Goal: Task Accomplishment & Management: Use online tool/utility

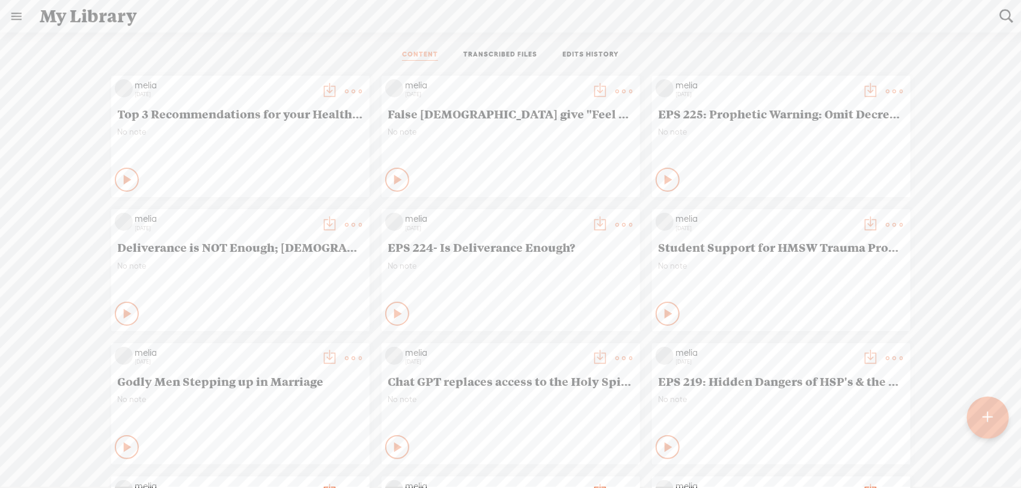
click at [977, 413] on div at bounding box center [988, 418] width 42 height 42
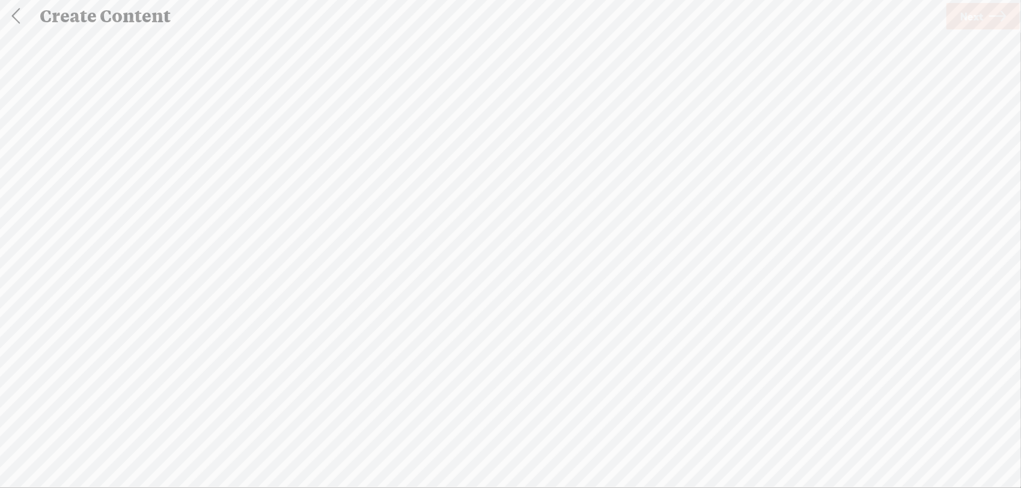
click at [980, 420] on div "Import Mode Import Mode Record Mode Text Language: *: English (US) English (US)…" at bounding box center [510, 258] width 1021 height 455
click at [459, 285] on span "browse" at bounding box center [452, 281] width 31 height 11
click at [974, 19] on span "Next" at bounding box center [971, 16] width 23 height 31
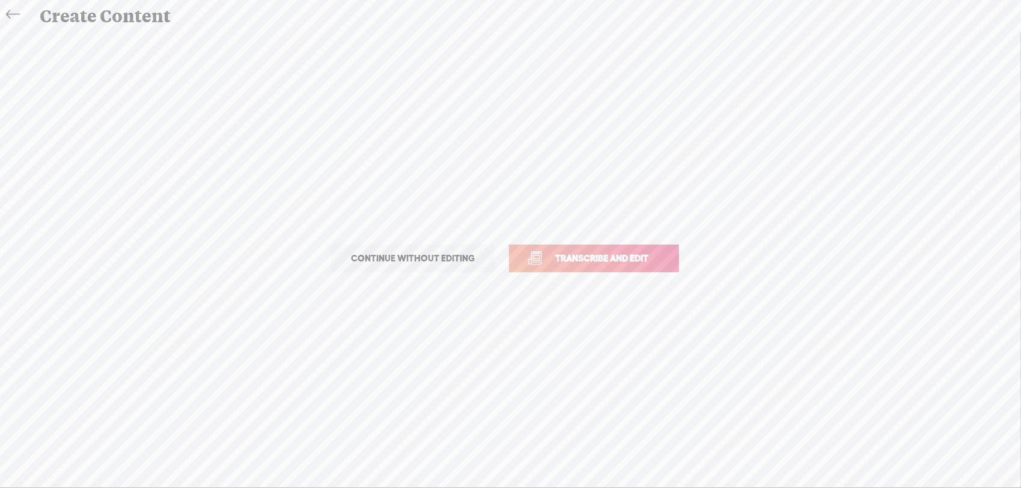
click at [544, 255] on span "Transcribe and edit" at bounding box center [601, 258] width 118 height 14
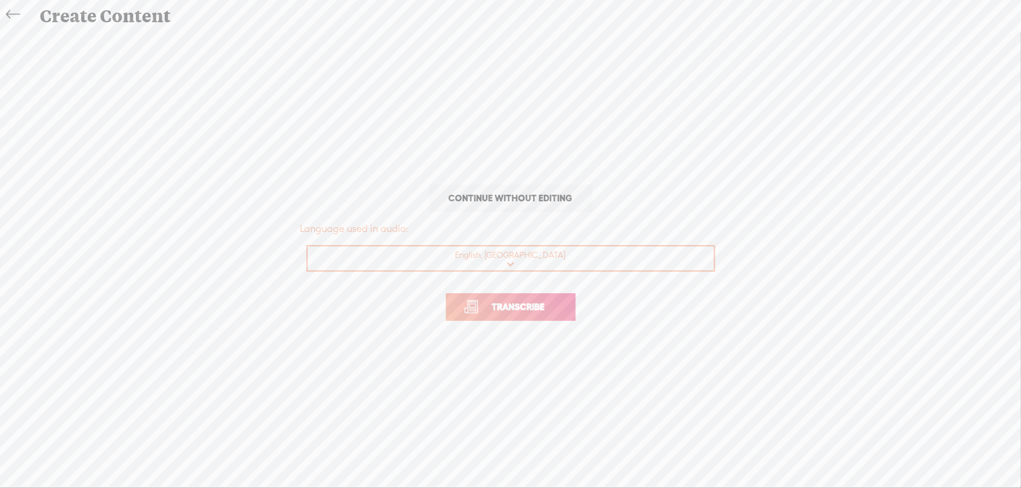
click at [535, 298] on link "Transcribe" at bounding box center [511, 307] width 130 height 28
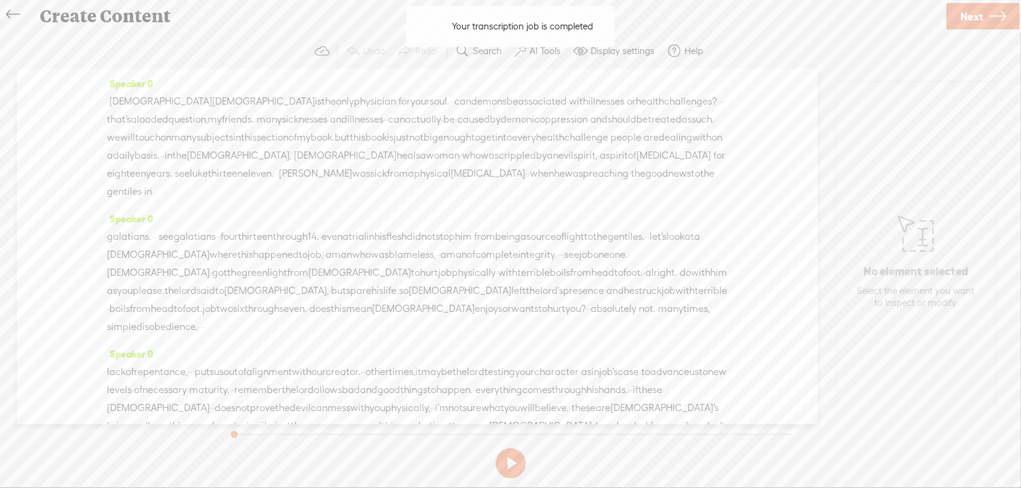
click at [212, 101] on span "[DEMOGRAPHIC_DATA]" at bounding box center [263, 102] width 103 height 18
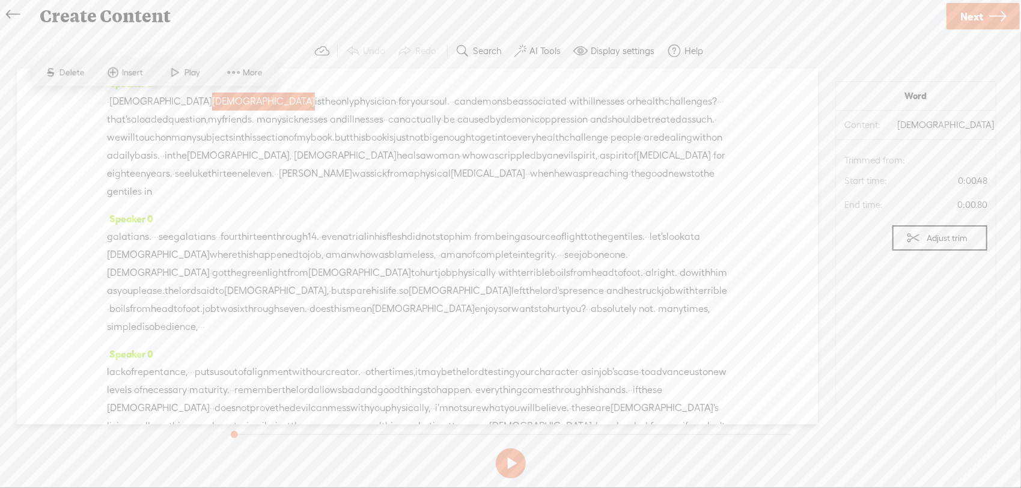
click at [192, 64] on span "Play" at bounding box center [185, 73] width 60 height 22
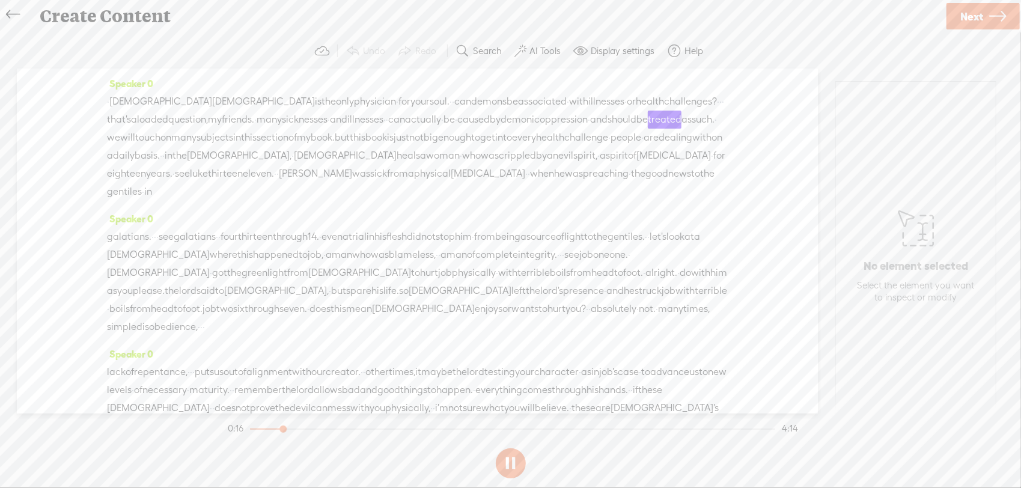
click at [513, 459] on button at bounding box center [511, 463] width 30 height 30
click at [499, 469] on button at bounding box center [511, 463] width 30 height 30
click at [515, 460] on button at bounding box center [511, 463] width 30 height 30
drag, startPoint x: 520, startPoint y: 140, endPoint x: 397, endPoint y: 134, distance: 123.9
click at [397, 134] on div "· jesus christ is the only physician · for your soul. · · can demons be associa…" at bounding box center [417, 147] width 621 height 108
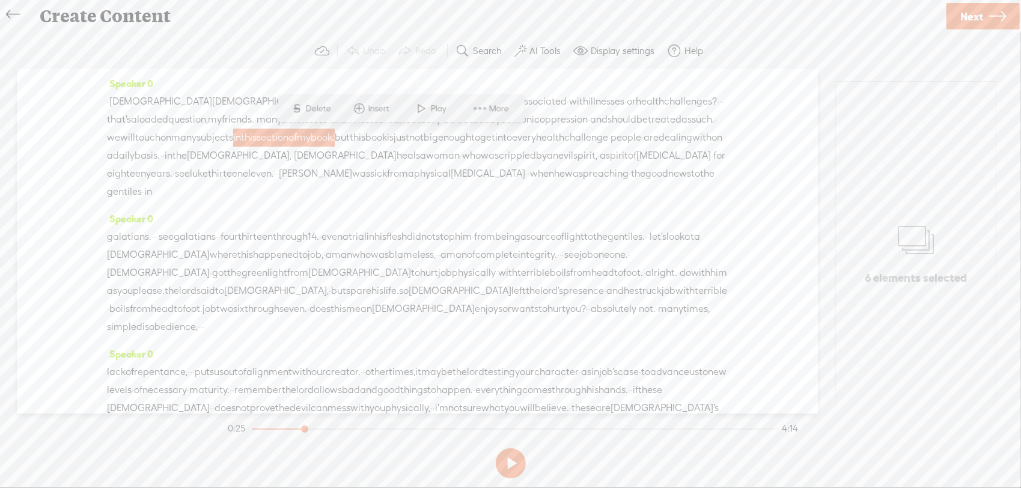
click at [336, 111] on span "S Delete" at bounding box center [311, 109] width 60 height 22
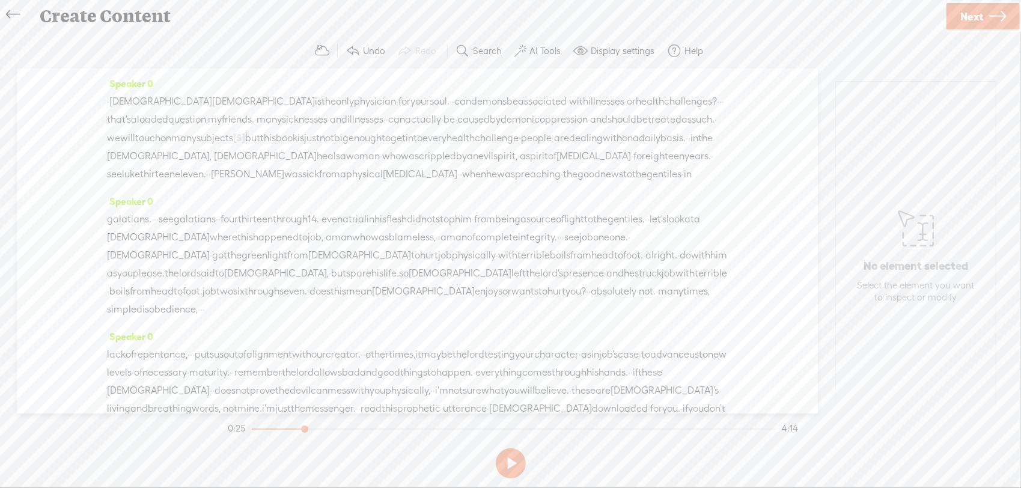
click at [135, 140] on span "will" at bounding box center [127, 138] width 15 height 18
click at [296, 109] on span at bounding box center [290, 109] width 18 height 22
click at [515, 465] on button at bounding box center [511, 463] width 30 height 30
click at [297, 139] on span "book" at bounding box center [287, 138] width 22 height 18
click at [390, 109] on span "Delete" at bounding box center [382, 109] width 28 height 12
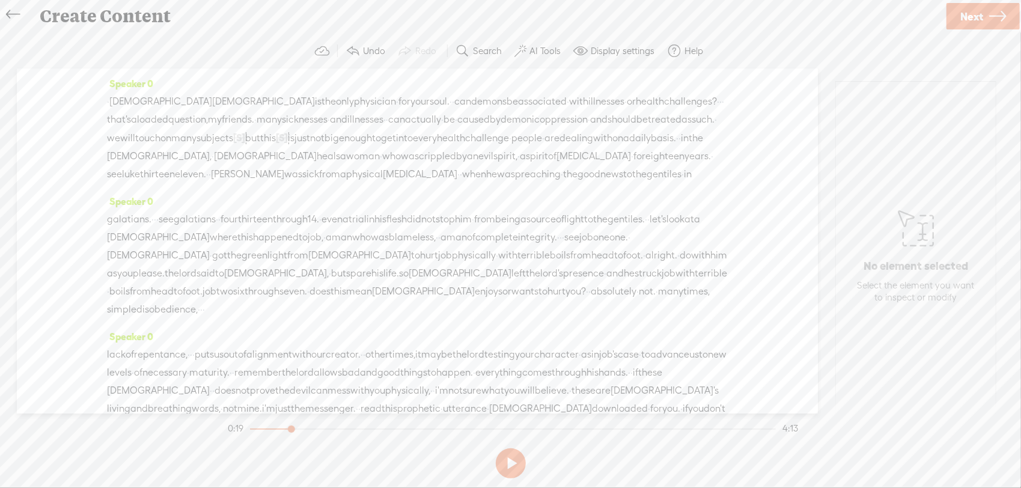
click at [196, 133] on span "many" at bounding box center [183, 138] width 25 height 18
click at [386, 110] on span "Play" at bounding box center [378, 109] width 19 height 12
click at [514, 466] on button at bounding box center [511, 463] width 30 height 30
drag, startPoint x: 369, startPoint y: 154, endPoint x: 239, endPoint y: 137, distance: 131.4
click at [239, 137] on div "· jesus christ is the only physician · for your soul. · · can demons be associa…" at bounding box center [417, 138] width 621 height 91
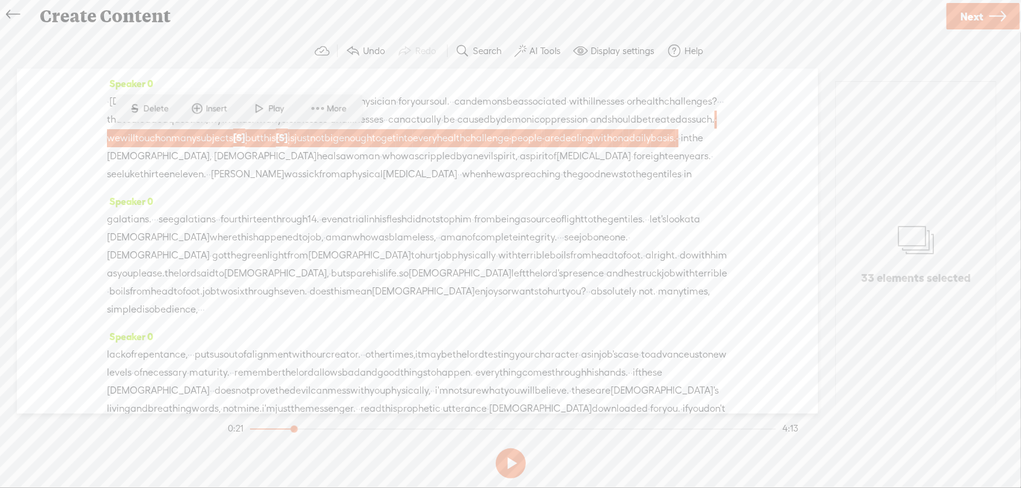
click at [153, 114] on span "Delete" at bounding box center [158, 109] width 28 height 12
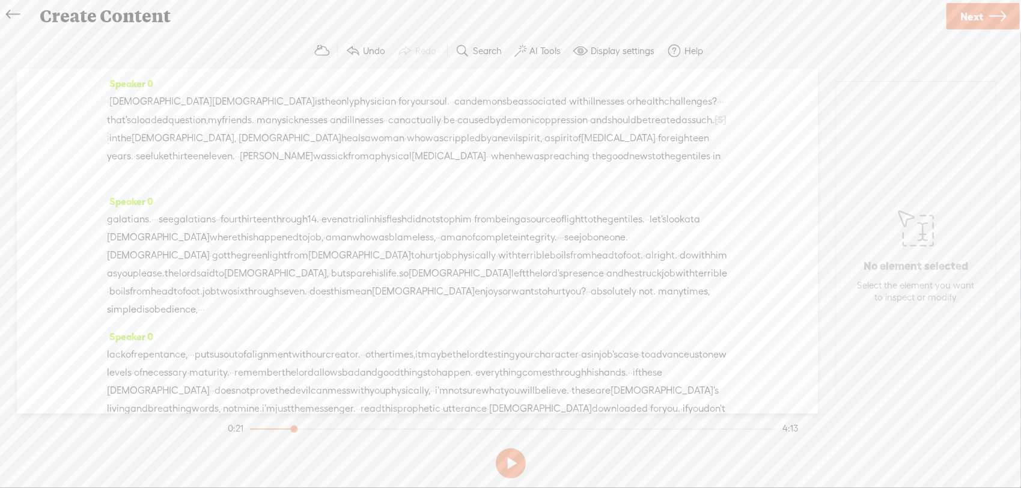
click at [648, 129] on span "treated" at bounding box center [665, 120] width 34 height 18
click at [201, 113] on span at bounding box center [196, 109] width 18 height 22
click at [490, 123] on span "caused" at bounding box center [473, 120] width 32 height 18
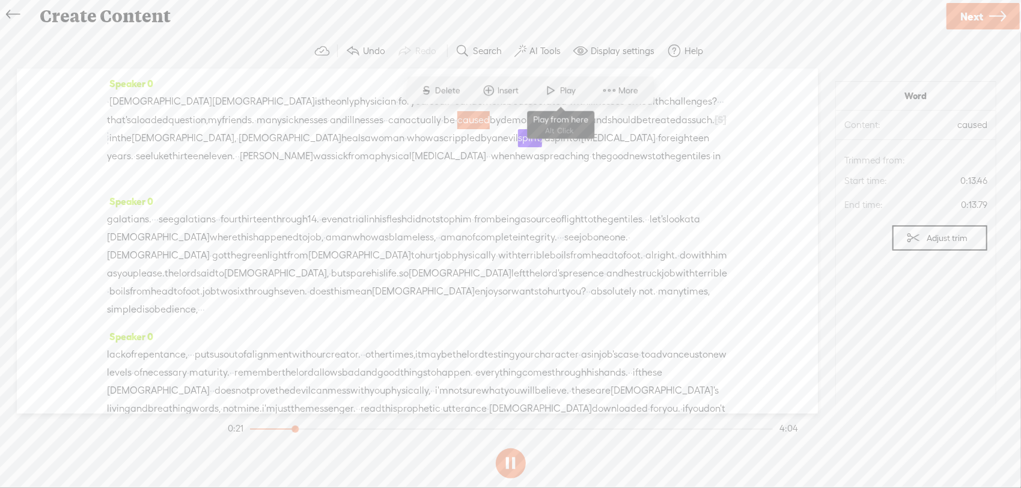
click at [559, 95] on span at bounding box center [551, 91] width 18 height 22
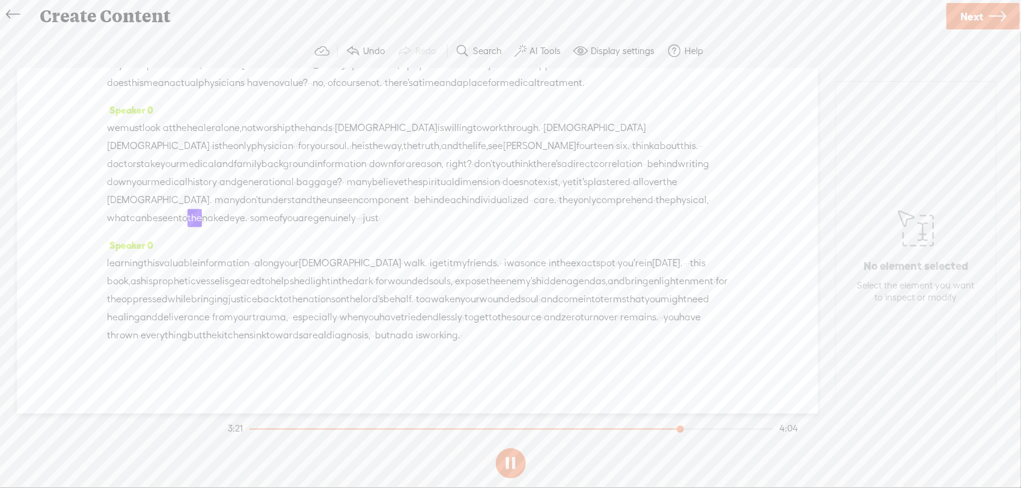
scroll to position [516, 0]
click at [512, 464] on button at bounding box center [511, 463] width 30 height 30
drag, startPoint x: 205, startPoint y: 266, endPoint x: 160, endPoint y: 263, distance: 45.2
click at [160, 263] on div "learning this valuable information · · along your christian · walk. · i get it …" at bounding box center [417, 299] width 621 height 90
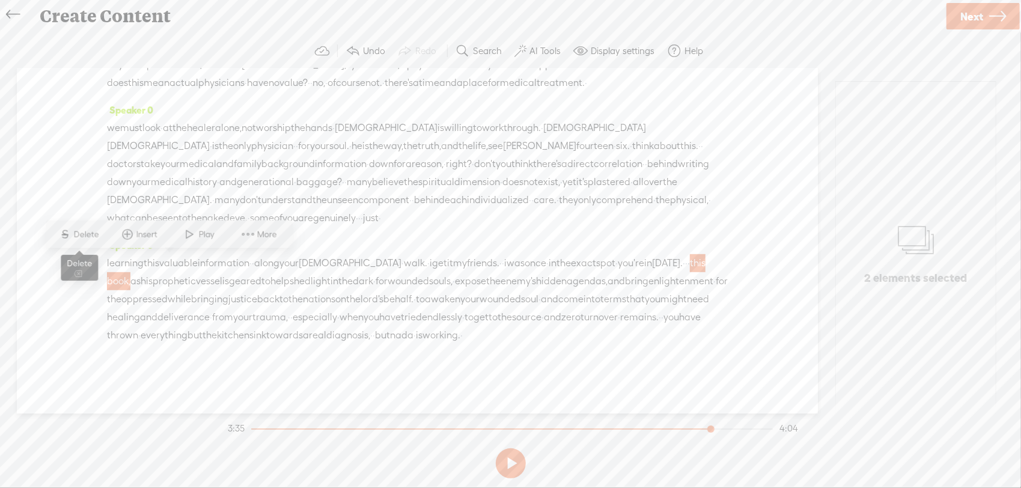
click at [101, 234] on span "Delete" at bounding box center [88, 234] width 28 height 12
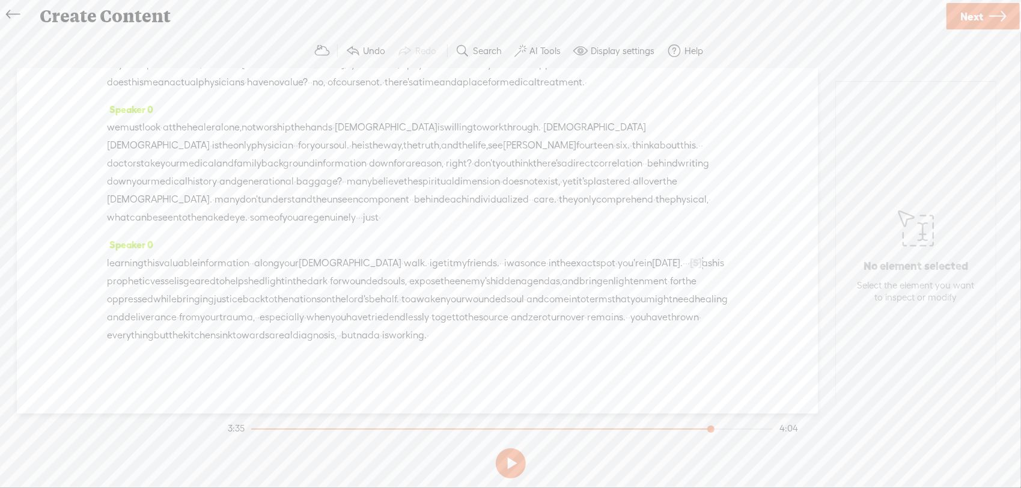
click at [652, 263] on span "today." at bounding box center [667, 263] width 31 height 18
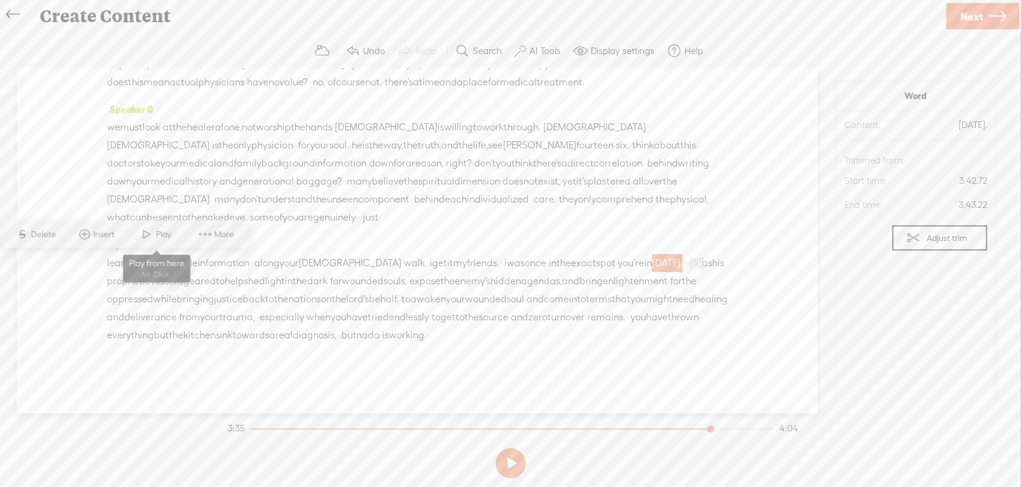
click at [164, 232] on span "Play" at bounding box center [165, 234] width 19 height 12
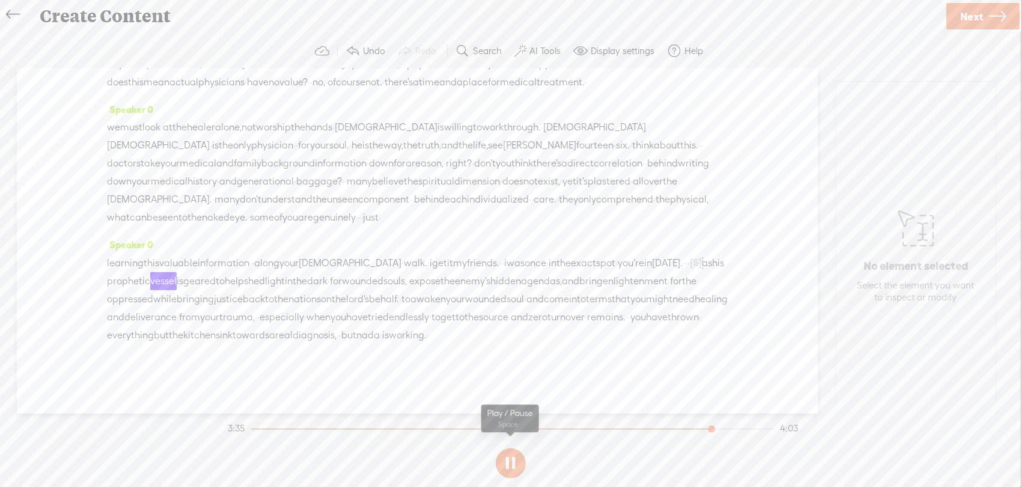
click at [509, 461] on button at bounding box center [511, 463] width 30 height 30
click at [687, 261] on span "·" at bounding box center [688, 263] width 2 height 18
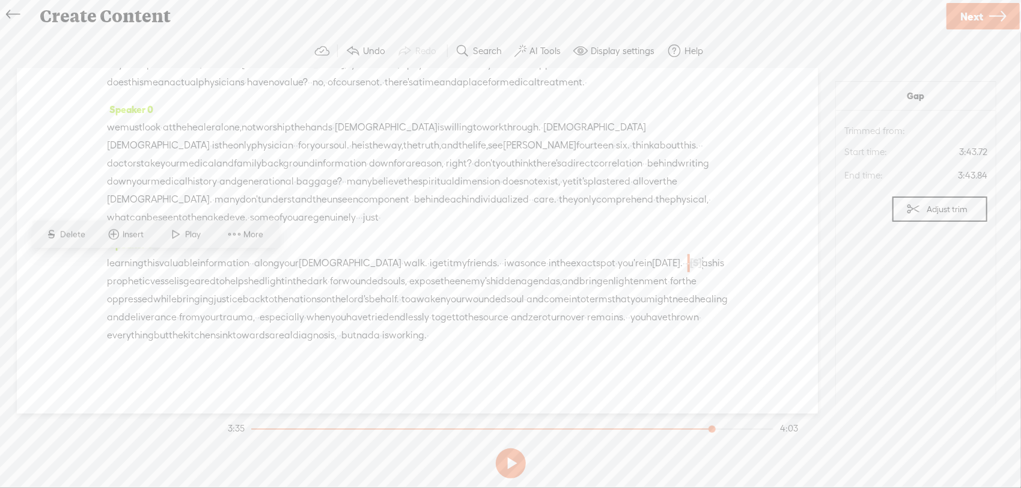
drag, startPoint x: 172, startPoint y: 260, endPoint x: 148, endPoint y: 260, distance: 23.4
click at [148, 260] on div "learning this valuable information · · along your christian · walk. · i get it …" at bounding box center [417, 299] width 621 height 91
click at [67, 233] on span "Delete" at bounding box center [67, 234] width 28 height 12
click at [652, 263] on span "today." at bounding box center [667, 263] width 31 height 18
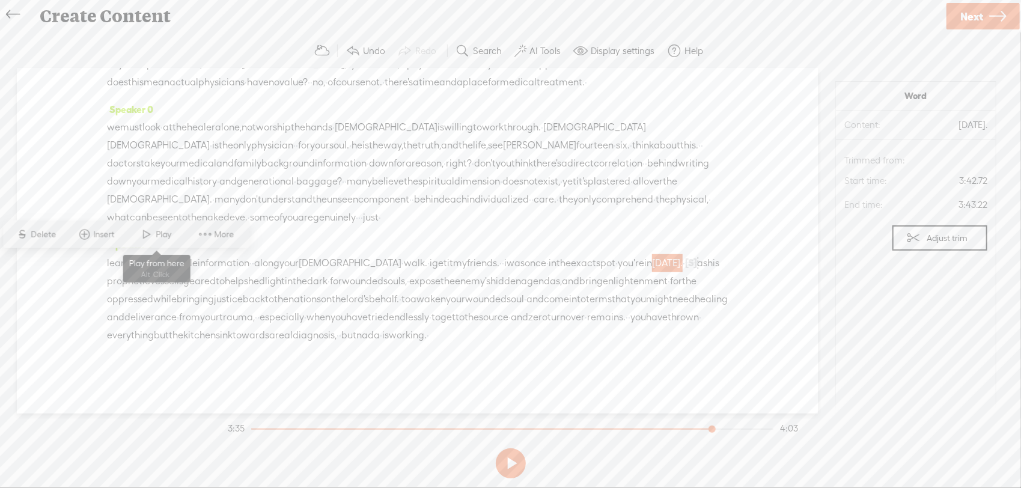
click at [145, 237] on span at bounding box center [147, 234] width 18 height 22
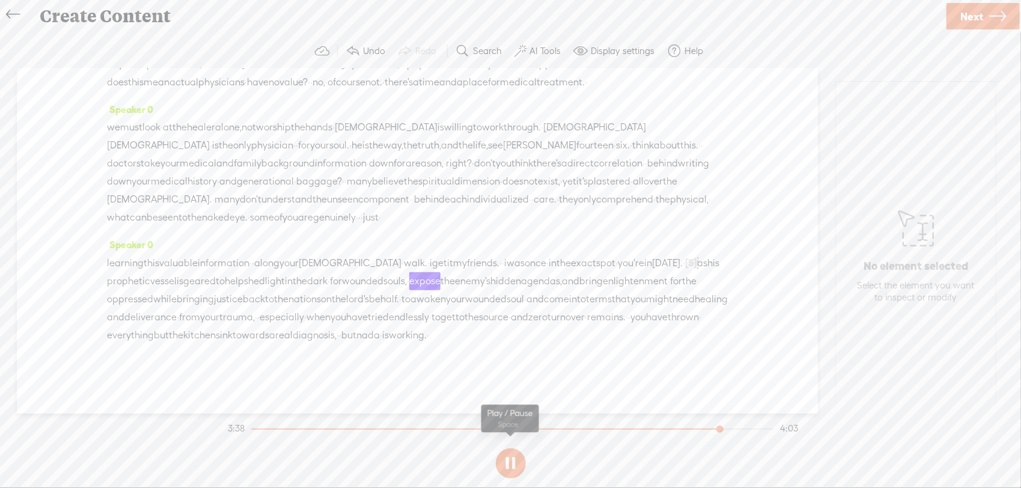
click at [517, 469] on button at bounding box center [511, 463] width 30 height 30
click at [524, 254] on span "was" at bounding box center [515, 263] width 18 height 18
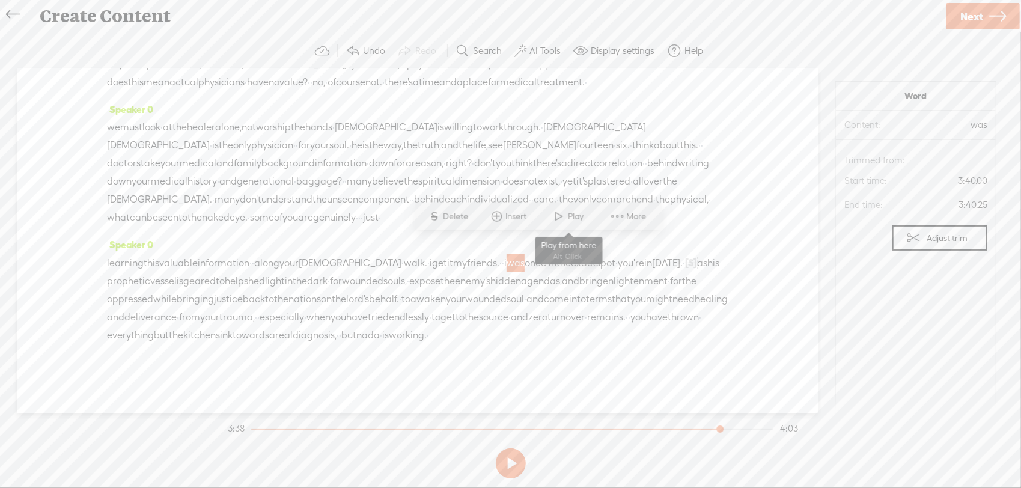
click at [564, 219] on span at bounding box center [559, 216] width 18 height 22
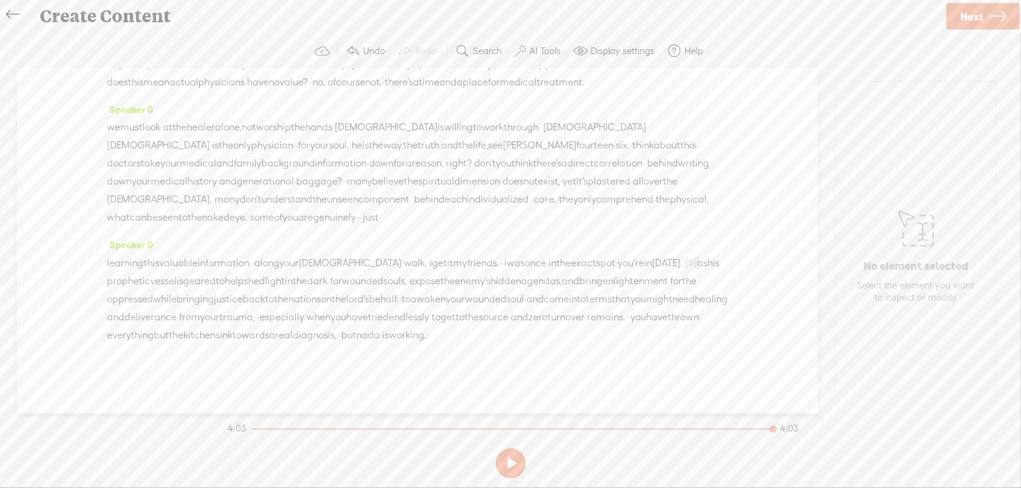
click at [980, 16] on span "Next" at bounding box center [971, 16] width 23 height 31
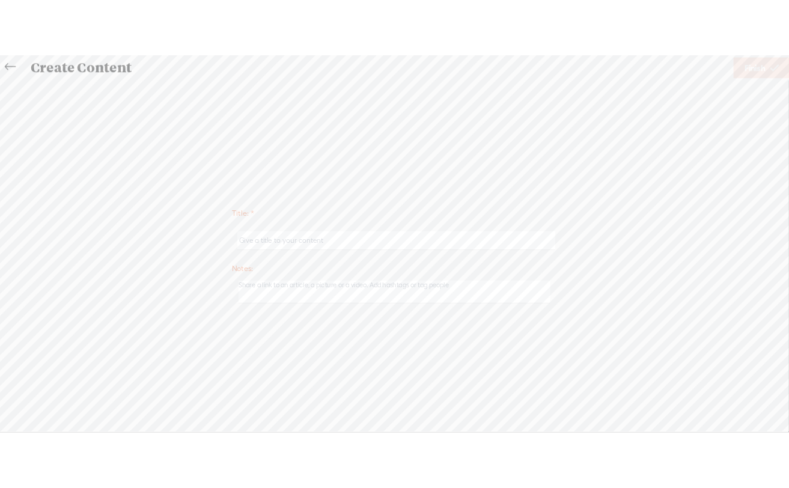
scroll to position [515, 0]
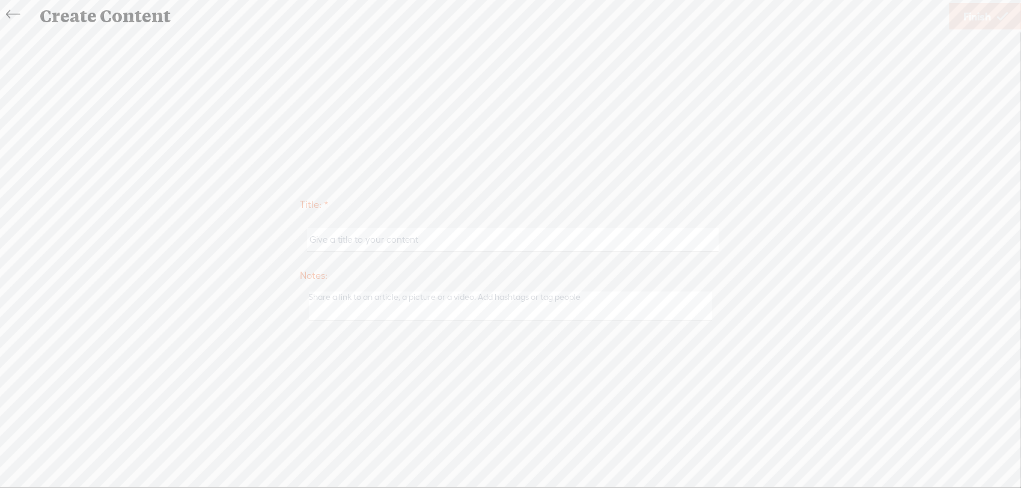
click at [372, 240] on input "text" at bounding box center [513, 239] width 412 height 23
click at [344, 238] on input "text" at bounding box center [513, 239] width 412 height 23
click at [416, 240] on input "Jesus Christ ONLY Physical for your Soul" at bounding box center [513, 239] width 412 height 23
type input "[PERSON_NAME] ONLY Physician for your Soul"
click at [981, 29] on div "Use text-to-audio Use voice actor Record From This Browser Use pre-recorded aud…" at bounding box center [985, 16] width 72 height 31
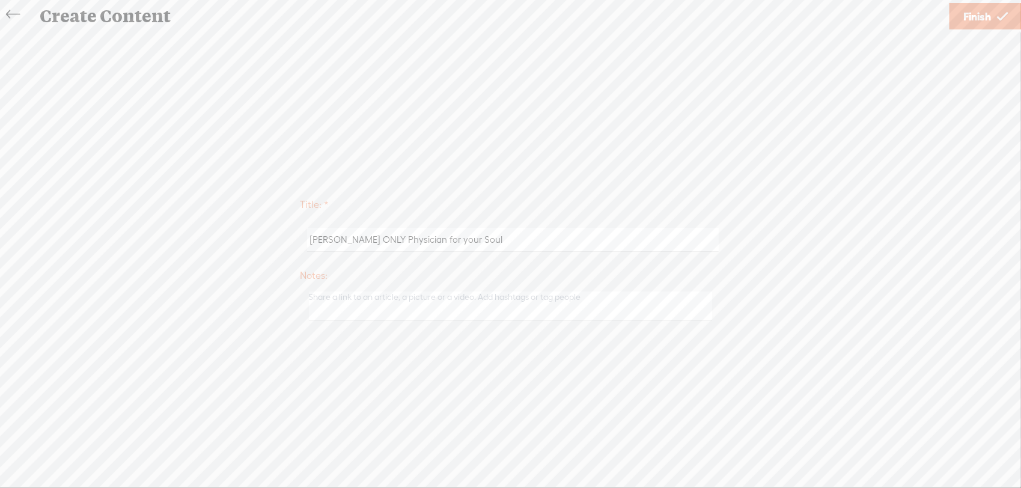
click at [984, 24] on span "Finish" at bounding box center [977, 16] width 28 height 31
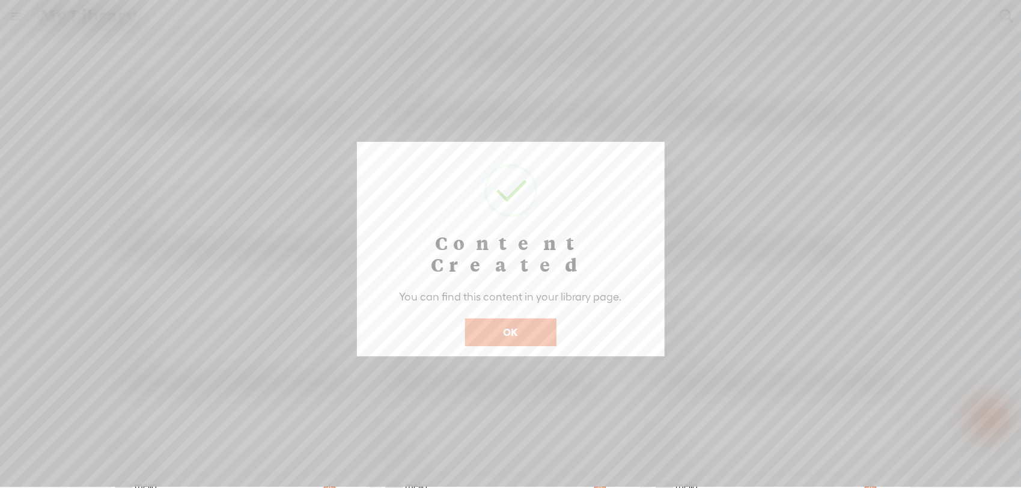
click at [511, 318] on button "OK" at bounding box center [510, 332] width 91 height 28
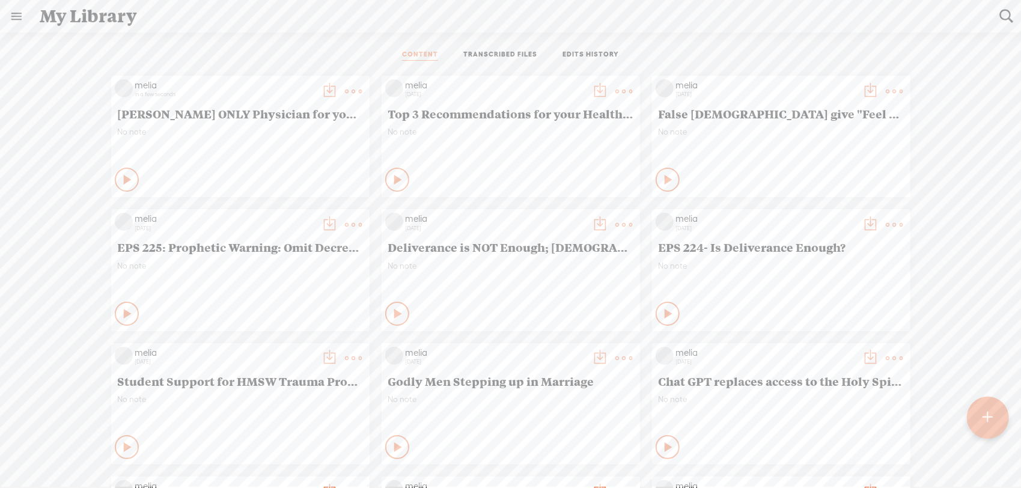
click at [346, 89] on t at bounding box center [353, 91] width 17 height 17
click at [285, 201] on link "Download as..." at bounding box center [287, 214] width 120 height 28
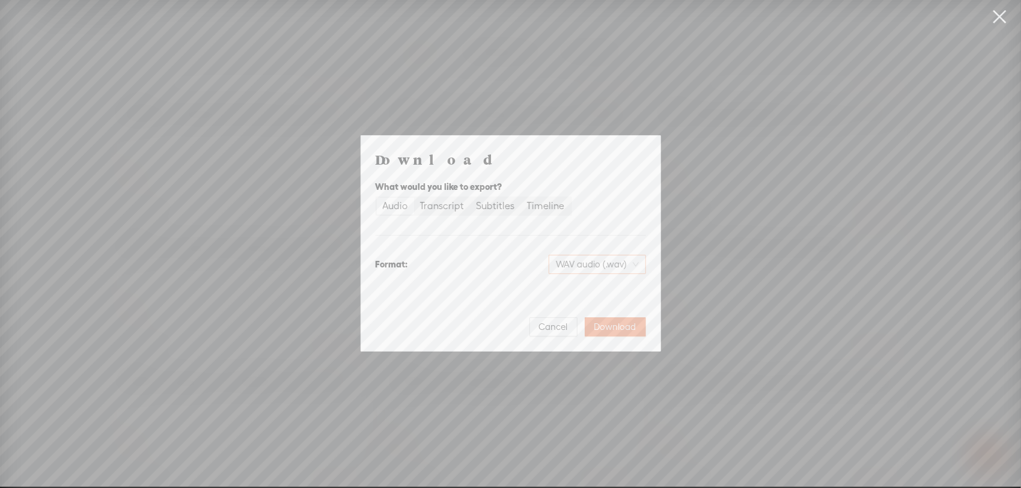
click at [616, 260] on span "WAV audio (.wav)" at bounding box center [597, 264] width 83 height 18
click at [606, 281] on div "MP3 audio (.mp3) Best for sharing, small file size" at bounding box center [587, 296] width 112 height 34
click at [608, 326] on span "Download" at bounding box center [615, 327] width 42 height 12
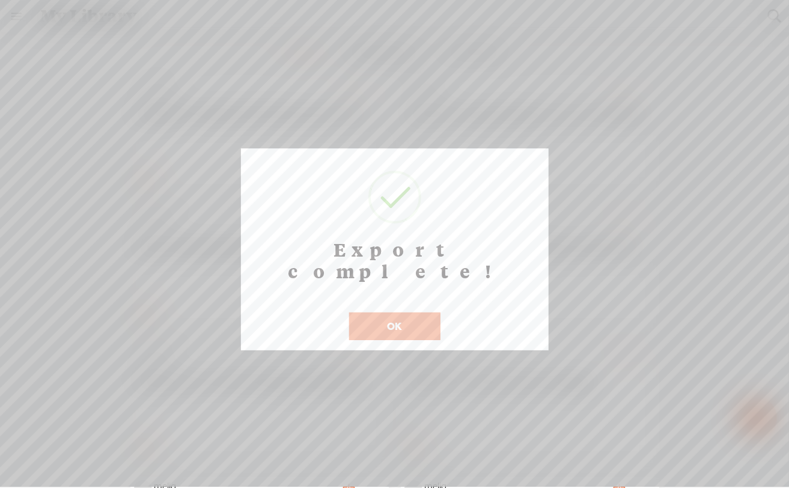
click at [365, 297] on div "OK" at bounding box center [394, 318] width 97 height 43
drag, startPoint x: 370, startPoint y: 321, endPoint x: 368, endPoint y: 314, distance: 7.6
click at [370, 321] on div "Export complete! ! Not valid! Cancel OK" at bounding box center [395, 249] width 308 height 202
click at [387, 329] on div at bounding box center [394, 243] width 789 height 487
click at [394, 312] on button "OK" at bounding box center [394, 326] width 91 height 28
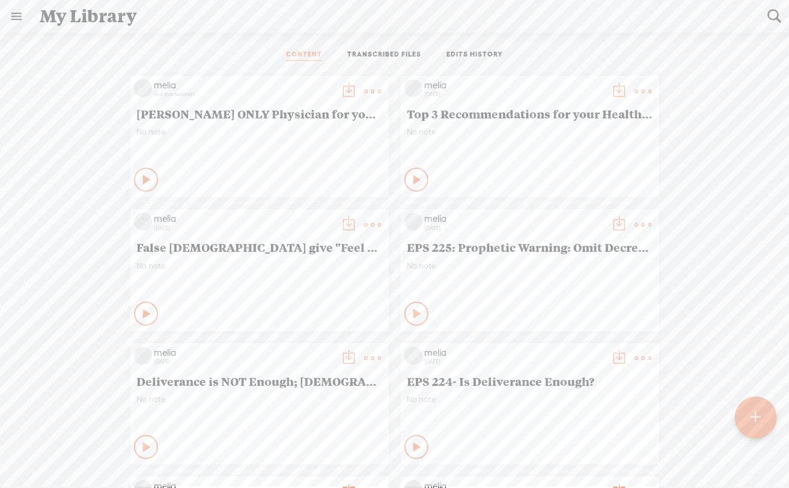
click at [365, 89] on t at bounding box center [373, 91] width 17 height 17
click at [303, 225] on link "Download as..." at bounding box center [306, 214] width 120 height 28
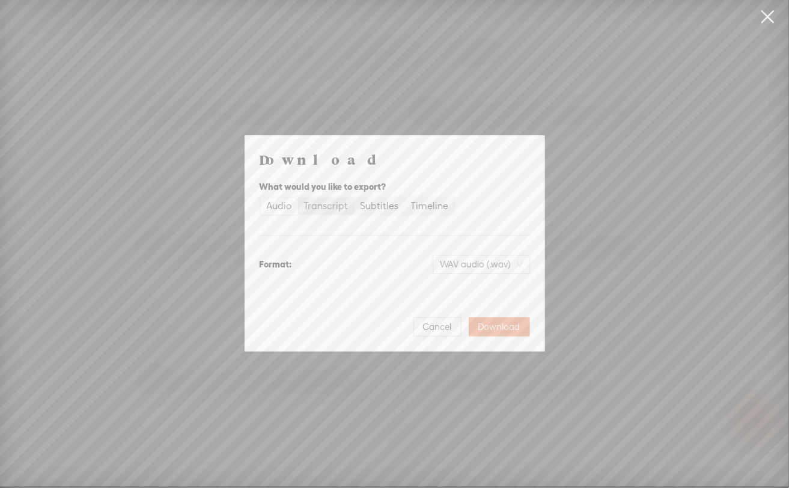
click at [342, 210] on div "Transcript" at bounding box center [326, 206] width 44 height 17
click at [298, 198] on input "Transcript" at bounding box center [298, 198] width 0 height 0
click at [368, 201] on div "Subtitles" at bounding box center [379, 206] width 38 height 17
click at [354, 198] on input "Subtitles" at bounding box center [354, 198] width 0 height 0
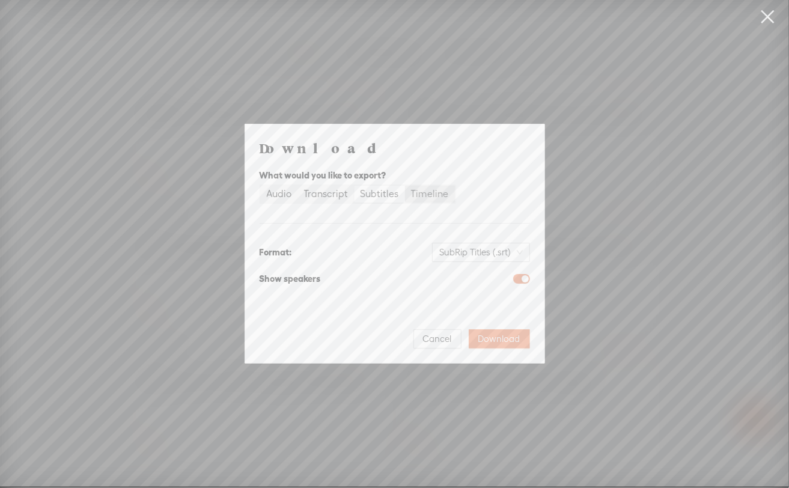
click at [433, 198] on div "Timeline" at bounding box center [430, 194] width 38 height 17
click at [405, 186] on input "Timeline" at bounding box center [405, 186] width 0 height 0
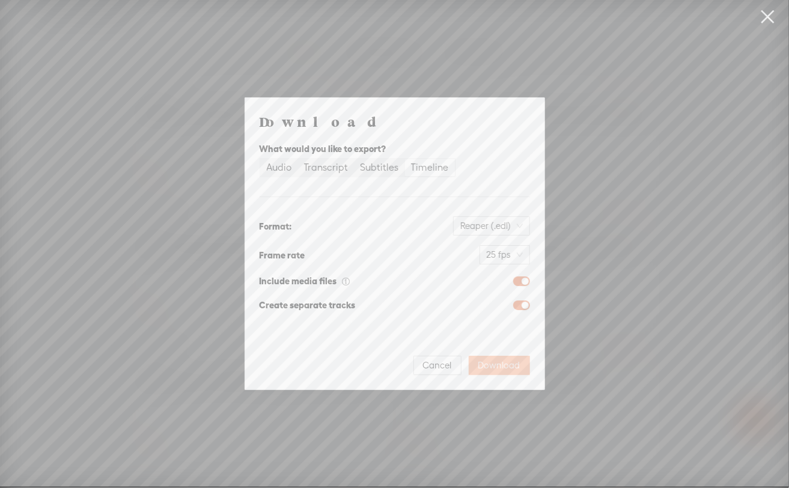
click at [503, 367] on span "Download" at bounding box center [499, 365] width 42 height 12
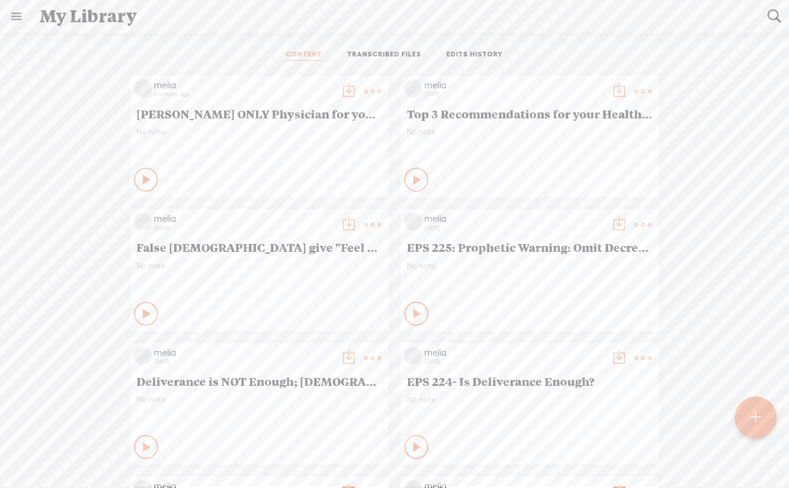
click at [365, 87] on t at bounding box center [373, 91] width 17 height 17
click at [302, 213] on link "Download as..." at bounding box center [306, 214] width 120 height 28
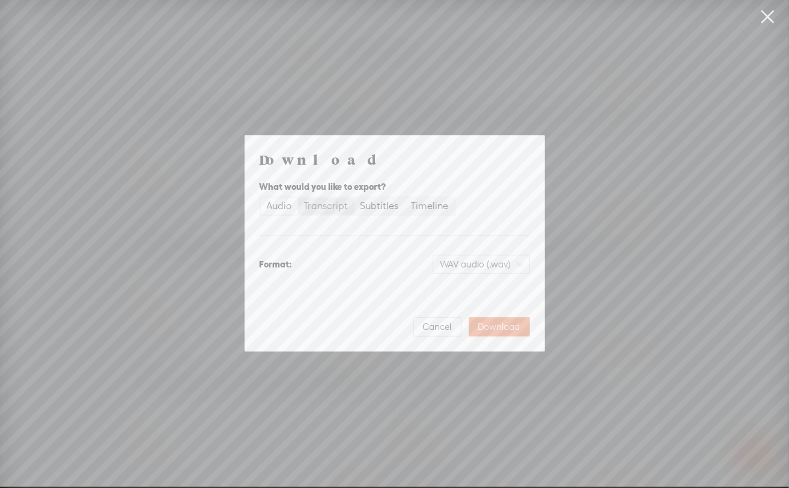
click at [324, 214] on div "Transcript" at bounding box center [326, 206] width 44 height 17
click at [298, 198] on input "Transcript" at bounding box center [298, 198] width 0 height 0
click at [488, 327] on span "Download" at bounding box center [499, 327] width 42 height 12
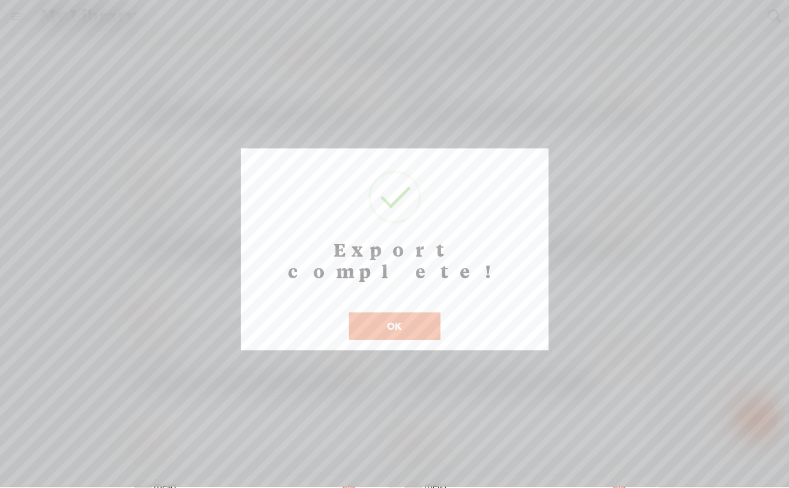
click at [380, 317] on button "OK" at bounding box center [394, 326] width 91 height 28
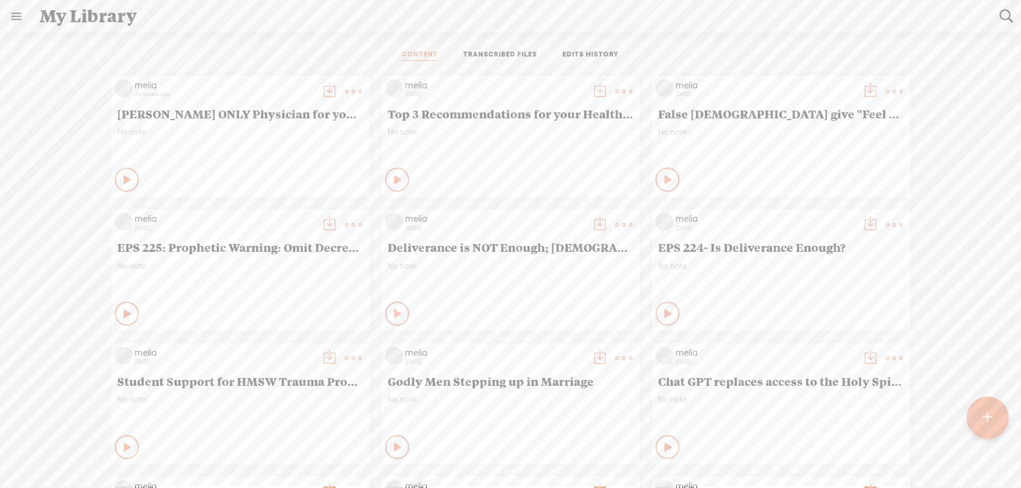
click at [788, 425] on div at bounding box center [988, 418] width 42 height 42
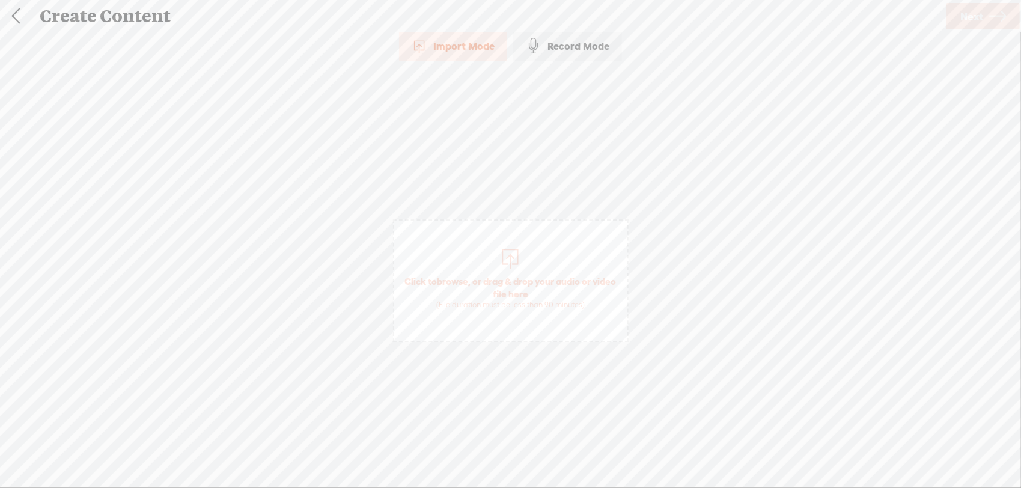
click at [457, 248] on span "Click to browse , or drag & drop your audio or video file here (File duration m…" at bounding box center [511, 280] width 236 height 123
click at [788, 32] on div "Import Mode Import Mode Record Mode Text Language: *: English (US) English (US)…" at bounding box center [510, 258] width 1021 height 454
click at [788, 26] on span "Next" at bounding box center [971, 16] width 23 height 31
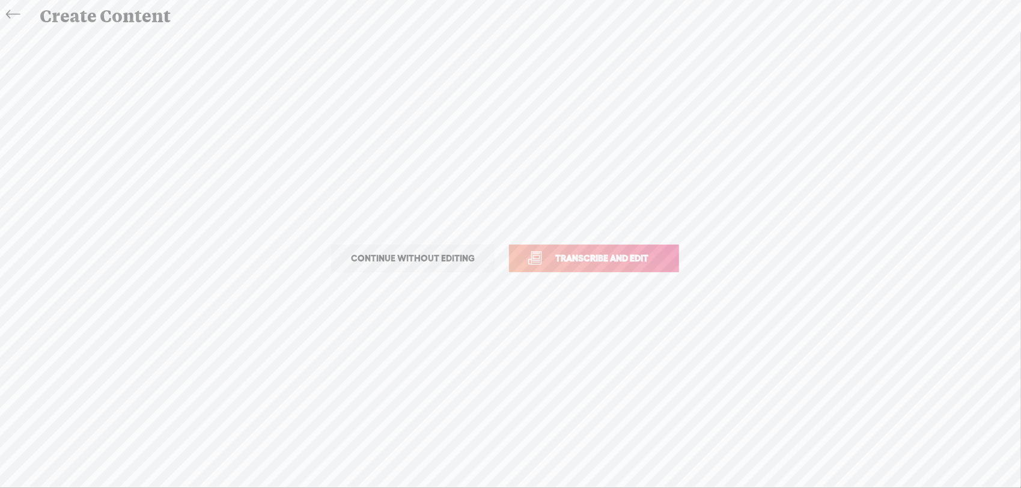
click at [586, 249] on link "Transcribe and edit" at bounding box center [594, 259] width 170 height 28
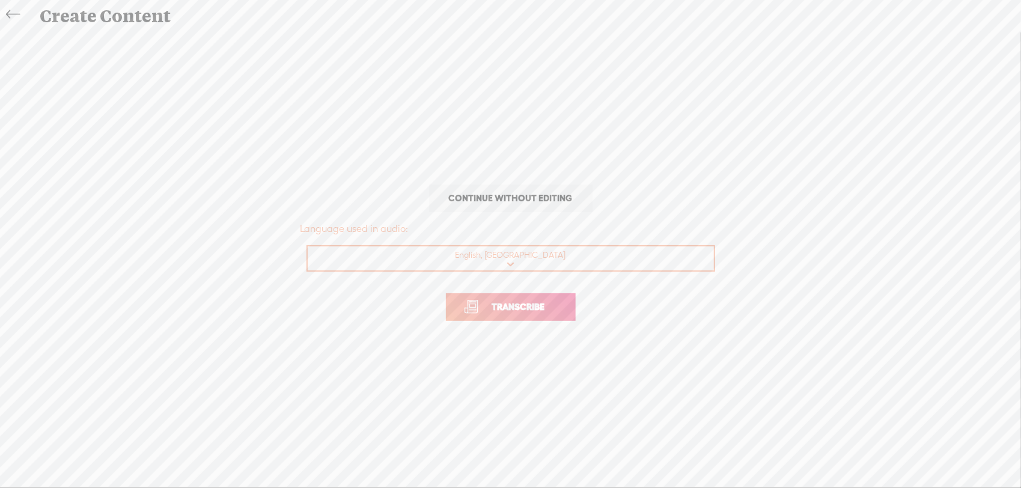
click at [489, 302] on span "Transcribe" at bounding box center [518, 307] width 78 height 14
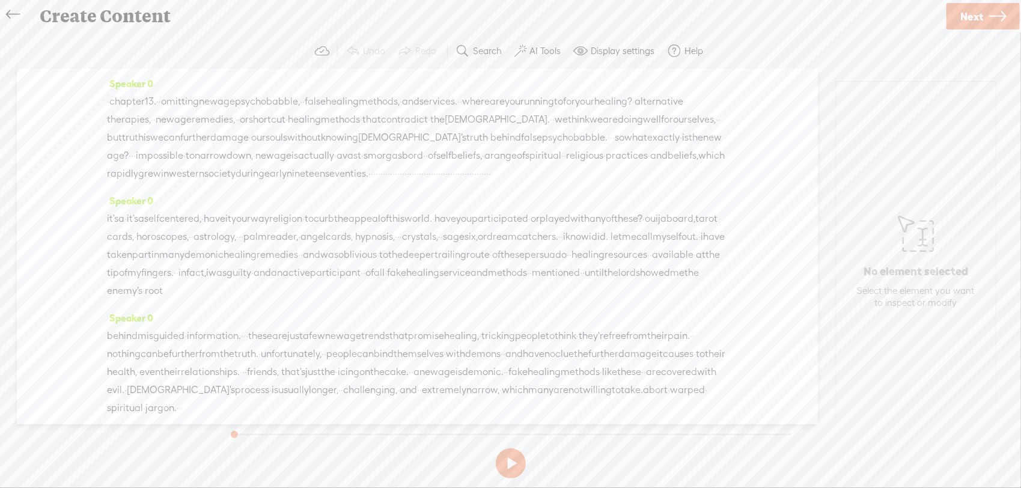
click at [181, 102] on span "omitting" at bounding box center [180, 102] width 38 height 18
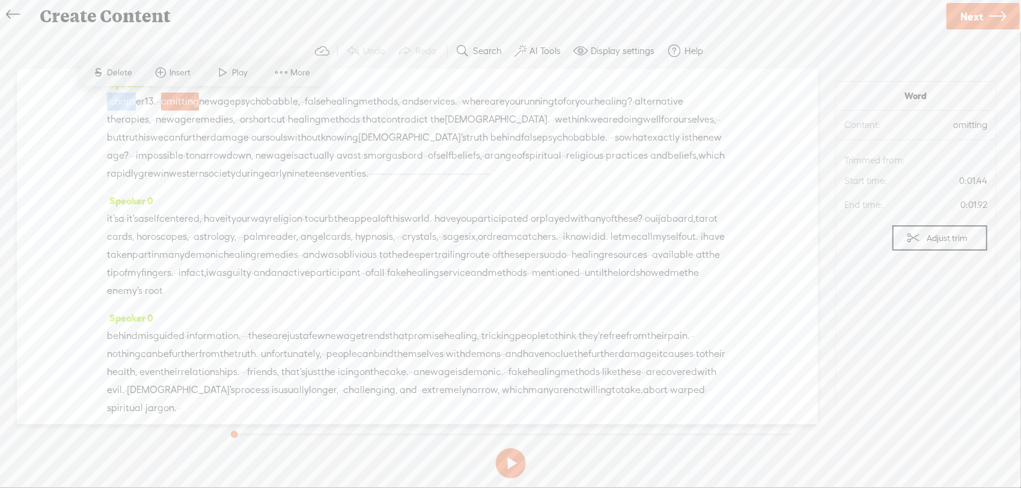
drag, startPoint x: 108, startPoint y: 101, endPoint x: 137, endPoint y: 99, distance: 28.9
click at [137, 99] on div "· chapter 13. · · omitting new age psychobabble, · · false healing methods, · a…" at bounding box center [417, 138] width 621 height 90
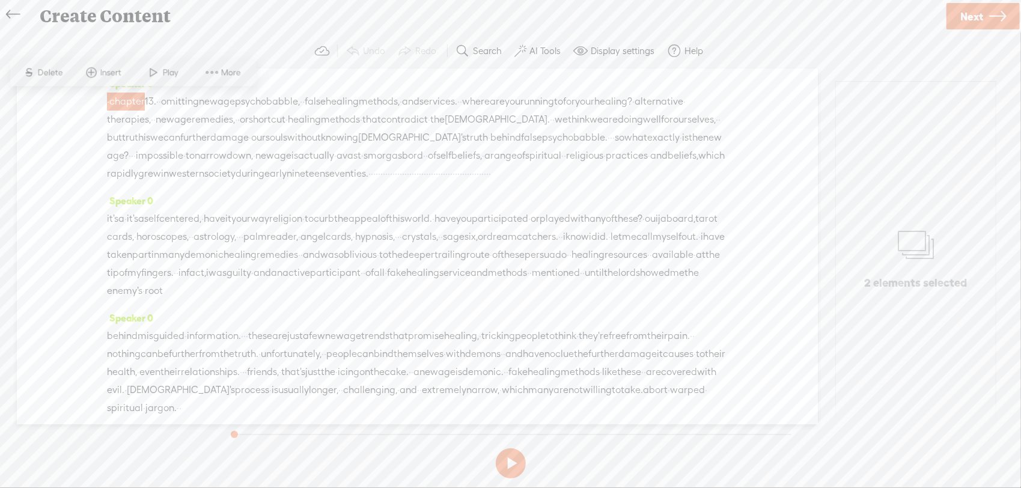
click at [594, 111] on span "healing?" at bounding box center [613, 102] width 38 height 18
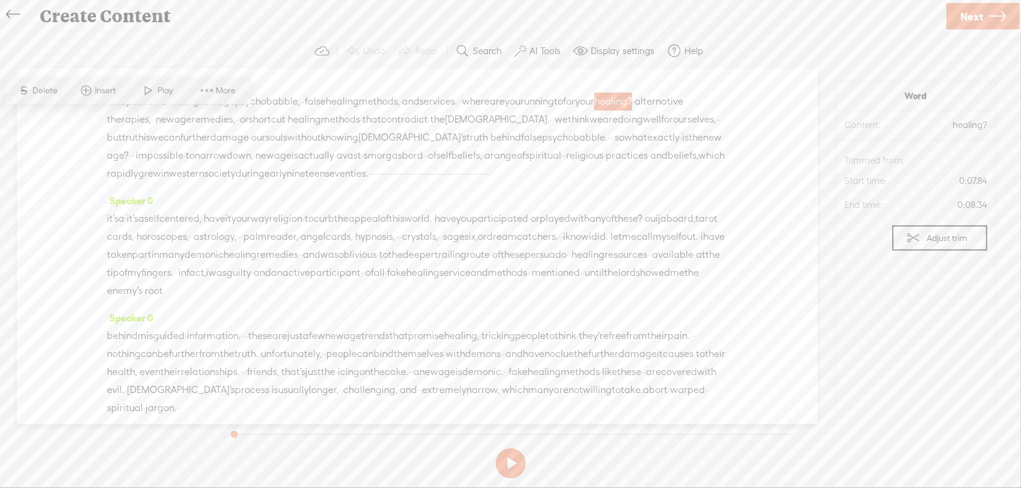
click at [180, 43] on section "Undo Redo Search Remove Background Noise AI Tools Configure Magic Sound Enhance…" at bounding box center [510, 51] width 997 height 35
click at [76, 146] on div "Speaker 0 · chapter 13. · · omitting new age psychobabble, · · false healing me…" at bounding box center [417, 246] width 801 height 356
click at [10, 165] on div "Continue without editing Transcribe and edit Language used in audio: English, U…" at bounding box center [510, 258] width 1021 height 455
click at [170, 60] on section "Undo Redo Search Remove Background Noise AI Tools Configure Magic Sound Enhance…" at bounding box center [510, 51] width 997 height 35
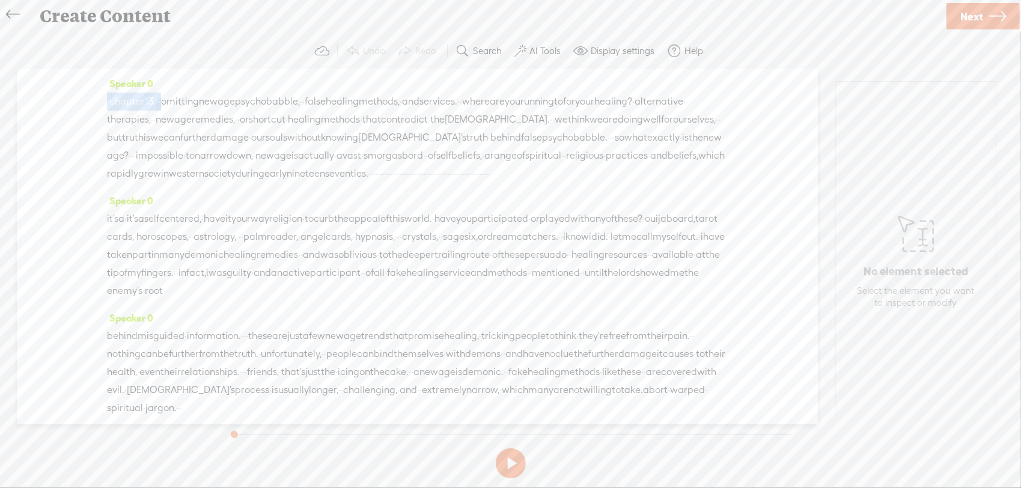
drag, startPoint x: 177, startPoint y: 100, endPoint x: 99, endPoint y: 93, distance: 79.0
click at [99, 93] on div "Speaker 0 · chapter 13. · · omitting new age psychobabble, · · false healing me…" at bounding box center [417, 246] width 801 height 356
click at [58, 71] on span "Delete" at bounding box center [45, 73] width 28 height 12
click at [128, 103] on span "omitting" at bounding box center [138, 102] width 38 height 18
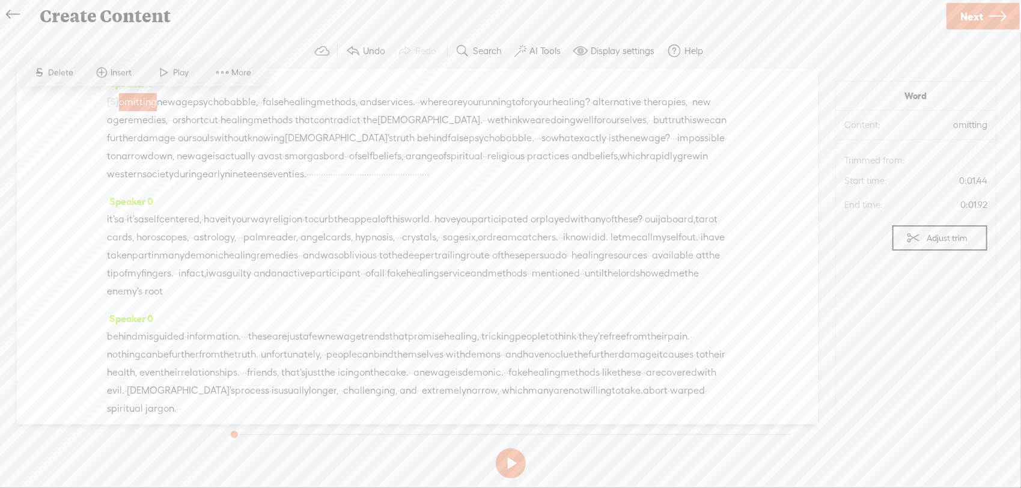
click at [165, 70] on span at bounding box center [165, 73] width 18 height 22
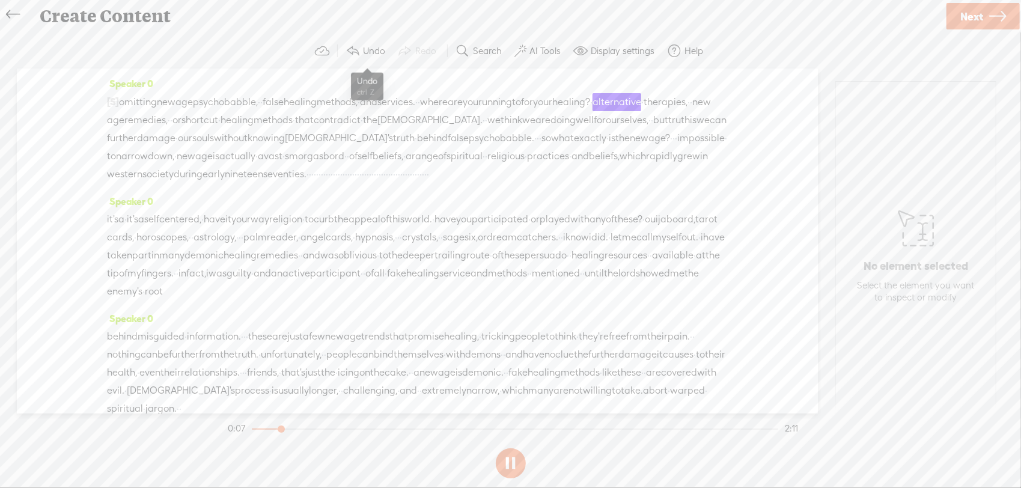
click at [374, 45] on label "Undo" at bounding box center [374, 51] width 22 height 12
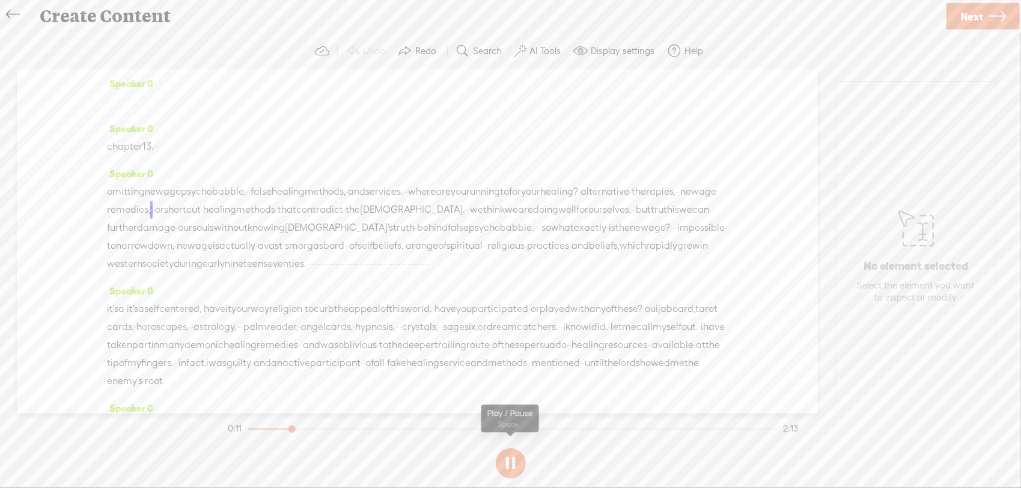
click at [506, 470] on button at bounding box center [511, 463] width 30 height 30
drag, startPoint x: 162, startPoint y: 143, endPoint x: 102, endPoint y: 81, distance: 86.7
click at [102, 81] on div "Speaker 0 · Speaker 0 chapter 13. · · Speaker 0 omitting new age psychobabble, …" at bounding box center [417, 240] width 801 height 345
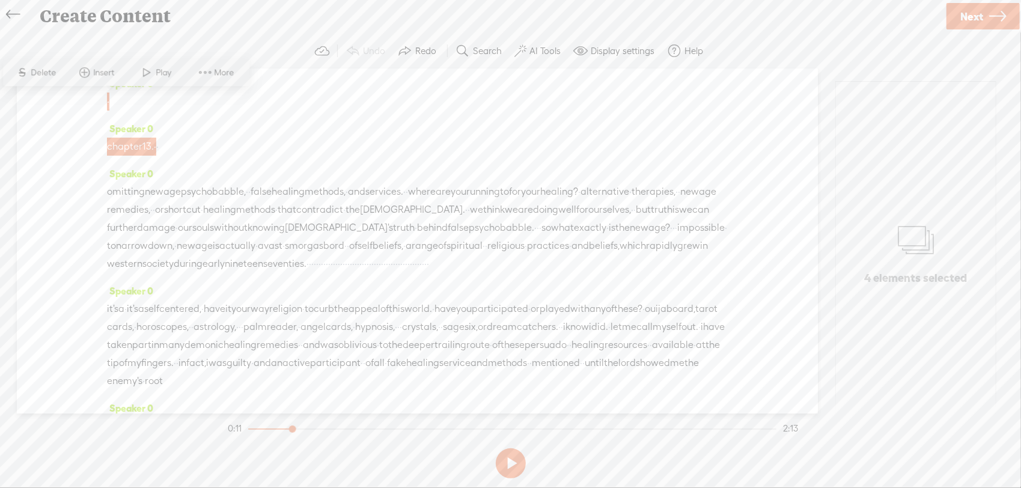
click at [60, 67] on span "S Delete" at bounding box center [36, 73] width 60 height 22
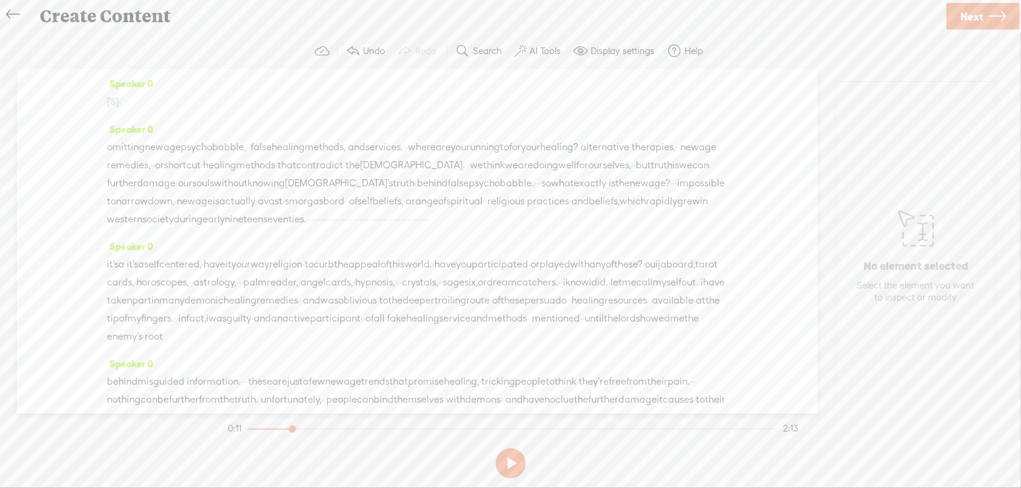
click at [128, 145] on span "omitting" at bounding box center [126, 147] width 38 height 18
click at [147, 117] on span at bounding box center [148, 119] width 18 height 22
click at [511, 463] on button at bounding box center [511, 463] width 30 height 30
click at [512, 461] on button at bounding box center [511, 463] width 30 height 30
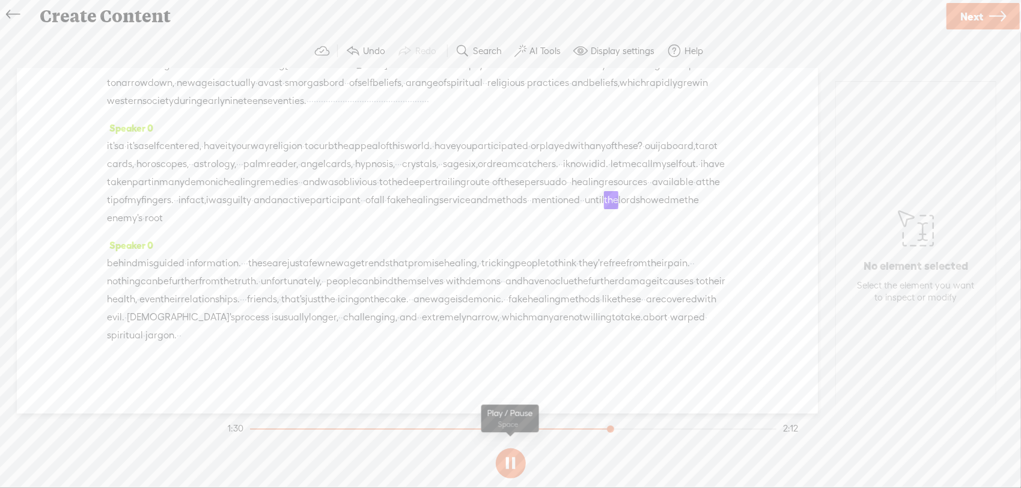
click at [514, 464] on button at bounding box center [511, 463] width 30 height 30
drag, startPoint x: 555, startPoint y: 201, endPoint x: 619, endPoint y: 202, distance: 64.3
click at [619, 202] on div "it's a · it's a self centered, · have it your way religion · to curb the appeal…" at bounding box center [417, 182] width 621 height 90
click at [515, 172] on span "S" at bounding box center [512, 171] width 18 height 22
click at [460, 192] on span "service" at bounding box center [454, 200] width 31 height 18
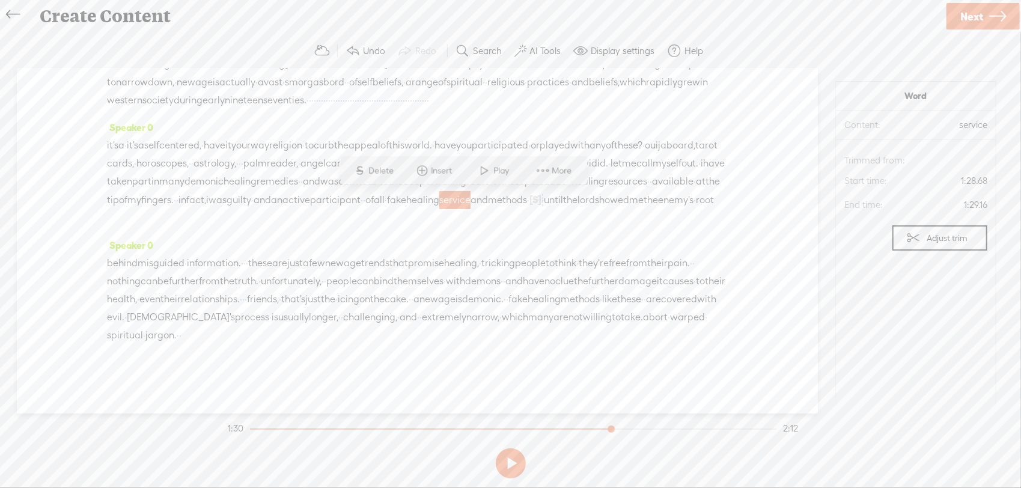
click at [487, 169] on span at bounding box center [485, 171] width 18 height 22
click at [788, 24] on link "Next" at bounding box center [982, 16] width 73 height 26
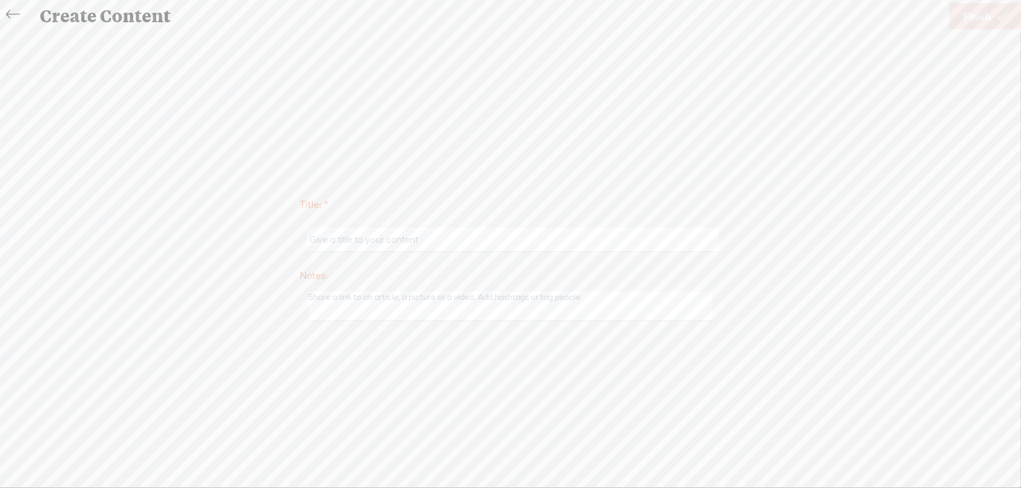
scroll to position [154, 0]
type input "Omitting NEW AGE Psychobabble: False Healing Services"
click at [788, 5] on span "Finish" at bounding box center [977, 16] width 28 height 31
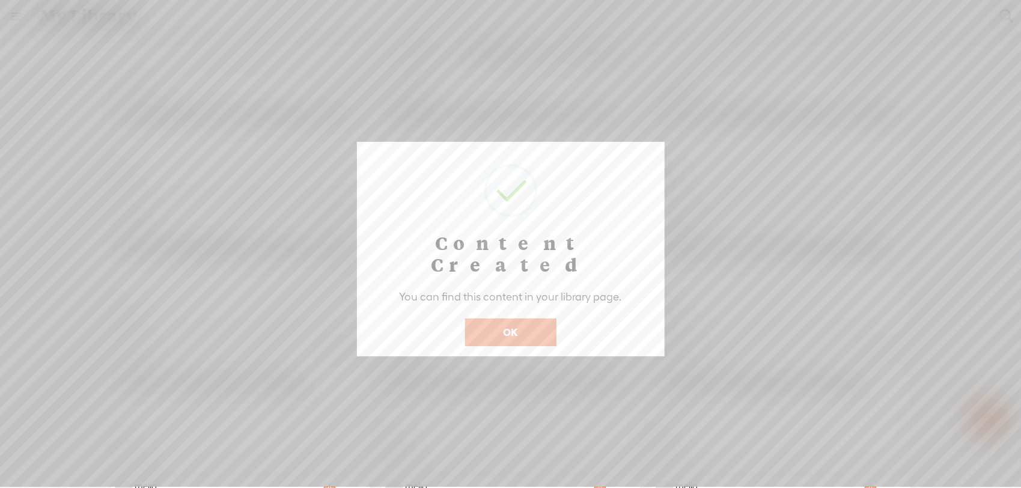
click at [475, 320] on button "OK" at bounding box center [510, 332] width 91 height 28
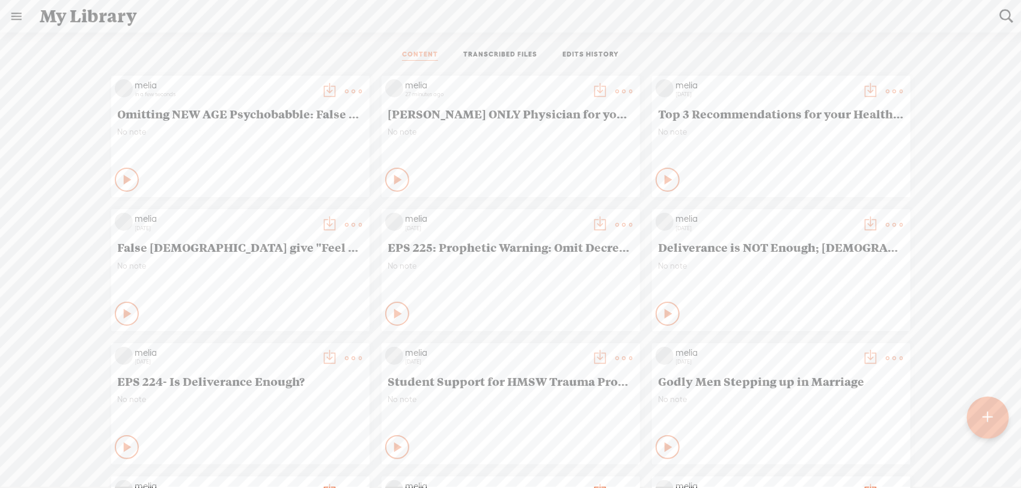
click at [345, 86] on t at bounding box center [353, 91] width 17 height 17
click at [288, 209] on link "Download as..." at bounding box center [287, 214] width 120 height 28
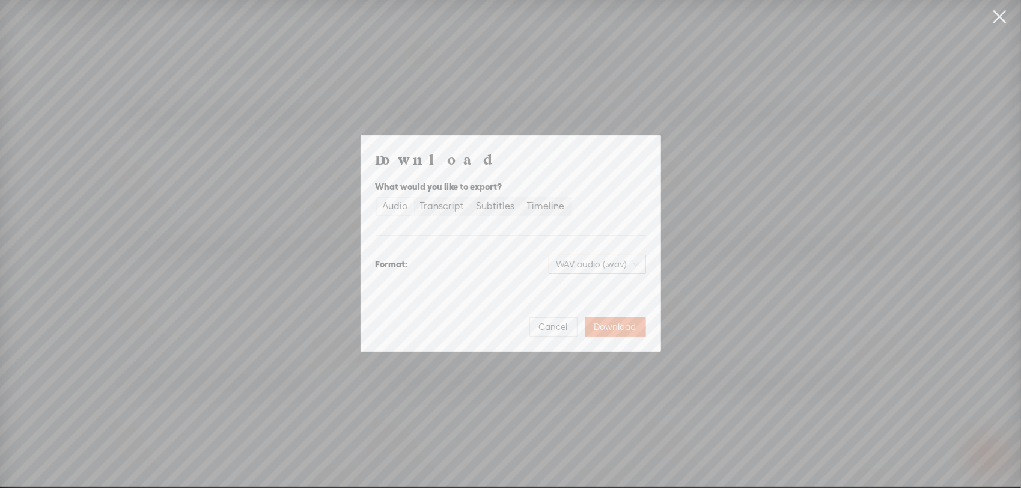
click at [600, 263] on span "WAV audio (.wav)" at bounding box center [597, 264] width 83 height 18
click at [591, 288] on div "MP3 audio (.mp3)" at bounding box center [587, 290] width 98 height 12
click at [621, 322] on span "Download" at bounding box center [615, 327] width 42 height 12
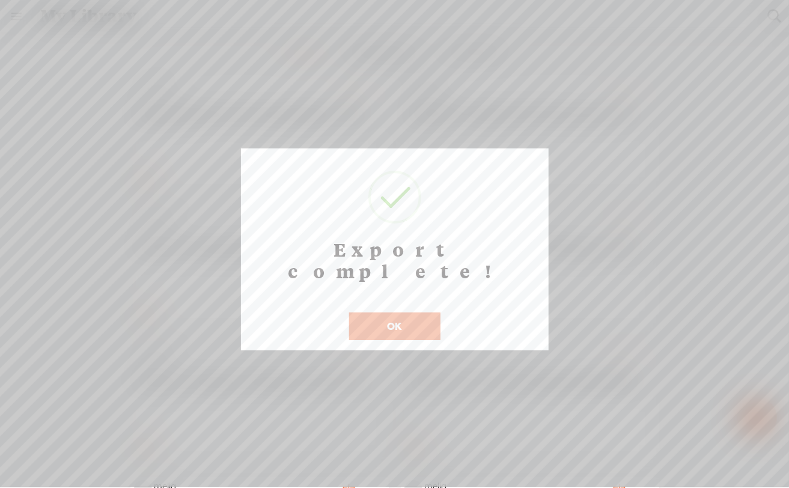
click at [397, 312] on button "OK" at bounding box center [394, 326] width 91 height 28
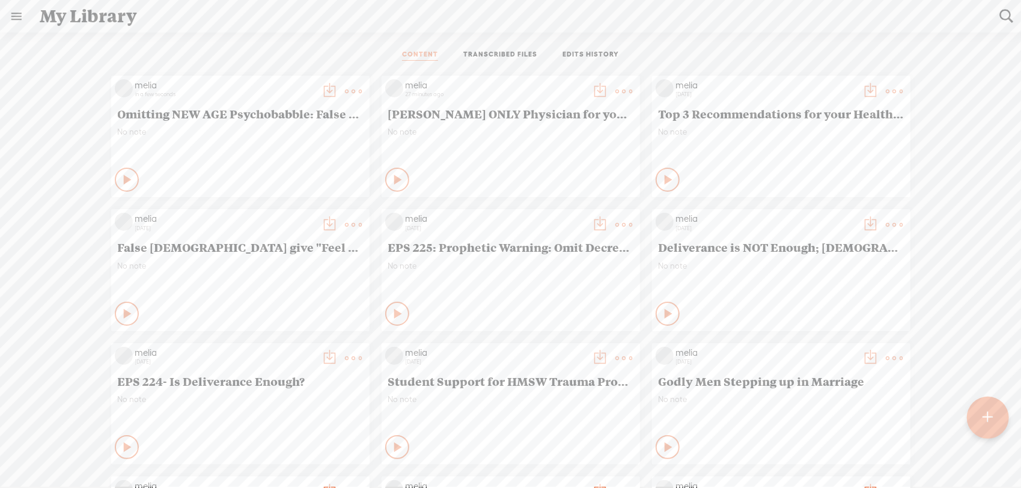
click at [345, 96] on t at bounding box center [353, 91] width 17 height 17
click at [308, 162] on link "Duplicate & Edit" at bounding box center [287, 159] width 120 height 28
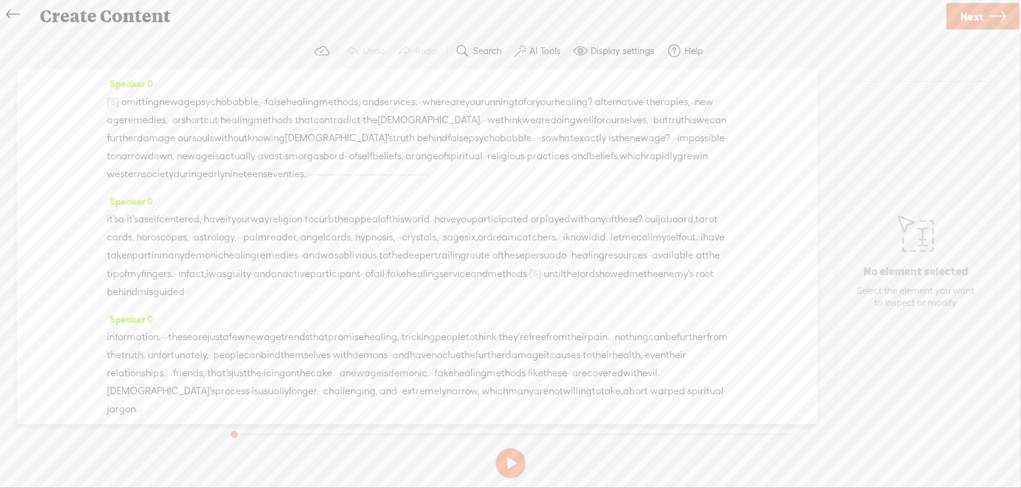
drag, startPoint x: 493, startPoint y: 101, endPoint x: 181, endPoint y: 153, distance: 315.6
click at [181, 153] on div "[S] · chapter 13. · · omitting new age psychobabble, · · false healing methods,…" at bounding box center [417, 138] width 621 height 91
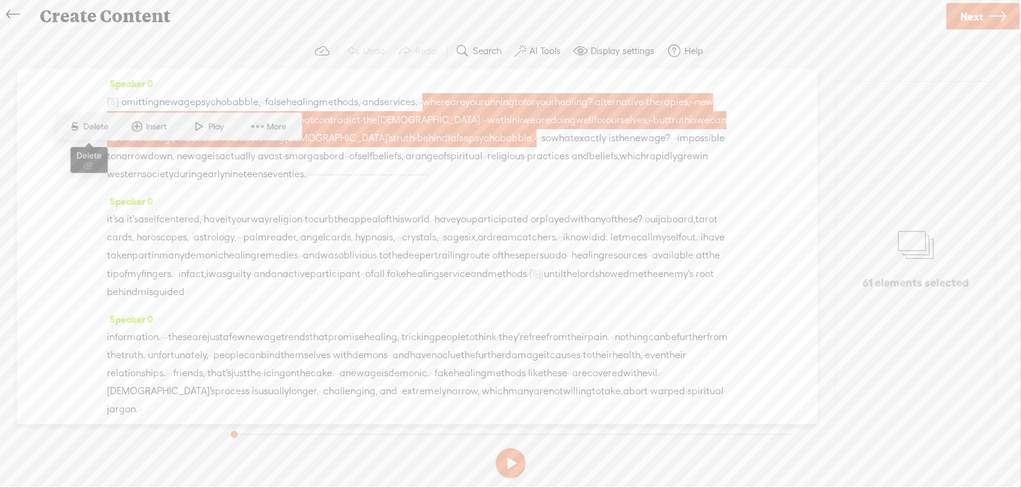
click at [97, 126] on span "Delete" at bounding box center [98, 127] width 28 height 12
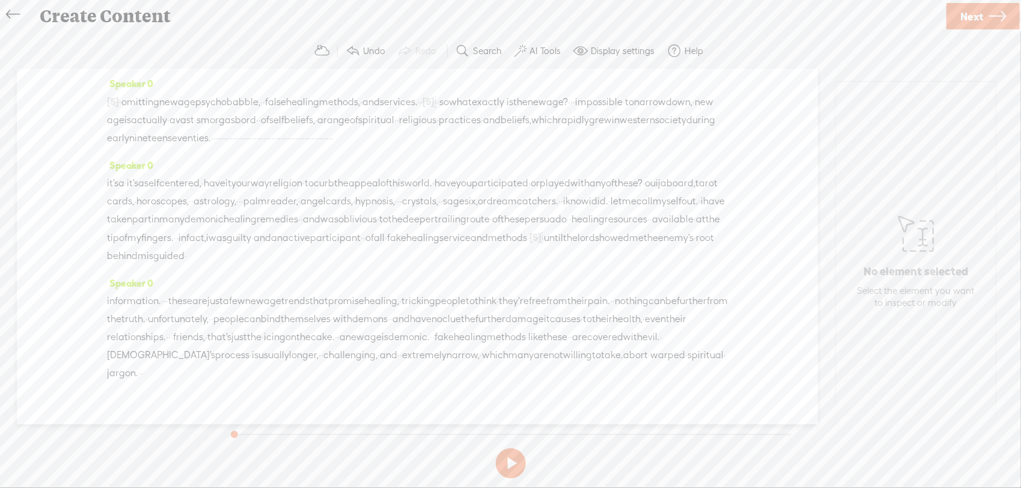
click at [111, 105] on span "[S]" at bounding box center [113, 101] width 12 height 11
click at [508, 453] on button at bounding box center [511, 463] width 30 height 30
click at [788, 4] on link "Next" at bounding box center [982, 16] width 73 height 26
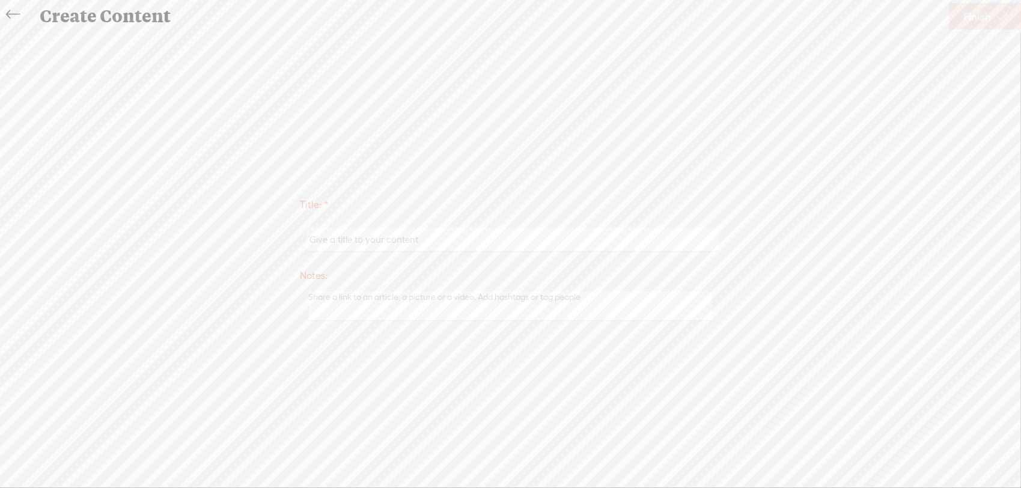
click at [335, 236] on input "text" at bounding box center [513, 239] width 412 height 23
click at [508, 240] on input "Omitting NEW AGE Psychobabble: False Healing Services" at bounding box center [513, 239] width 412 height 23
type input "Omitting NEW AGE Psychobabble: False Healing Services"
click at [788, 16] on span "Finish" at bounding box center [977, 16] width 28 height 31
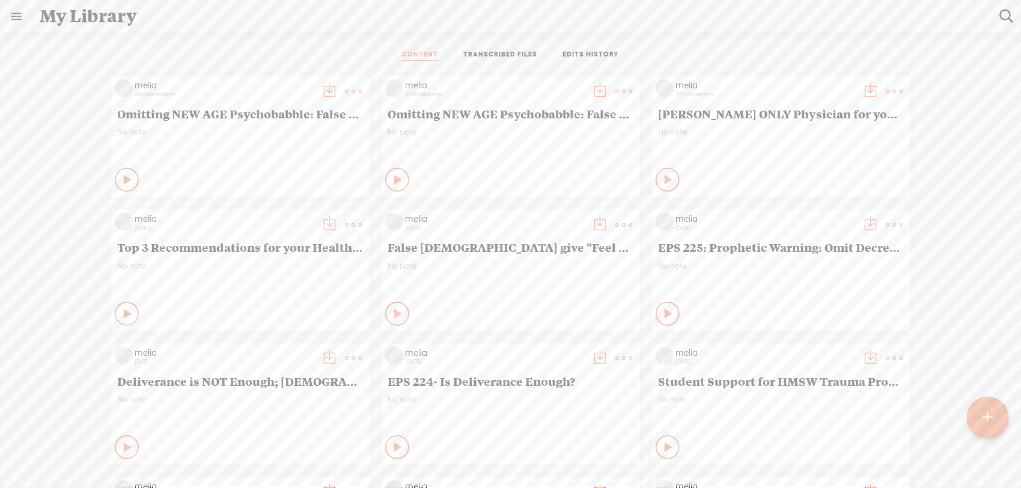
click at [345, 88] on t at bounding box center [353, 91] width 17 height 17
click at [285, 211] on link "Download as..." at bounding box center [287, 214] width 120 height 28
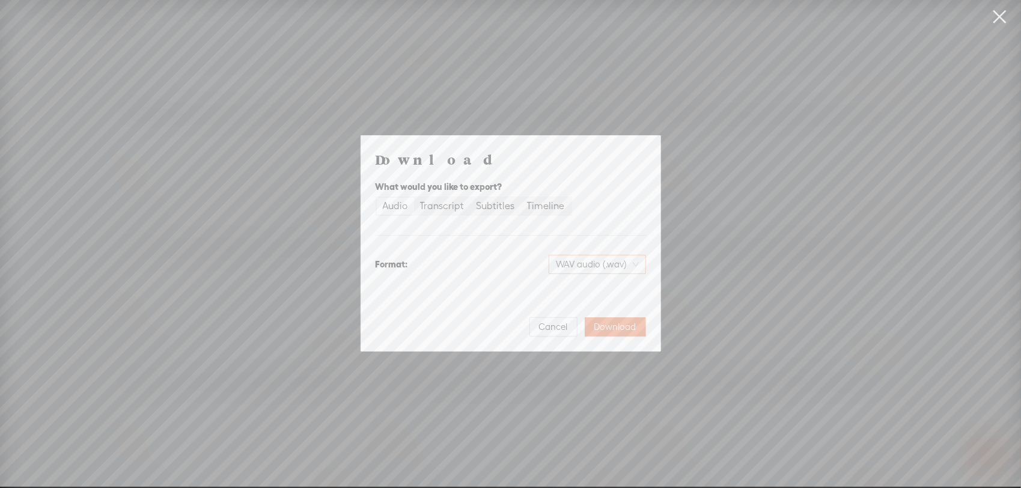
click at [602, 264] on span "WAV audio (.wav)" at bounding box center [597, 264] width 83 height 18
click at [602, 291] on div "MP3 audio (.mp3)" at bounding box center [587, 290] width 98 height 12
click at [615, 318] on button "Download" at bounding box center [615, 326] width 61 height 19
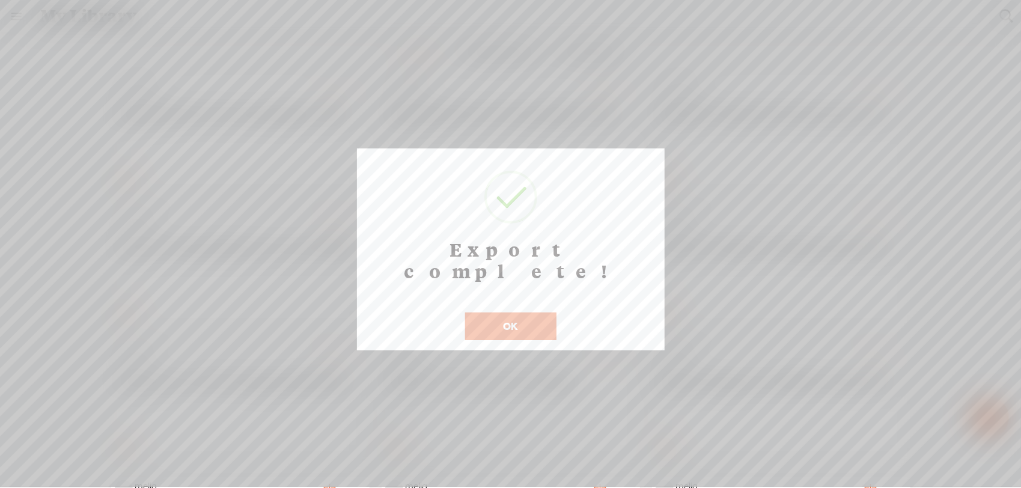
click at [475, 312] on button "OK" at bounding box center [510, 326] width 91 height 28
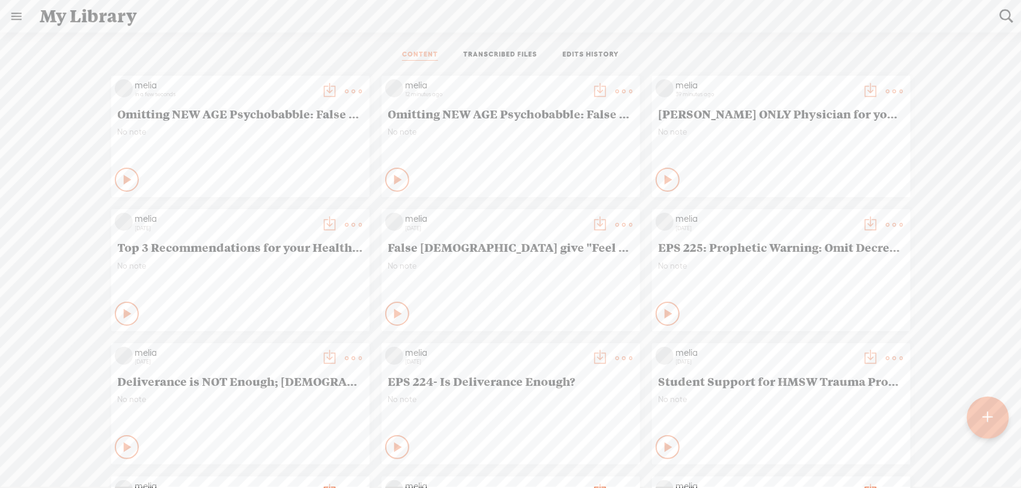
click at [584, 52] on link "EDITS HISTORY" at bounding box center [590, 55] width 56 height 11
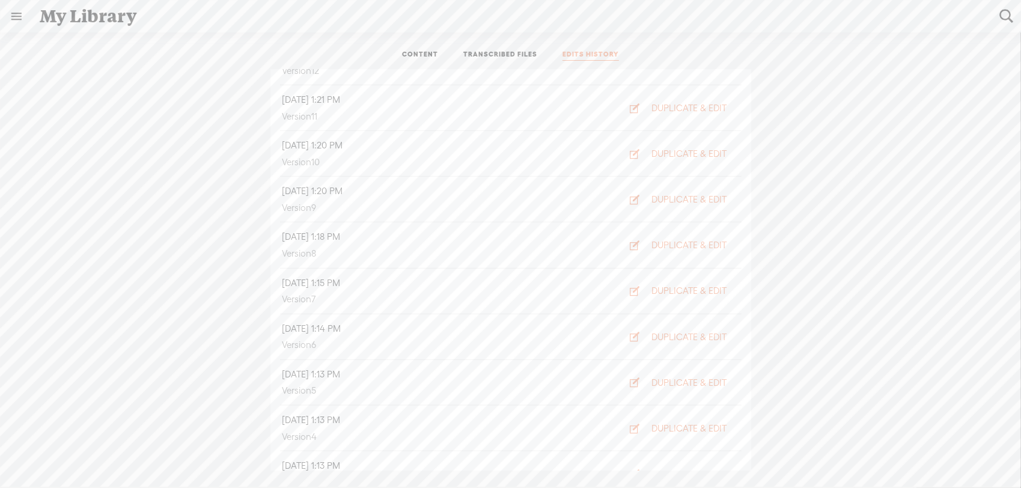
scroll to position [961, 0]
click at [493, 50] on link "TRANSCRIBED FILES" at bounding box center [500, 55] width 74 height 11
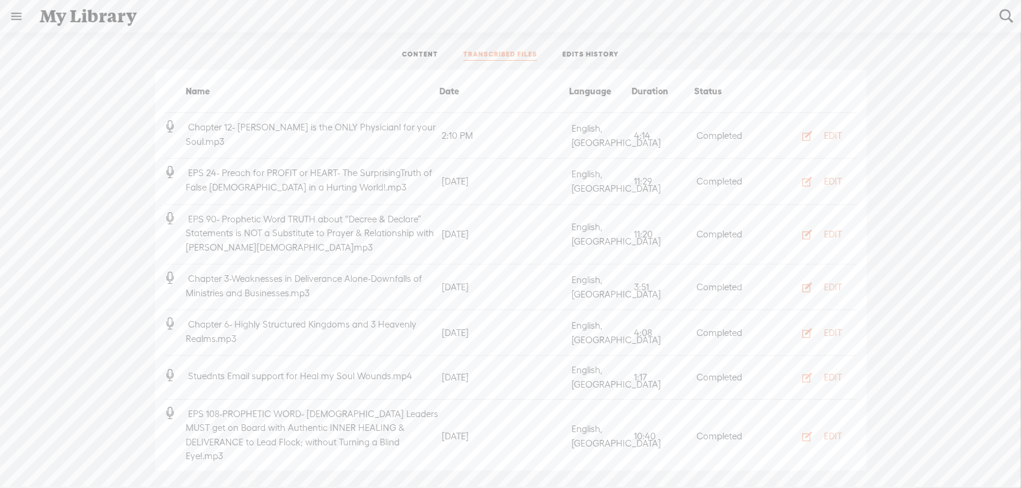
click at [788, 13] on t at bounding box center [1006, 16] width 16 height 16
type input "3 popular"
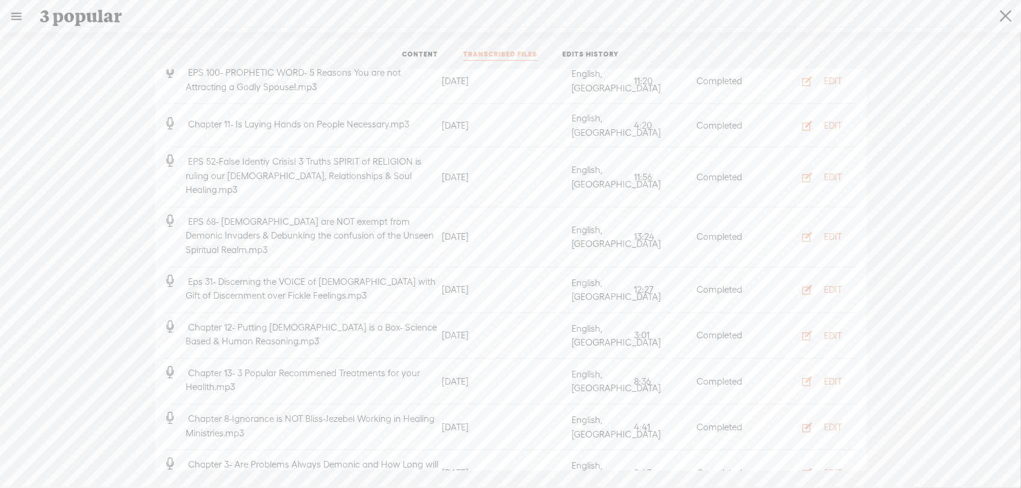
scroll to position [481, 0]
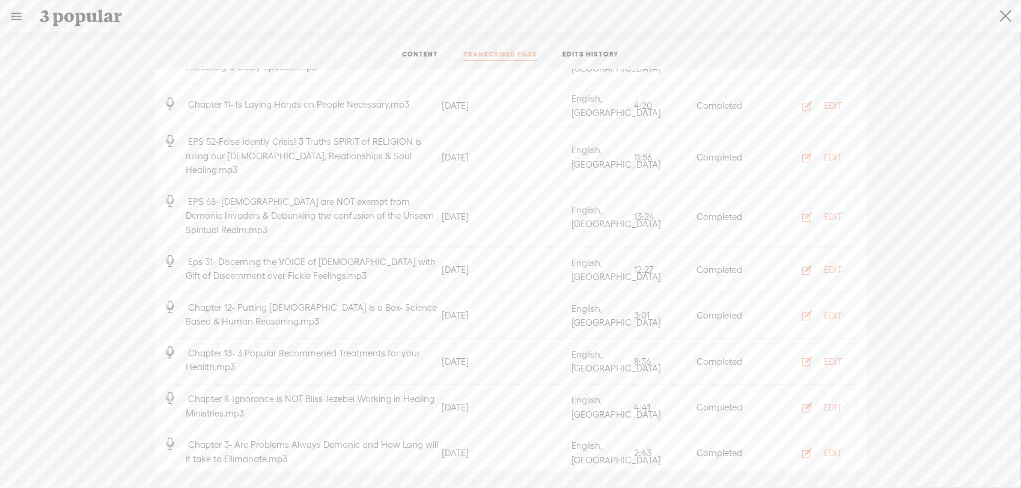
click at [354, 348] on span "Chapter 13- 3 Popular Recommened Treatments for your Heallth.mp3" at bounding box center [303, 360] width 234 height 25
click at [233, 348] on span "Chapter 13- 3 Popular Recommened Treatments for your Heallth.mp3" at bounding box center [303, 360] width 234 height 25
click at [788, 356] on div "EDIT" at bounding box center [833, 362] width 18 height 12
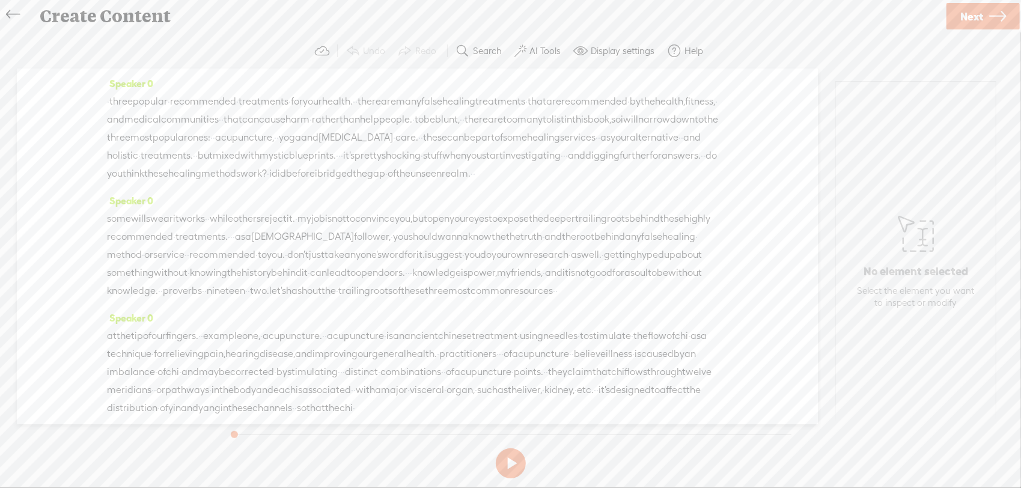
click at [396, 100] on span "are" at bounding box center [388, 102] width 15 height 18
click at [510, 458] on button at bounding box center [511, 463] width 30 height 30
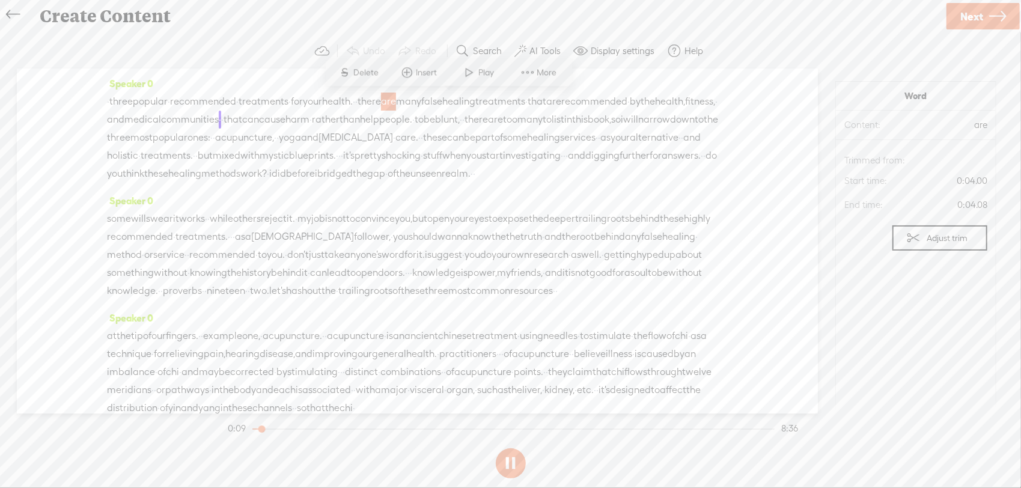
click at [650, 77] on div "Speaker 0 · three popular · recommended · treatments · for your health. · · the…" at bounding box center [417, 132] width 621 height 117
click at [506, 460] on button at bounding box center [511, 463] width 30 height 30
drag, startPoint x: 335, startPoint y: 139, endPoint x: 278, endPoint y: 144, distance: 57.2
click at [278, 144] on div "· three popular · recommended · treatments · for your health. · · there are man…" at bounding box center [417, 138] width 621 height 90
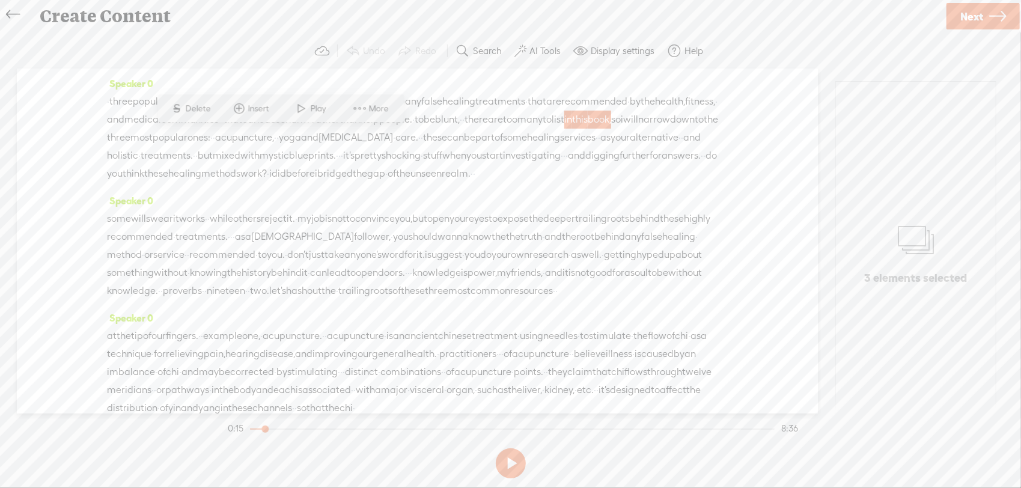
click at [193, 111] on span "Delete" at bounding box center [200, 109] width 28 height 12
click at [464, 129] on span "there" at bounding box center [475, 120] width 23 height 18
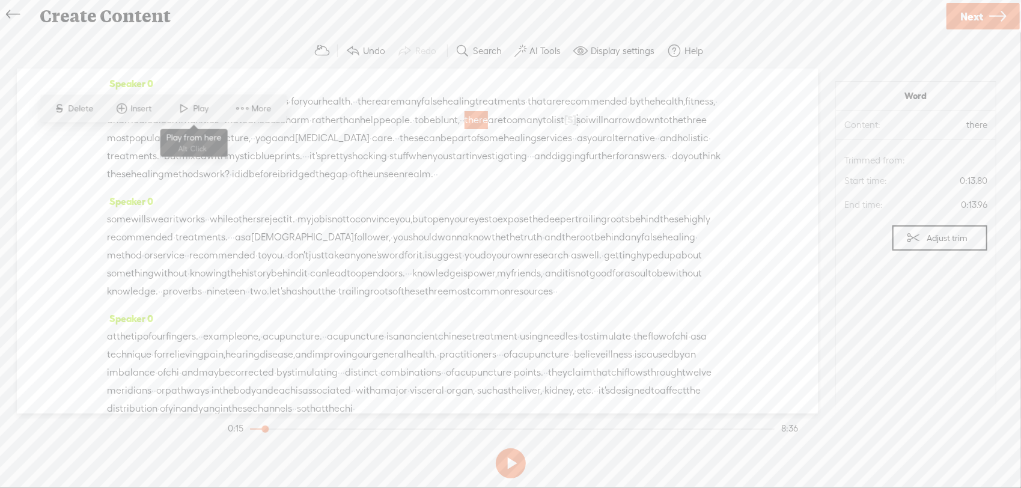
click at [186, 103] on span at bounding box center [184, 109] width 18 height 22
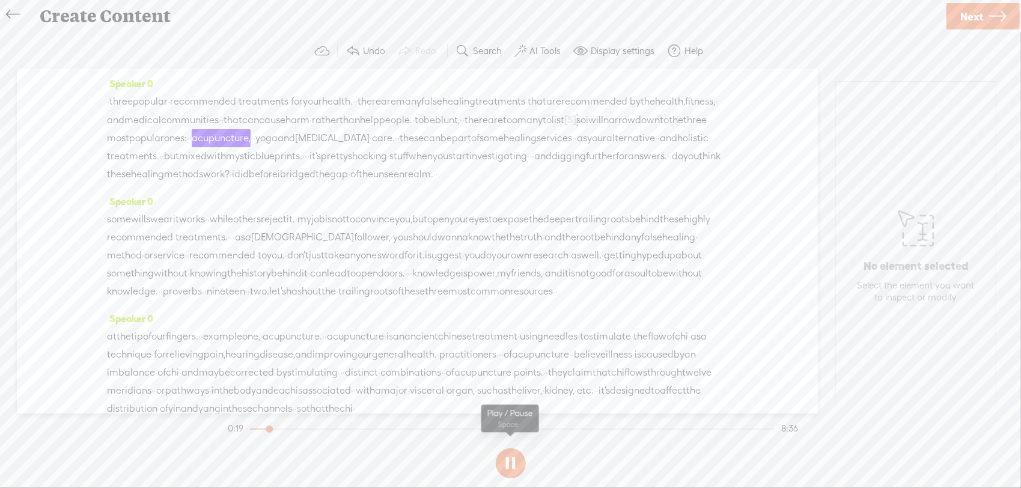
click at [508, 463] on button at bounding box center [511, 463] width 30 height 30
click at [381, 48] on label "Undo" at bounding box center [374, 51] width 22 height 12
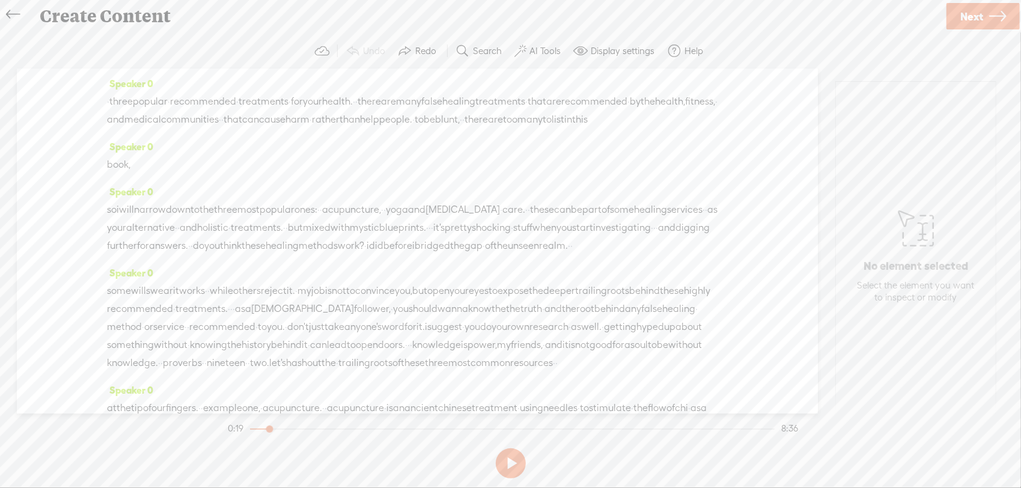
drag, startPoint x: 276, startPoint y: 138, endPoint x: 133, endPoint y: 180, distance: 148.5
click at [133, 180] on div "Speaker 0 · three popular · recommended · treatments · for your health. · · the…" at bounding box center [417, 240] width 801 height 345
click at [54, 154] on span "Delete" at bounding box center [45, 154] width 28 height 12
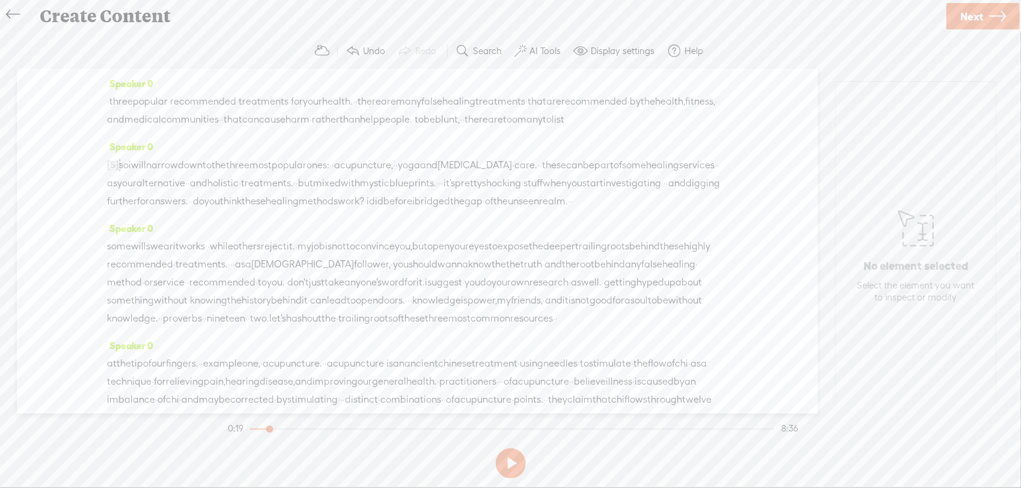
click at [464, 129] on span "there" at bounding box center [475, 120] width 23 height 18
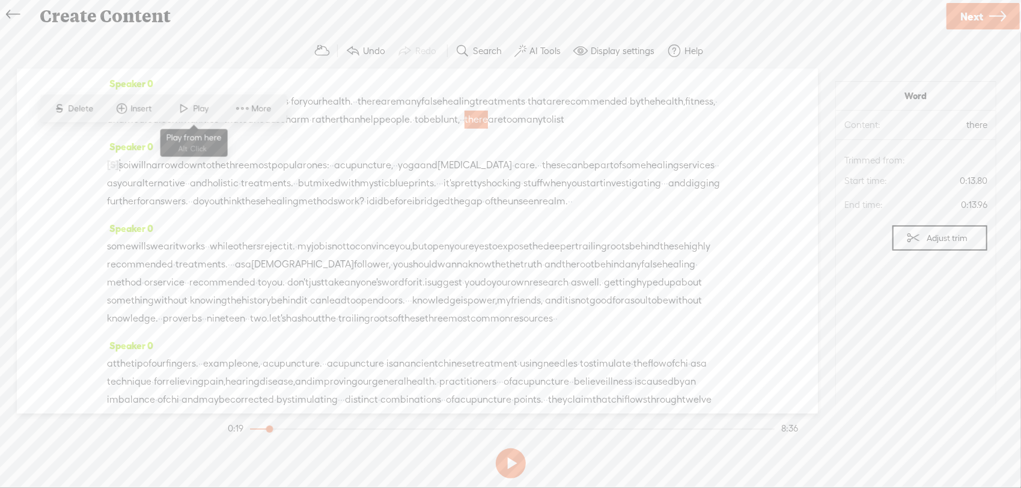
drag, startPoint x: 178, startPoint y: 112, endPoint x: 211, endPoint y: 135, distance: 40.2
click at [178, 111] on span at bounding box center [184, 109] width 18 height 22
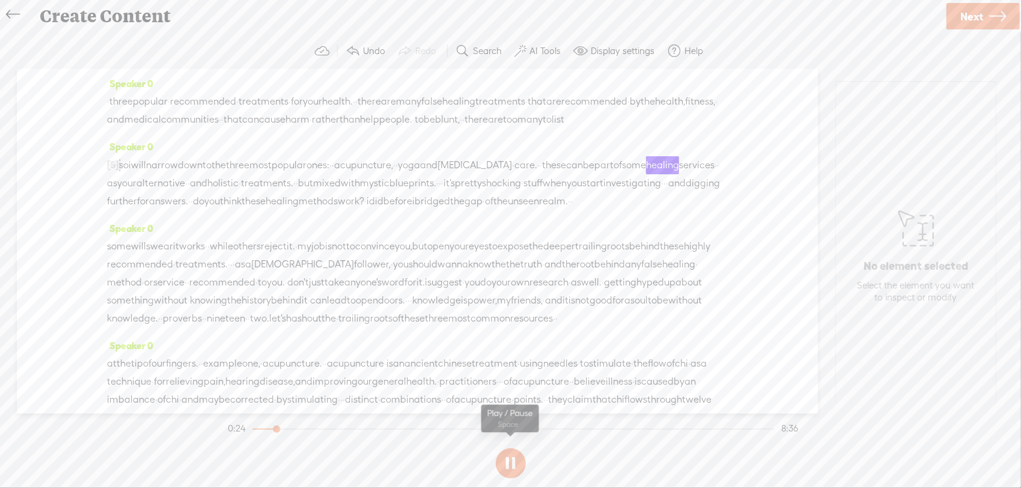
click at [509, 460] on button at bounding box center [511, 463] width 30 height 30
click at [116, 170] on span "[S]" at bounding box center [113, 164] width 12 height 11
click at [503, 129] on span "too" at bounding box center [510, 120] width 14 height 18
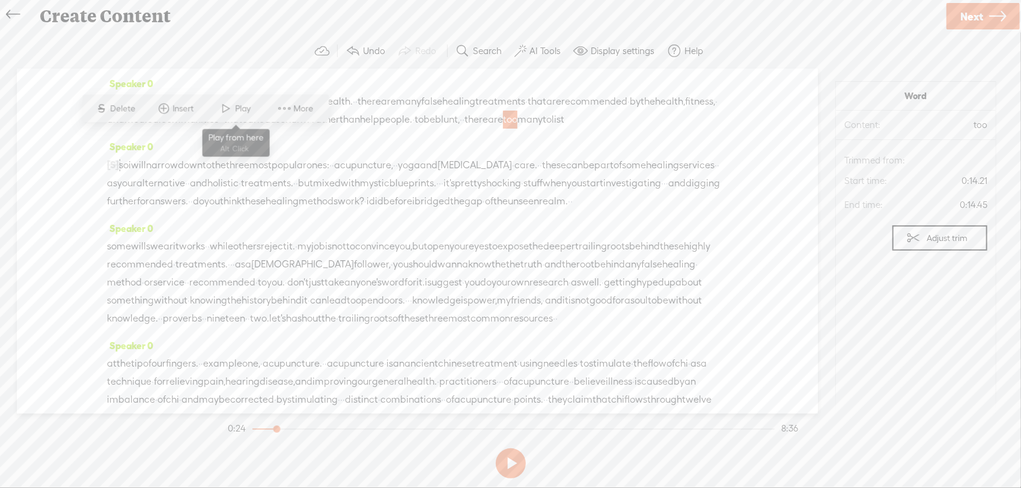
click at [228, 112] on span at bounding box center [226, 109] width 18 height 22
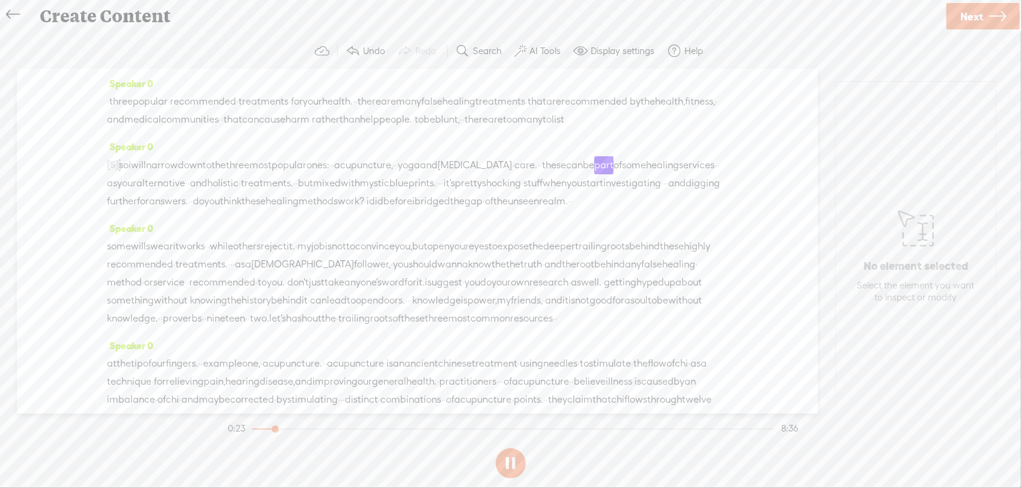
click at [143, 255] on span "will" at bounding box center [138, 246] width 15 height 18
click at [583, 210] on div "[S] in this book, so i will narrow down to the three most popular ones: · · acu…" at bounding box center [417, 183] width 621 height 55
click at [94, 175] on div "Speaker 0 · three popular · recommended · treatments · for your health. · · the…" at bounding box center [417, 240] width 801 height 345
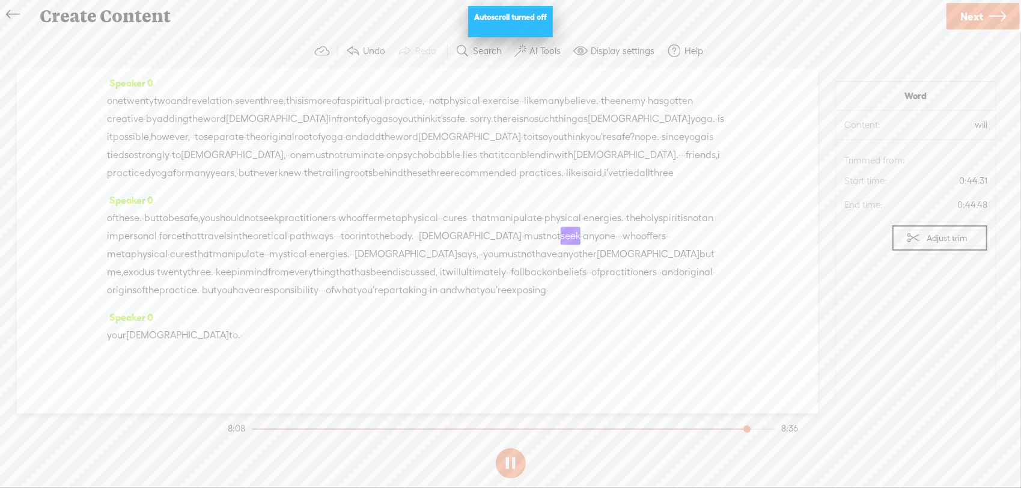
scroll to position [1438, 0]
click at [506, 468] on section at bounding box center [510, 463] width 570 height 40
click at [788, 22] on span "Next" at bounding box center [971, 16] width 23 height 31
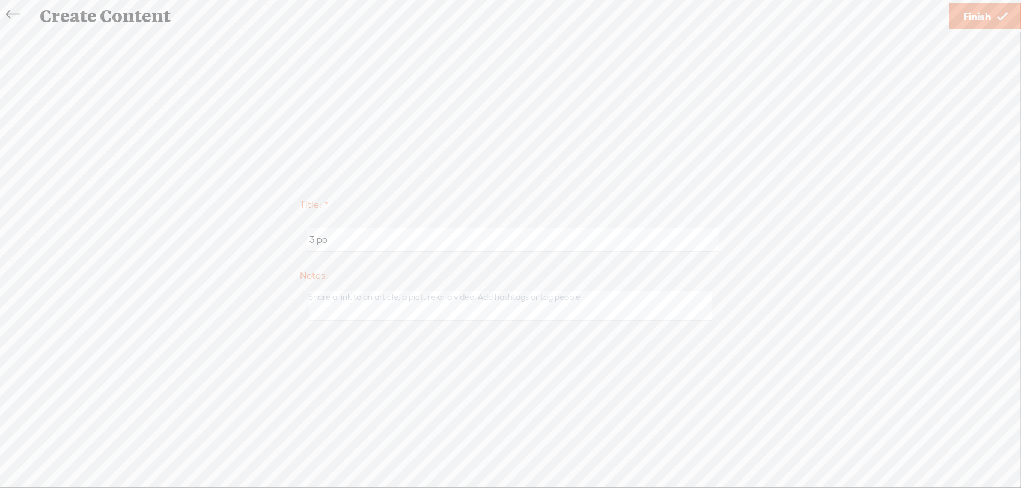
type input "3 Popular New Age Treatments"
click at [788, 14] on span "Finish" at bounding box center [977, 16] width 28 height 31
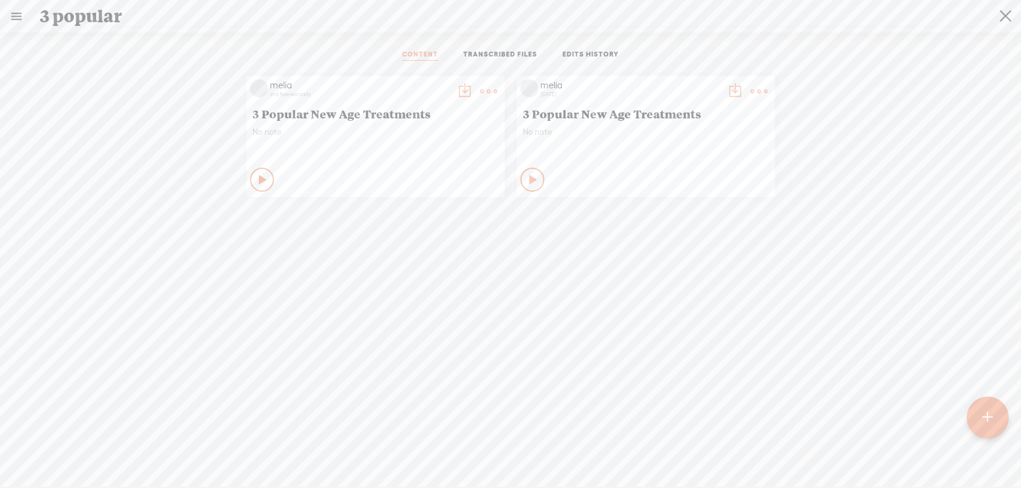
click at [481, 91] on t at bounding box center [489, 91] width 17 height 17
click at [421, 207] on link "Download as..." at bounding box center [427, 214] width 120 height 28
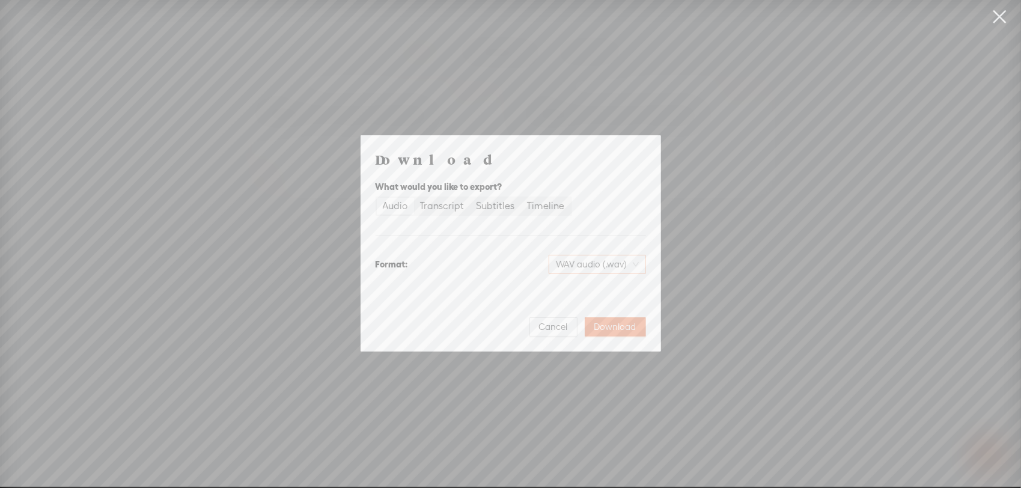
click at [586, 262] on span "WAV audio (.wav)" at bounding box center [597, 264] width 83 height 18
click at [588, 286] on div "MP3 audio (.mp3)" at bounding box center [587, 290] width 98 height 12
click at [600, 322] on span "Download" at bounding box center [615, 327] width 42 height 12
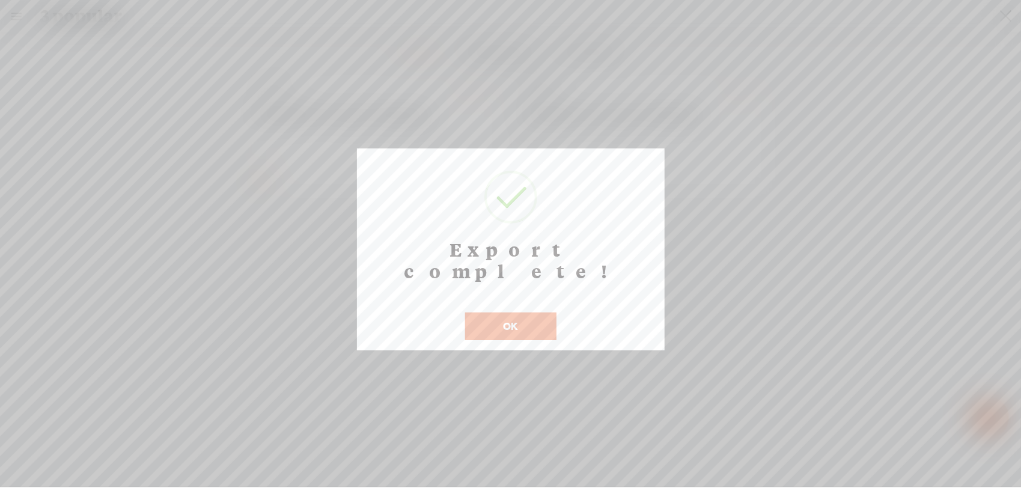
click at [503, 320] on div "Export complete! ! Not valid! Cancel OK" at bounding box center [511, 249] width 308 height 202
click at [500, 314] on button "OK" at bounding box center [510, 326] width 91 height 28
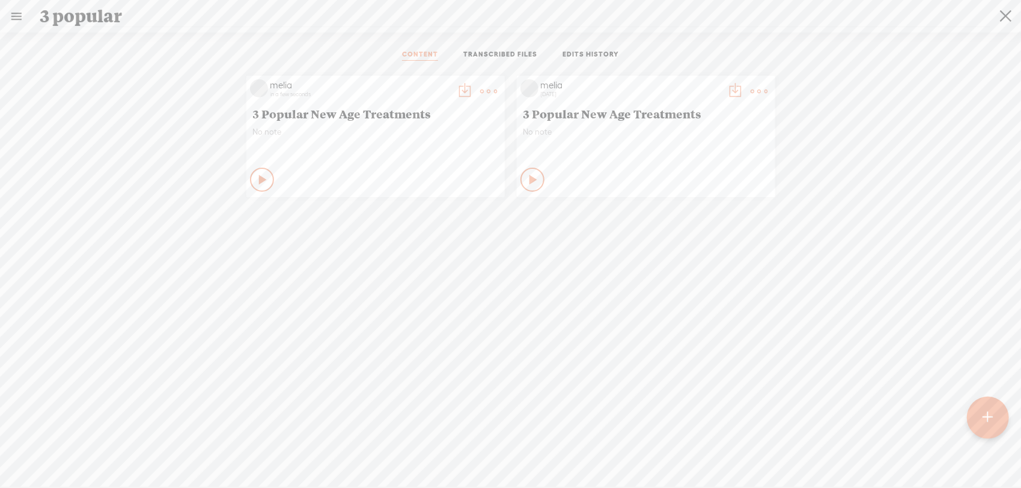
click at [788, 408] on div at bounding box center [988, 418] width 42 height 42
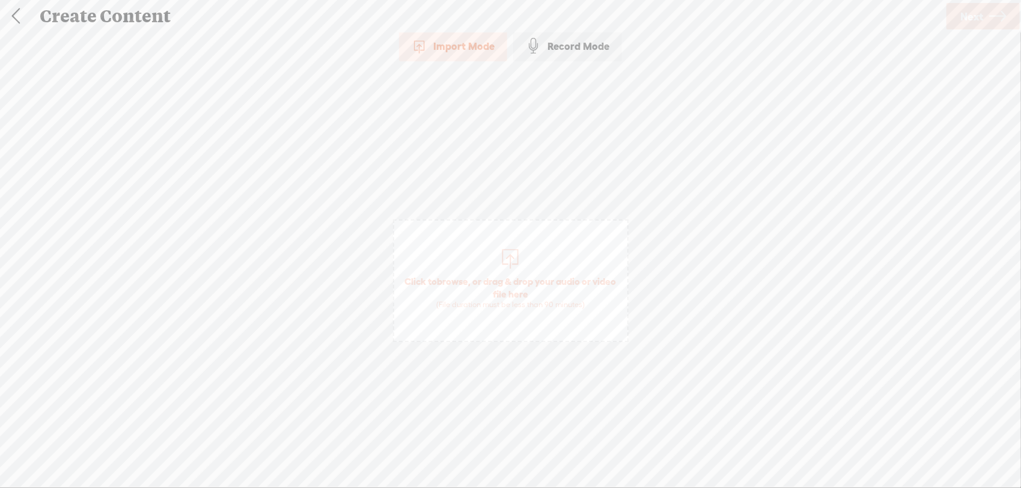
click at [493, 254] on span "Click to browse , or drag & drop your audio or video file here (File duration m…" at bounding box center [511, 280] width 236 height 123
click at [18, 13] on link at bounding box center [16, 16] width 30 height 31
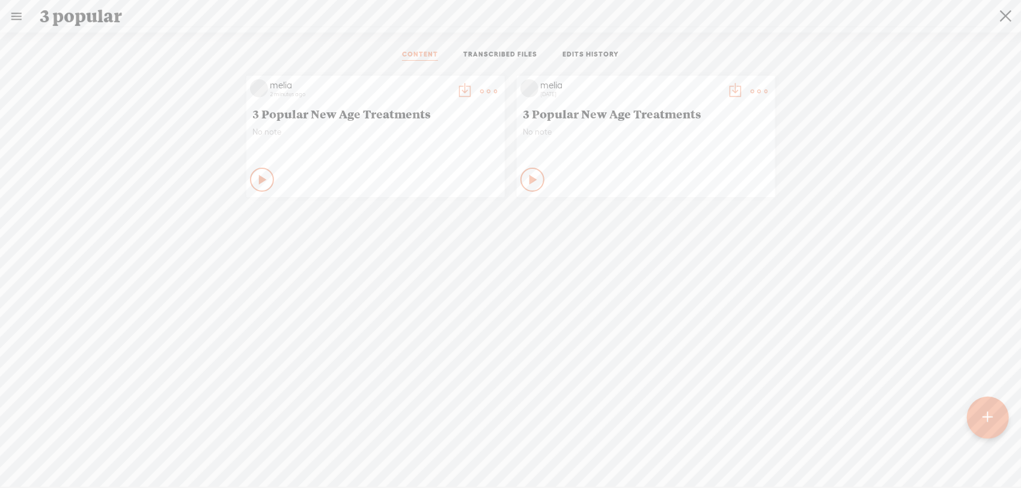
click at [515, 52] on link "TRANSCRIBED FILES" at bounding box center [500, 55] width 74 height 11
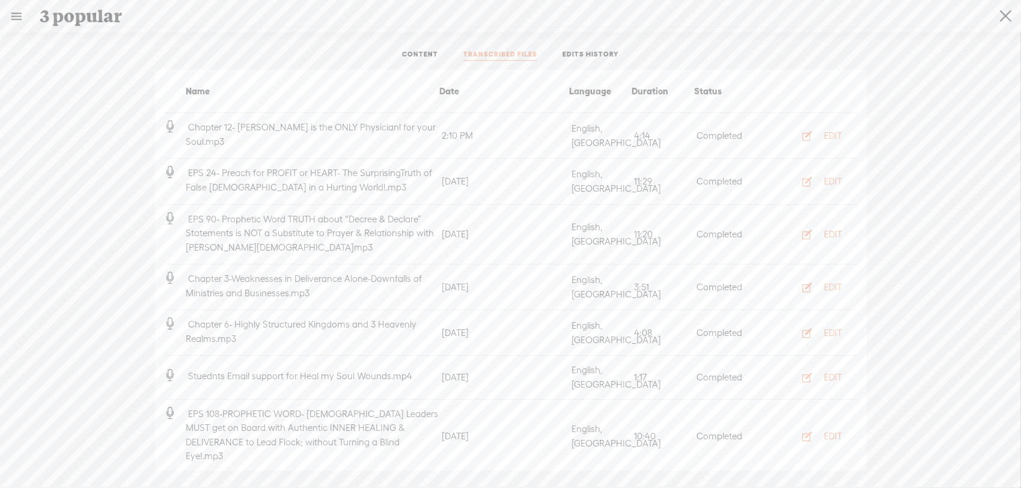
click at [417, 59] on link "CONTENT" at bounding box center [420, 55] width 36 height 11
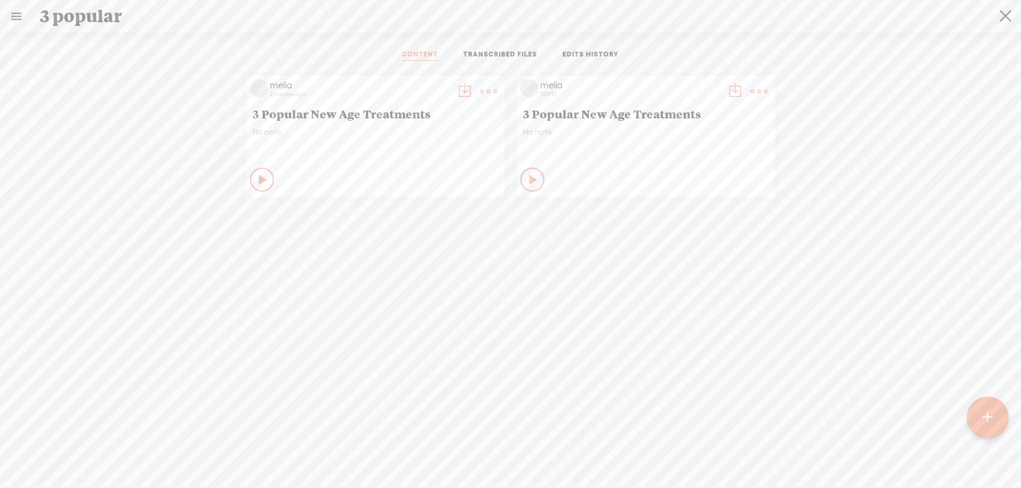
click at [788, 17] on t at bounding box center [1005, 16] width 11 height 31
click at [788, 18] on input "search" at bounding box center [515, 16] width 950 height 22
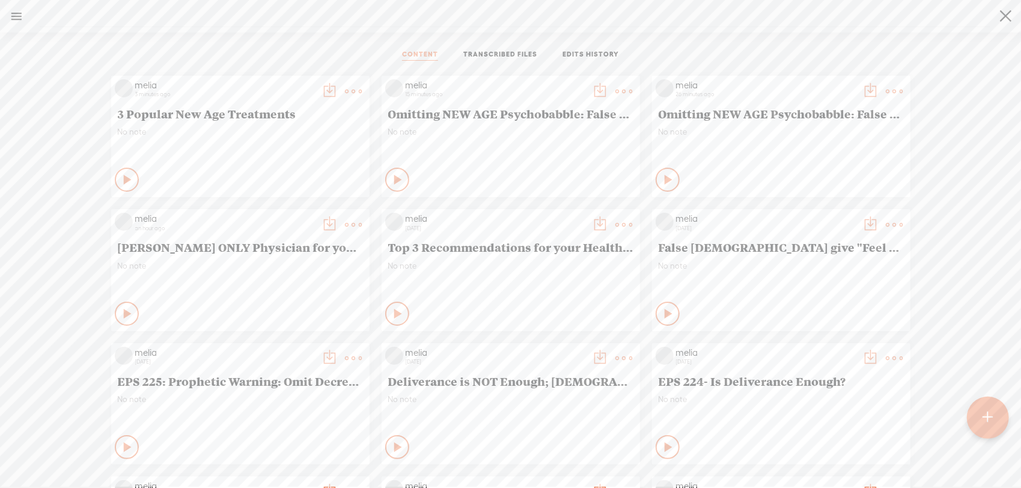
click at [788, 16] on input "search" at bounding box center [515, 16] width 950 height 22
type input "false"
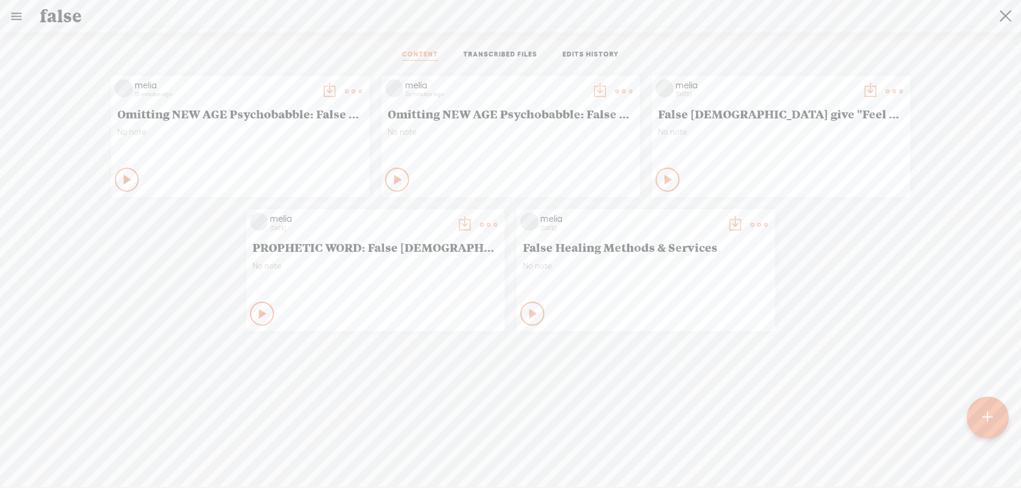
click at [139, 192] on div "Play Content" at bounding box center [127, 180] width 24 height 24
click at [362, 100] on t at bounding box center [353, 91] width 17 height 17
click at [717, 289] on link "Duplicate & Edit" at bounding box center [697, 293] width 120 height 28
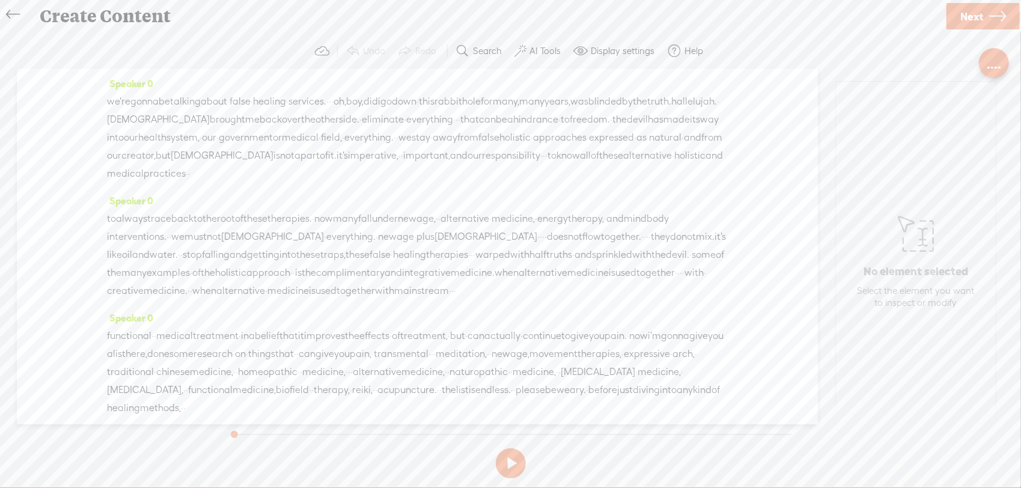
click at [512, 469] on button at bounding box center [511, 463] width 30 height 30
click at [512, 464] on button at bounding box center [511, 463] width 30 height 30
click at [517, 467] on button at bounding box center [511, 463] width 30 height 30
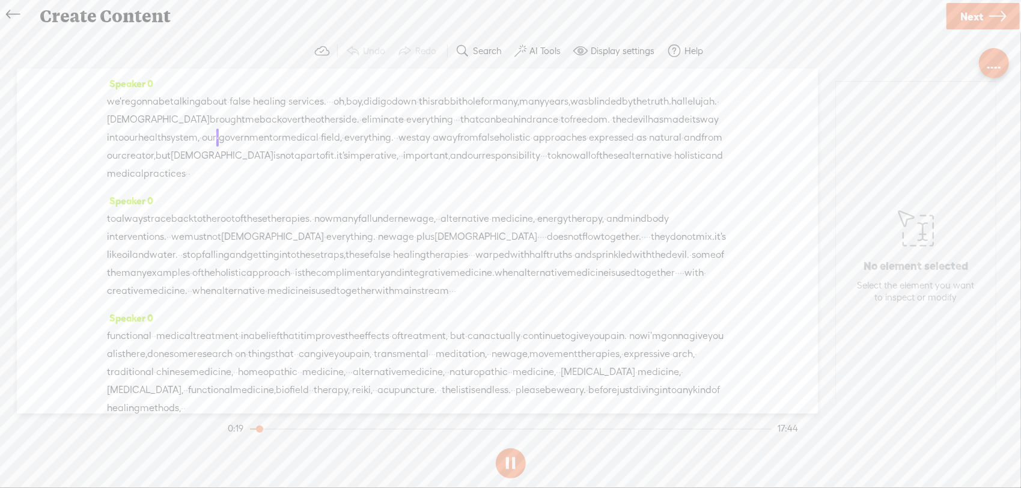
click at [7, 14] on icon at bounding box center [13, 14] width 14 height 27
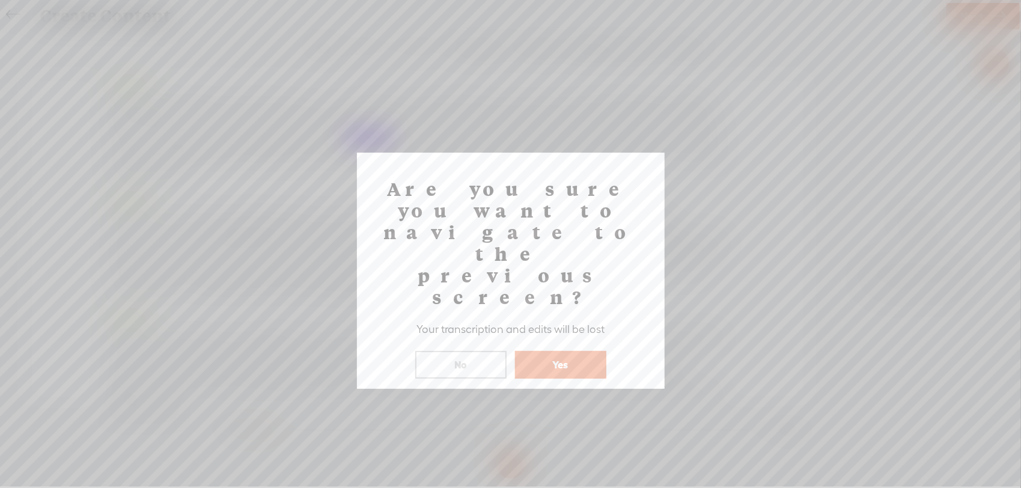
click at [521, 351] on button "Yes" at bounding box center [560, 365] width 91 height 28
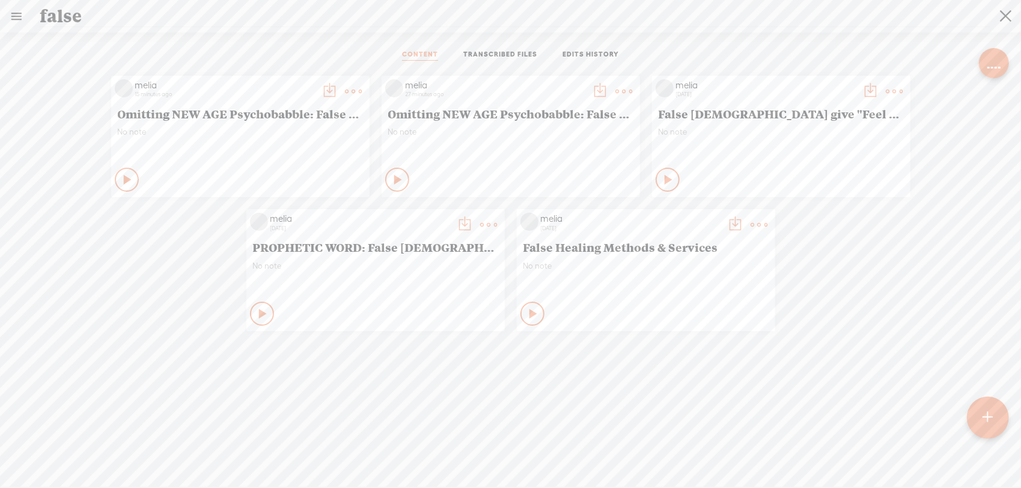
click at [362, 100] on t at bounding box center [353, 91] width 17 height 17
click at [788, 67] on div at bounding box center [995, 67] width 2 height 2
click at [747, 219] on icon at bounding box center [759, 225] width 24 height 24
click at [710, 280] on link "Duplicate & Edit" at bounding box center [697, 293] width 120 height 28
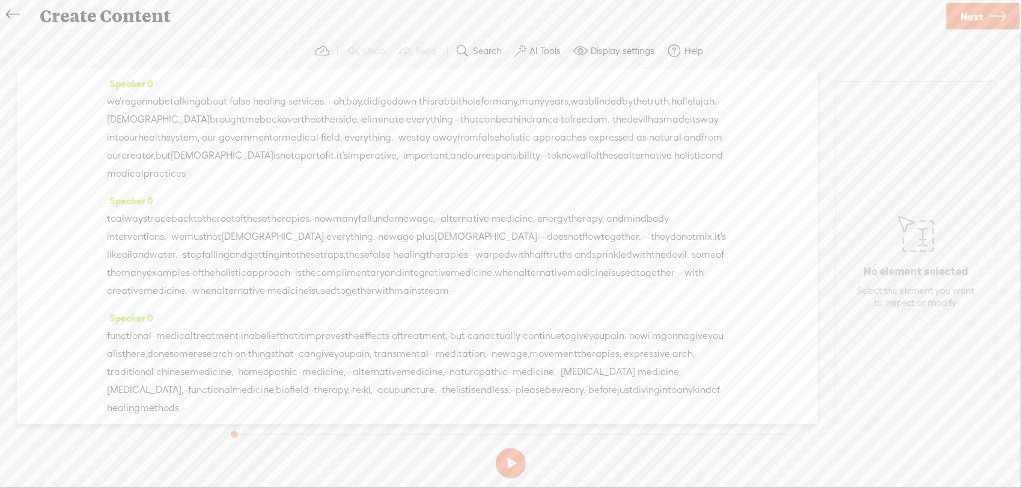
click at [122, 99] on span "we're" at bounding box center [118, 102] width 23 height 18
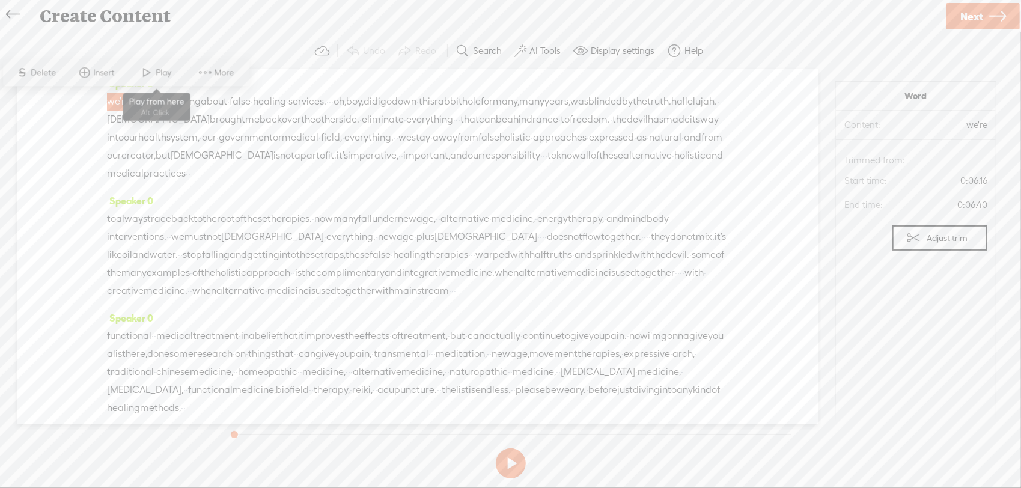
click at [178, 73] on span "Play" at bounding box center [156, 73] width 60 height 22
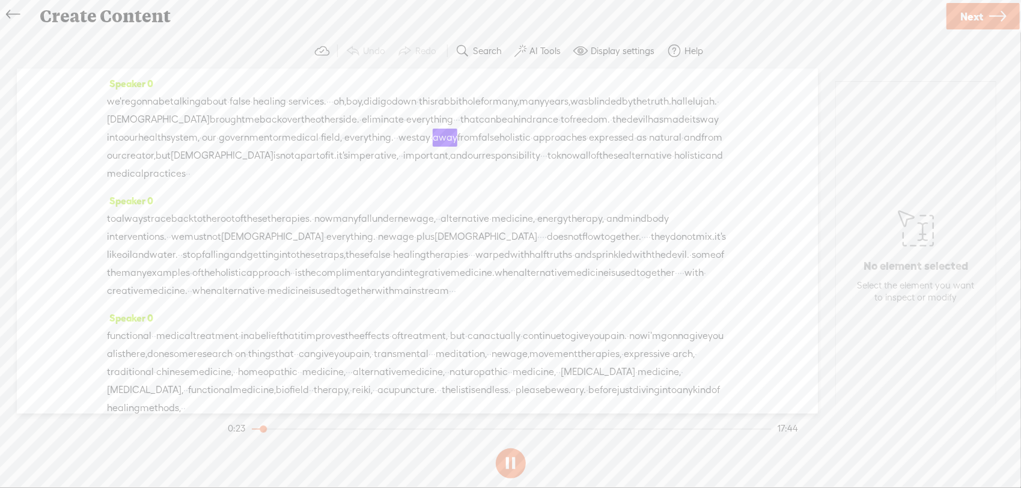
click at [505, 457] on button at bounding box center [511, 463] width 30 height 30
drag, startPoint x: 177, startPoint y: 138, endPoint x: 102, endPoint y: 105, distance: 82.0
click at [102, 105] on div "Speaker 0 we're gonna be talking about · false · healing · services. · · · oh, …" at bounding box center [417, 240] width 801 height 345
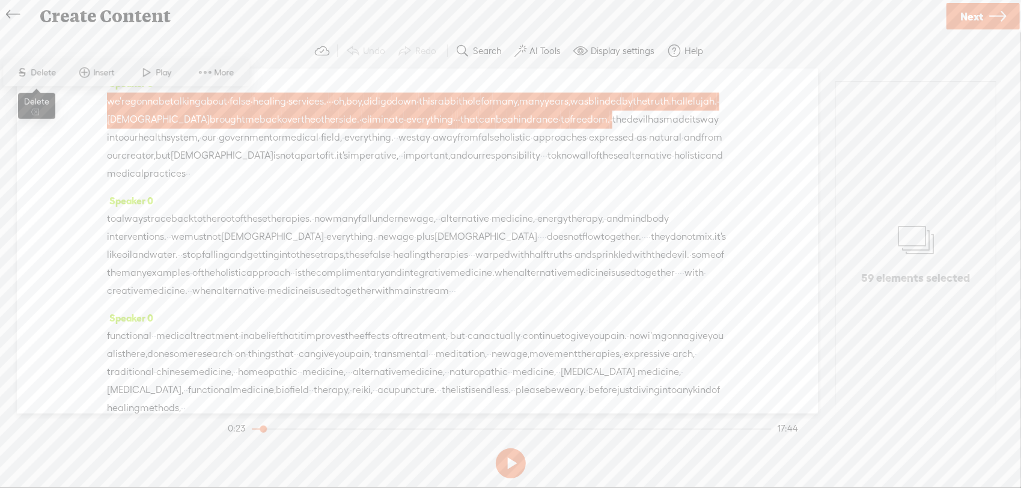
click at [52, 71] on span "Delete" at bounding box center [45, 73] width 28 height 12
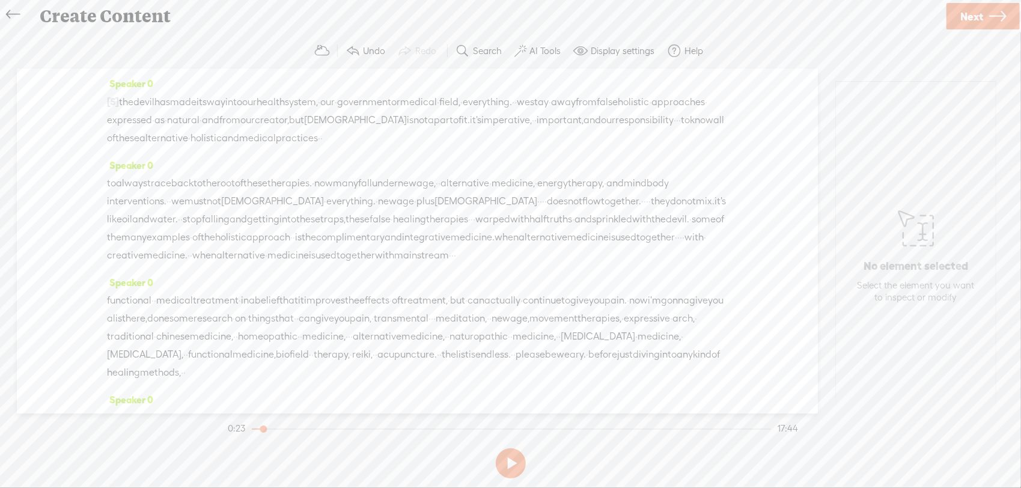
click at [508, 468] on button at bounding box center [511, 463] width 30 height 30
click at [147, 96] on span "devil" at bounding box center [143, 102] width 21 height 18
click at [133, 97] on span "the" at bounding box center [126, 102] width 14 height 18
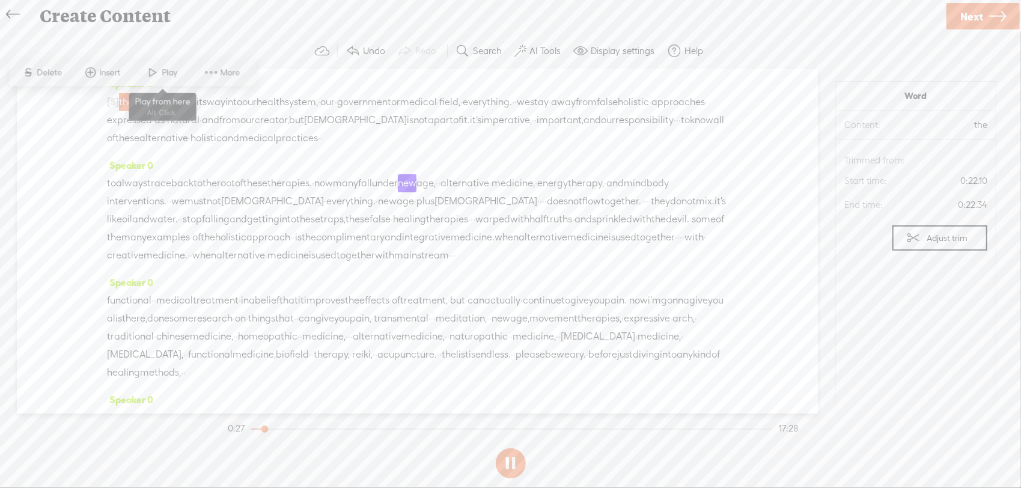
click at [166, 73] on span "Play" at bounding box center [171, 73] width 19 height 12
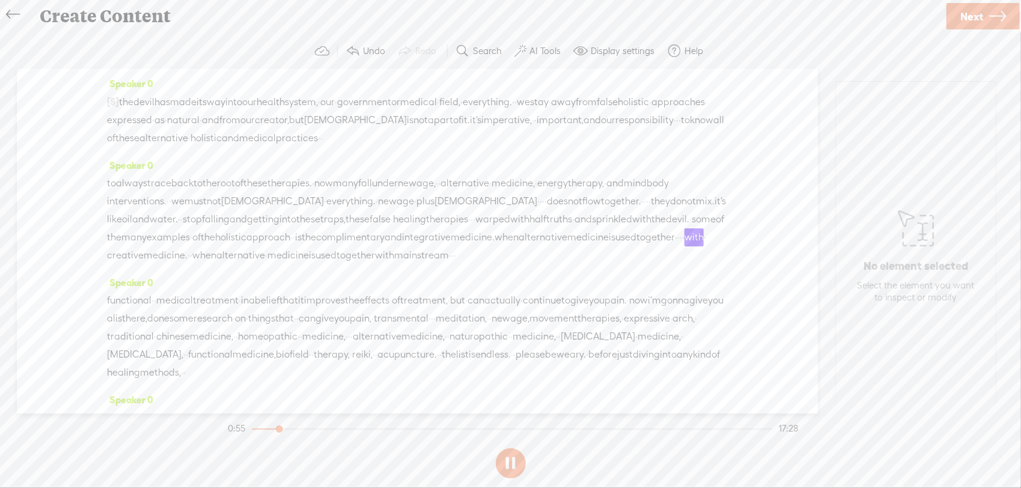
scroll to position [160, 0]
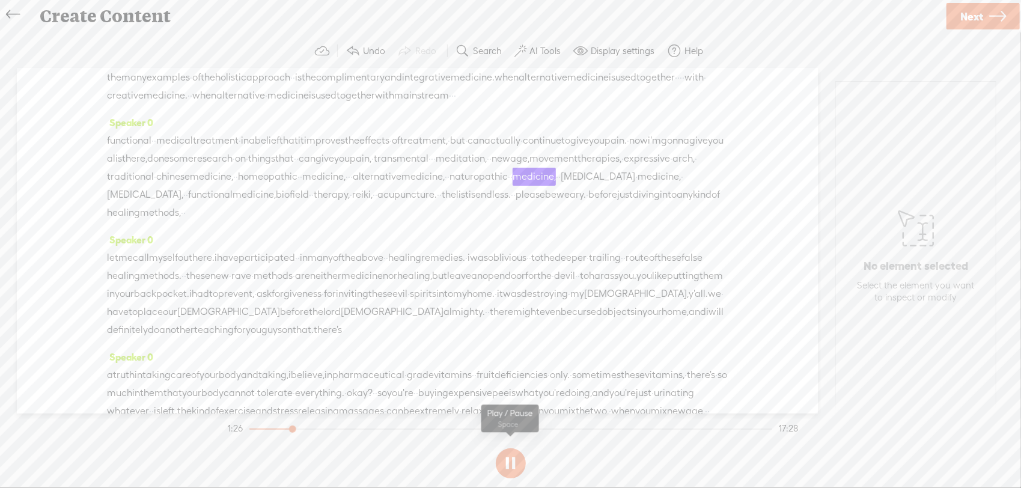
click at [500, 459] on button at bounding box center [511, 463] width 30 height 30
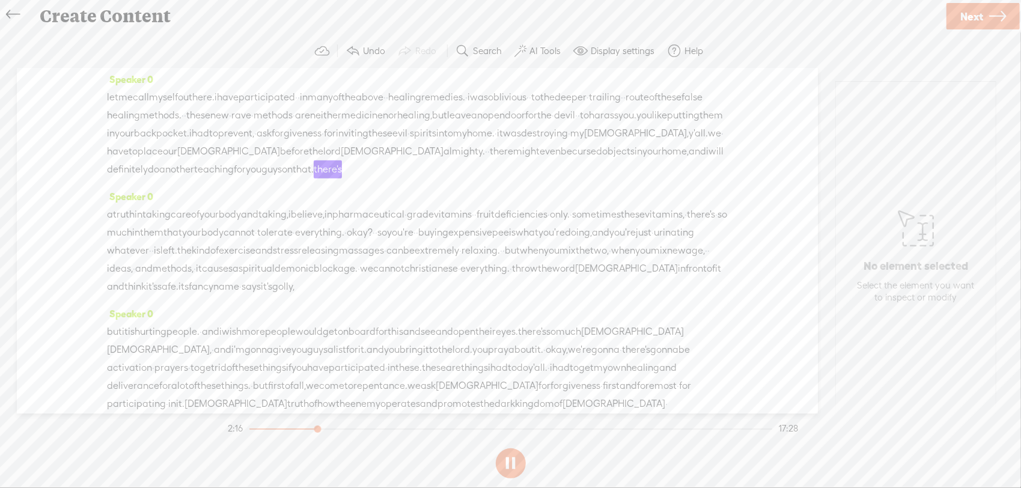
click at [505, 469] on button at bounding box center [511, 463] width 30 height 30
drag, startPoint x: 404, startPoint y: 205, endPoint x: 696, endPoint y: 209, distance: 291.4
click at [696, 178] on div "let me call myself out here. i have participated · · in many of the above · · h…" at bounding box center [417, 133] width 621 height 90
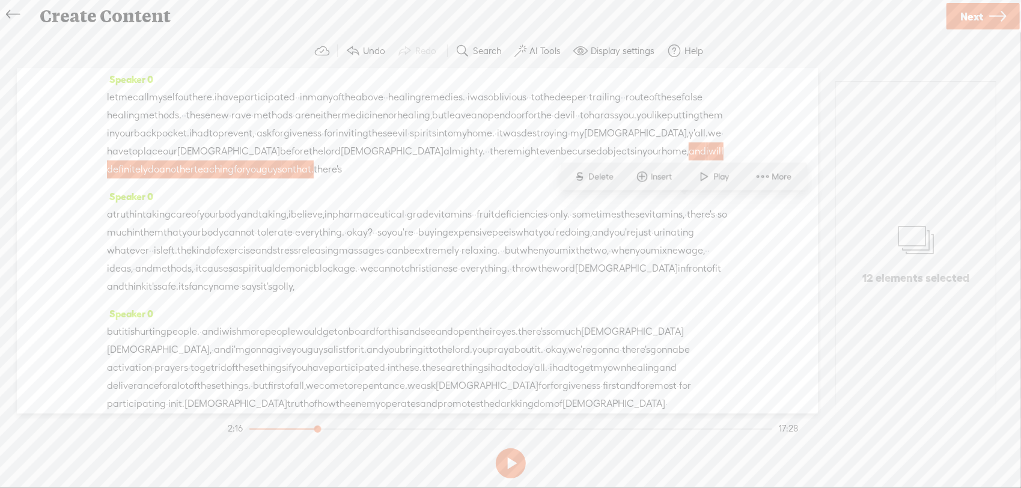
click at [607, 180] on span "Delete" at bounding box center [603, 177] width 28 height 12
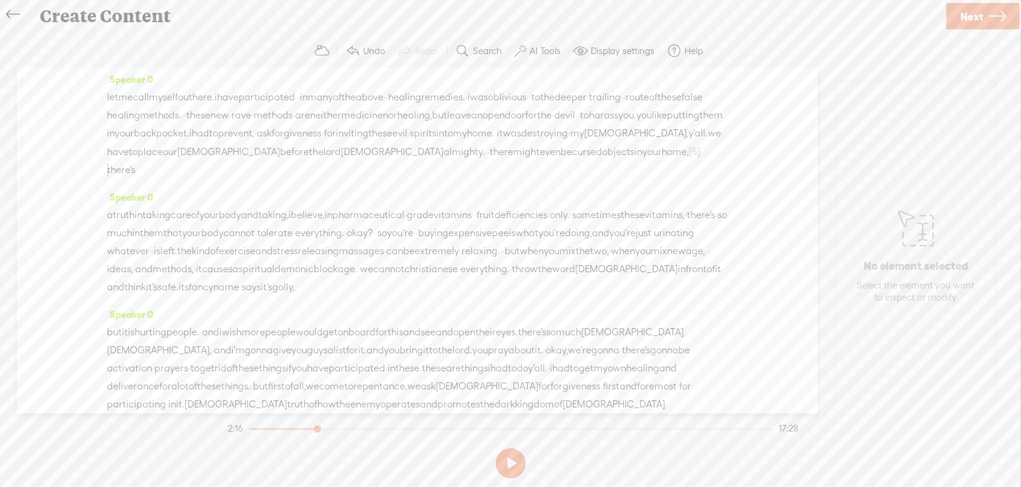
click at [642, 161] on span "your" at bounding box center [651, 152] width 19 height 18
click at [389, 181] on span "Play" at bounding box center [398, 177] width 19 height 12
click at [513, 161] on span "might" at bounding box center [526, 152] width 26 height 18
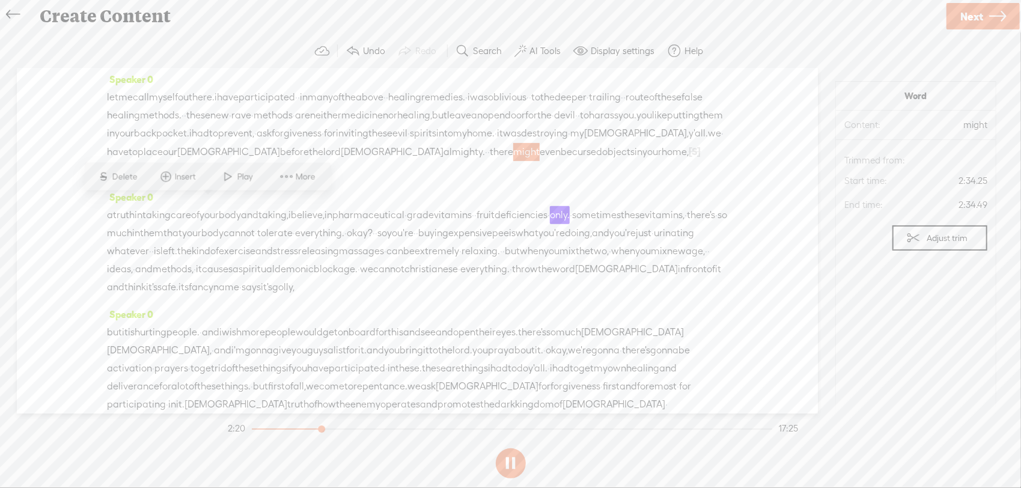
click at [240, 177] on span "Play" at bounding box center [246, 177] width 19 height 12
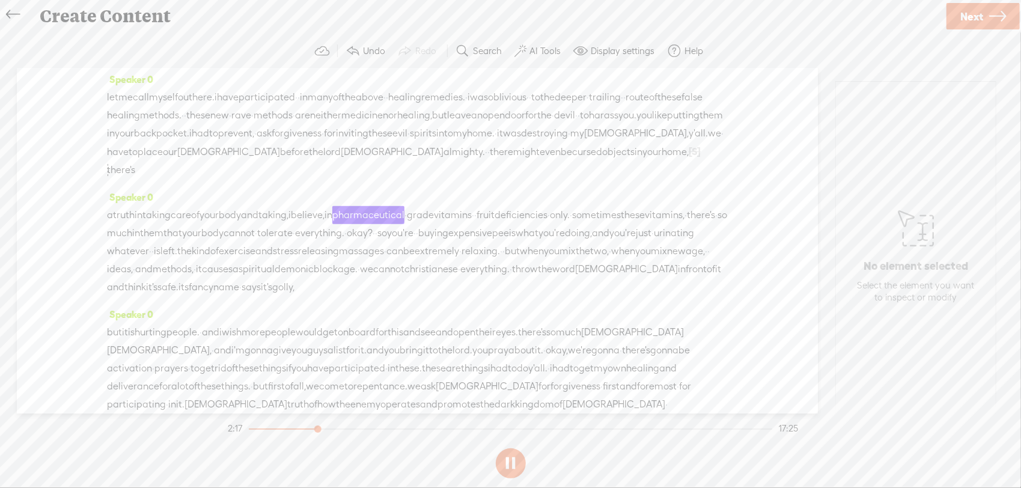
click at [519, 463] on button at bounding box center [511, 463] width 30 height 30
click at [688, 157] on span "[S]" at bounding box center [694, 151] width 12 height 11
drag, startPoint x: 330, startPoint y: 251, endPoint x: 407, endPoint y: 207, distance: 88.8
click at [407, 207] on div "Speaker 0 [S] we're gonna be talking about · false · healing · services. . · · …" at bounding box center [417, 240] width 801 height 345
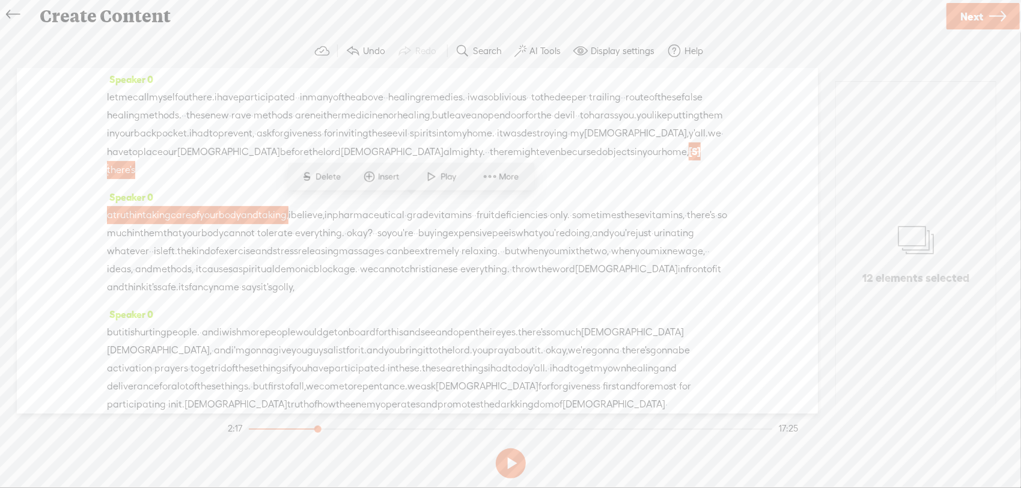
click at [331, 178] on span "Delete" at bounding box center [330, 177] width 28 height 12
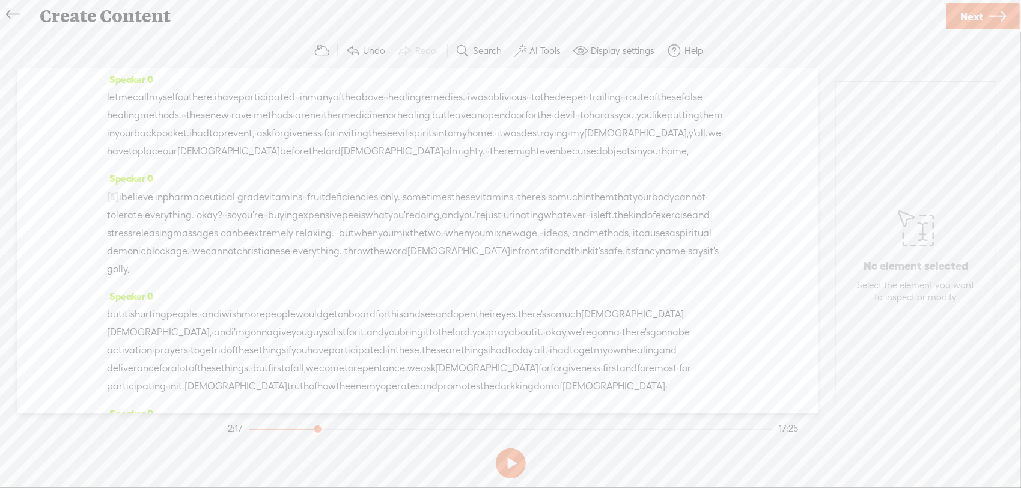
click at [572, 160] on span "cursed" at bounding box center [587, 151] width 30 height 18
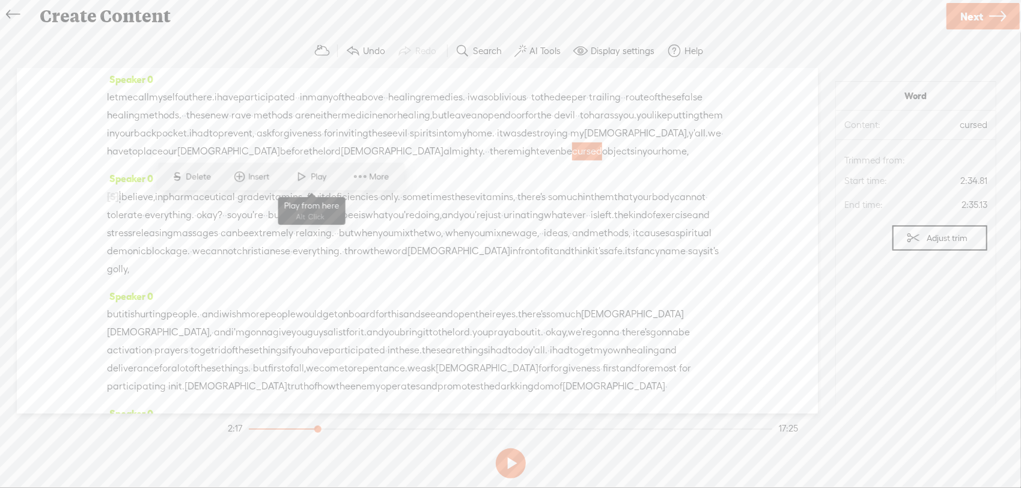
click at [313, 174] on span "Play" at bounding box center [320, 177] width 19 height 12
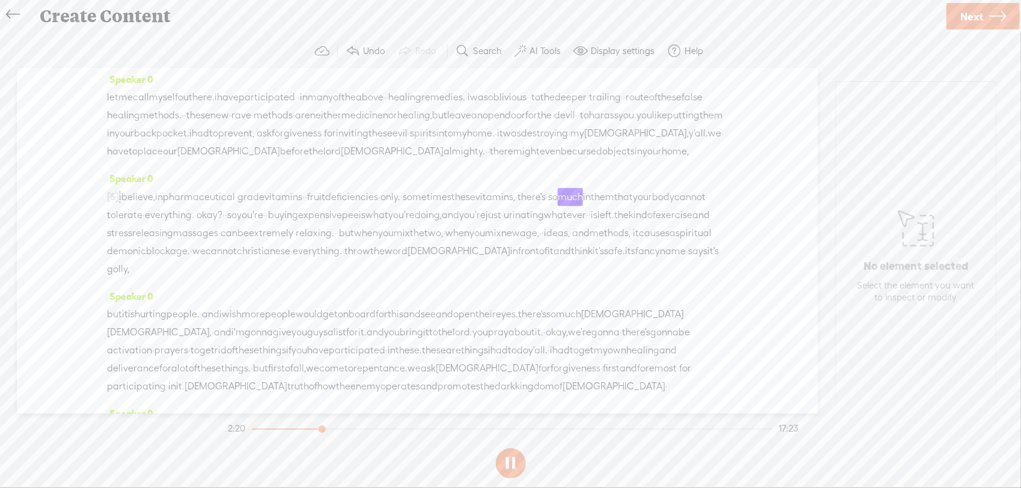
click at [223, 206] on span "pharmaceutical" at bounding box center [199, 197] width 72 height 18
click at [258, 220] on span "Play" at bounding box center [255, 222] width 19 height 12
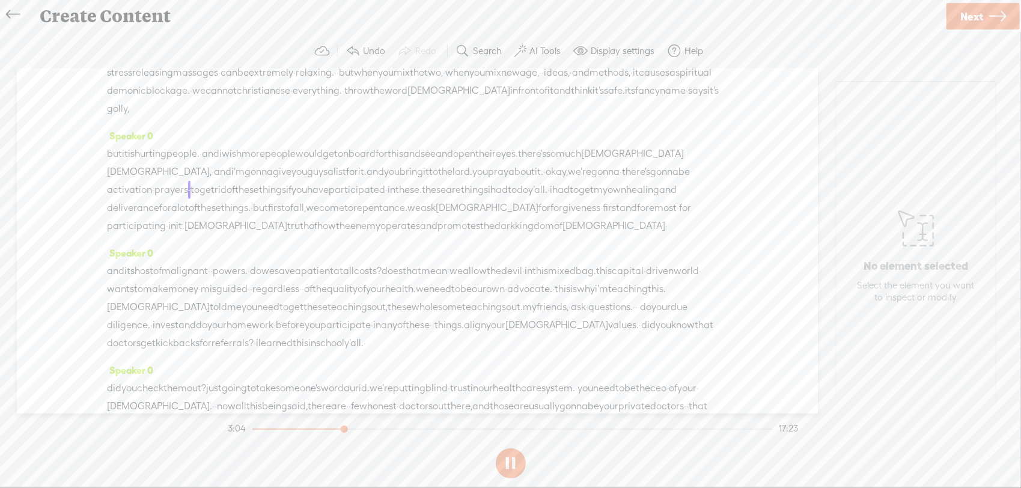
click at [502, 463] on button at bounding box center [511, 463] width 30 height 30
drag, startPoint x: 624, startPoint y: 226, endPoint x: 287, endPoint y: 237, distance: 336.6
click at [287, 235] on div "but it is hurting people. · and i wish more people would get on board for this …" at bounding box center [417, 190] width 621 height 90
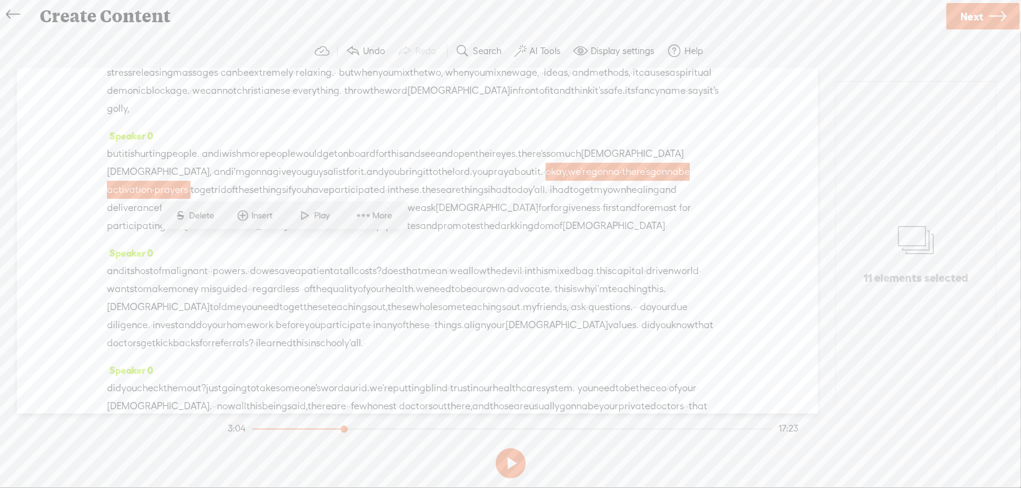
click at [211, 215] on span "Delete" at bounding box center [203, 216] width 28 height 12
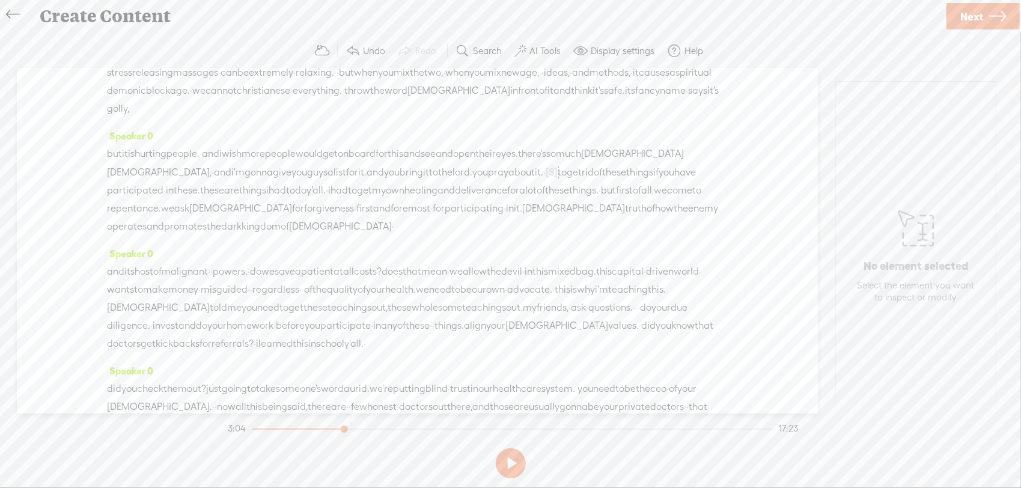
click at [199, 163] on span "people." at bounding box center [182, 154] width 33 height 18
click at [232, 178] on span "Play" at bounding box center [241, 180] width 19 height 12
click at [514, 464] on button at bounding box center [511, 463] width 30 height 30
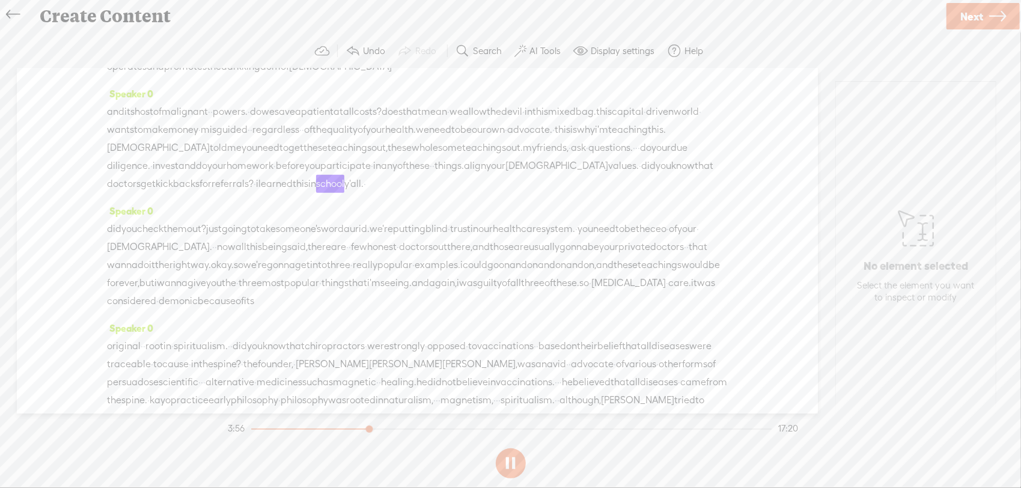
scroll to position [801, 0]
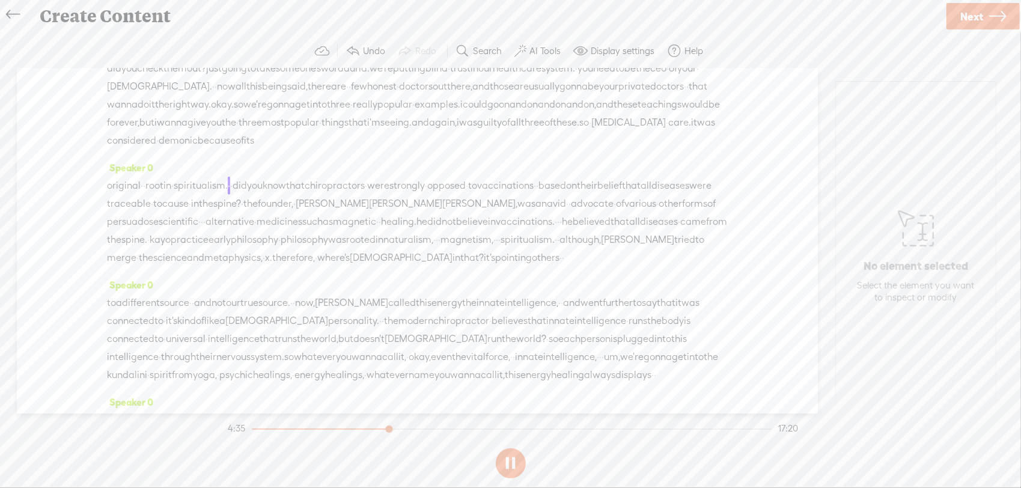
click at [502, 466] on button at bounding box center [511, 463] width 30 height 30
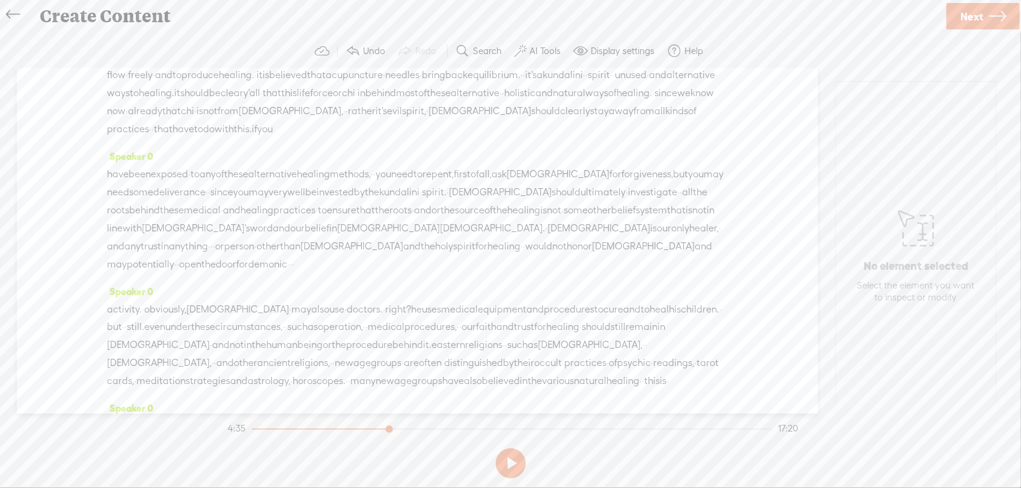
click at [508, 451] on button at bounding box center [511, 463] width 30 height 30
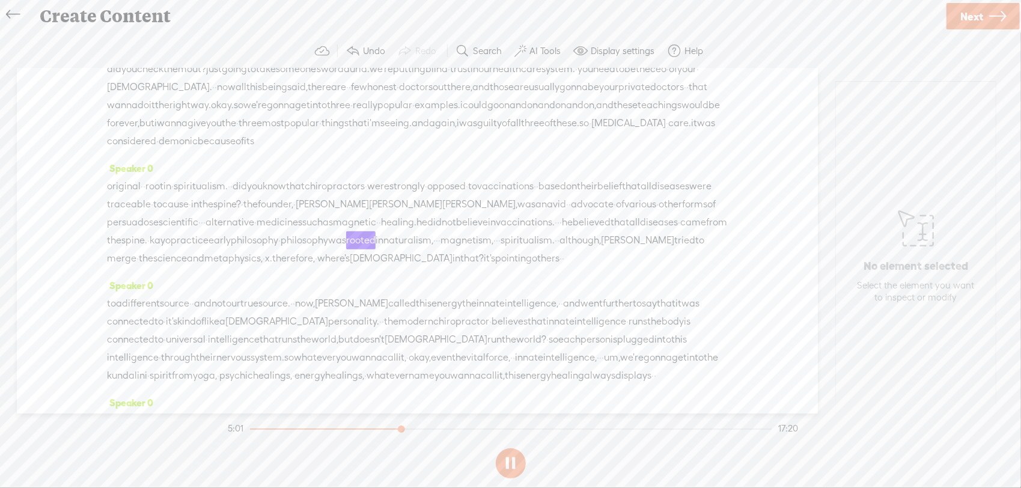
scroll to position [960, 0]
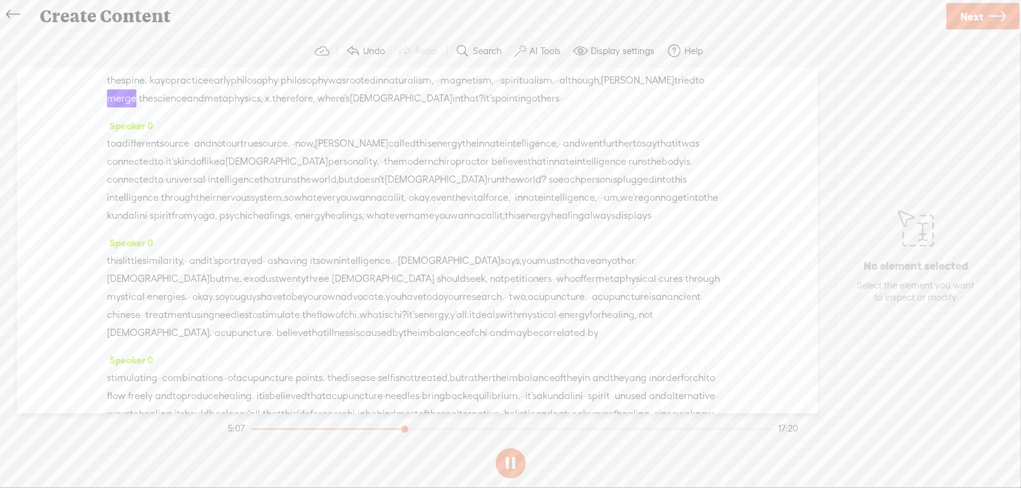
click at [522, 458] on button at bounding box center [511, 463] width 30 height 30
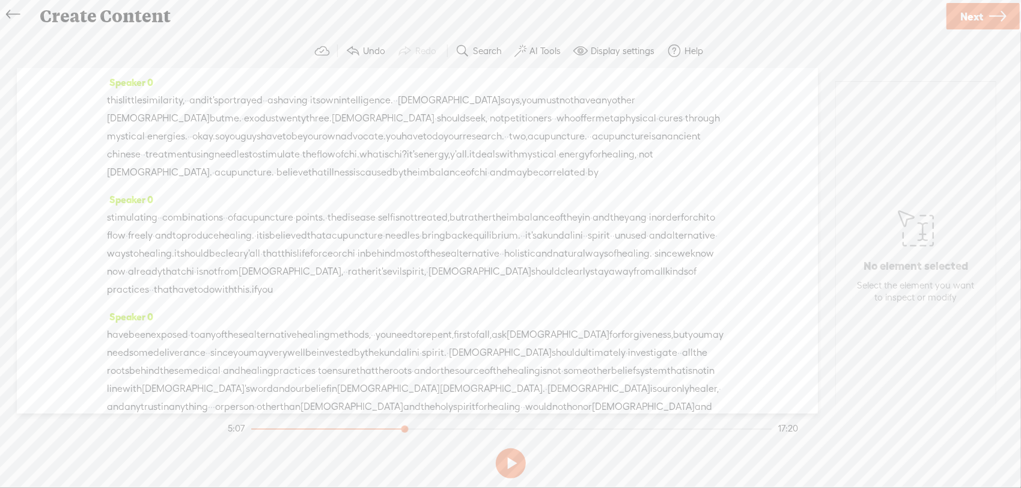
scroll to position [1281, 0]
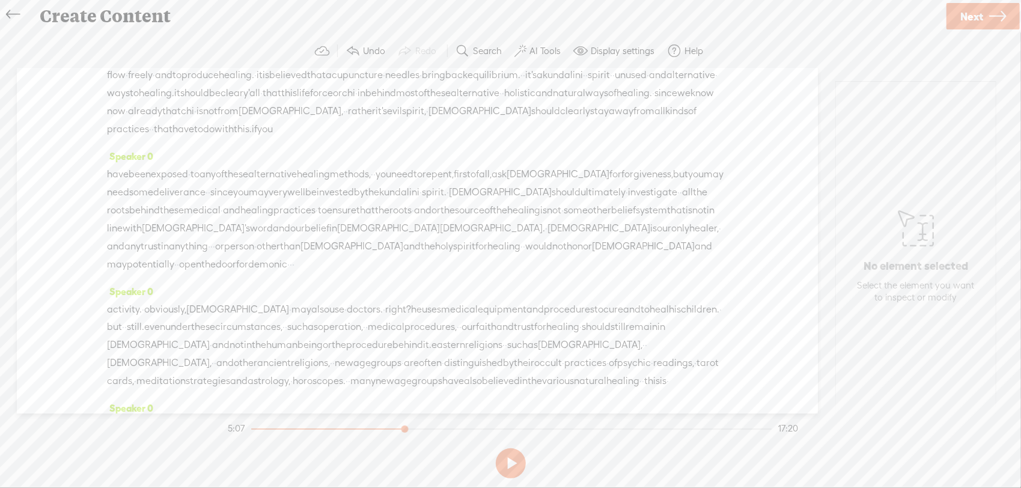
click at [325, 66] on span "points." at bounding box center [310, 57] width 29 height 18
click at [369, 166] on span at bounding box center [371, 175] width 18 height 22
click at [515, 466] on button at bounding box center [511, 463] width 30 height 30
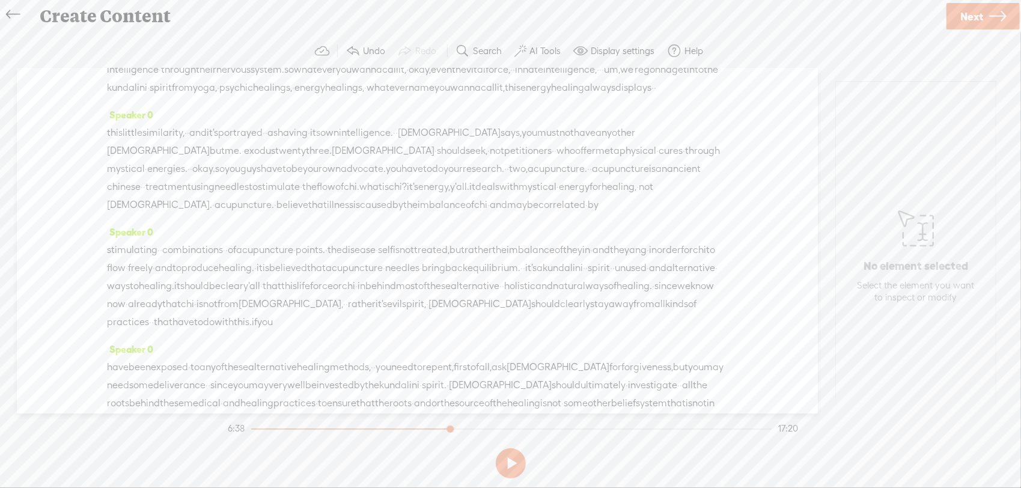
scroll to position [1121, 0]
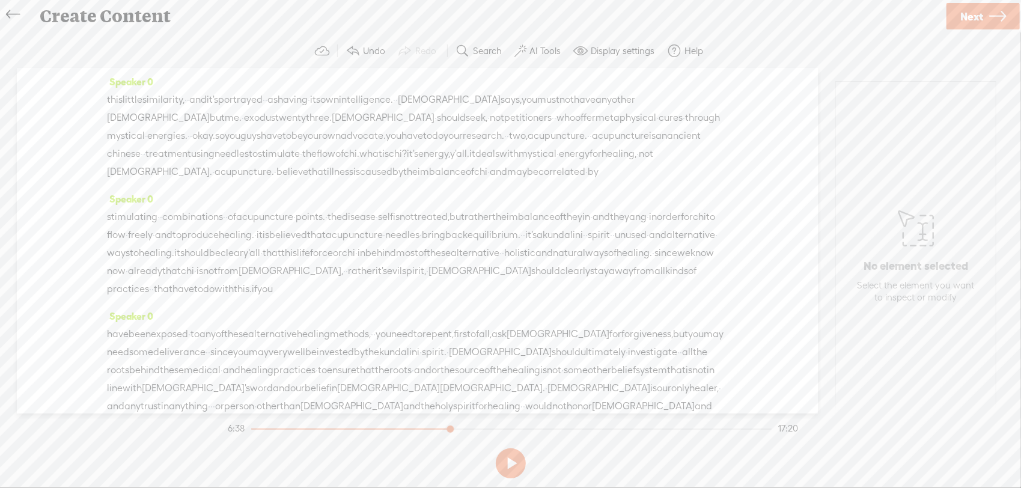
click at [154, 28] on span "connected" at bounding box center [130, 19] width 47 height 18
click at [249, 98] on span "Play" at bounding box center [252, 100] width 19 height 12
click at [506, 467] on button at bounding box center [511, 463] width 30 height 30
drag, startPoint x: 201, startPoint y: 166, endPoint x: 180, endPoint y: 163, distance: 21.2
click at [180, 64] on div "to a different source · · and not our true source. · · now, , [PERSON_NAME] cal…" at bounding box center [417, 19] width 621 height 90
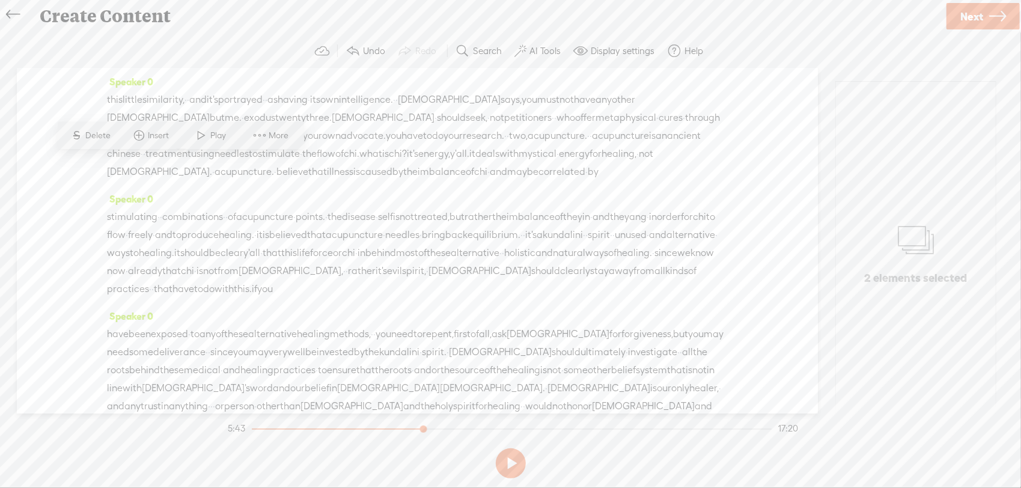
click at [110, 135] on span "Delete" at bounding box center [100, 136] width 28 height 12
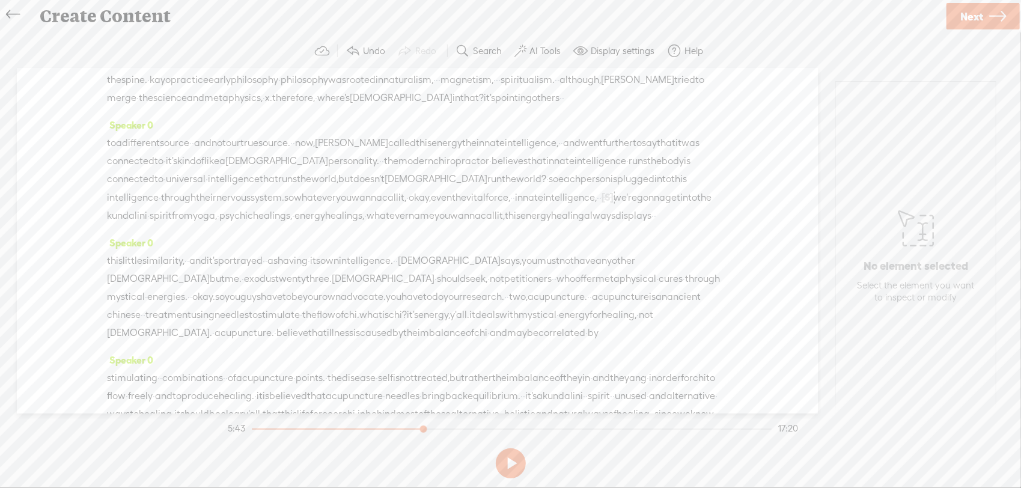
click at [140, 152] on span "different" at bounding box center [141, 143] width 38 height 18
click at [177, 223] on span at bounding box center [172, 224] width 18 height 22
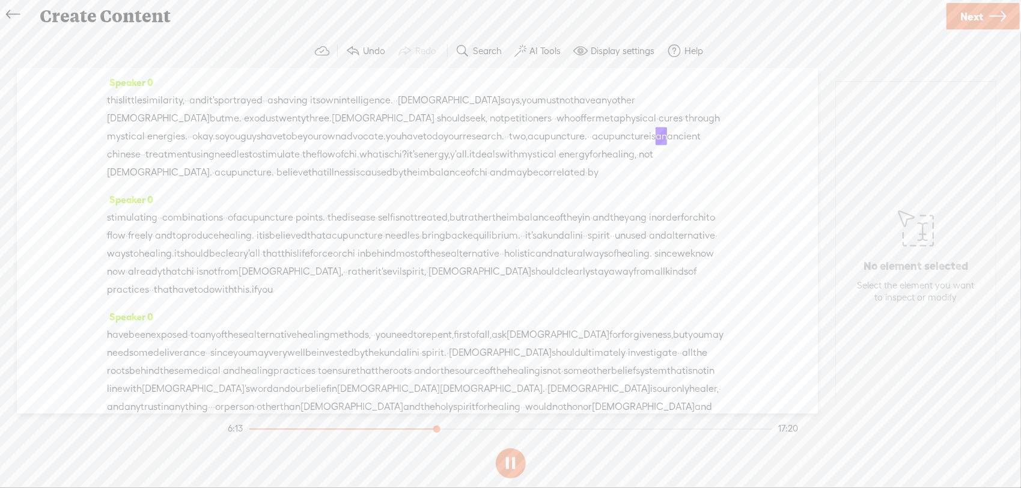
scroll to position [1281, 0]
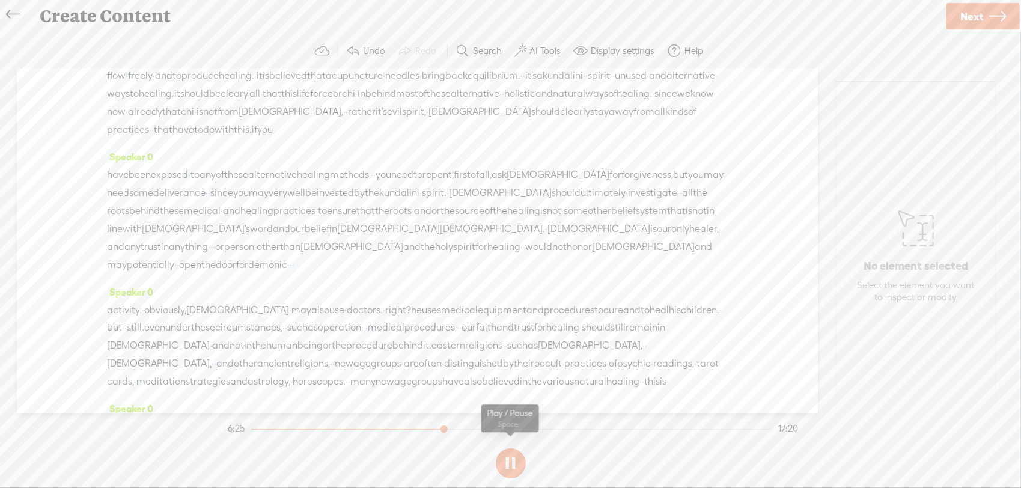
click at [513, 465] on button at bounding box center [511, 463] width 30 height 30
click at [297, 184] on span "alternative" at bounding box center [272, 175] width 49 height 18
click at [508, 466] on button at bounding box center [511, 463] width 30 height 30
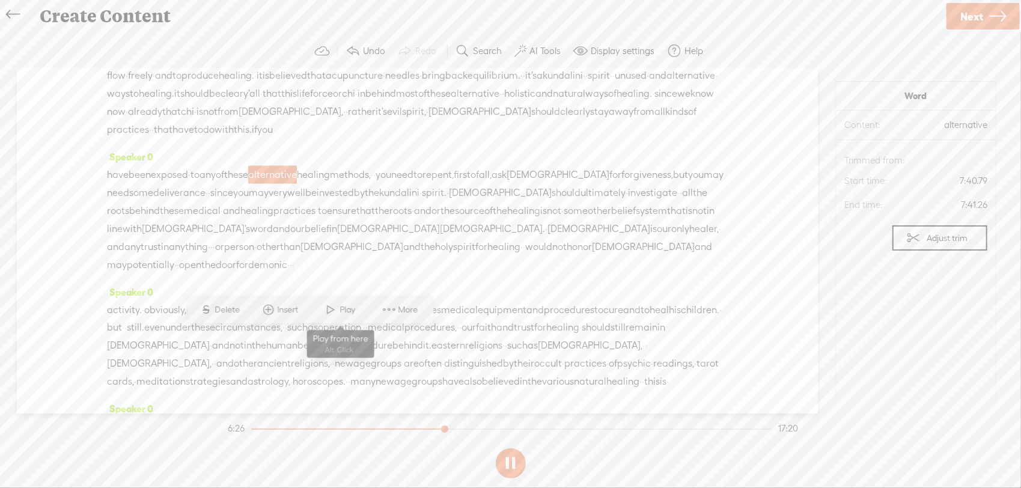
click at [340, 311] on span "Play" at bounding box center [349, 310] width 19 height 12
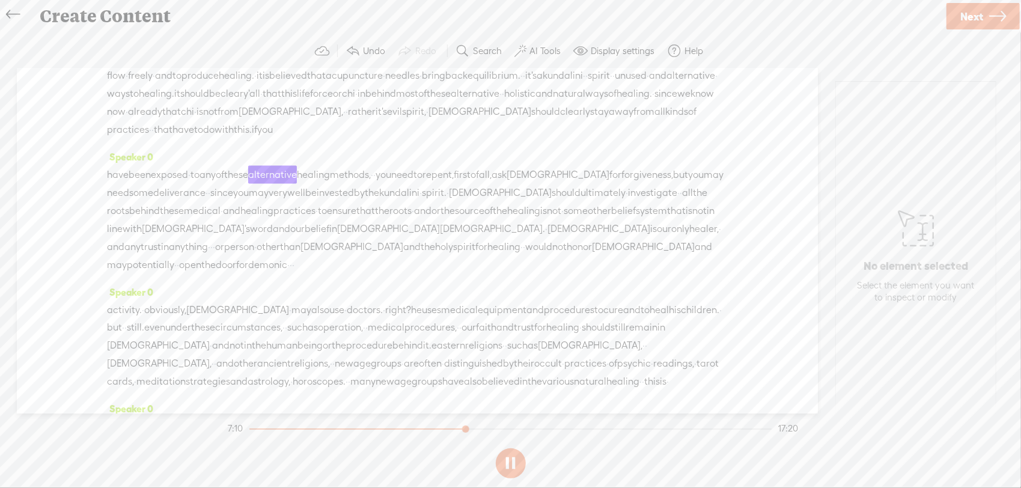
scroll to position [1441, 0]
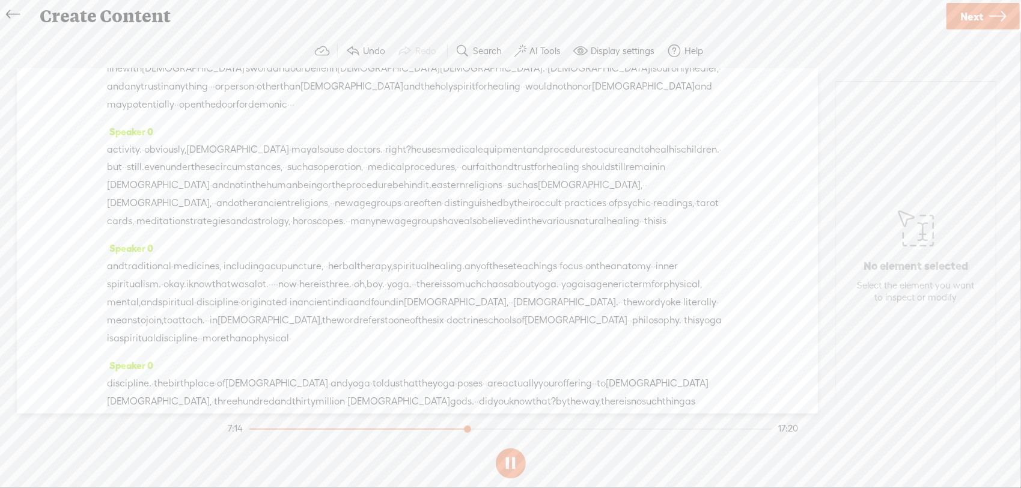
click at [520, 470] on button at bounding box center [511, 463] width 30 height 30
click at [465, 83] on span at bounding box center [461, 86] width 18 height 22
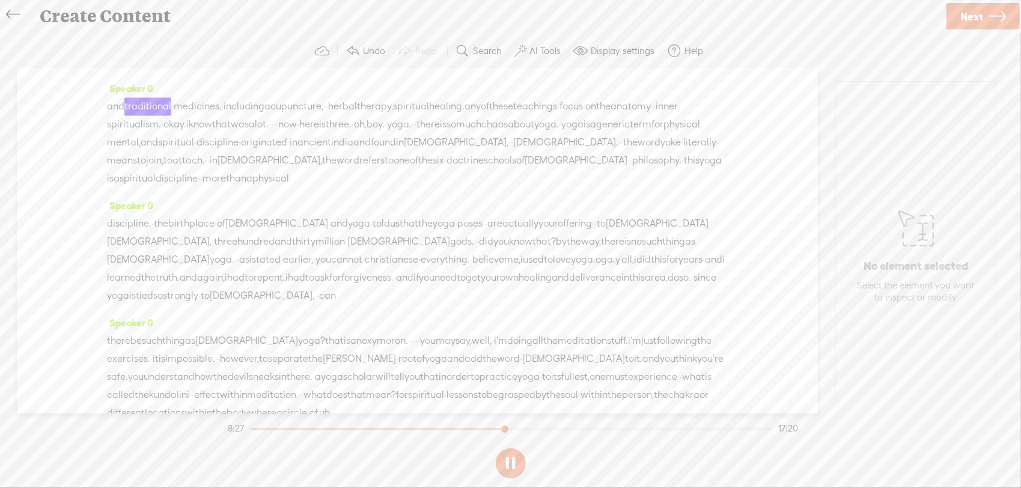
scroll to position [1761, 0]
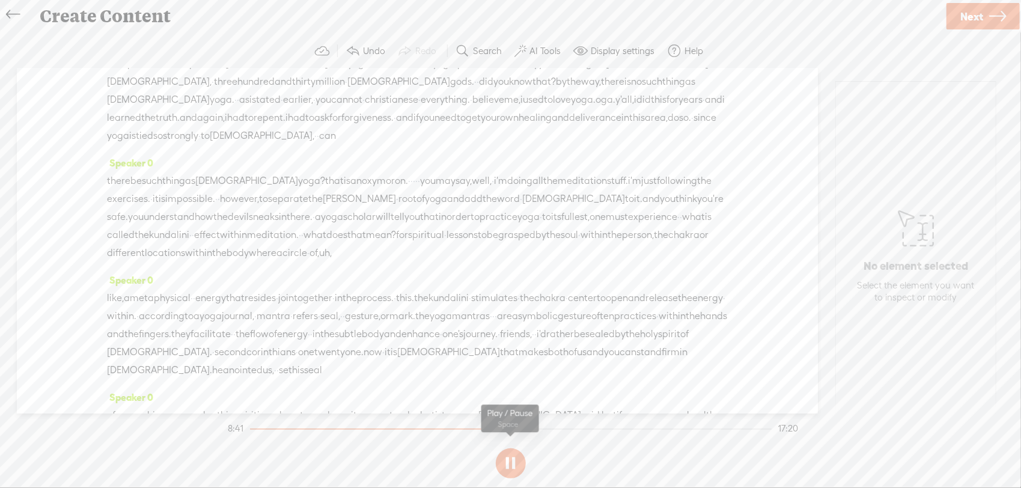
click at [503, 454] on button at bounding box center [511, 463] width 30 height 30
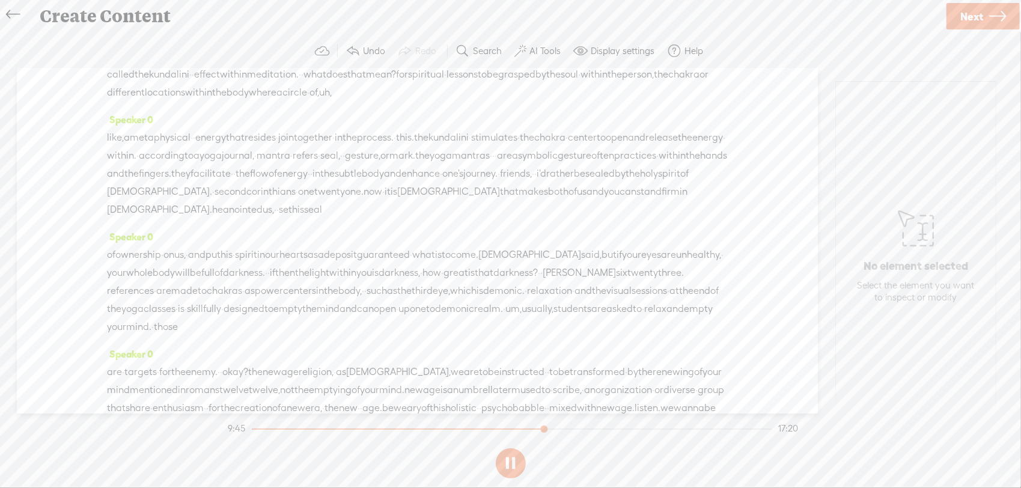
click at [511, 462] on button at bounding box center [511, 463] width 30 height 30
click at [500, 465] on button at bounding box center [511, 463] width 30 height 30
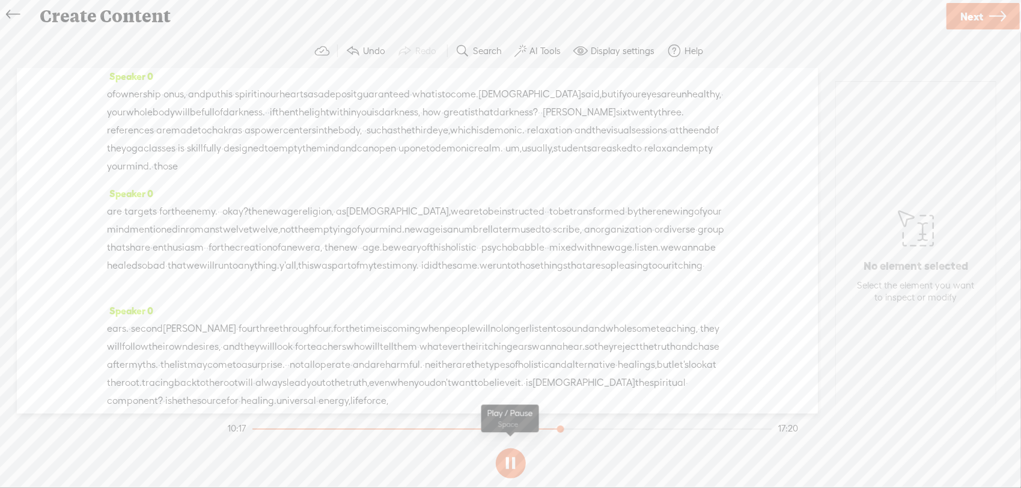
click at [509, 469] on button at bounding box center [511, 463] width 30 height 30
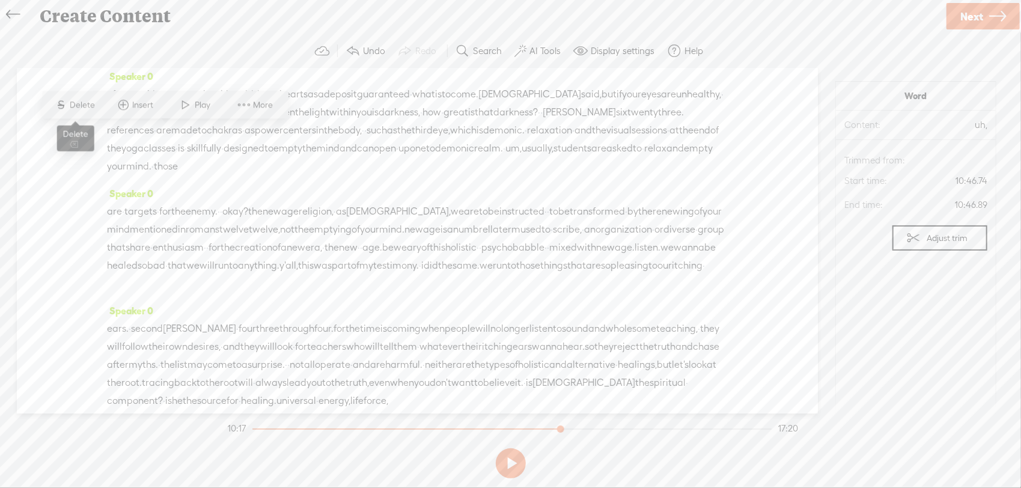
click at [94, 101] on span "Delete" at bounding box center [84, 105] width 28 height 12
click at [142, 112] on span at bounding box center [147, 105] width 18 height 22
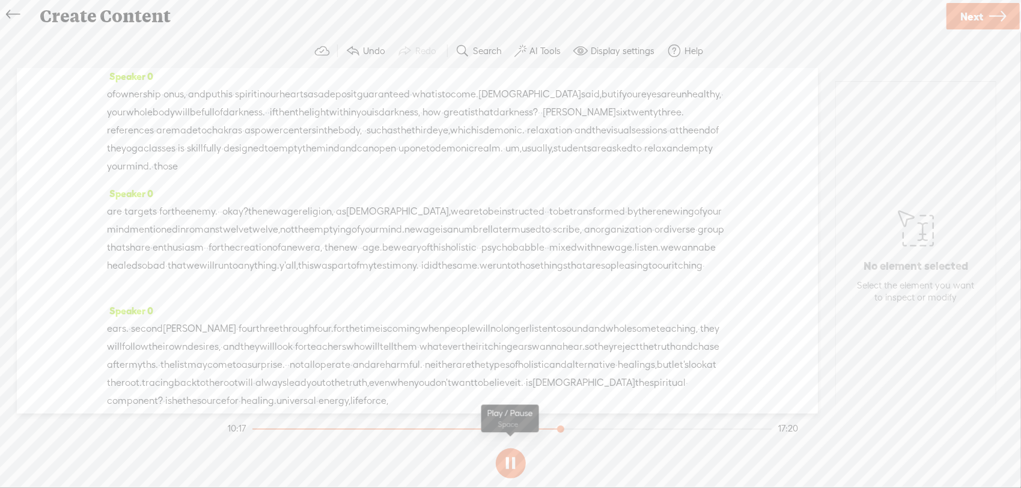
click at [520, 466] on button at bounding box center [511, 463] width 30 height 30
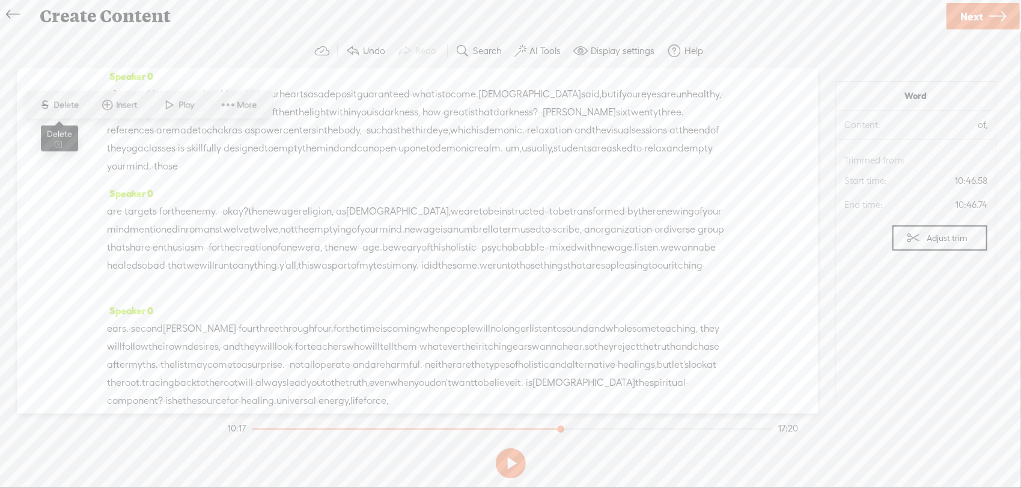
click at [71, 106] on span "Delete" at bounding box center [68, 105] width 28 height 12
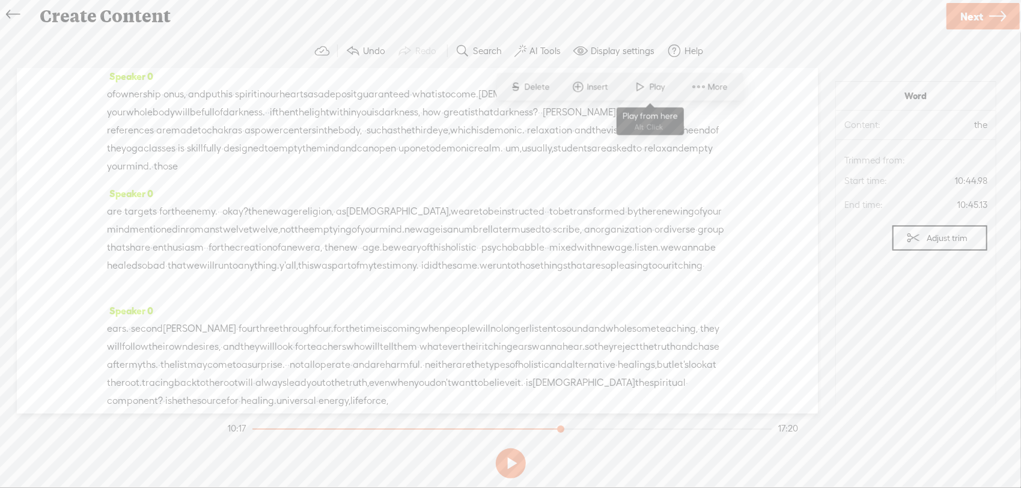
click at [642, 77] on span at bounding box center [640, 87] width 18 height 22
click at [691, 85] on span at bounding box center [693, 87] width 18 height 22
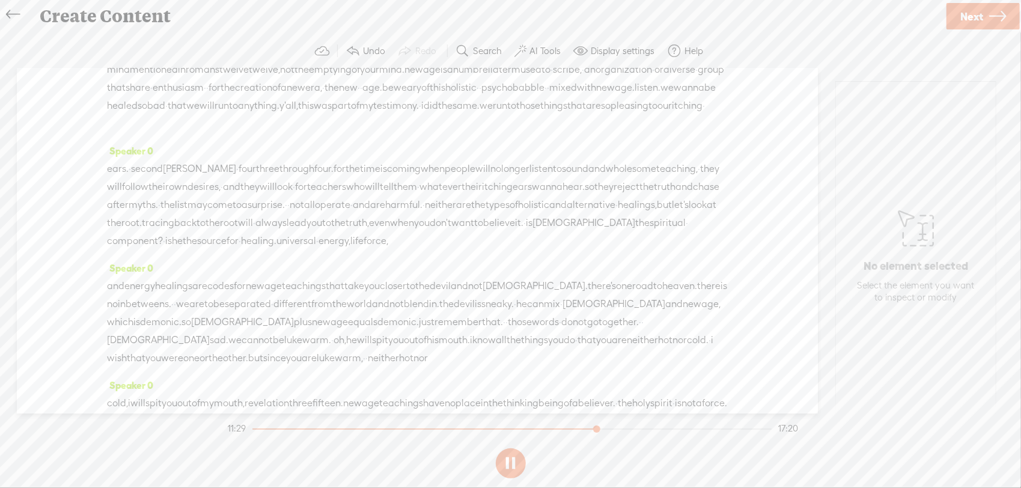
click at [508, 463] on button at bounding box center [511, 463] width 30 height 30
drag, startPoint x: 376, startPoint y: 213, endPoint x: 360, endPoint y: 209, distance: 16.2
click at [292, 183] on span "S Delete" at bounding box center [269, 180] width 60 height 22
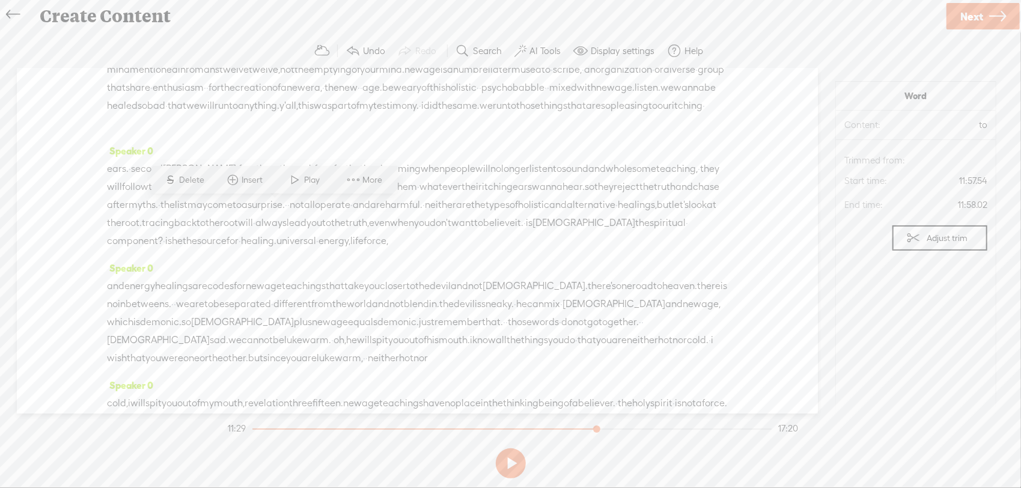
click at [296, 180] on span at bounding box center [296, 180] width 18 height 22
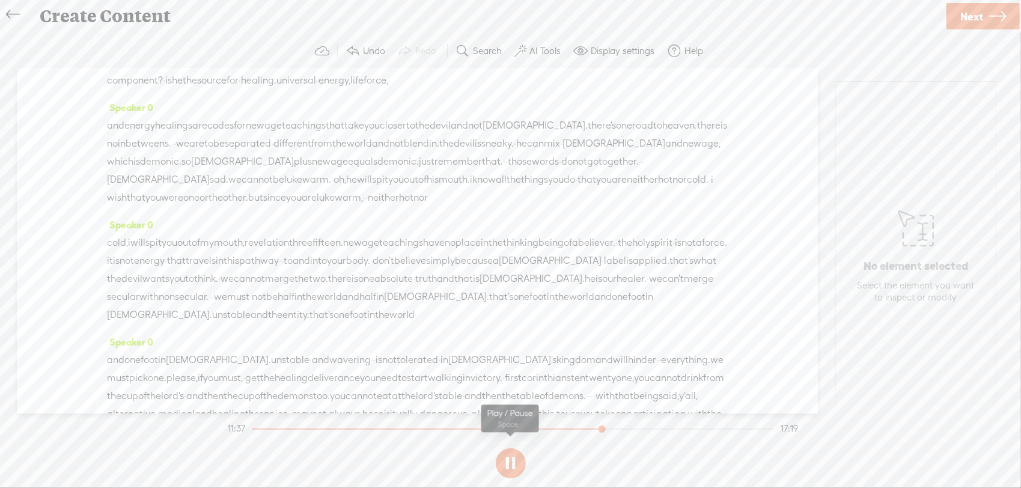
click at [508, 464] on button at bounding box center [511, 463] width 30 height 30
drag, startPoint x: 288, startPoint y: 94, endPoint x: 258, endPoint y: 91, distance: 30.2
click at [184, 67] on span "Delete" at bounding box center [176, 65] width 28 height 12
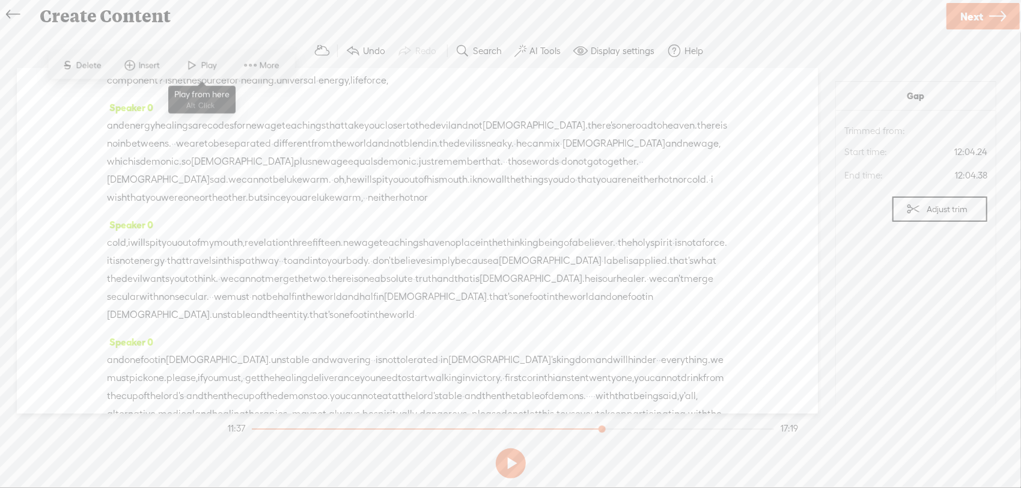
click at [193, 60] on span at bounding box center [192, 66] width 18 height 22
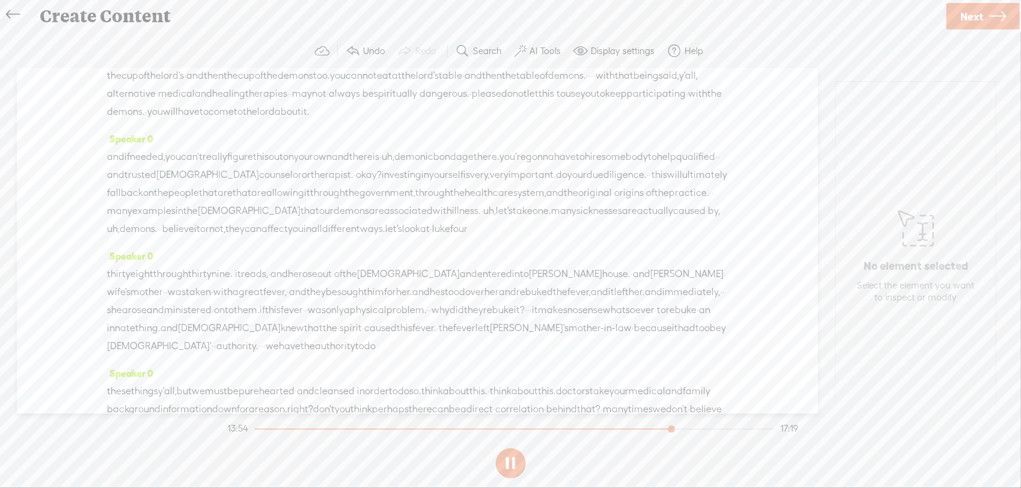
scroll to position [2883, 0]
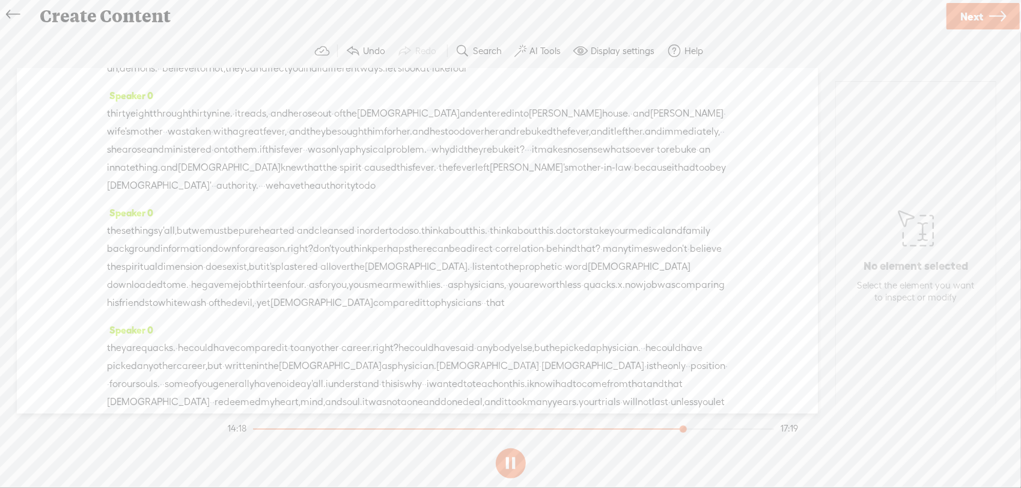
click at [505, 466] on button at bounding box center [511, 463] width 30 height 30
click at [519, 468] on button at bounding box center [511, 463] width 30 height 30
click at [517, 472] on button at bounding box center [511, 463] width 30 height 30
drag, startPoint x: 559, startPoint y: 136, endPoint x: 357, endPoint y: 169, distance: 204.6
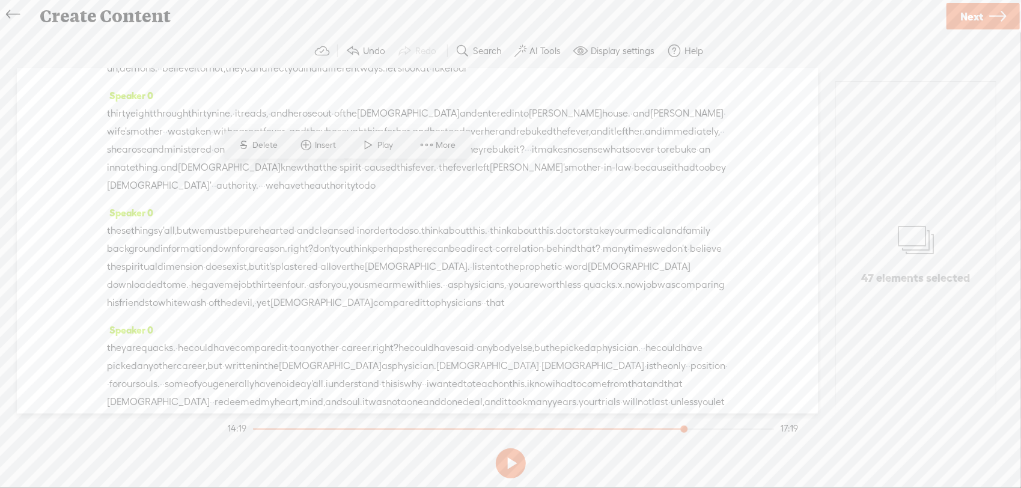
click at [266, 144] on span "Delete" at bounding box center [267, 145] width 28 height 12
click at [258, 111] on span at bounding box center [254, 109] width 18 height 22
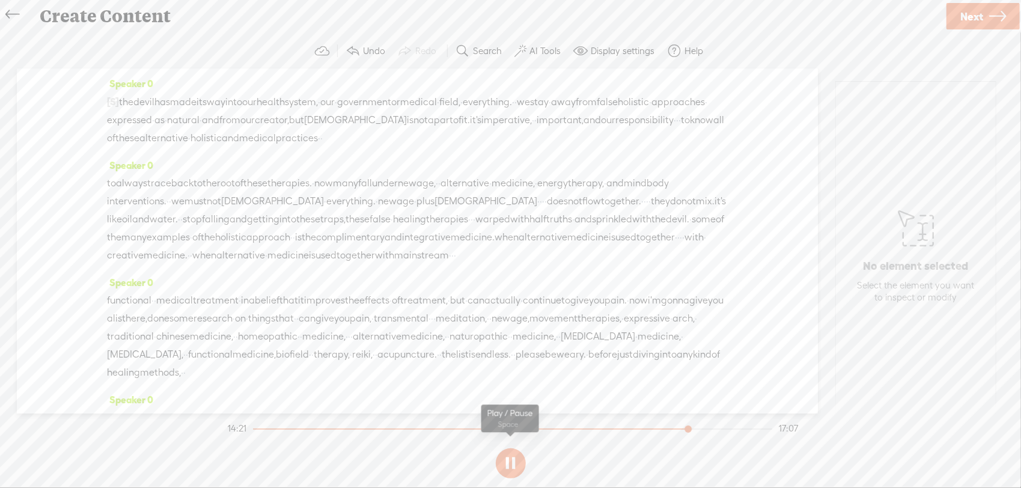
scroll to position [2883, 0]
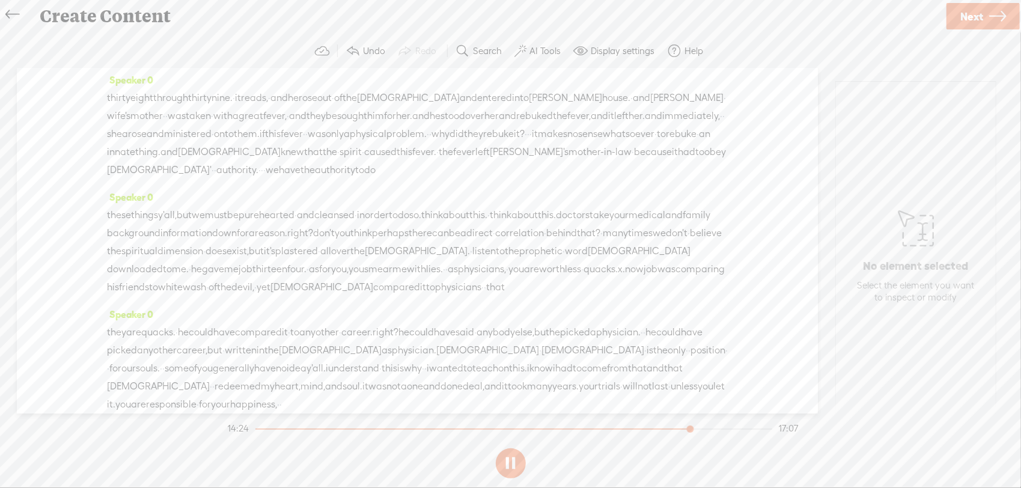
click at [511, 460] on button at bounding box center [511, 463] width 30 height 30
drag, startPoint x: 463, startPoint y: 238, endPoint x: 489, endPoint y: 234, distance: 26.2
click at [489, 62] on div "and if needed, , you can't really figure this out on your own and there is · uh…" at bounding box center [417, 17] width 621 height 90
click at [410, 213] on span "Delete" at bounding box center [398, 208] width 28 height 12
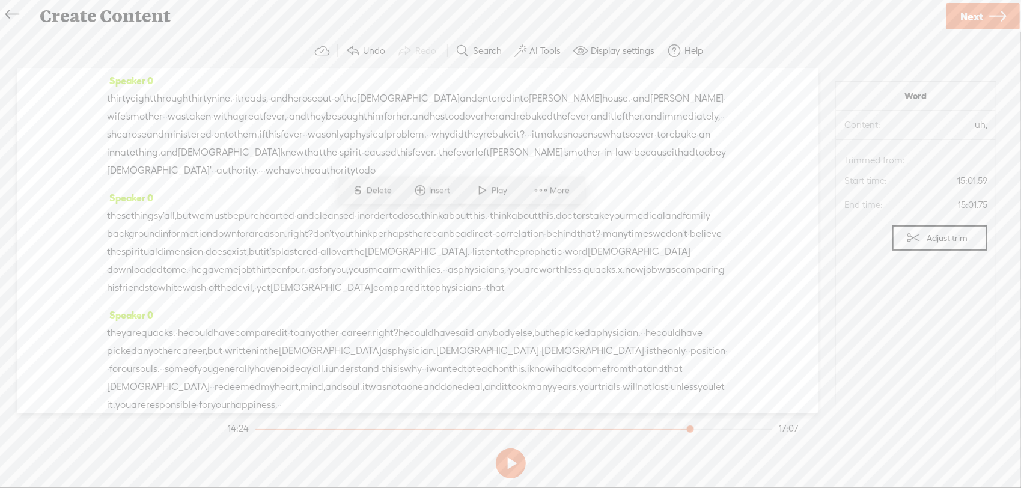
click at [377, 192] on span "Delete" at bounding box center [381, 190] width 28 height 12
click at [401, 191] on span at bounding box center [395, 191] width 18 height 22
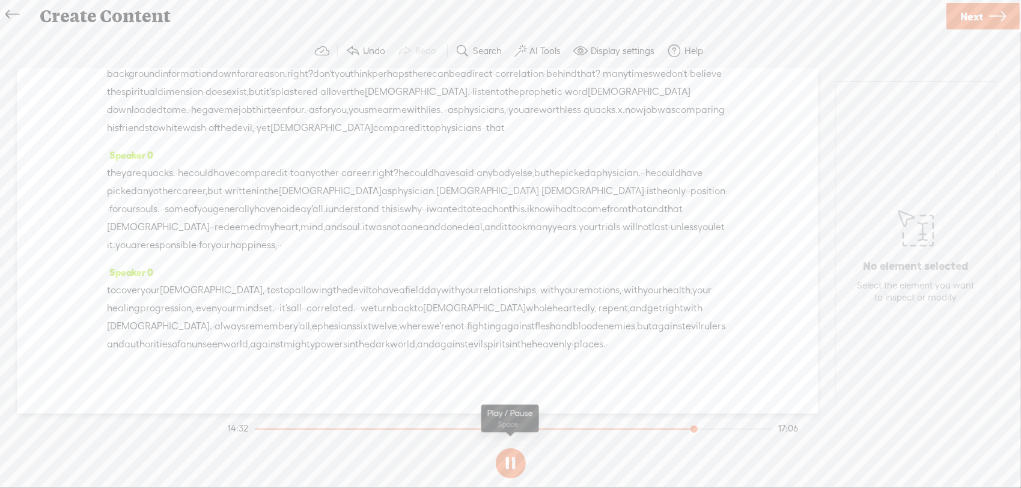
click at [519, 462] on button at bounding box center [511, 463] width 30 height 30
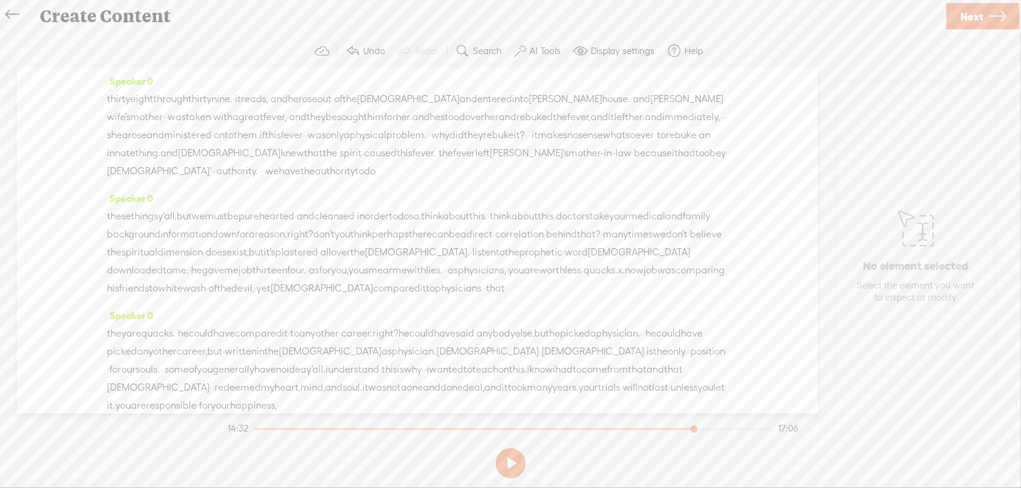
drag, startPoint x: 433, startPoint y: 255, endPoint x: 470, endPoint y: 255, distance: 37.2
click at [470, 63] on div "and if needed, , you can't really figure this out on your own and there is · [S…" at bounding box center [417, 17] width 621 height 91
click at [389, 225] on span "Delete" at bounding box center [382, 226] width 28 height 12
click at [635, 9] on span "this" at bounding box center [643, 0] width 16 height 18
click at [226, 227] on span at bounding box center [219, 227] width 18 height 22
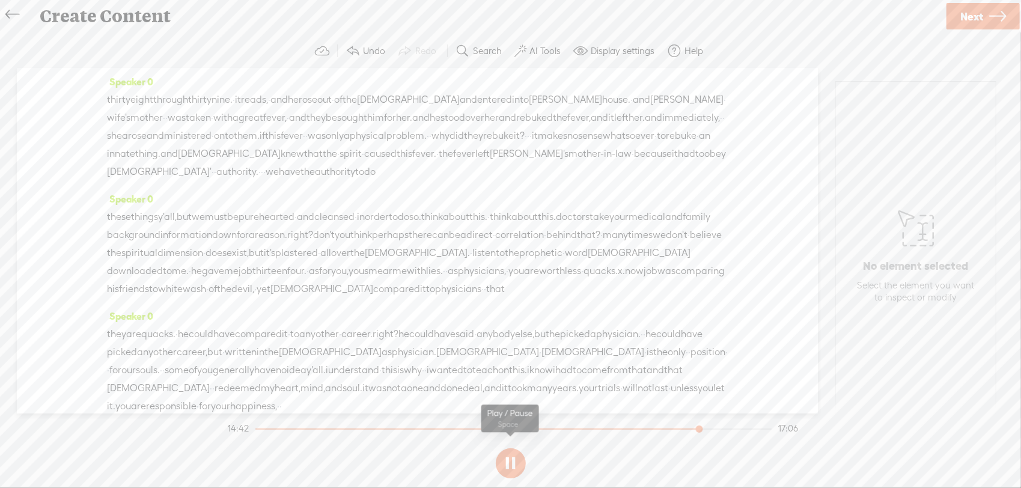
click at [508, 458] on button at bounding box center [511, 463] width 30 height 30
click at [694, 46] on span "uh," at bounding box center [700, 37] width 13 height 18
click at [361, 267] on span "Delete" at bounding box center [358, 263] width 28 height 12
click at [648, 46] on span "caused" at bounding box center [664, 37] width 32 height 18
click at [413, 264] on span at bounding box center [410, 263] width 18 height 22
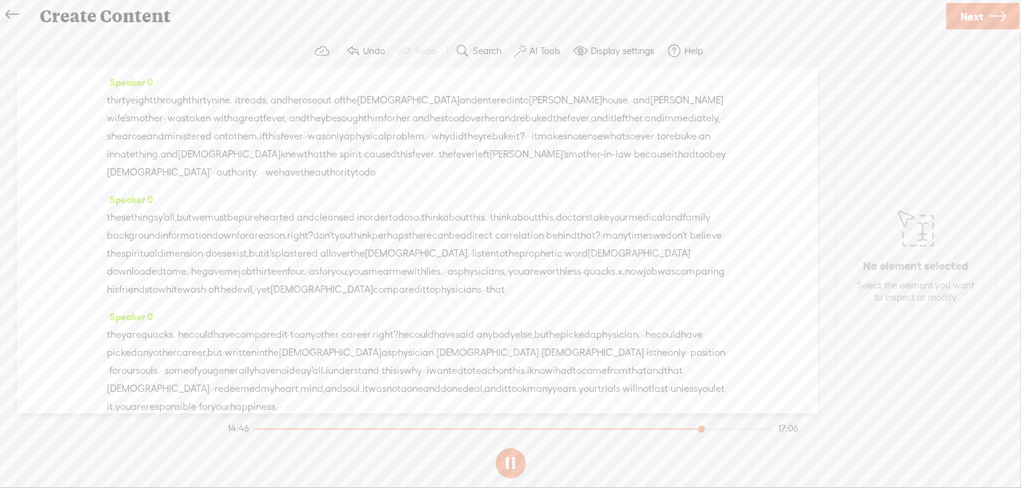
scroll to position [3044, 0]
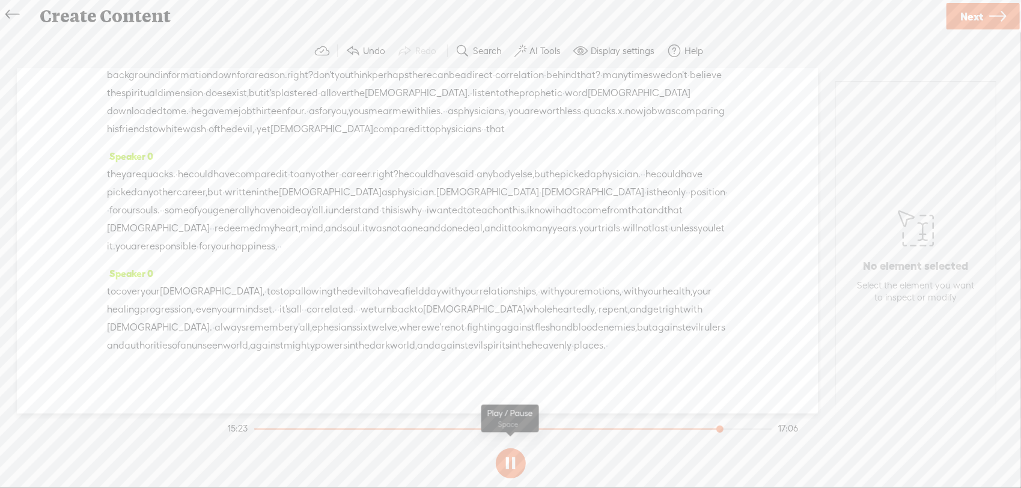
click at [514, 463] on button at bounding box center [511, 463] width 30 height 30
click at [515, 477] on button at bounding box center [511, 463] width 30 height 30
click at [517, 467] on button at bounding box center [511, 463] width 30 height 30
click at [508, 464] on button at bounding box center [511, 463] width 30 height 30
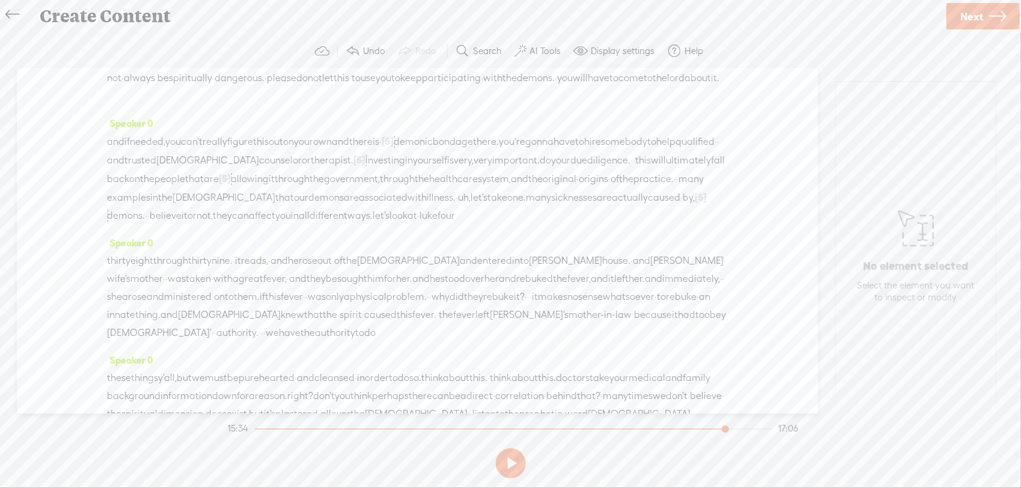
scroll to position [2883, 0]
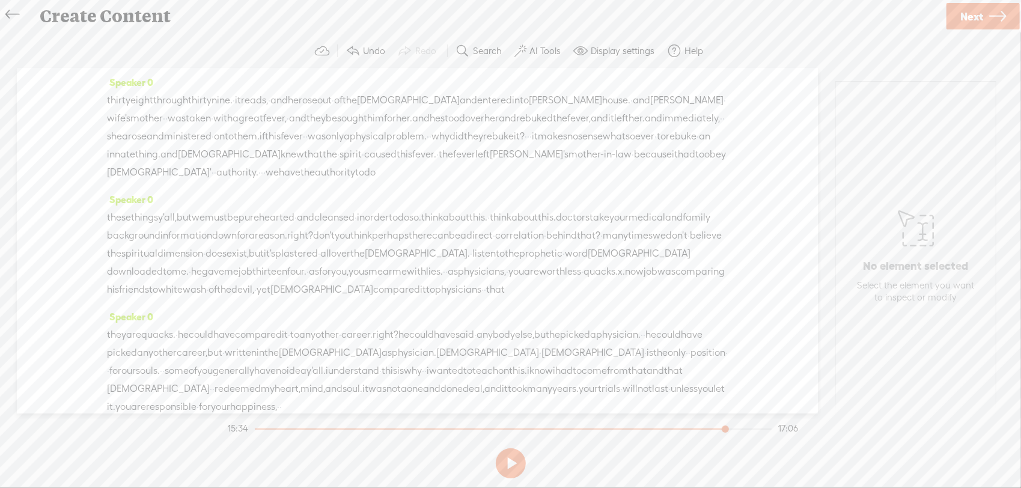
click at [497, 73] on div "Speaker 0 and if needed, , you can't really figure this out on your own and the…" at bounding box center [417, 14] width 621 height 120
click at [458, 46] on span "uh," at bounding box center [464, 37] width 13 height 18
click at [94, 266] on span "S Delete" at bounding box center [65, 263] width 60 height 22
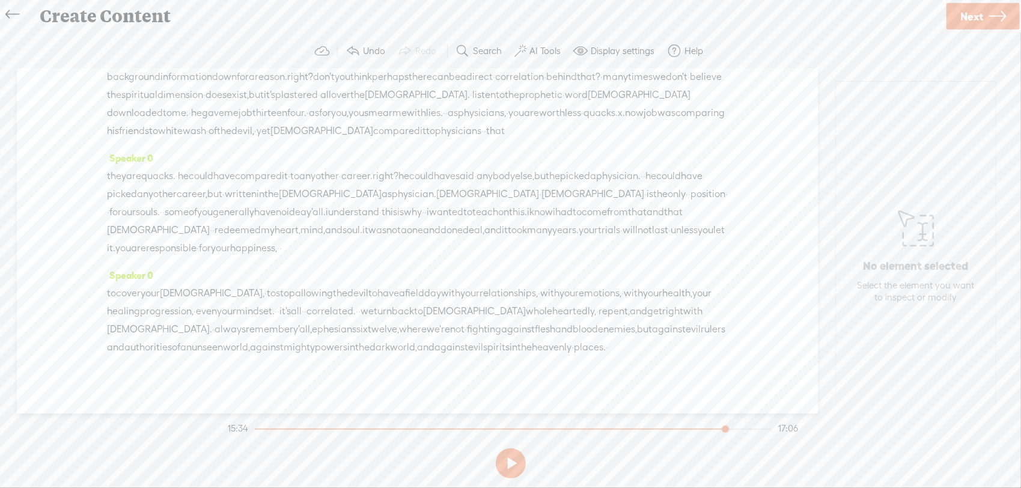
scroll to position [3044, 0]
drag, startPoint x: 141, startPoint y: 292, endPoint x: 333, endPoint y: 250, distance: 197.4
click at [333, 250] on div "Speaker 0 [S] we're gonna be talking about · false · healing · services. . · · …" at bounding box center [417, 240] width 801 height 345
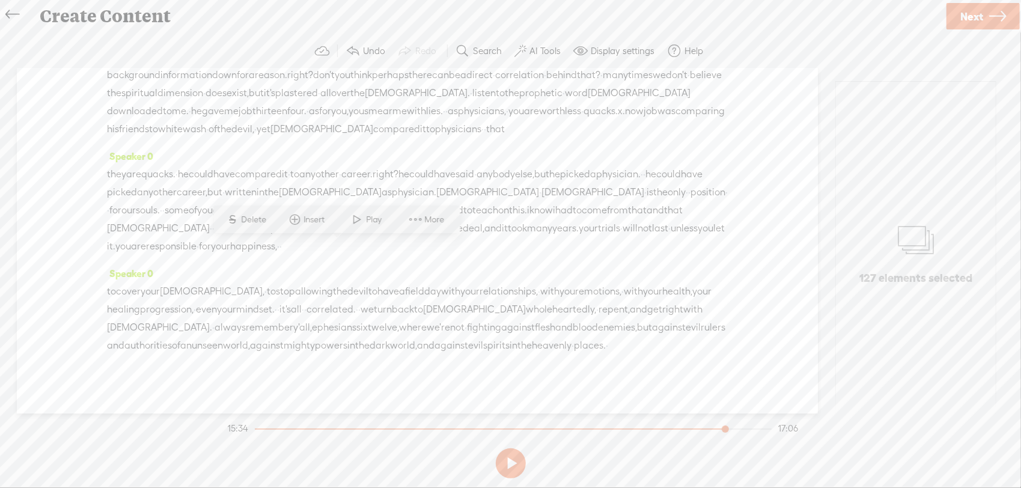
click at [728, 239] on div "Speaker 0 [S] we're gonna be talking about · false · healing · services. . · · …" at bounding box center [417, 240] width 801 height 345
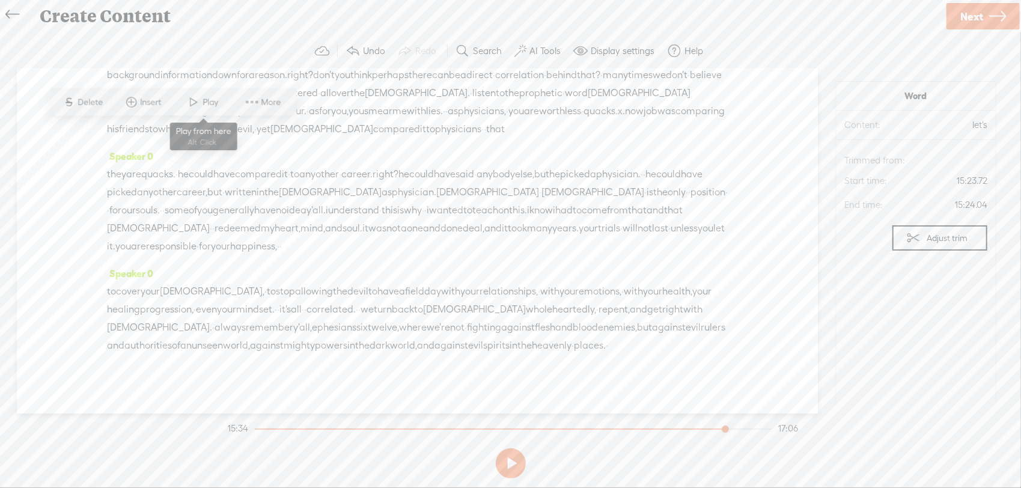
click at [202, 106] on span at bounding box center [194, 102] width 18 height 22
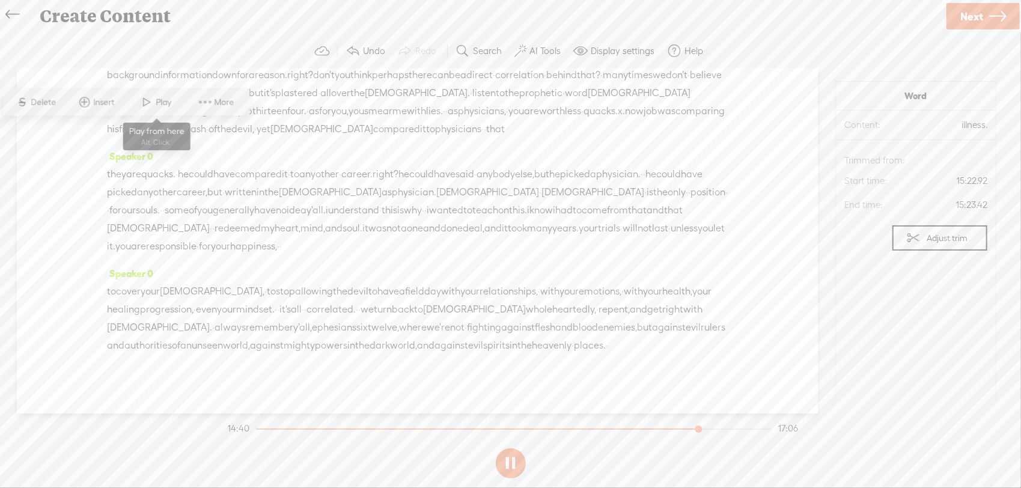
click at [154, 108] on span at bounding box center [147, 102] width 18 height 22
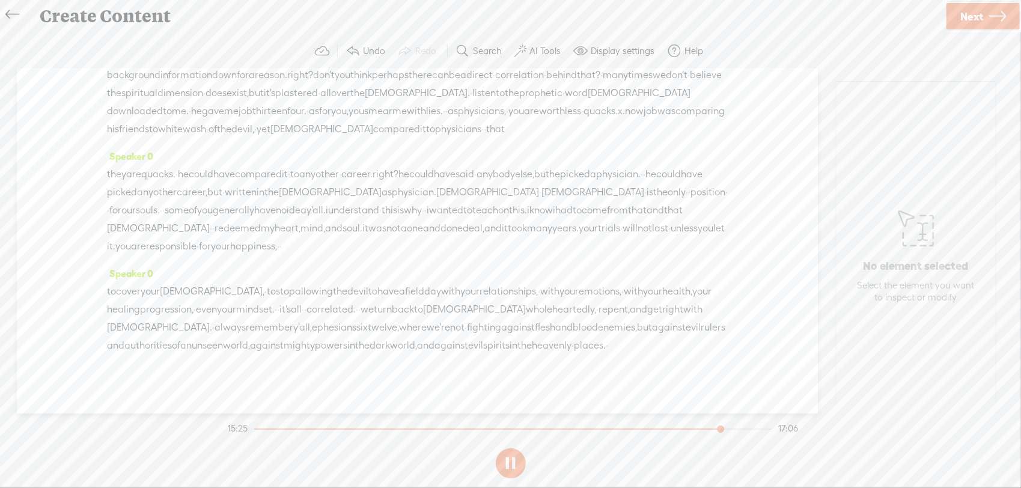
scroll to position [3203, 0]
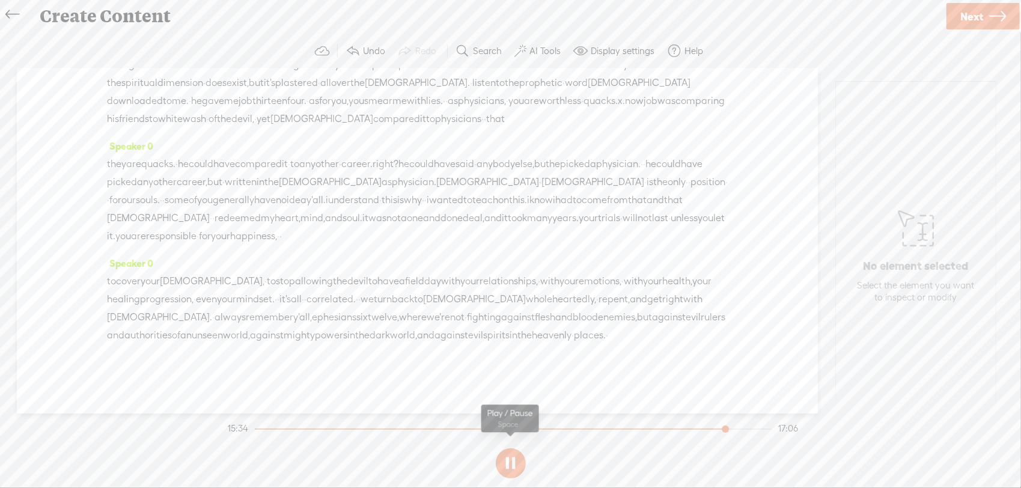
click at [511, 465] on button at bounding box center [511, 463] width 30 height 30
click at [409, 56] on span "do" at bounding box center [403, 47] width 11 height 18
drag, startPoint x: 582, startPoint y: 153, endPoint x: 503, endPoint y: 152, distance: 78.7
click at [503, 128] on div "these things y'all, , but we must be pure hearted · and cleansed · in order to …" at bounding box center [417, 83] width 621 height 90
click at [409, 125] on span "S" at bounding box center [409, 123] width 18 height 22
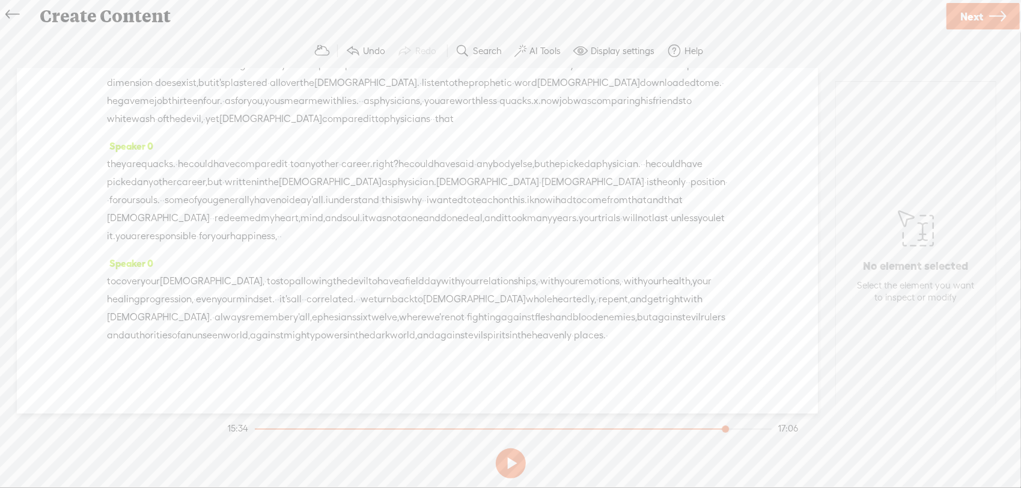
click at [354, 56] on span "cleansed" at bounding box center [334, 47] width 40 height 18
click at [407, 118] on span at bounding box center [405, 123] width 18 height 22
click at [507, 465] on button at bounding box center [511, 463] width 30 height 30
drag, startPoint x: 387, startPoint y: 206, endPoint x: 330, endPoint y: 202, distance: 56.6
click at [330, 128] on div "these things y'all, , but we must be pure hearted · and cleansed · in order to …" at bounding box center [417, 82] width 621 height 91
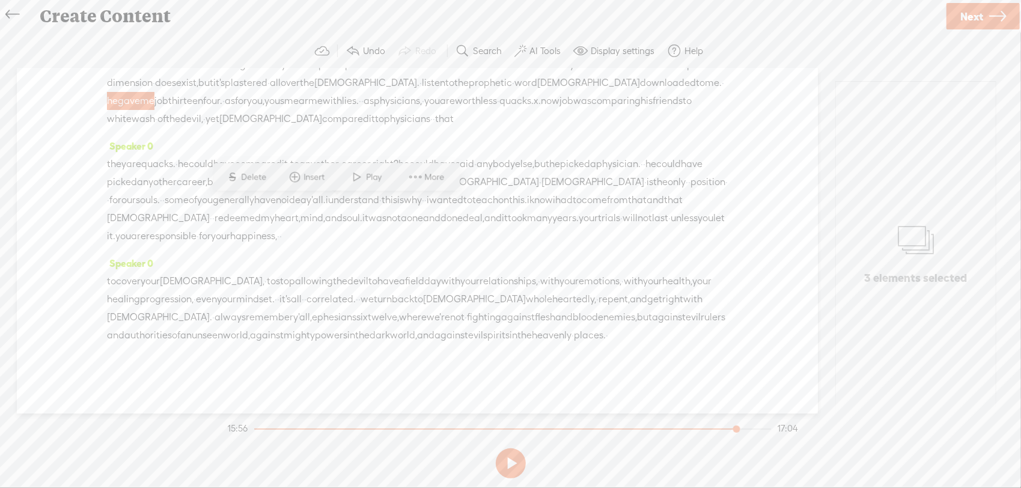
click at [345, 128] on div "these things y'all, , but we must be pure hearted · and cleansed · in order to …" at bounding box center [417, 82] width 621 height 91
click at [431, 128] on div "these things y'all, , but we must be pure hearted · and cleansed · in order to …" at bounding box center [417, 82] width 621 height 91
click at [280, 110] on span "you" at bounding box center [272, 101] width 16 height 18
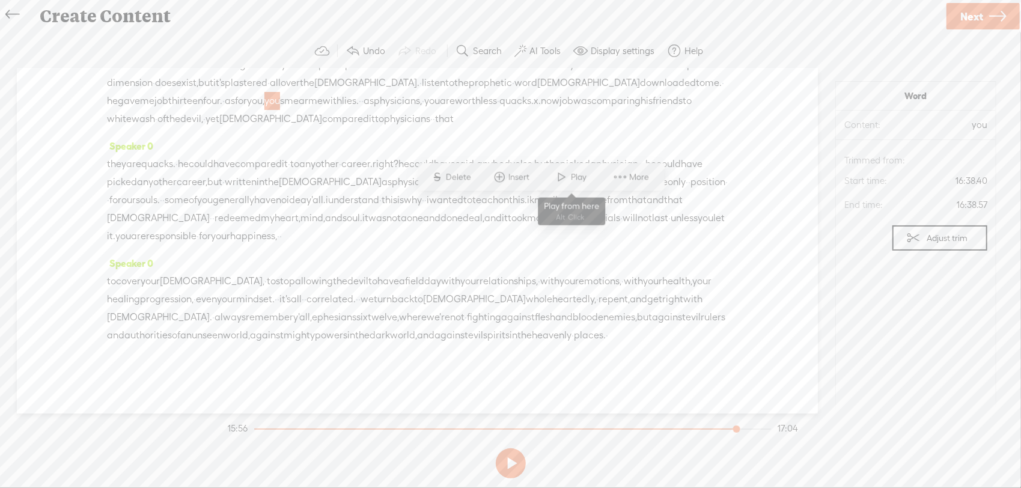
click at [584, 178] on span "Play" at bounding box center [580, 177] width 19 height 12
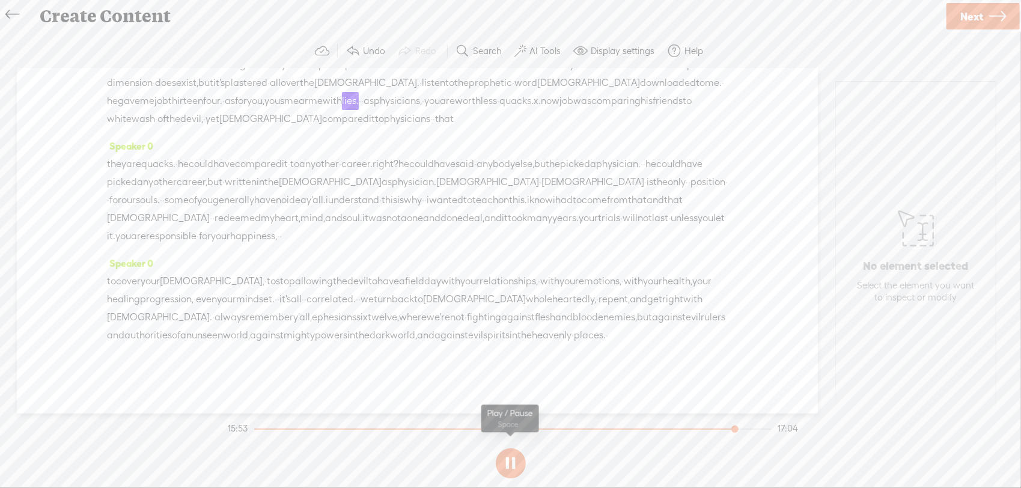
click at [512, 458] on button at bounding box center [511, 463] width 30 height 30
click at [198, 92] on span "exist," at bounding box center [187, 83] width 22 height 18
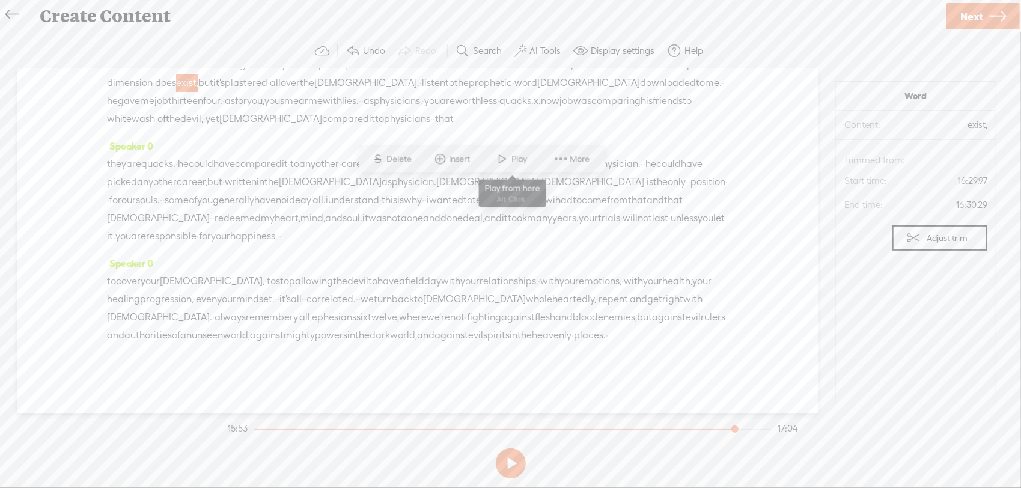
click at [516, 159] on span "Play" at bounding box center [521, 159] width 19 height 12
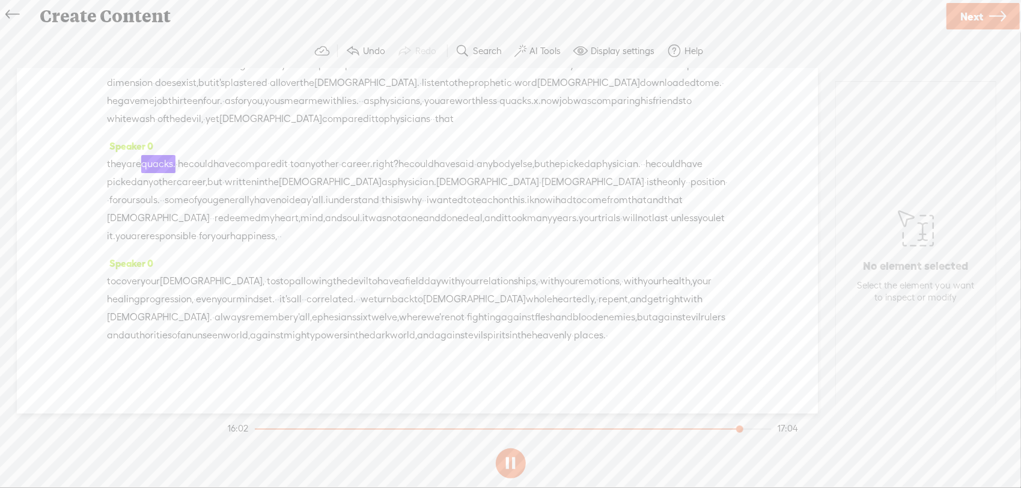
scroll to position [3345, 0]
click at [502, 458] on button at bounding box center [511, 463] width 30 height 30
click at [326, 191] on span "y'all." at bounding box center [315, 200] width 19 height 18
click at [306, 147] on span "Delete" at bounding box center [303, 153] width 28 height 12
click at [165, 191] on span "·" at bounding box center [163, 200] width 2 height 18
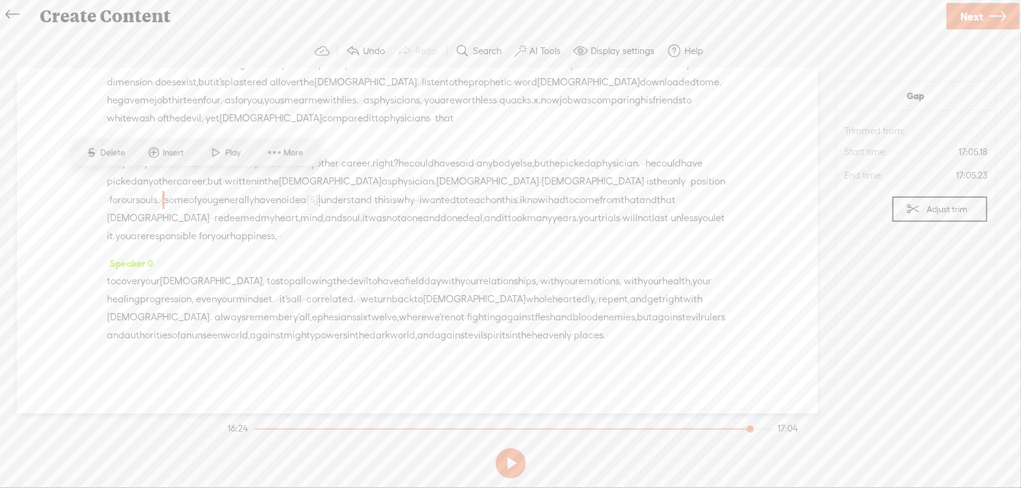
click at [220, 147] on span at bounding box center [216, 153] width 18 height 22
click at [508, 460] on button at bounding box center [511, 463] width 30 height 30
drag, startPoint x: 455, startPoint y: 179, endPoint x: 383, endPoint y: 184, distance: 72.3
click at [383, 184] on div "they are quacks. · he could have compared it · to any other · career. right? ? …" at bounding box center [417, 199] width 621 height 91
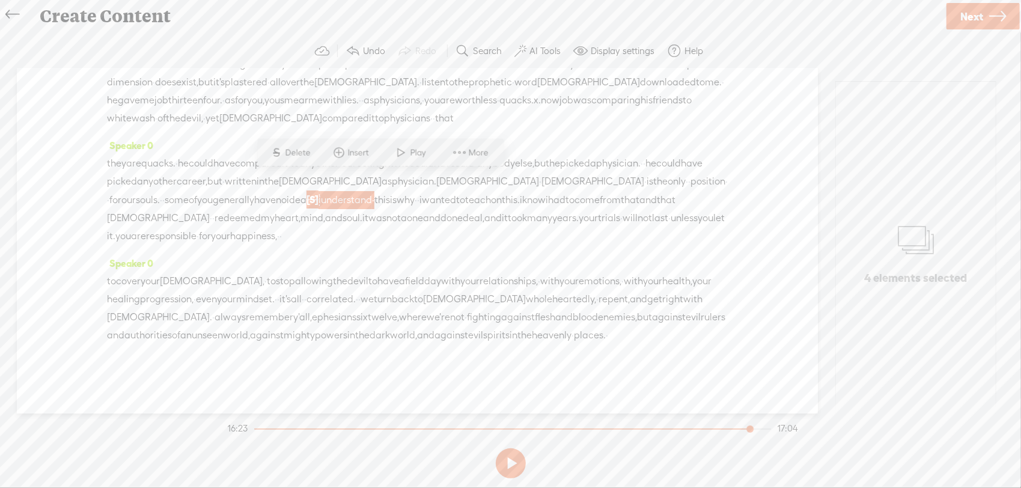
click at [305, 144] on span "S Delete" at bounding box center [291, 153] width 60 height 22
click at [153, 209] on span "redeemed" at bounding box center [130, 218] width 46 height 18
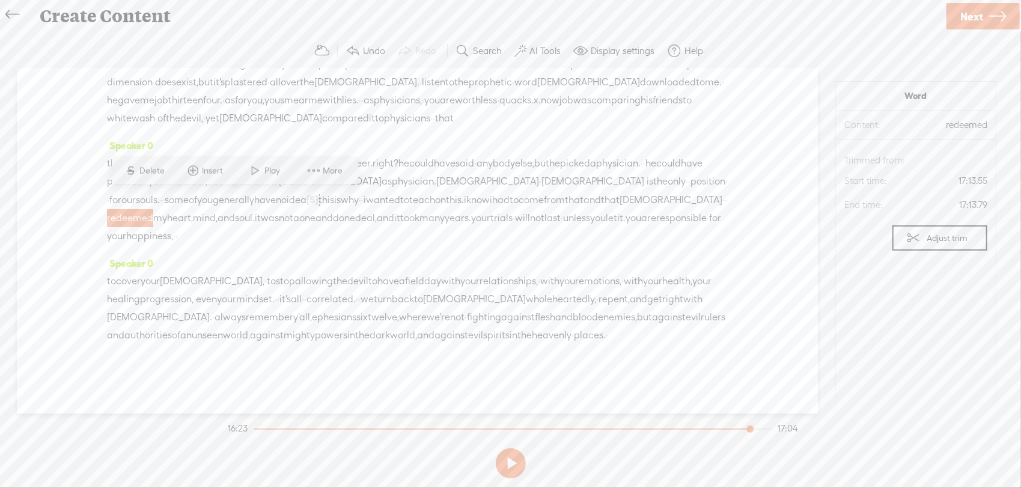
click at [279, 172] on span "the" at bounding box center [271, 181] width 14 height 18
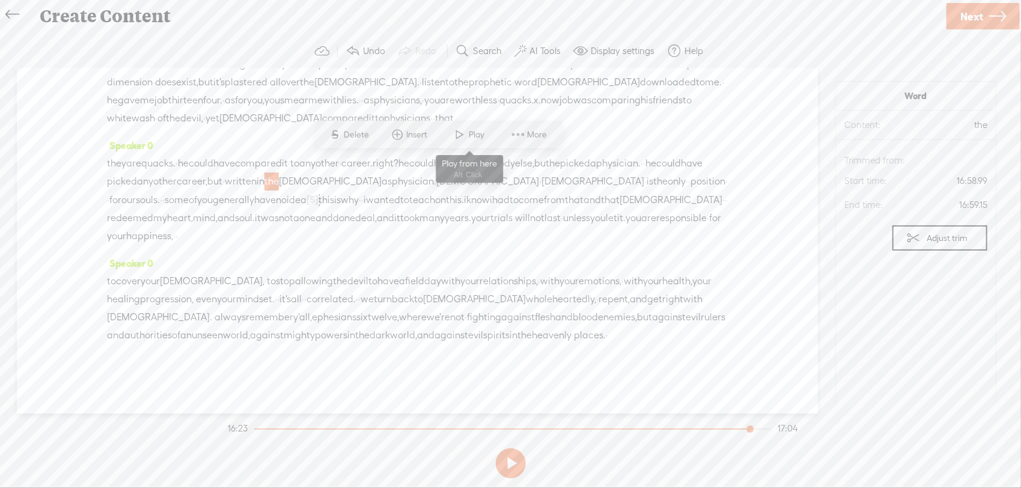
click at [460, 130] on span at bounding box center [460, 135] width 18 height 22
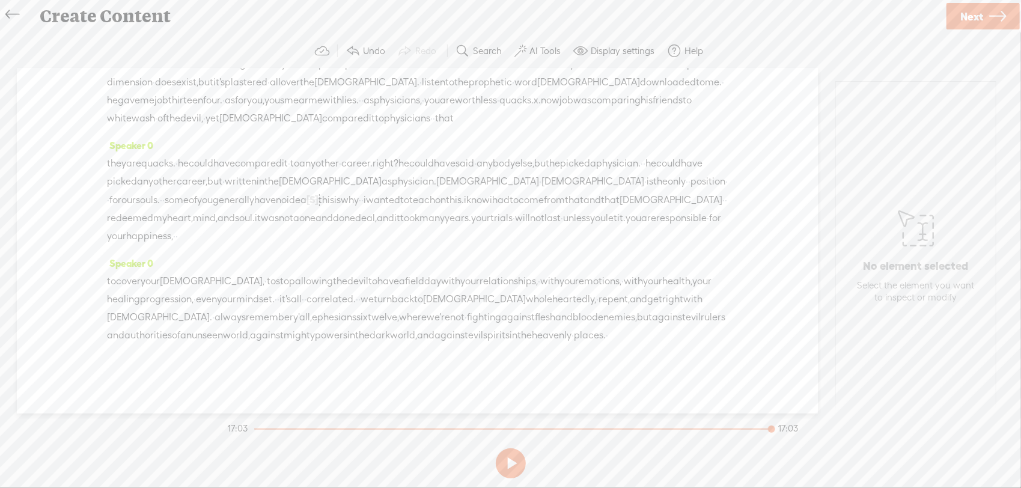
click at [136, 191] on span "our" at bounding box center [128, 200] width 14 height 18
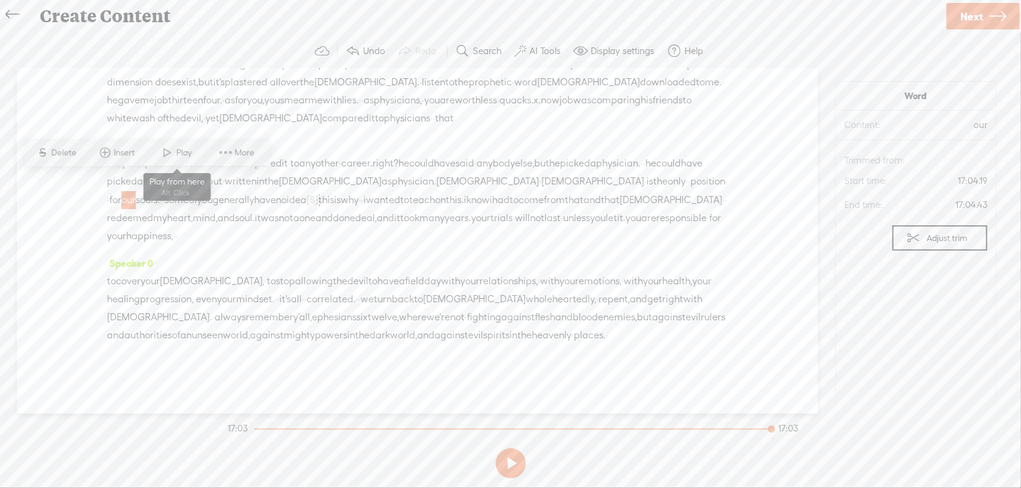
click at [184, 151] on span "Play" at bounding box center [186, 153] width 19 height 12
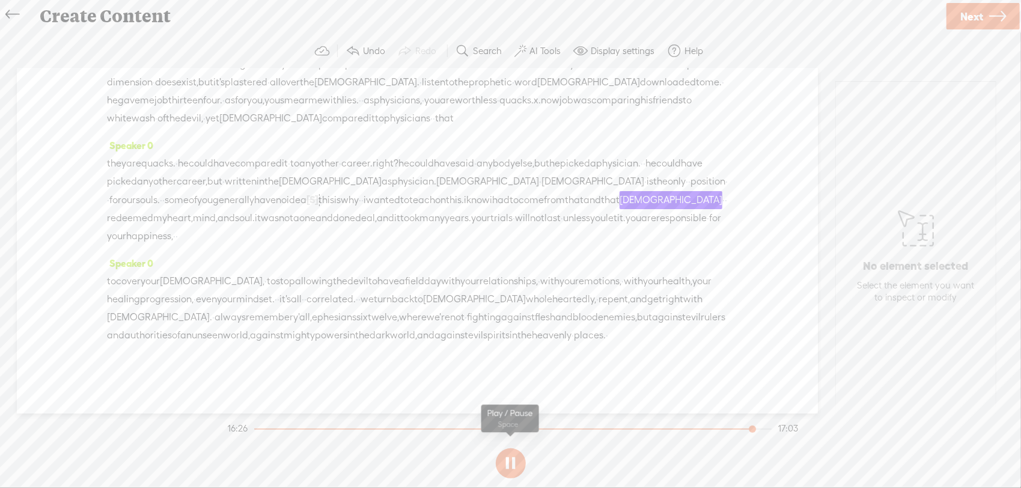
click at [512, 468] on button at bounding box center [511, 463] width 30 height 30
drag, startPoint x: 579, startPoint y: 185, endPoint x: 192, endPoint y: 185, distance: 386.9
click at [192, 185] on div "they are quacks. · he could have compared it · to any other · career. right? ? …" at bounding box center [417, 199] width 621 height 91
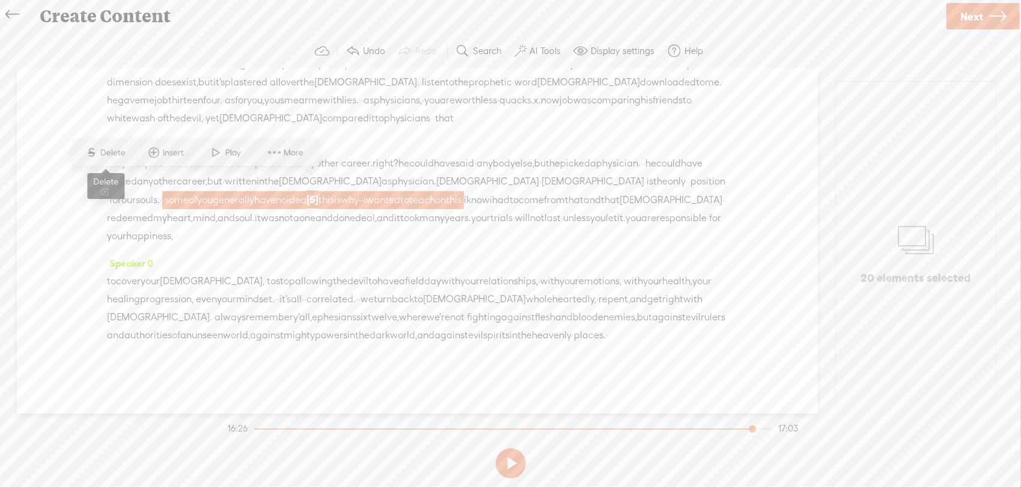
click at [125, 156] on span "Delete" at bounding box center [114, 153] width 28 height 12
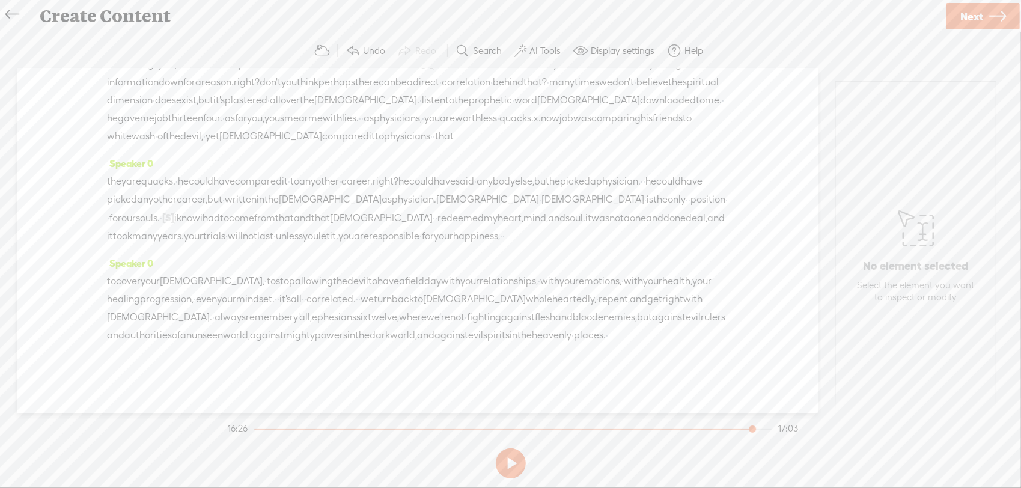
click at [573, 190] on span "[DEMOGRAPHIC_DATA]" at bounding box center [592, 199] width 103 height 18
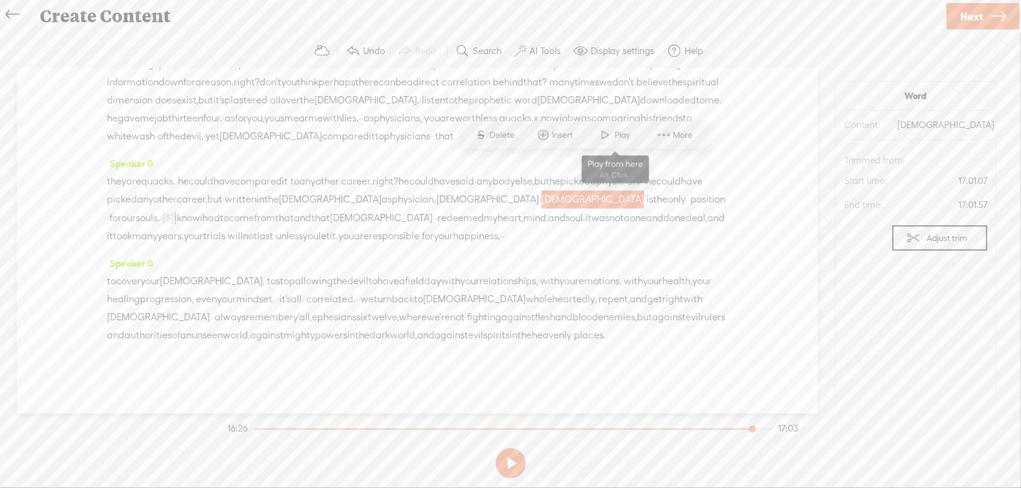
click at [604, 132] on span at bounding box center [606, 135] width 18 height 22
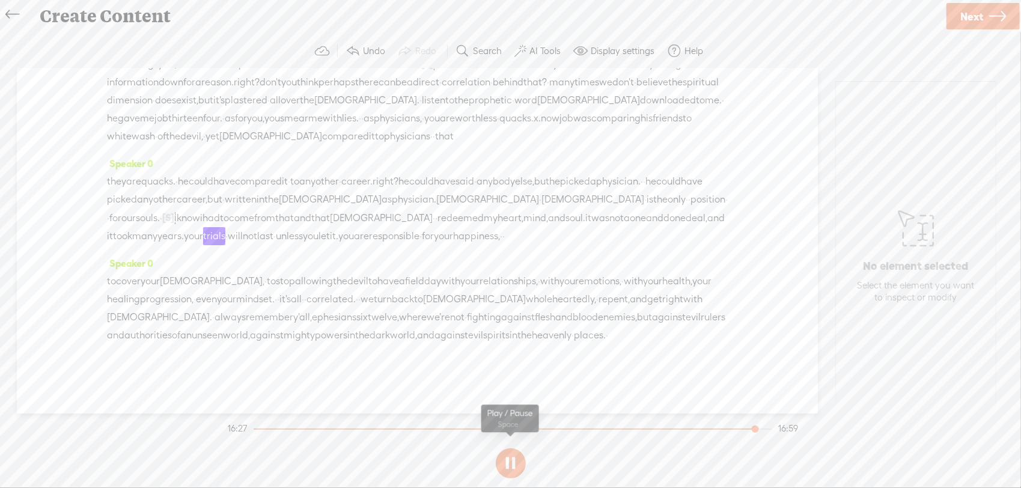
click at [512, 460] on button at bounding box center [511, 463] width 30 height 30
drag, startPoint x: 404, startPoint y: 186, endPoint x: 199, endPoint y: 183, distance: 205.5
click at [199, 183] on div "they are quacks. · he could have compared it · to any other · career. right? ? …" at bounding box center [417, 208] width 621 height 73
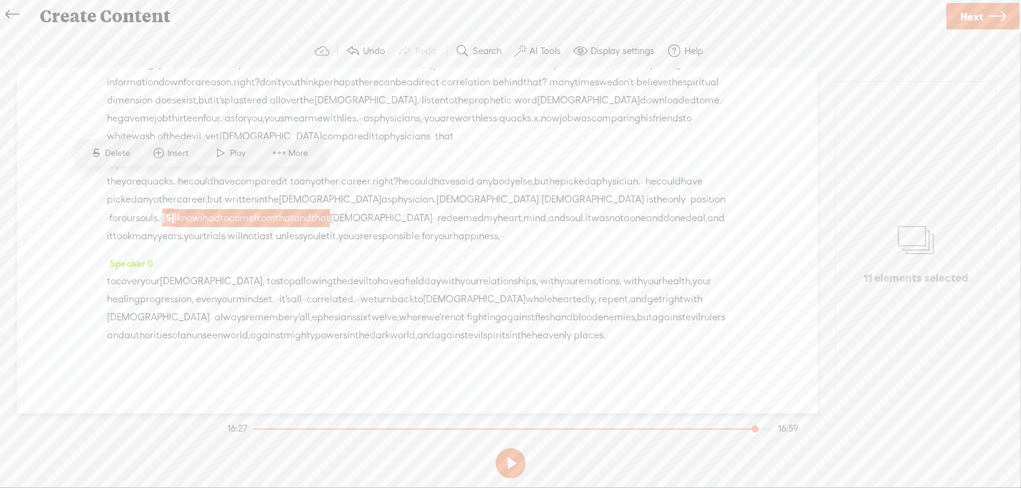
click at [111, 154] on span "Delete" at bounding box center [119, 153] width 28 height 12
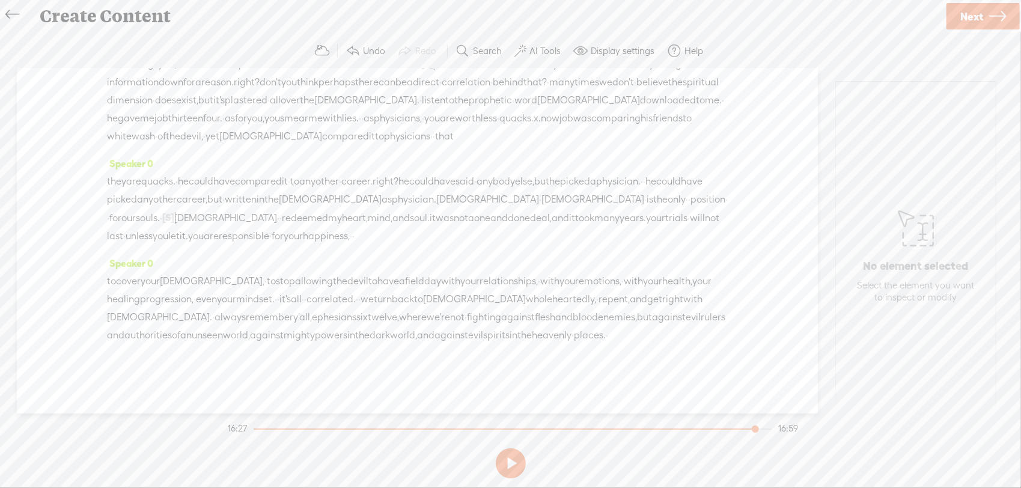
click at [644, 190] on span "·" at bounding box center [645, 199] width 2 height 18
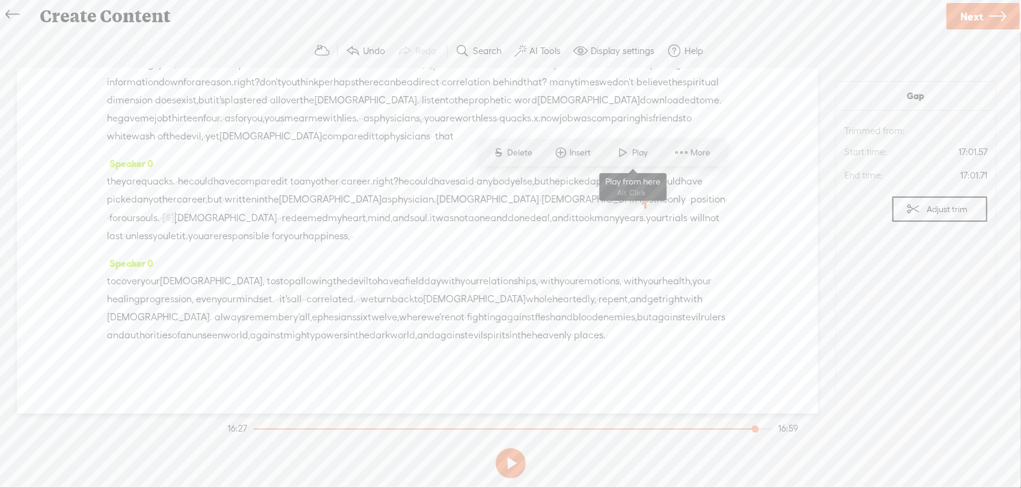
click at [623, 149] on span at bounding box center [624, 153] width 18 height 22
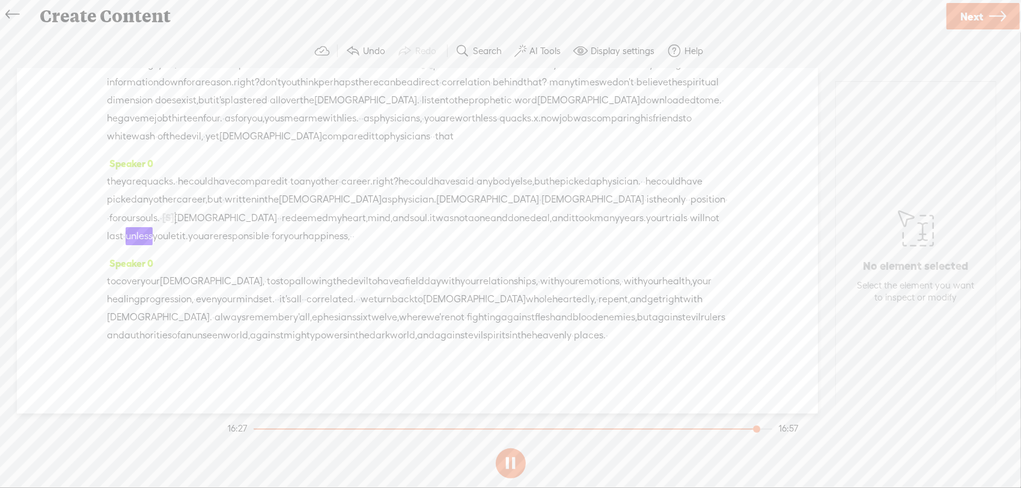
click at [518, 458] on button at bounding box center [511, 463] width 30 height 30
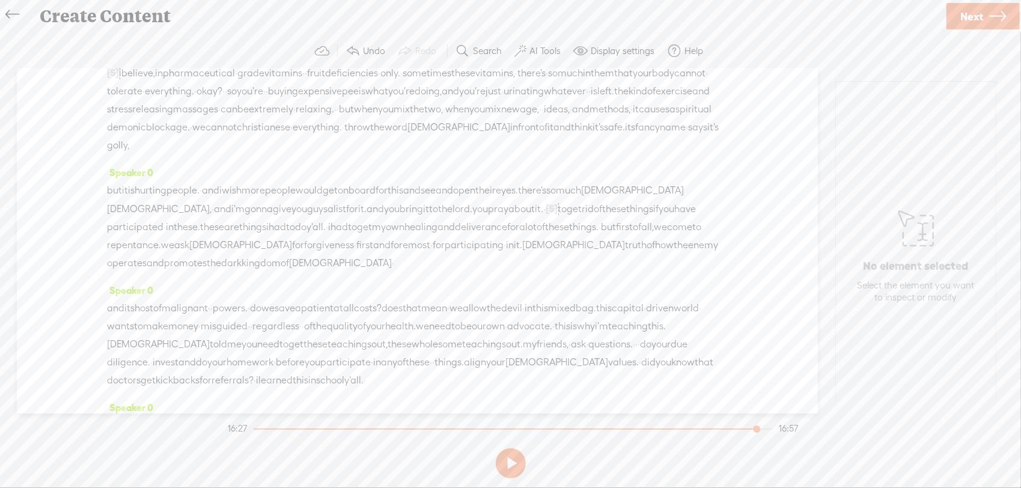
scroll to position [0, 0]
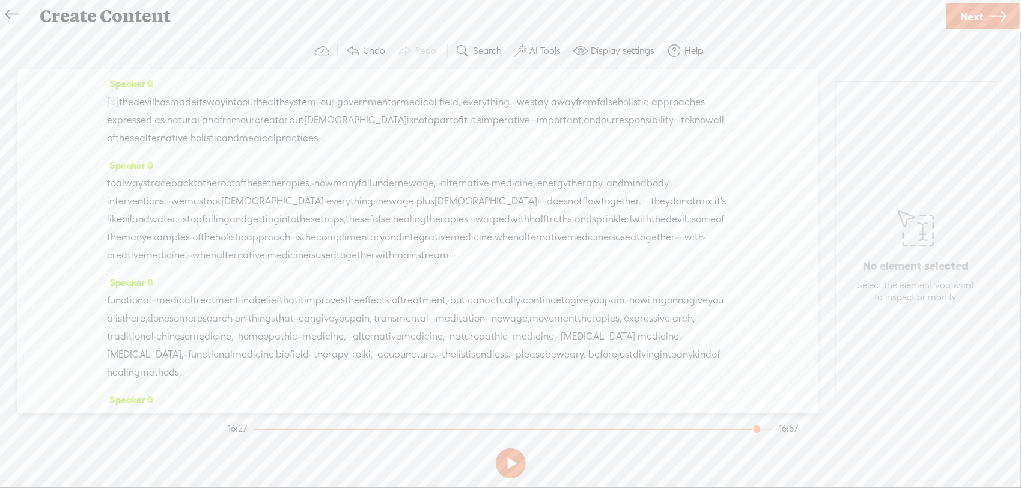
click at [970, 20] on span "Next" at bounding box center [971, 16] width 23 height 31
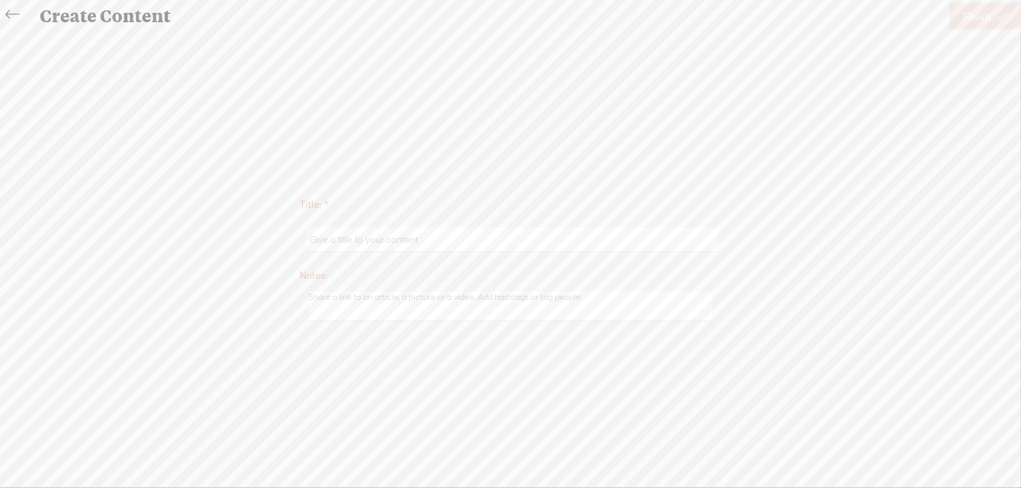
click at [532, 242] on input "text" at bounding box center [513, 239] width 412 height 23
click at [429, 243] on input "Devil made its way into the medical, Health, and Fitness Fields" at bounding box center [513, 239] width 412 height 23
type input "Devil made its way into the Medical, Health, and Fitness Fields"
click at [974, 26] on span "Finish" at bounding box center [977, 16] width 28 height 31
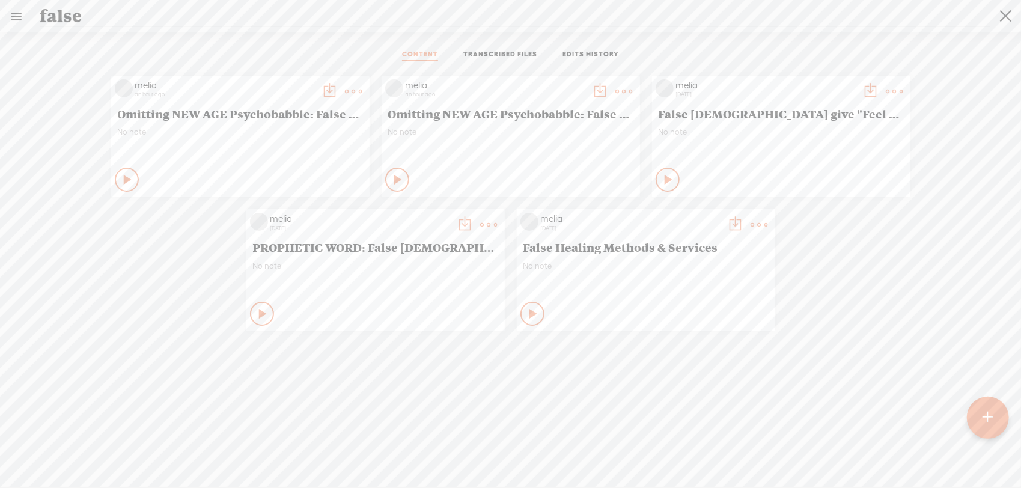
click at [345, 91] on t at bounding box center [353, 91] width 17 height 17
click at [285, 127] on link "Edit" at bounding box center [292, 131] width 120 height 28
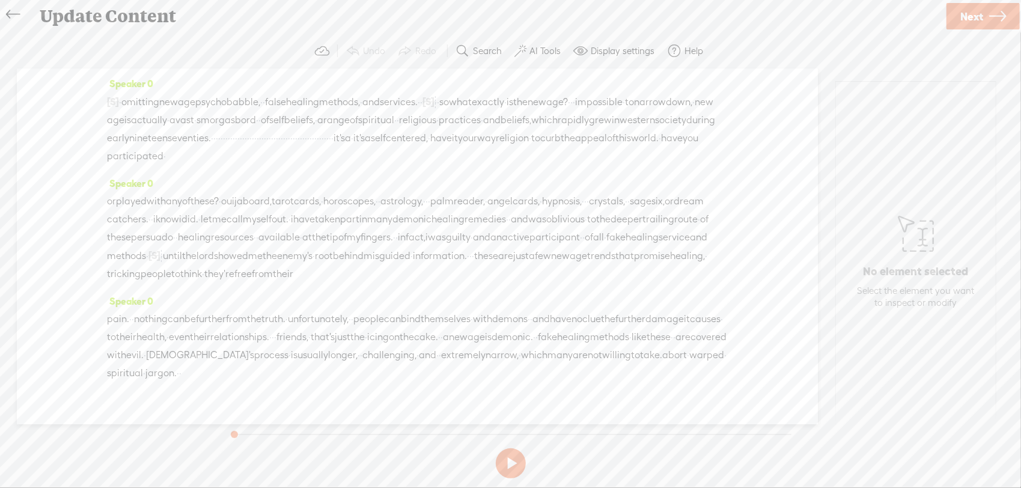
click at [14, 16] on icon at bounding box center [13, 14] width 14 height 27
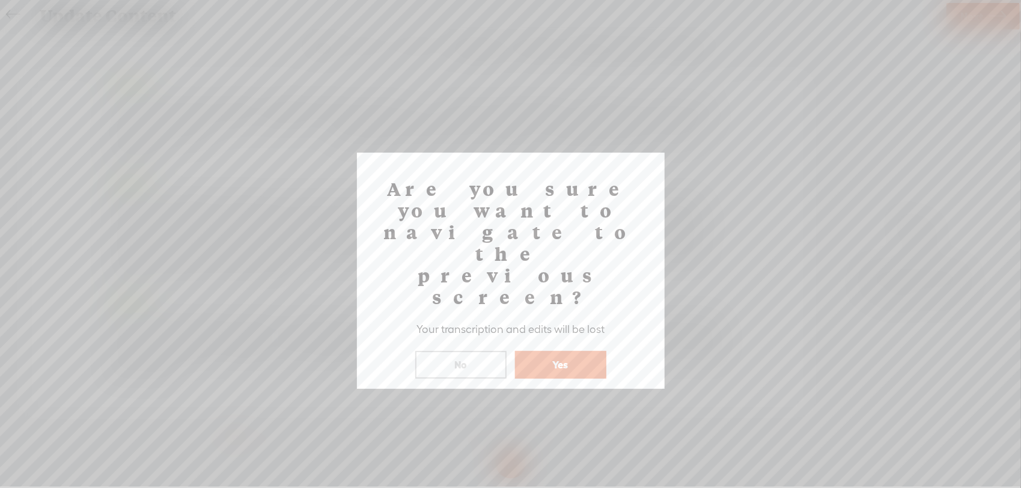
click at [541, 351] on button "Yes" at bounding box center [560, 365] width 91 height 28
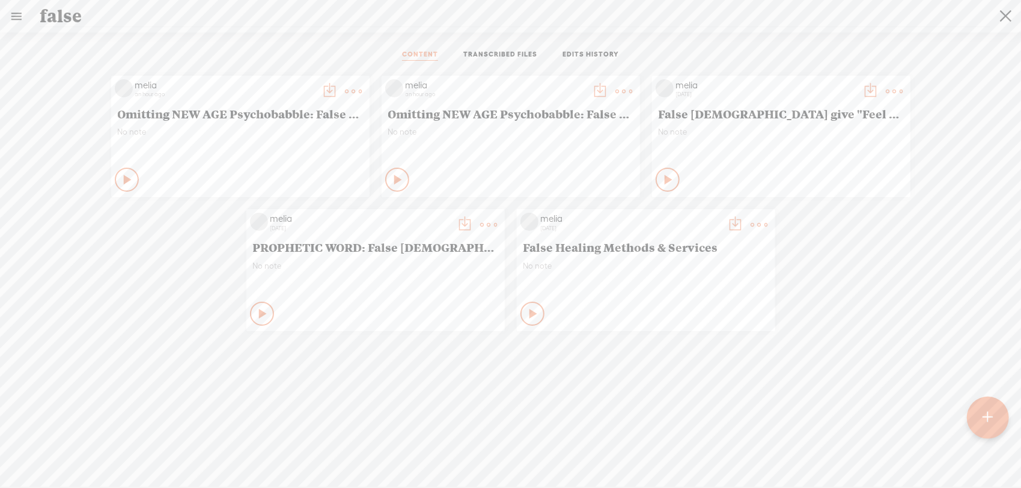
click at [591, 60] on ul "CONTENT TRANSCRIBED FILES EDITS HISTORY" at bounding box center [510, 55] width 318 height 29
click at [589, 56] on link "EDITS HISTORY" at bounding box center [590, 55] width 56 height 11
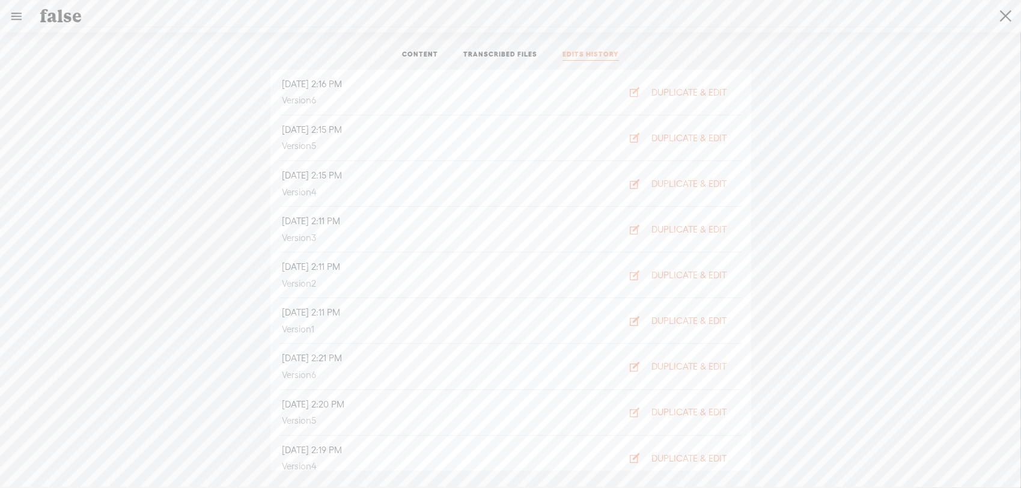
click at [511, 55] on link "TRANSCRIBED FILES" at bounding box center [500, 55] width 74 height 11
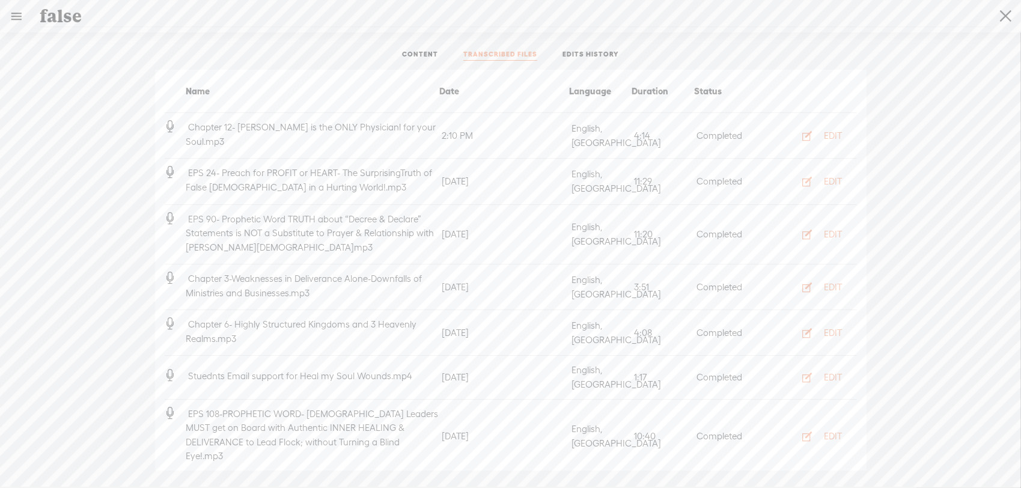
click at [434, 56] on link "CONTENT" at bounding box center [420, 55] width 36 height 11
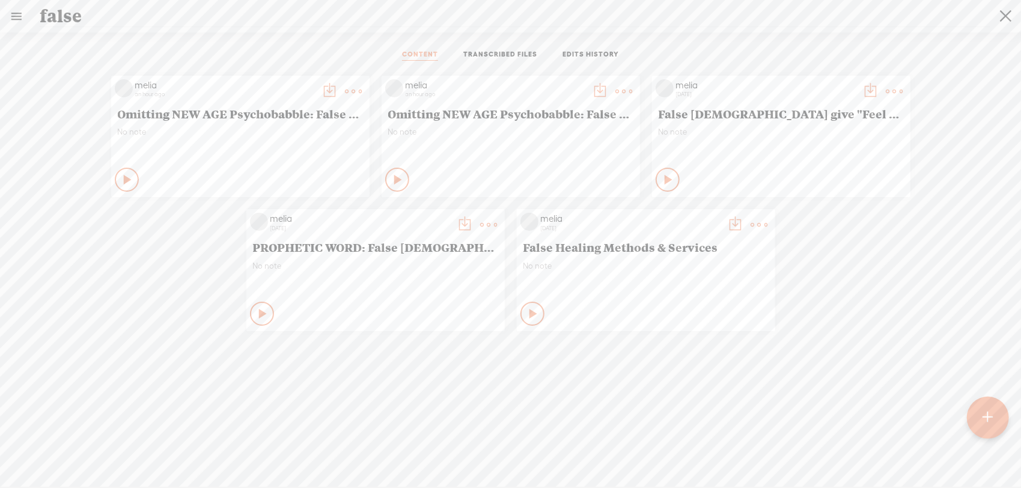
click at [115, 176] on div "Play Content" at bounding box center [127, 180] width 24 height 24
click at [121, 176] on icon at bounding box center [127, 180] width 12 height 12
click at [134, 186] on icon at bounding box center [128, 180] width 12 height 12
click at [527, 314] on icon at bounding box center [533, 314] width 12 height 12
click at [504, 50] on link "TRANSCRIBED FILES" at bounding box center [500, 55] width 74 height 11
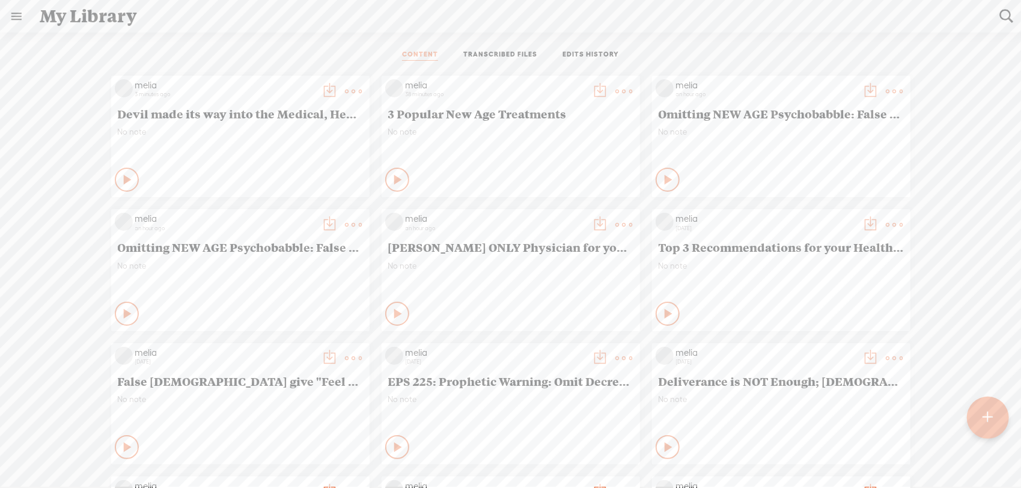
click at [345, 91] on t at bounding box center [353, 91] width 17 height 17
click at [291, 207] on link "Download as..." at bounding box center [287, 214] width 120 height 28
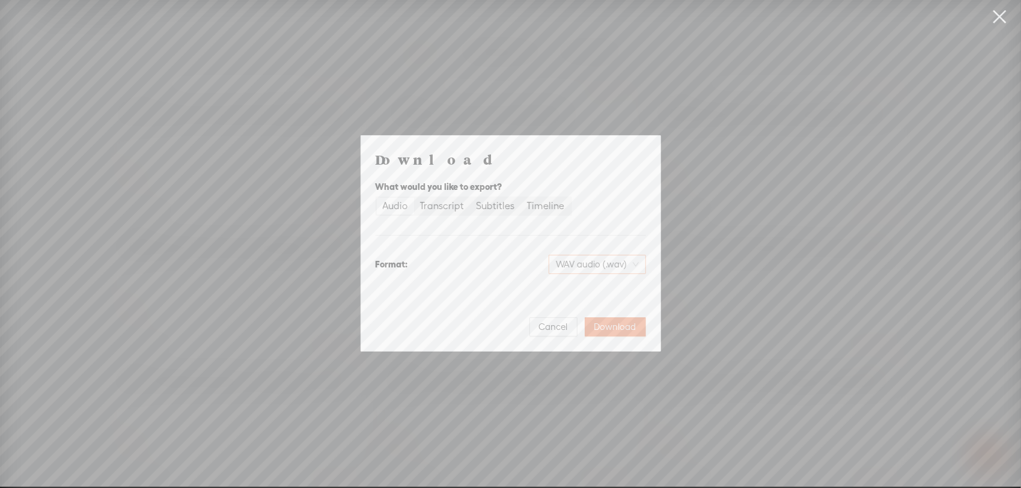
click at [606, 257] on span "WAV audio (.wav)" at bounding box center [597, 264] width 83 height 18
click at [591, 281] on div "MP3 audio (.mp3) Best for sharing, small file size" at bounding box center [587, 296] width 112 height 34
click at [619, 320] on button "Download" at bounding box center [615, 326] width 61 height 19
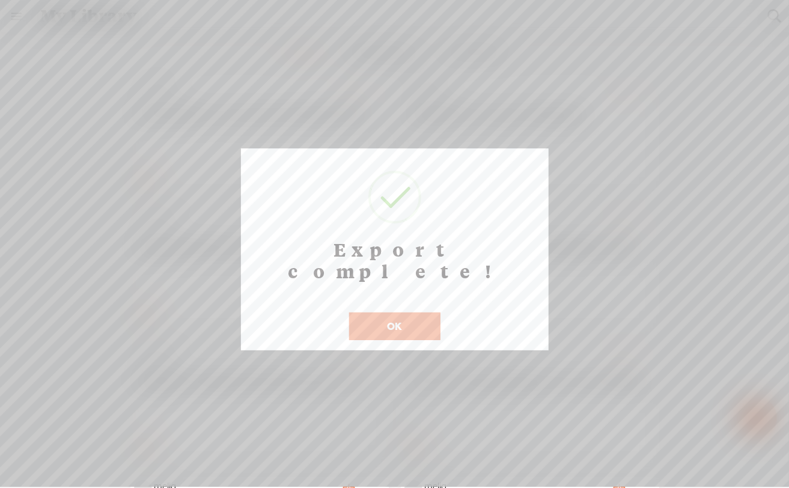
click at [425, 312] on button "OK" at bounding box center [394, 326] width 91 height 28
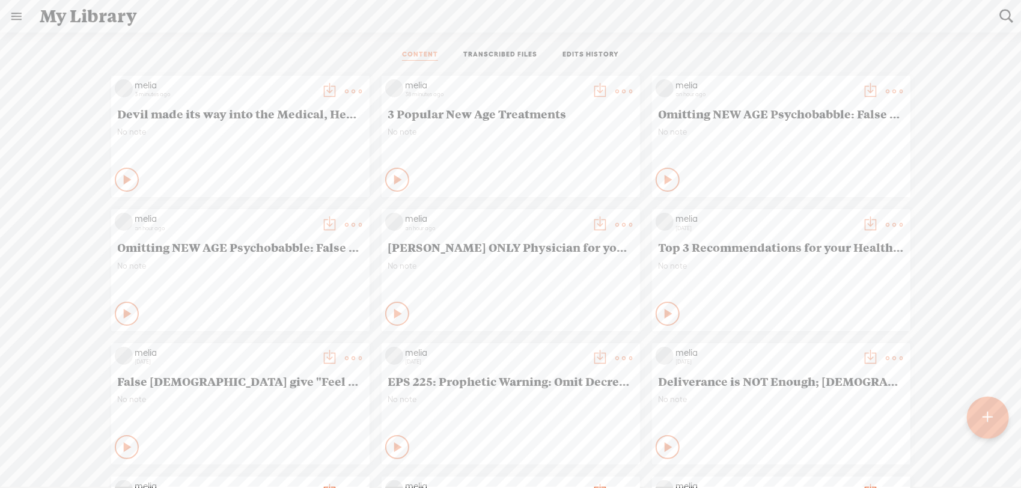
click at [977, 423] on div at bounding box center [988, 418] width 42 height 42
click at [1007, 16] on t at bounding box center [1006, 16] width 16 height 16
type input "problems"
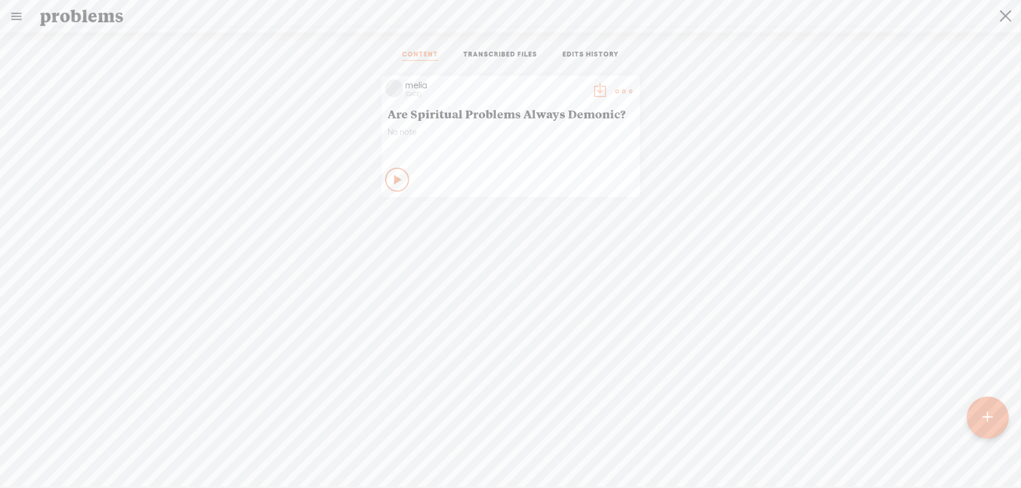
click at [986, 415] on t at bounding box center [988, 417] width 10 height 26
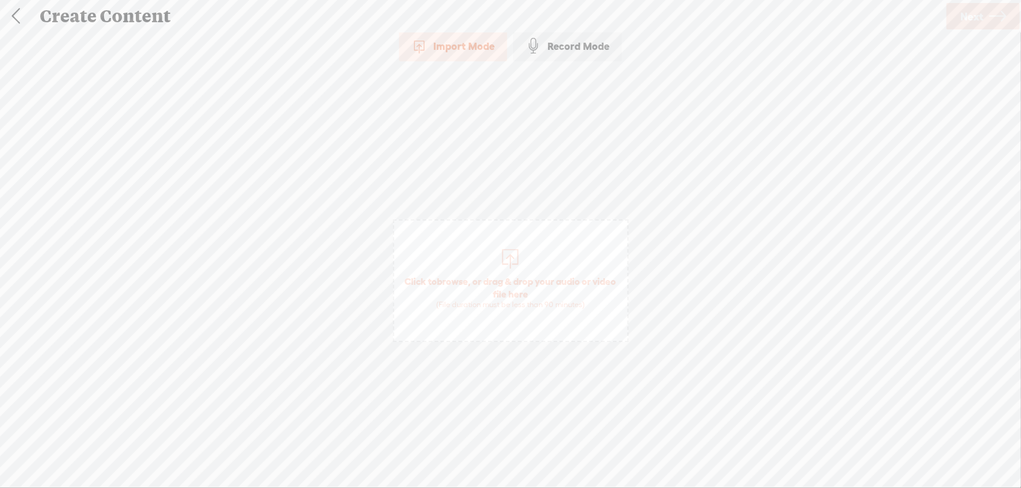
click at [506, 293] on span "Click to browse , or drag & drop your audio or video file here (File duration m…" at bounding box center [510, 292] width 233 height 46
click at [473, 292] on span "Click to browse , or drag & drop your audio or video file here (File duration m…" at bounding box center [510, 292] width 233 height 46
click at [964, 26] on span "Next" at bounding box center [971, 16] width 23 height 31
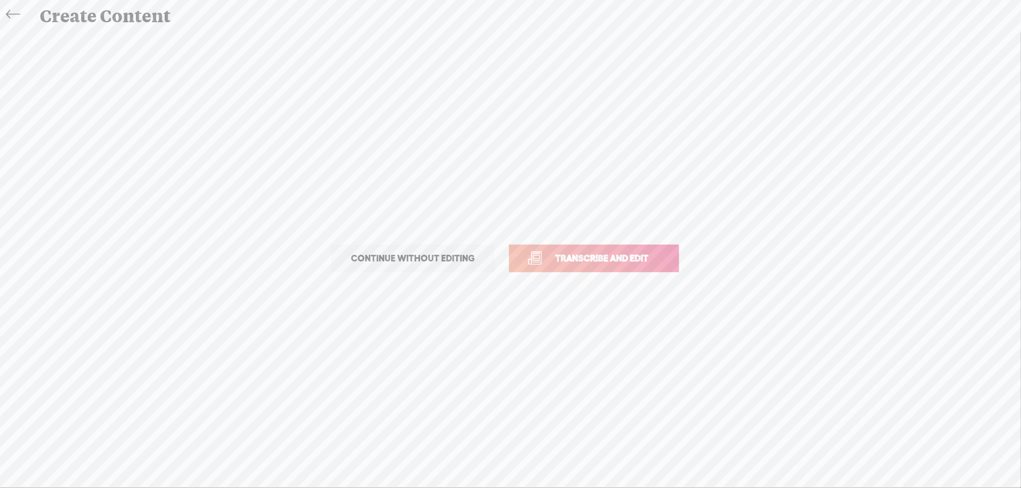
click at [625, 255] on span "Transcribe and edit" at bounding box center [601, 258] width 118 height 14
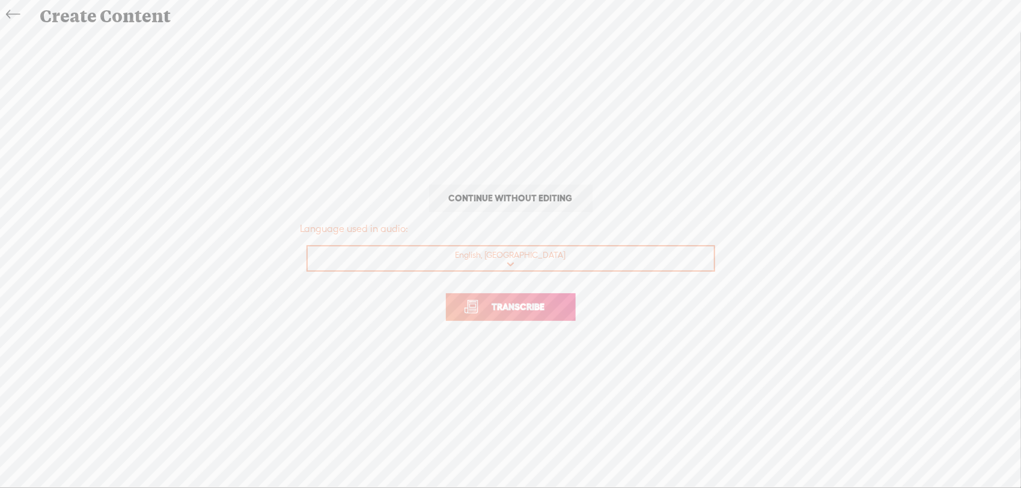
click at [499, 300] on span "Transcribe" at bounding box center [518, 307] width 78 height 14
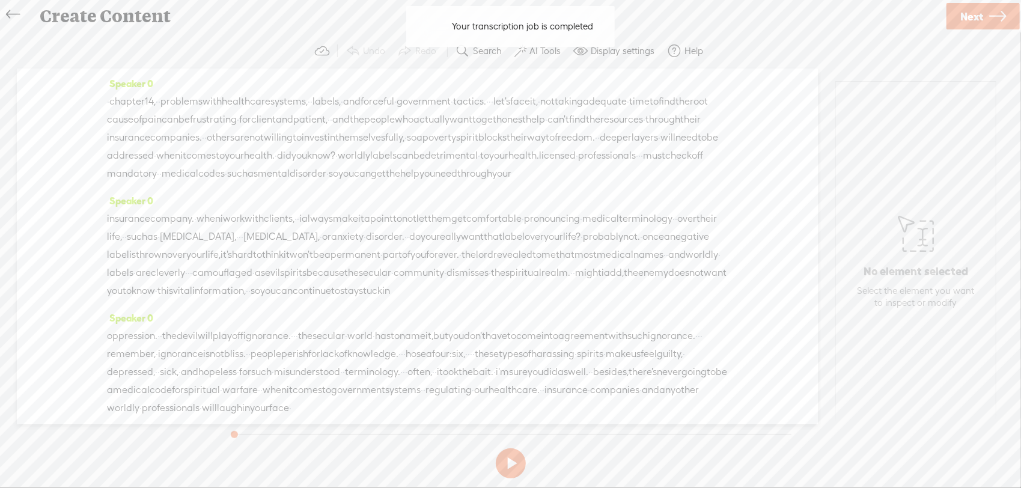
drag, startPoint x: 109, startPoint y: 101, endPoint x: 181, endPoint y: 97, distance: 72.2
click at [181, 97] on div "· chapter 14, · · problems with healthcare systems, · · labels, · and forceful …" at bounding box center [417, 138] width 621 height 90
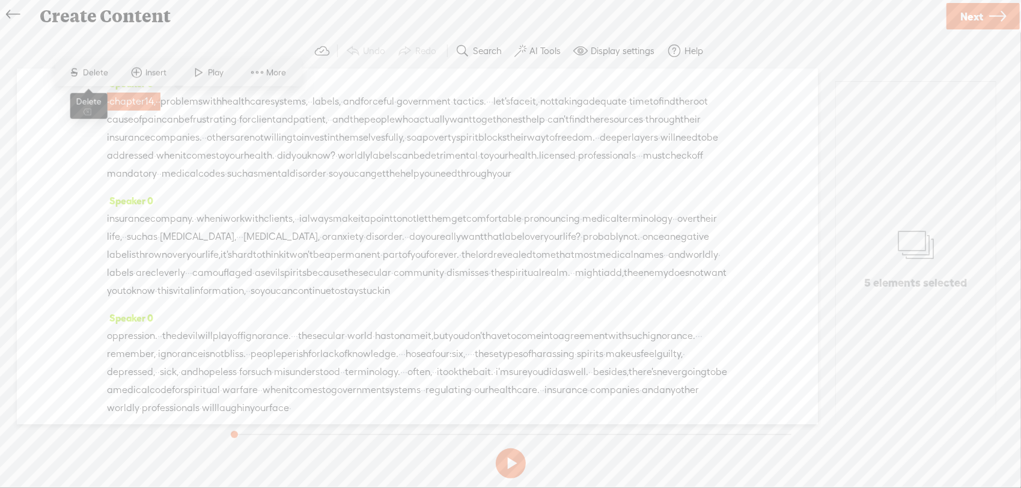
click at [86, 71] on span "Delete" at bounding box center [98, 73] width 28 height 12
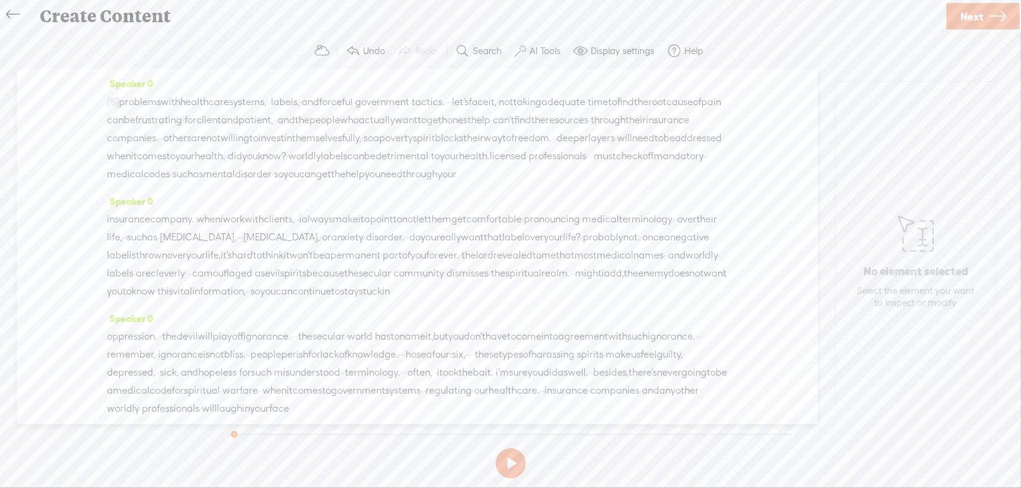
click at [128, 101] on span "problems" at bounding box center [140, 102] width 42 height 18
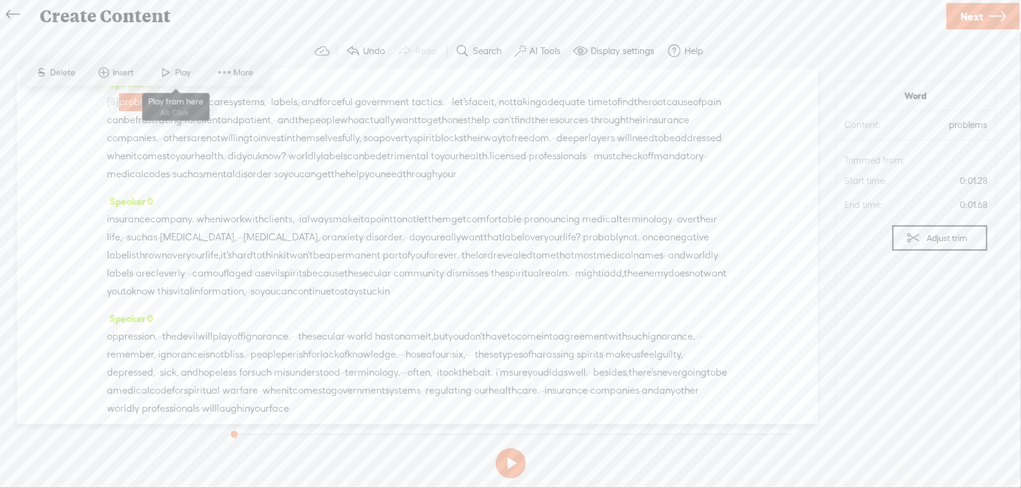
click at [172, 70] on span at bounding box center [166, 73] width 18 height 22
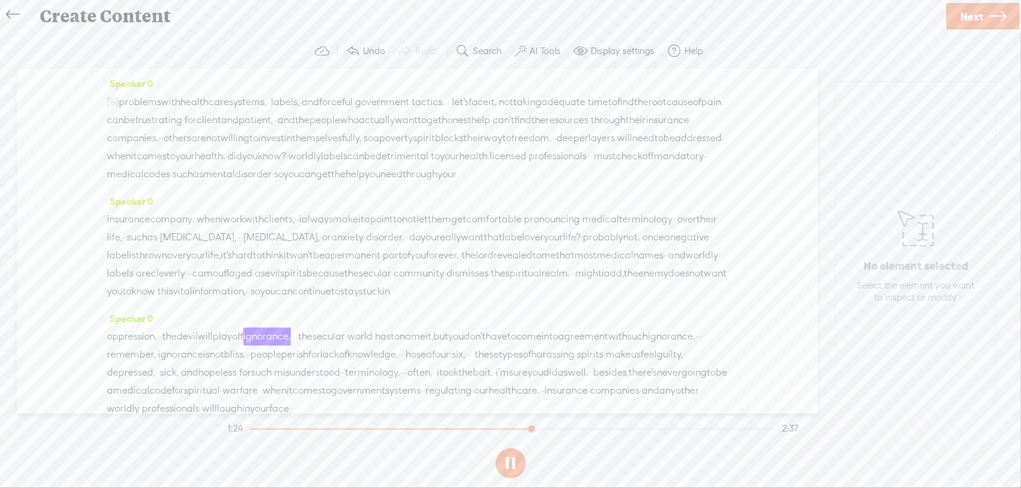
scroll to position [245, 0]
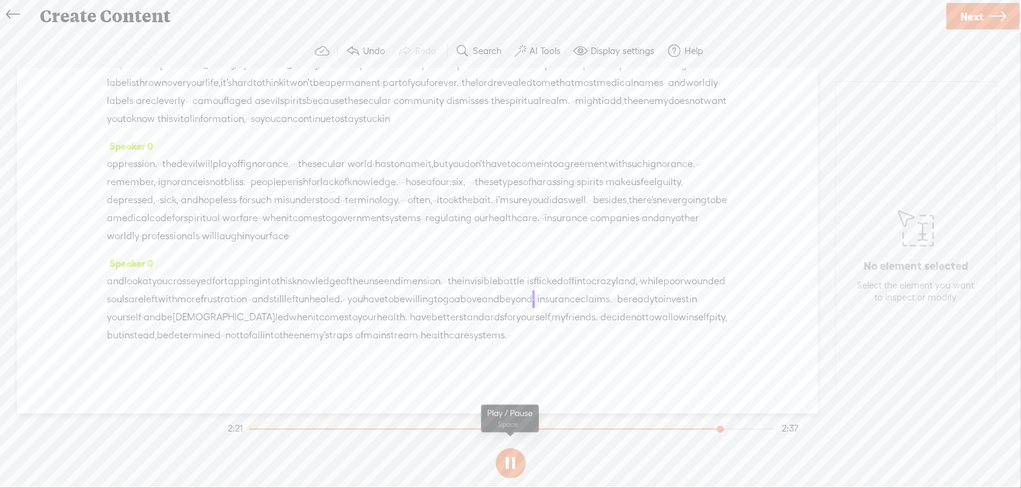
click at [517, 460] on button at bounding box center [511, 463] width 30 height 30
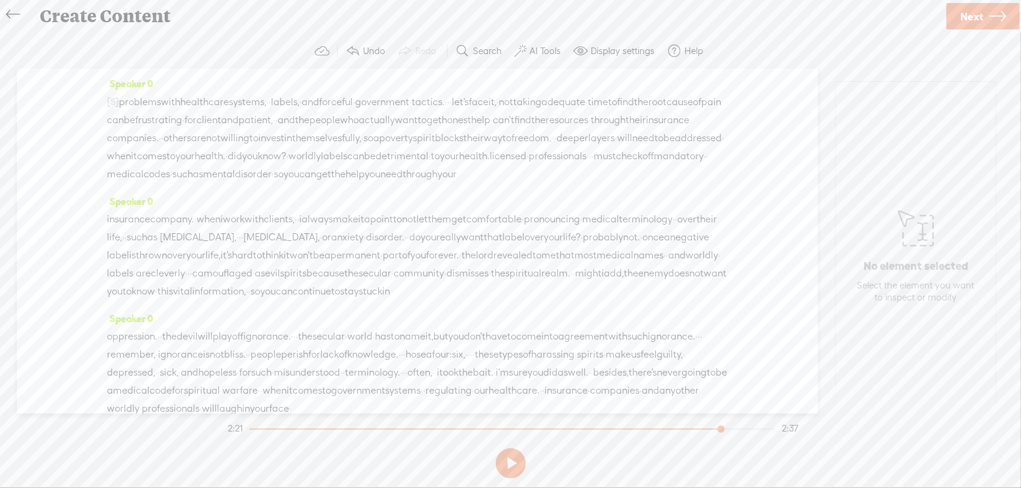
click at [963, 22] on span "Next" at bounding box center [971, 16] width 23 height 31
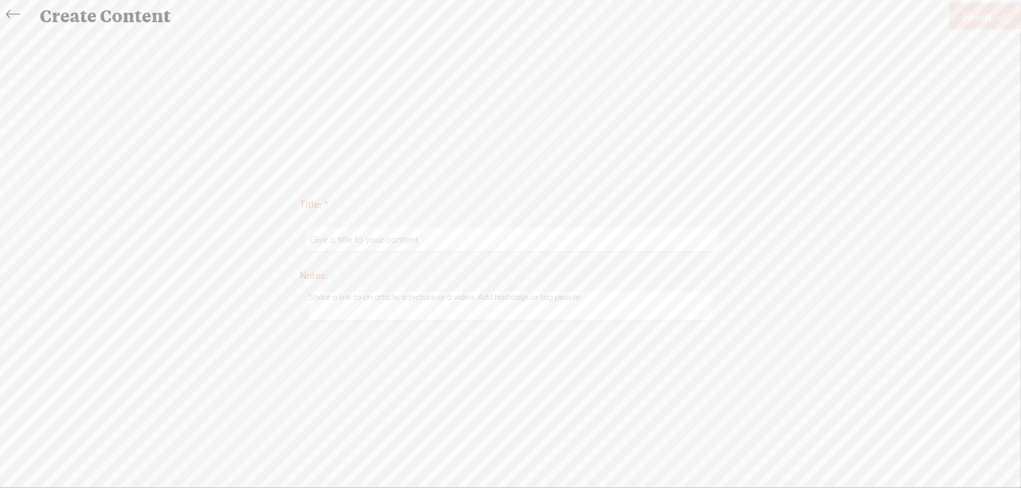
click at [556, 231] on input "text" at bounding box center [513, 239] width 412 height 23
type input "Problems with Labels, Govt and Medical Codes"
click at [989, 16] on span "Finish" at bounding box center [977, 16] width 28 height 31
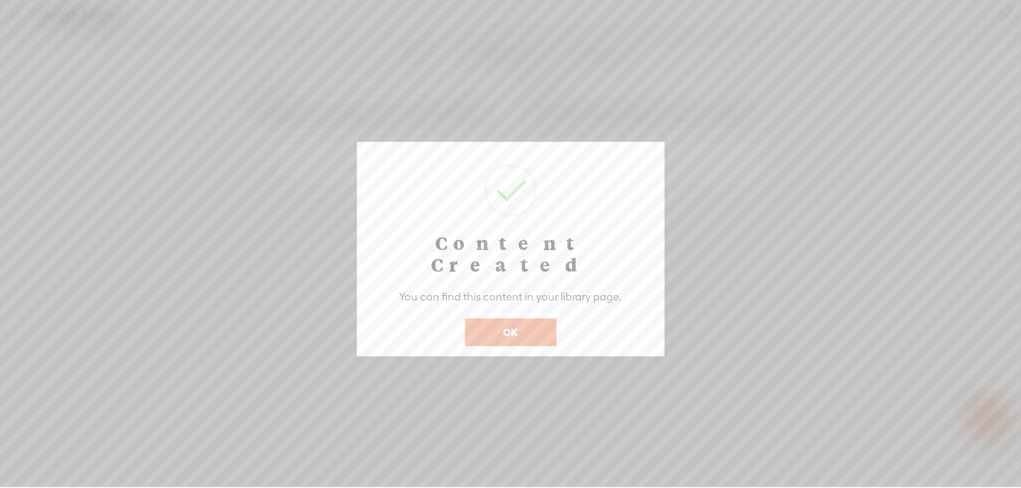
click at [507, 318] on button "OK" at bounding box center [510, 332] width 91 height 28
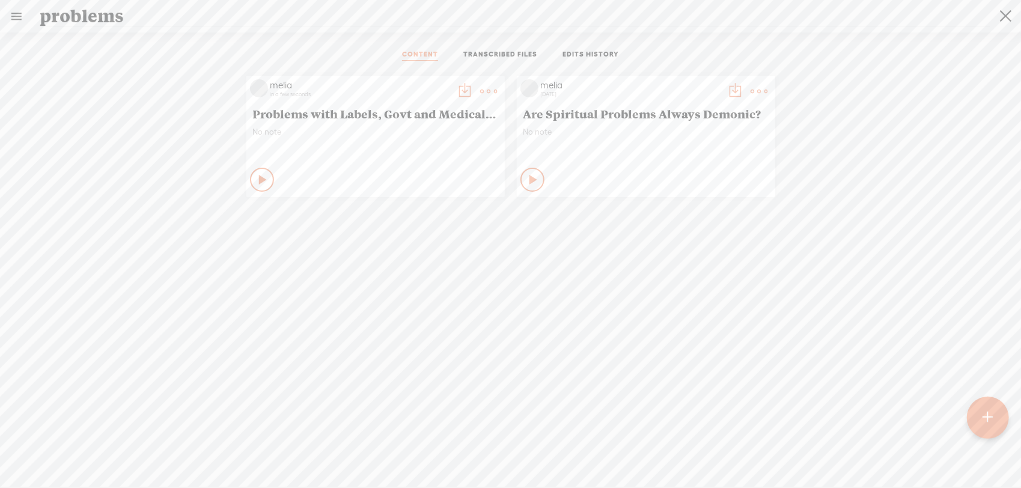
click at [488, 96] on t at bounding box center [489, 91] width 17 height 17
drag, startPoint x: 433, startPoint y: 208, endPoint x: 434, endPoint y: 195, distance: 13.2
click at [434, 195] on ul "Edit Duplicate & Edit Add To Channel Comments Download as... Share Delete" at bounding box center [427, 200] width 132 height 166
click at [428, 216] on link "Download as..." at bounding box center [427, 214] width 120 height 28
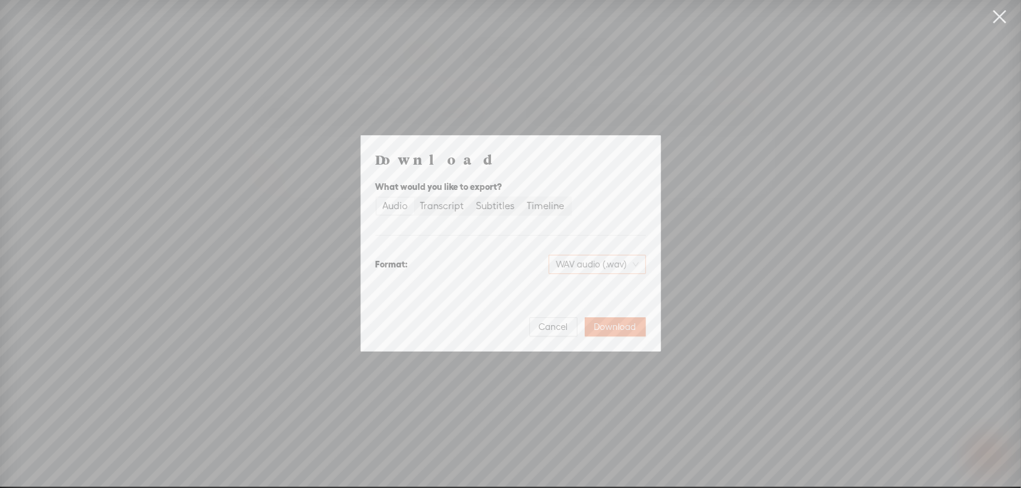
click at [604, 261] on span "WAV audio (.wav)" at bounding box center [597, 264] width 83 height 18
click at [603, 291] on div "MP3 audio (.mp3)" at bounding box center [587, 290] width 98 height 12
click at [612, 323] on span "Download" at bounding box center [615, 327] width 42 height 12
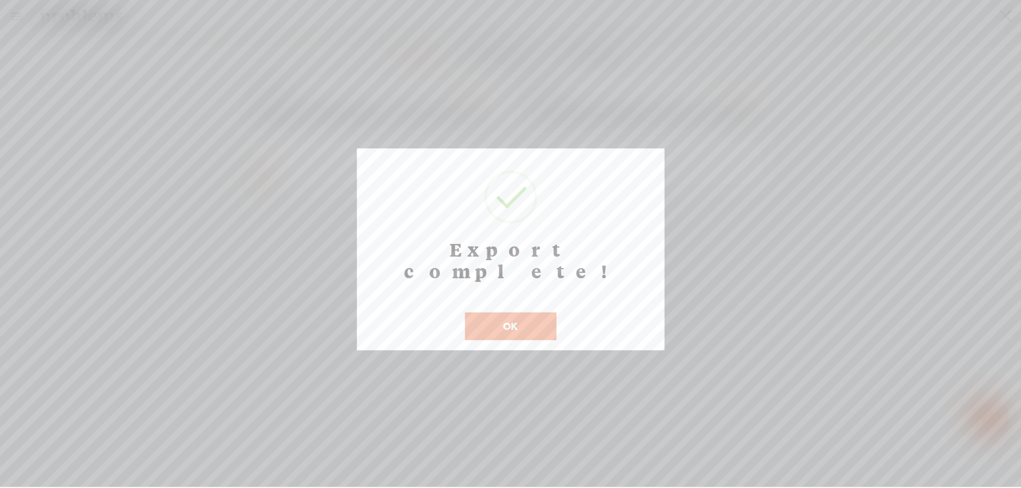
click at [527, 318] on button "OK" at bounding box center [510, 326] width 91 height 28
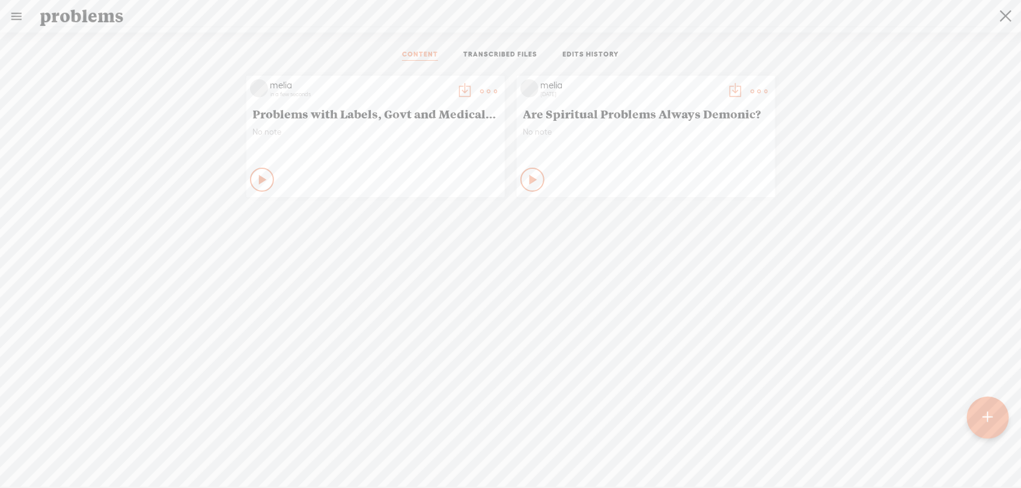
click at [1012, 18] on link at bounding box center [1006, 16] width 30 height 31
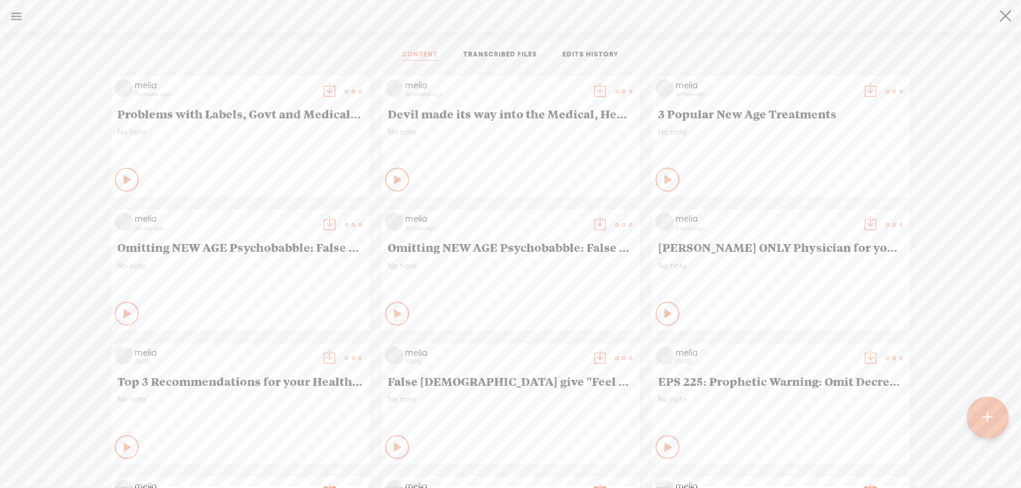
click at [594, 55] on link "EDITS HISTORY" at bounding box center [590, 55] width 56 height 11
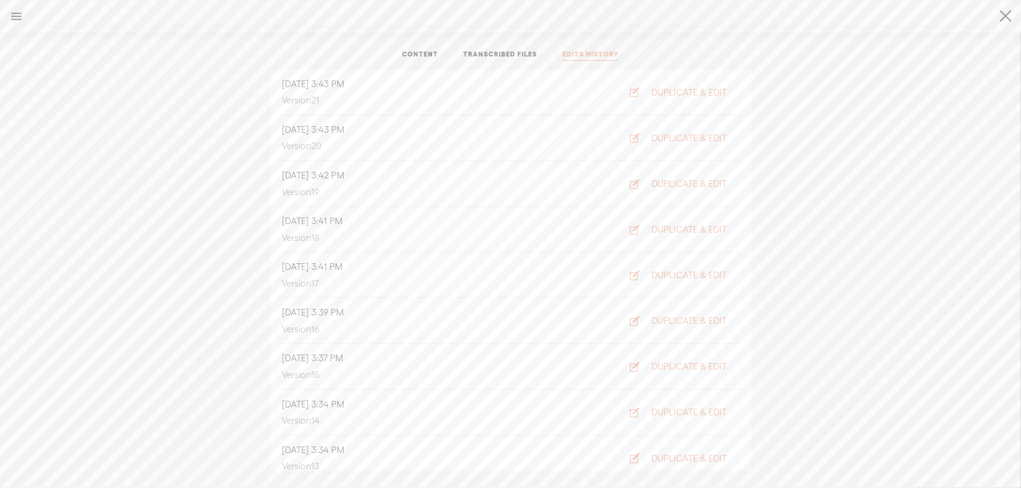
click at [521, 53] on link "TRANSCRIBED FILES" at bounding box center [500, 55] width 74 height 11
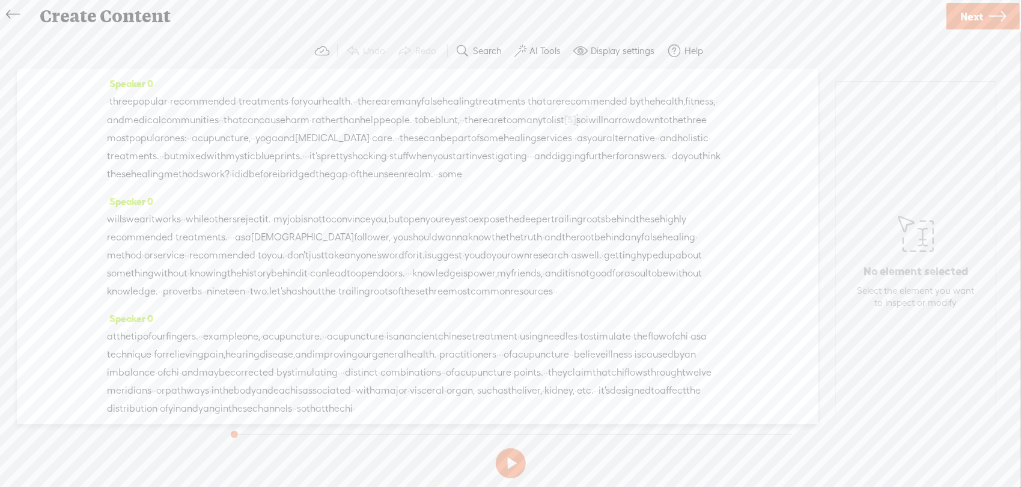
click at [18, 16] on icon at bounding box center [13, 14] width 14 height 27
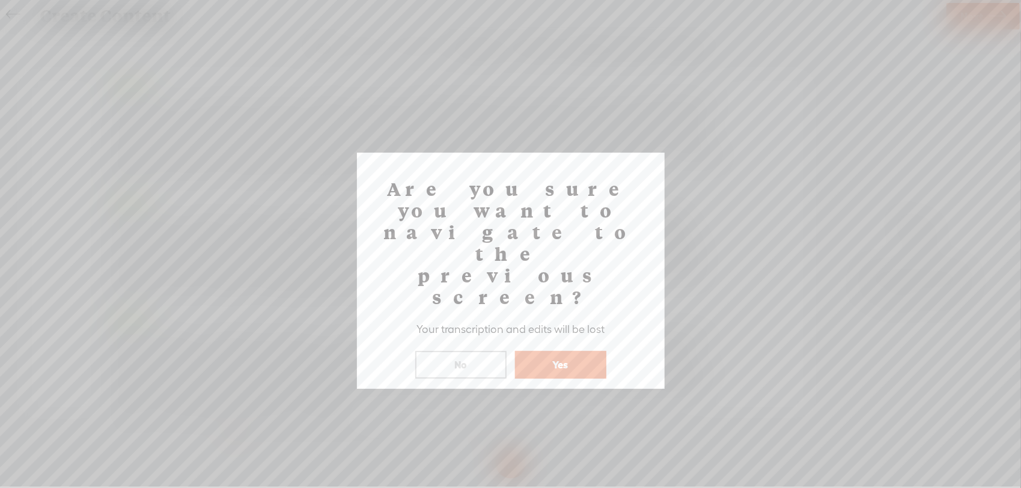
click at [546, 351] on button "Yes" at bounding box center [560, 365] width 91 height 28
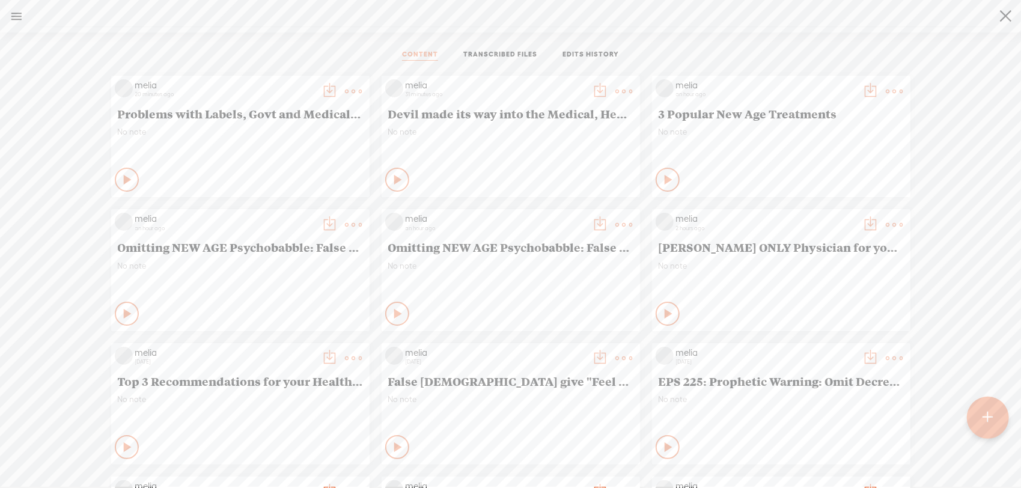
click at [1004, 9] on t at bounding box center [1005, 16] width 11 height 31
click at [1017, 11] on link at bounding box center [1006, 16] width 30 height 31
type input "invest"
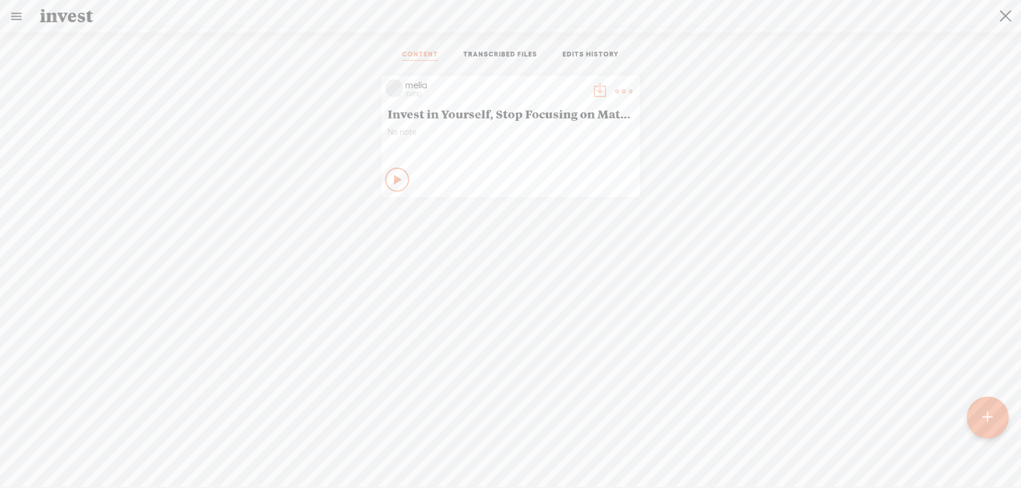
click at [616, 93] on t at bounding box center [624, 91] width 17 height 17
click at [590, 157] on link "Duplicate & Edit" at bounding box center [562, 159] width 120 height 28
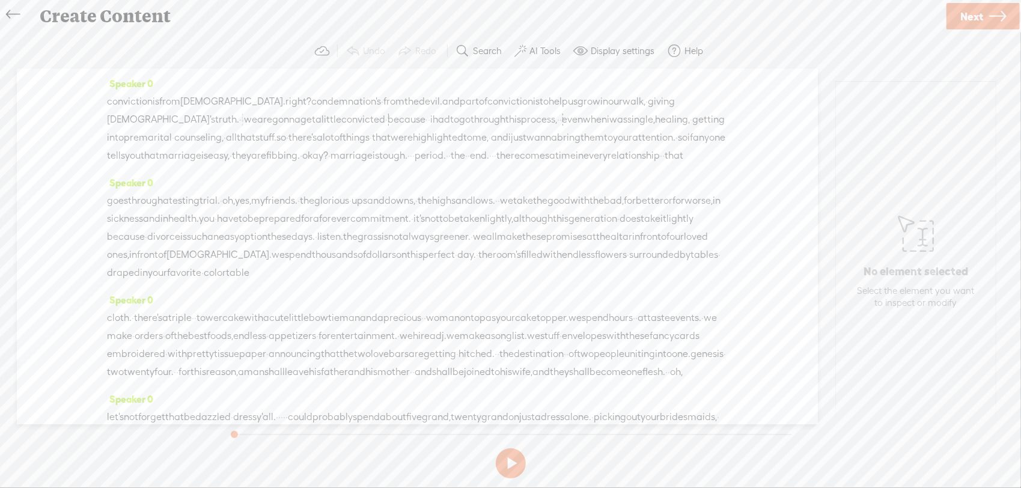
click at [109, 105] on span "conviction" at bounding box center [130, 102] width 46 height 18
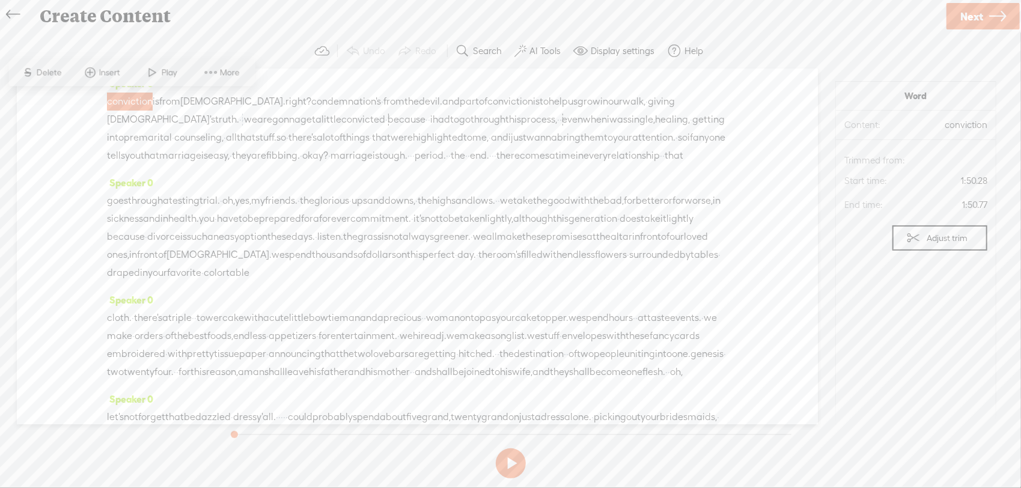
click at [507, 462] on button at bounding box center [511, 463] width 30 height 30
click at [21, 13] on link at bounding box center [15, 14] width 27 height 24
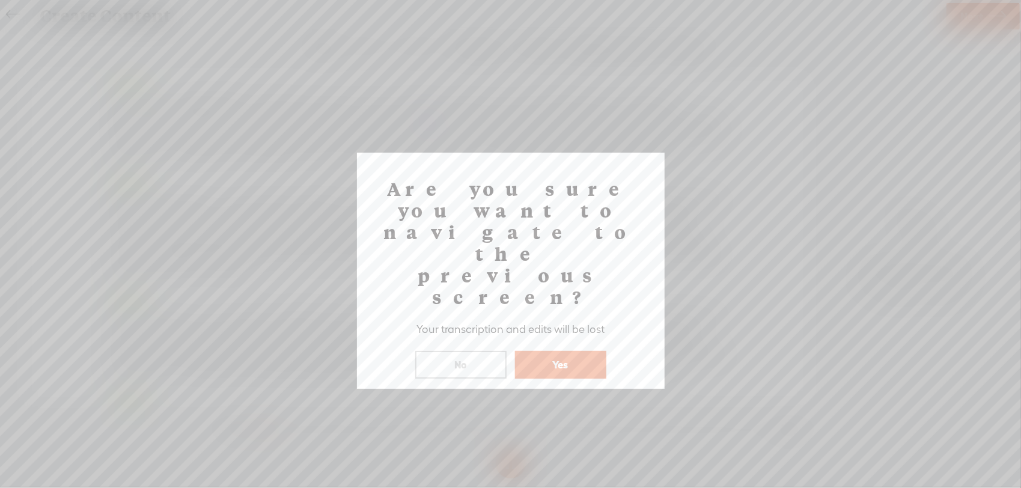
click at [544, 316] on div "Are you sure you want to navigate to the previous screen? Your transcription an…" at bounding box center [511, 271] width 308 height 236
click at [556, 351] on button "Yes" at bounding box center [560, 365] width 91 height 28
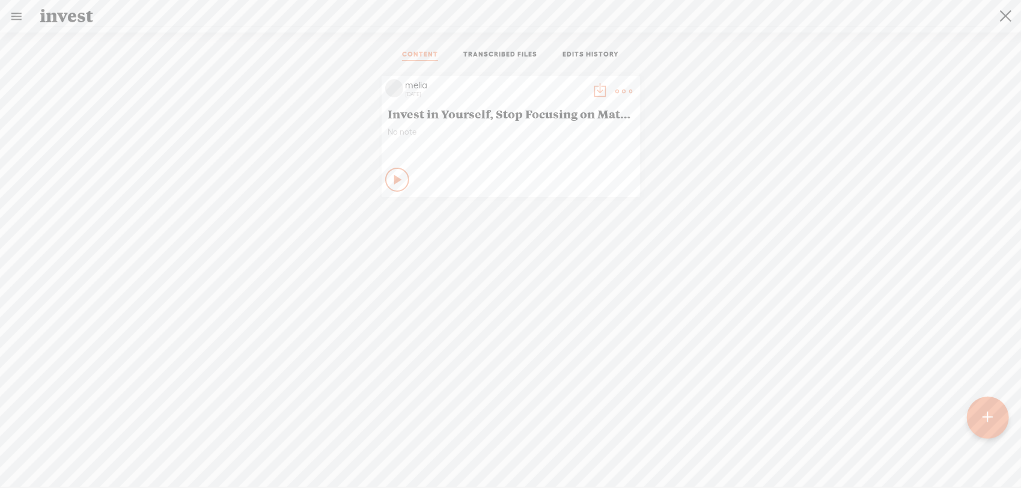
click at [990, 421] on t at bounding box center [987, 417] width 10 height 26
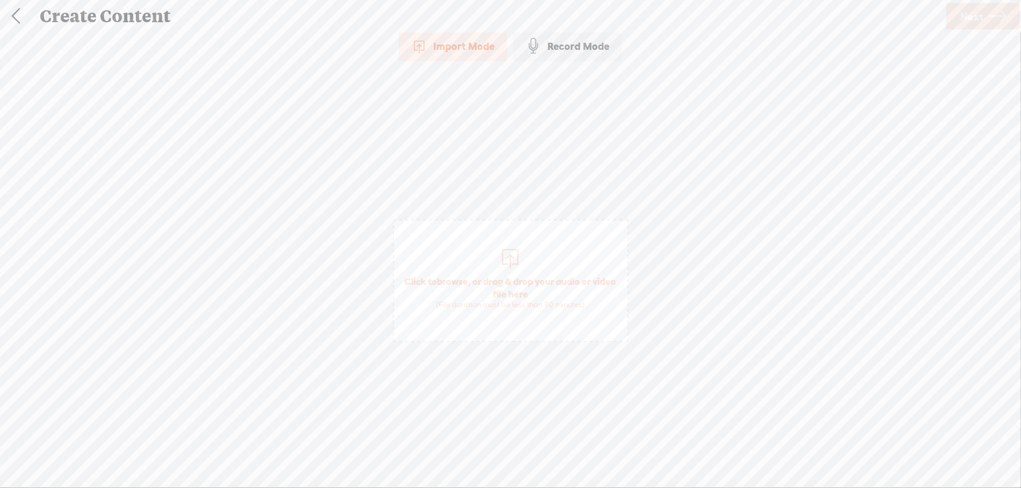
click at [470, 267] on span "Click to browse , or drag & drop your audio or video file here (File duration m…" at bounding box center [511, 280] width 236 height 123
click at [972, 22] on span "Next" at bounding box center [971, 16] width 23 height 31
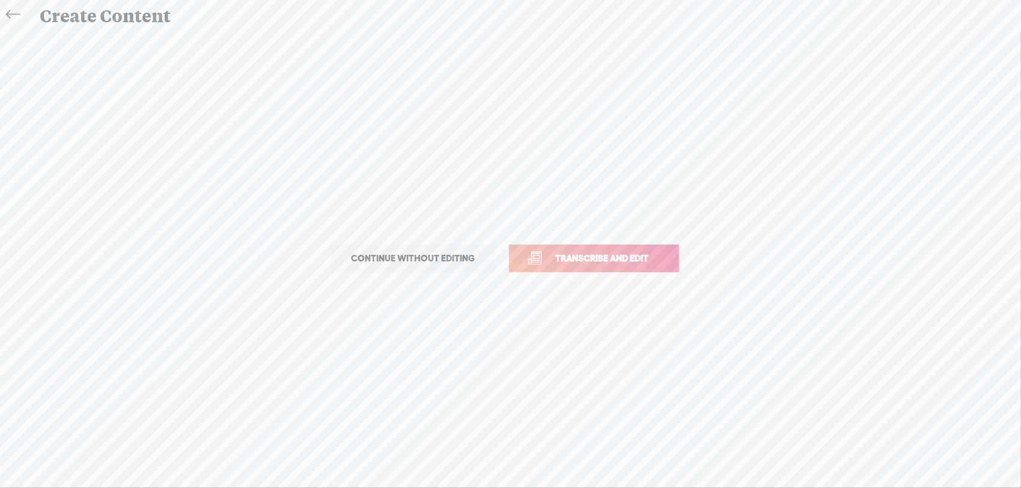
click at [614, 266] on link "Transcribe and edit" at bounding box center [594, 259] width 170 height 28
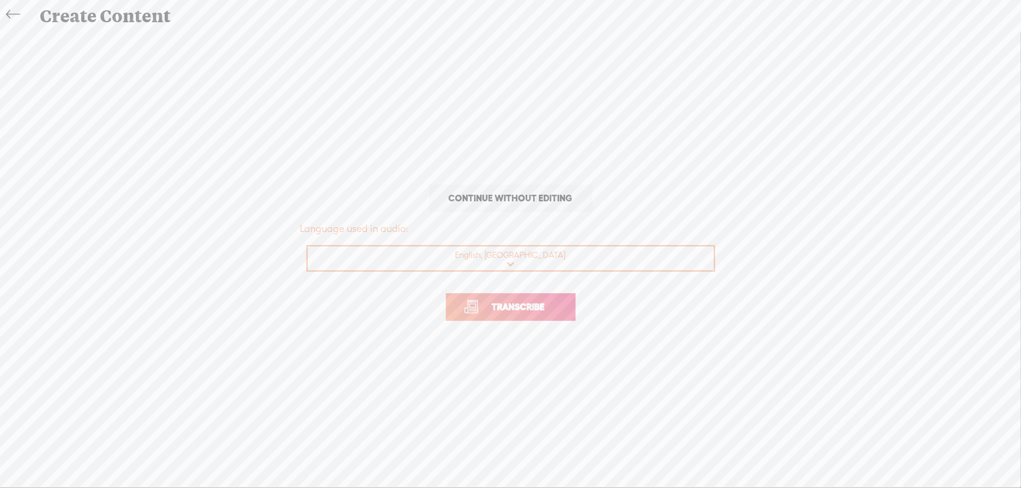
click at [547, 311] on span "Transcribe" at bounding box center [518, 307] width 78 height 14
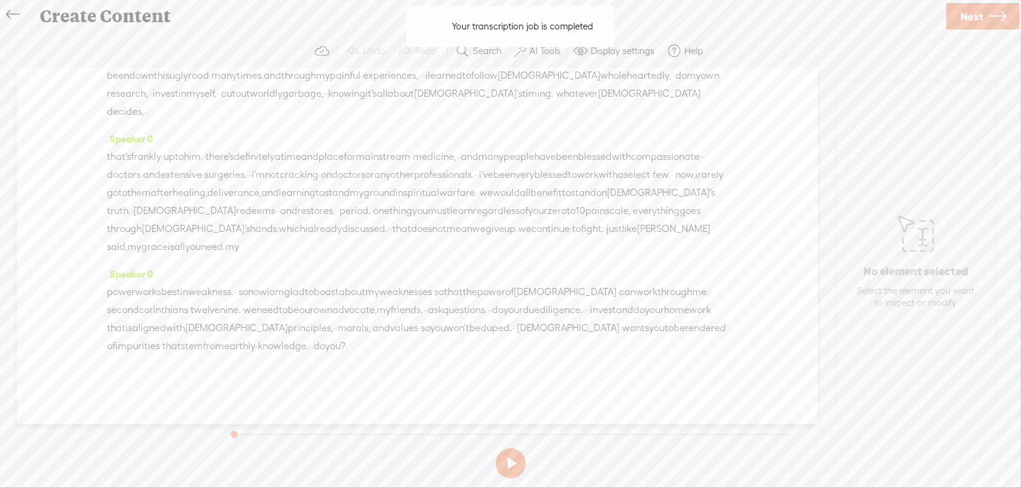
scroll to position [352, 0]
click at [571, 202] on span "stand" at bounding box center [583, 193] width 25 height 18
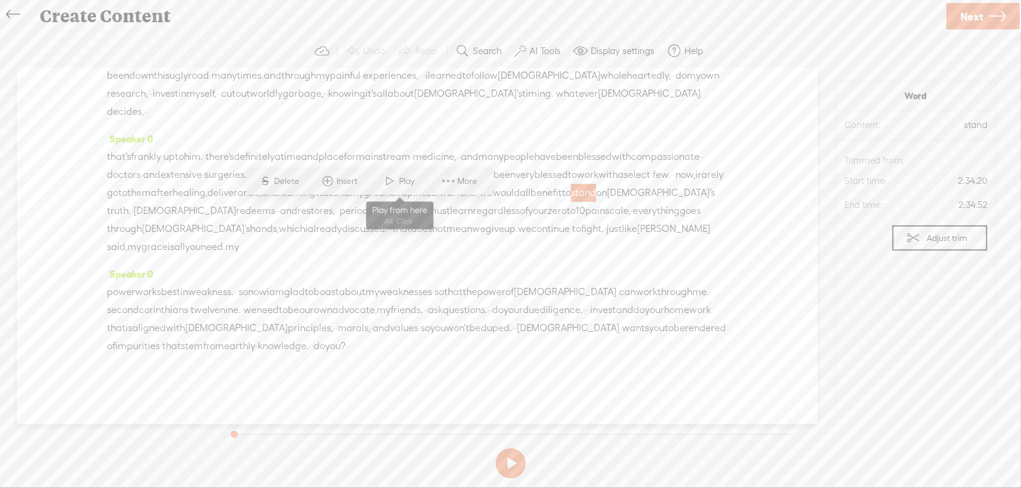
click at [413, 186] on span "Play" at bounding box center [409, 181] width 19 height 12
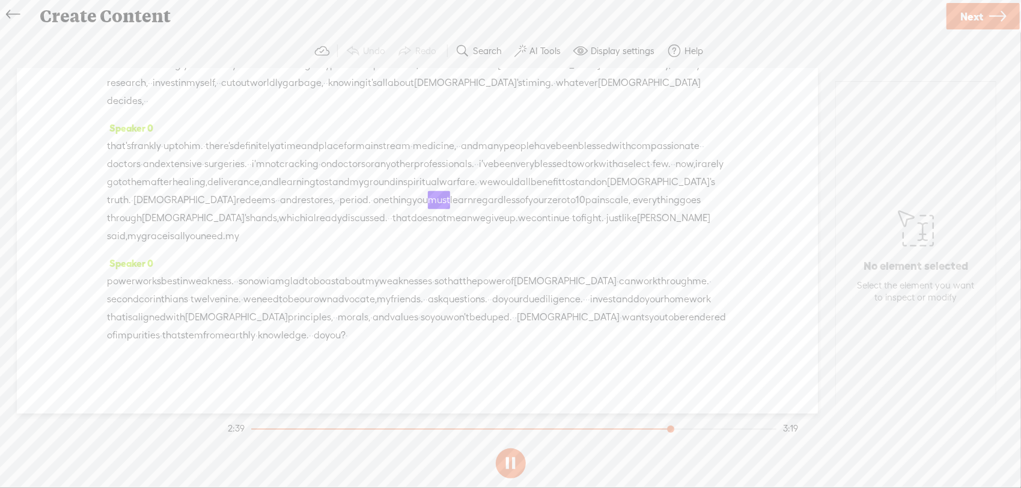
click at [505, 461] on button at bounding box center [511, 463] width 30 height 30
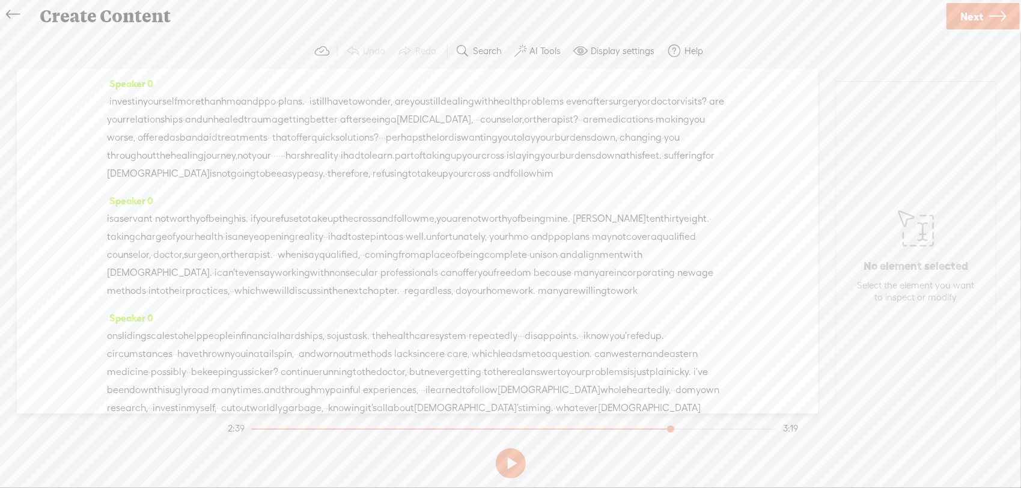
scroll to position [160, 0]
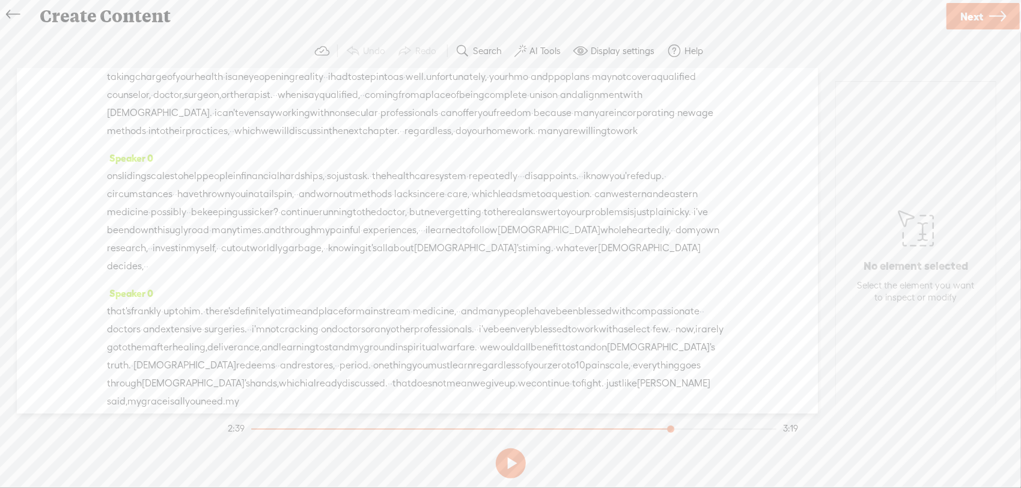
click at [324, 185] on span "hardships," at bounding box center [301, 176] width 45 height 18
click at [372, 175] on span "Play" at bounding box center [368, 183] width 60 height 22
click at [517, 452] on button at bounding box center [511, 463] width 30 height 30
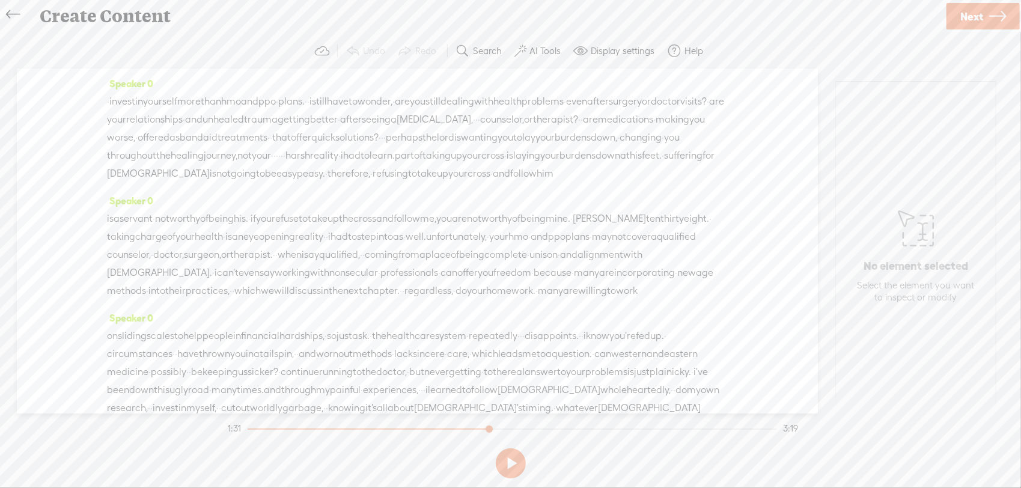
click at [243, 246] on span "an" at bounding box center [237, 237] width 11 height 18
click at [443, 225] on span "Play" at bounding box center [435, 226] width 19 height 12
click at [474, 53] on label "Search" at bounding box center [487, 51] width 29 height 12
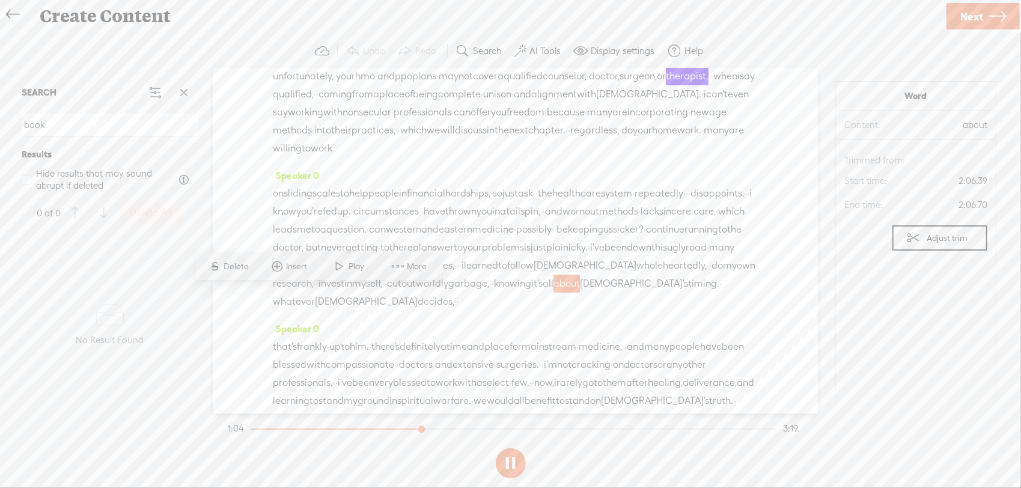
scroll to position [195, 0]
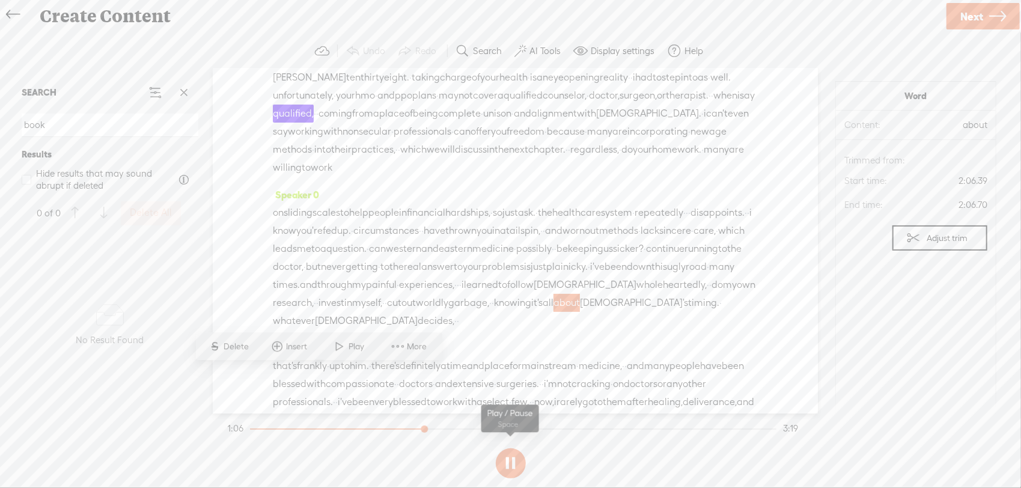
type input "book"
click at [531, 458] on section at bounding box center [510, 463] width 570 height 40
click at [524, 459] on button at bounding box center [511, 463] width 30 height 30
click at [580, 407] on div "Speaker 0 that's frankly · up to him. · there's definitely a time and place for…" at bounding box center [515, 415] width 485 height 153
click at [443, 428] on div at bounding box center [513, 428] width 526 height 1
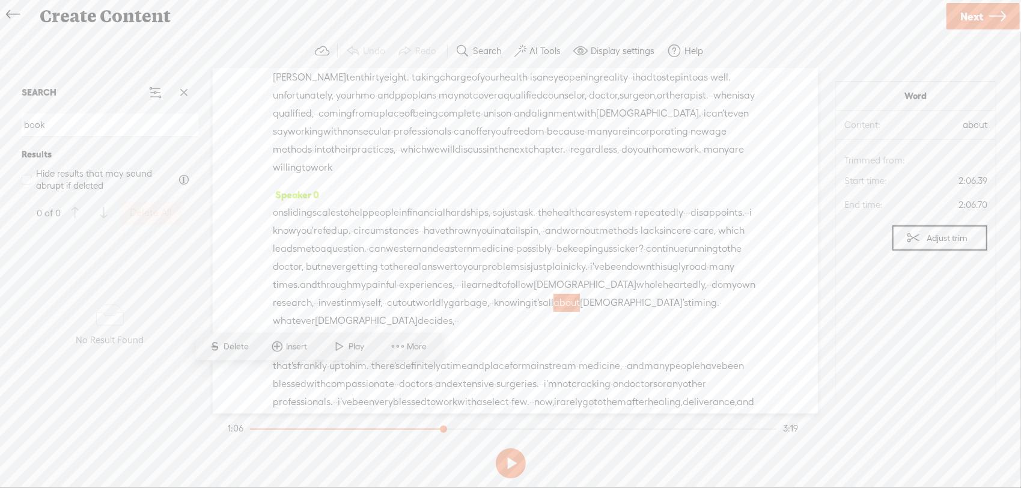
click at [469, 403] on div "Speaker 0 that's frankly · up to him. · there's definitely a time and place for…" at bounding box center [515, 415] width 485 height 153
click at [349, 222] on span "to" at bounding box center [344, 213] width 9 height 18
click at [594, 177] on div "is a servant · not worthy of being his. · if you refuse to take up the cross an…" at bounding box center [515, 113] width 485 height 126
click at [267, 140] on div "Speaker 0 · invest in yourself more than hmo and ppo · plans. · · i still have …" at bounding box center [515, 240] width 605 height 345
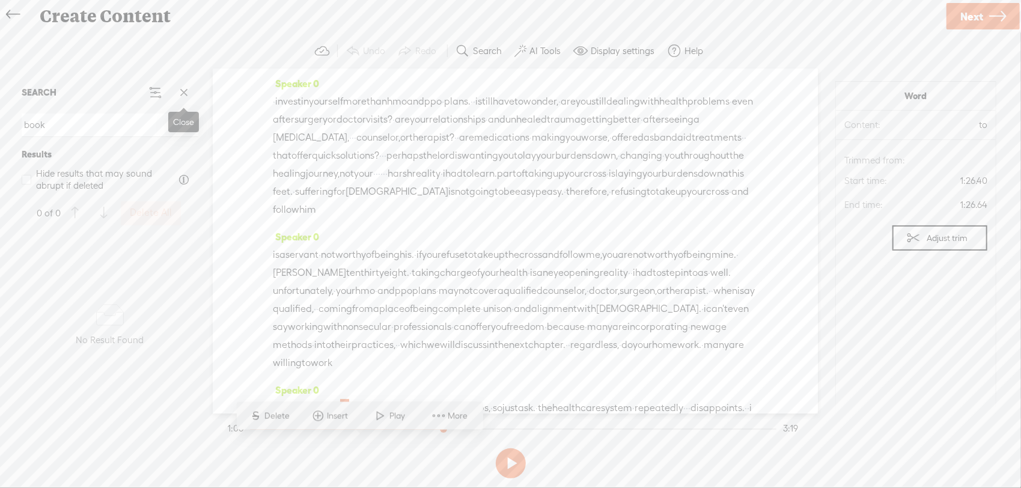
click at [174, 88] on button at bounding box center [184, 93] width 24 height 24
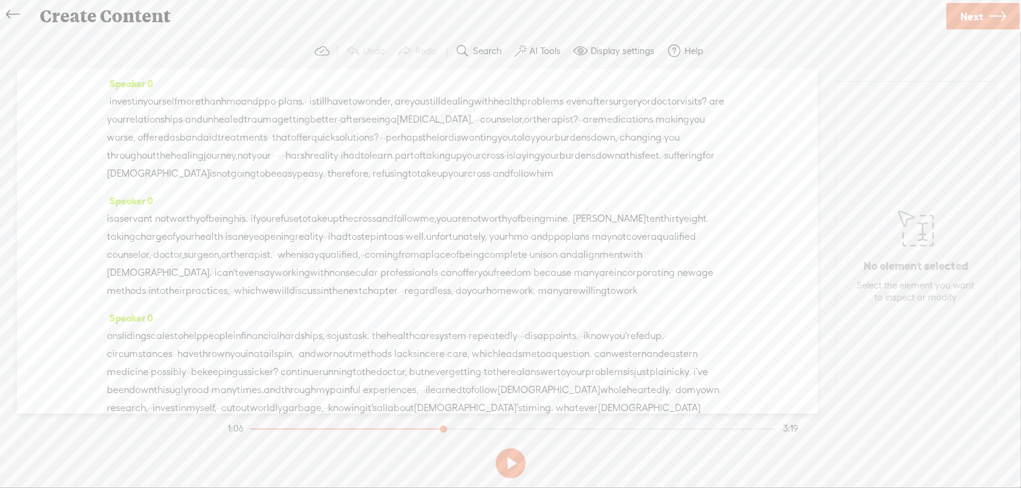
click at [151, 264] on span "counselor," at bounding box center [129, 255] width 44 height 18
click at [415, 243] on span at bounding box center [412, 245] width 18 height 22
click at [502, 463] on button at bounding box center [511, 463] width 30 height 30
click at [126, 97] on span "invest" at bounding box center [122, 102] width 26 height 18
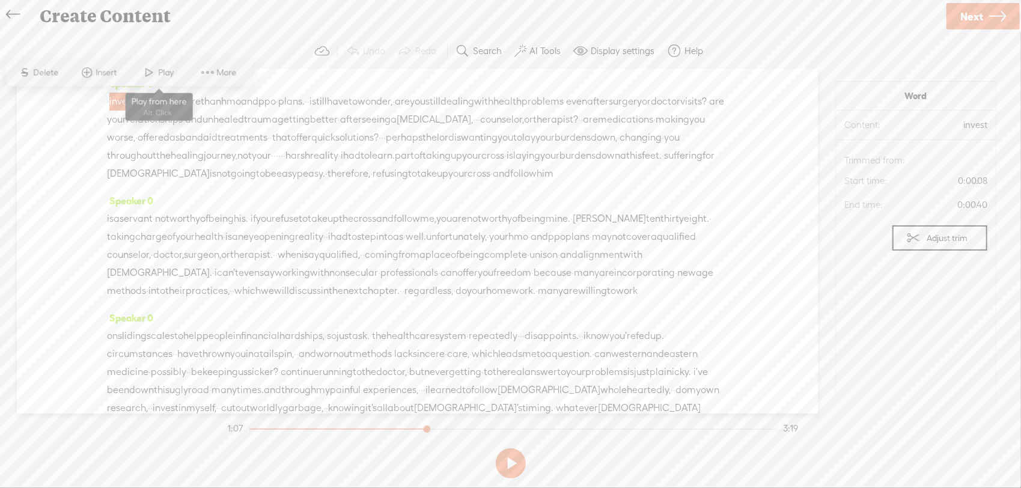
click at [169, 67] on span "Play" at bounding box center [168, 73] width 19 height 12
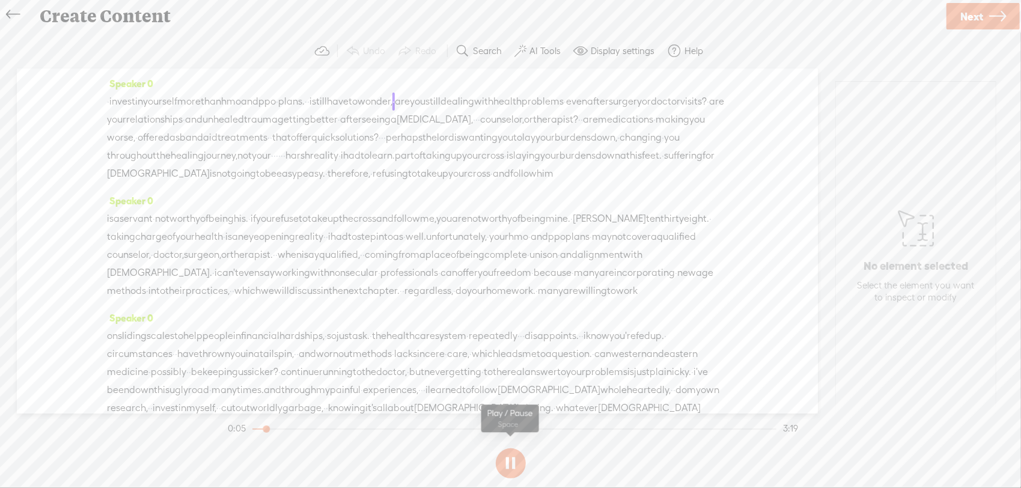
click at [508, 469] on button at bounding box center [511, 463] width 30 height 30
click at [212, 282] on span "[DEMOGRAPHIC_DATA]." at bounding box center [159, 273] width 105 height 18
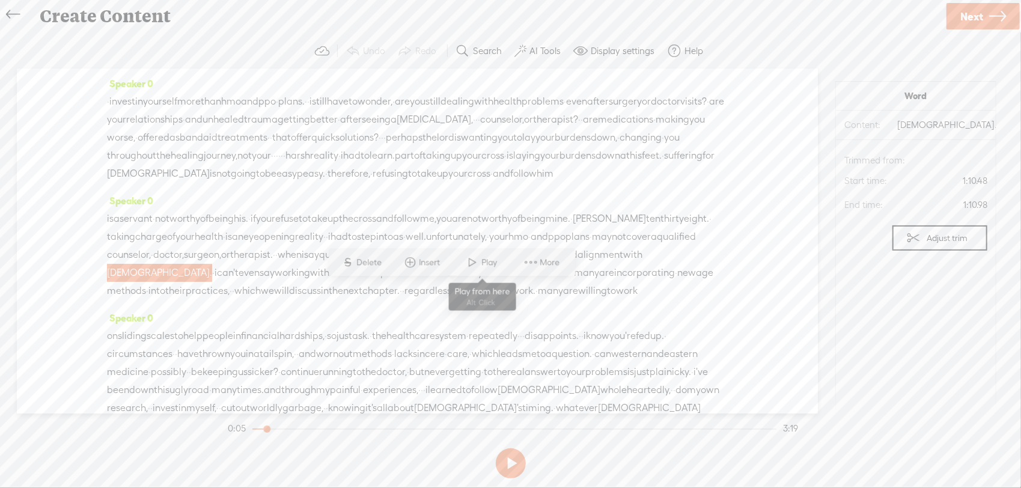
click at [480, 255] on span at bounding box center [473, 263] width 18 height 22
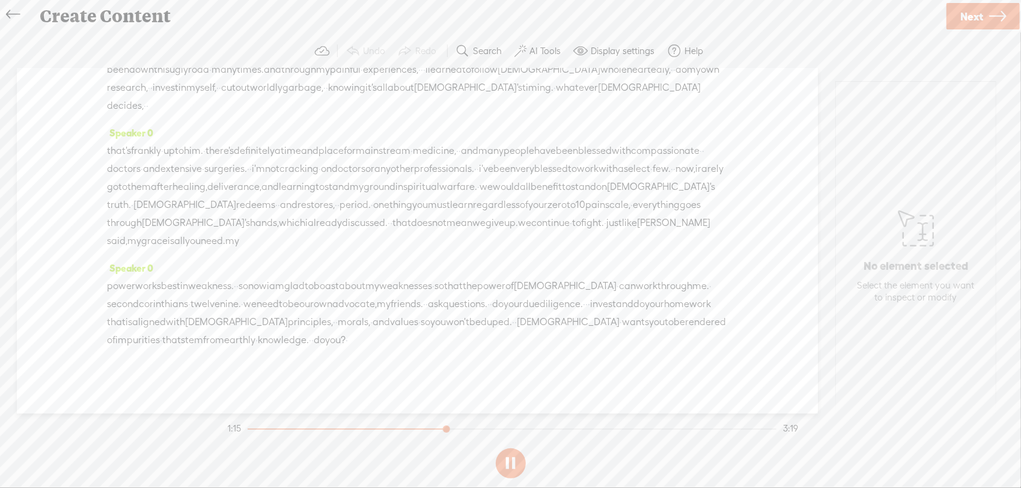
scroll to position [160, 0]
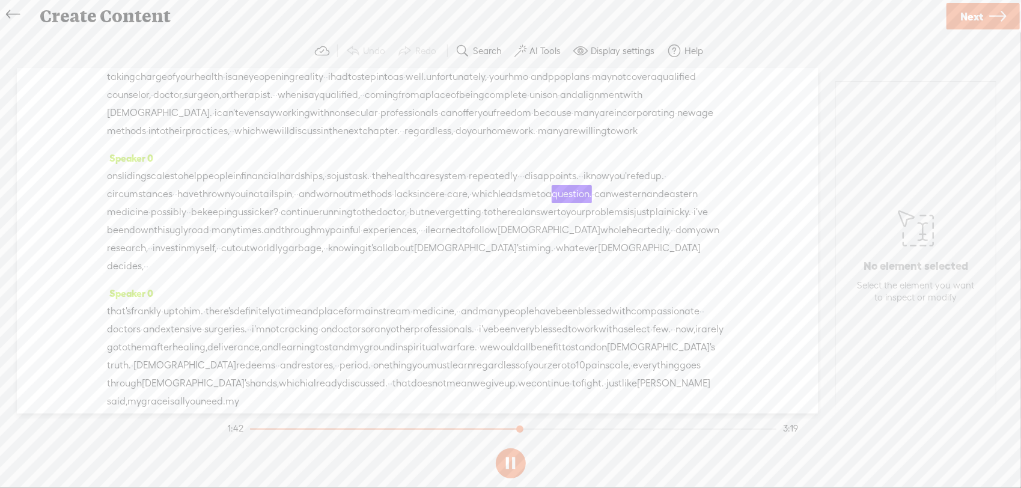
click at [505, 469] on button at bounding box center [511, 463] width 30 height 30
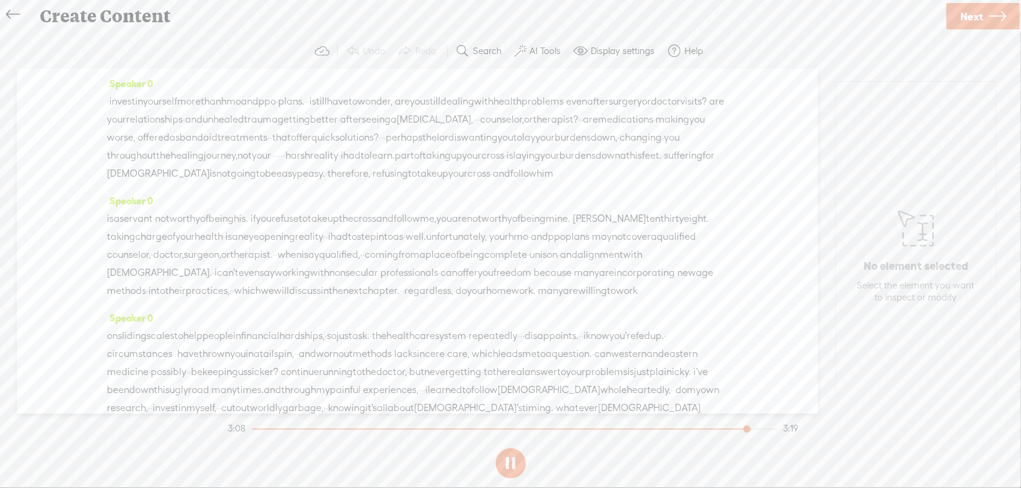
scroll to position [320, 0]
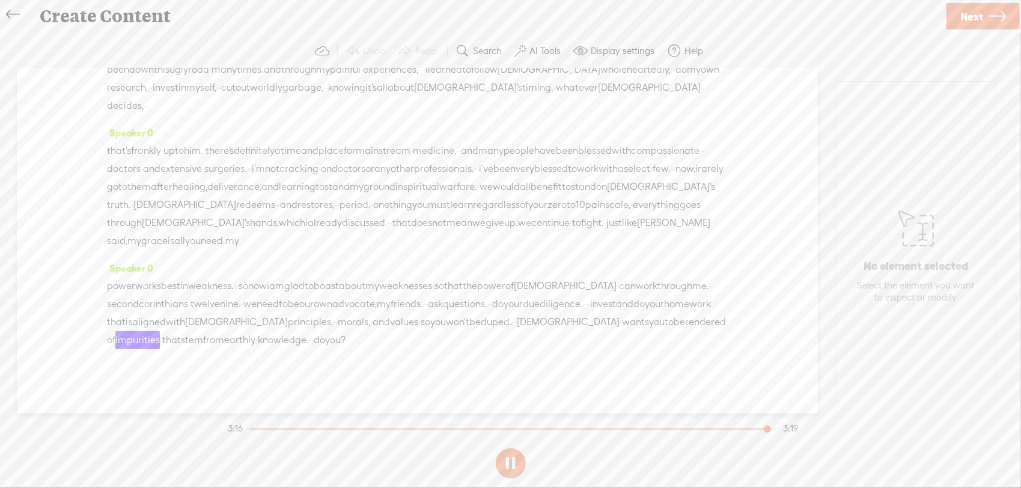
click at [515, 467] on button at bounding box center [511, 463] width 30 height 30
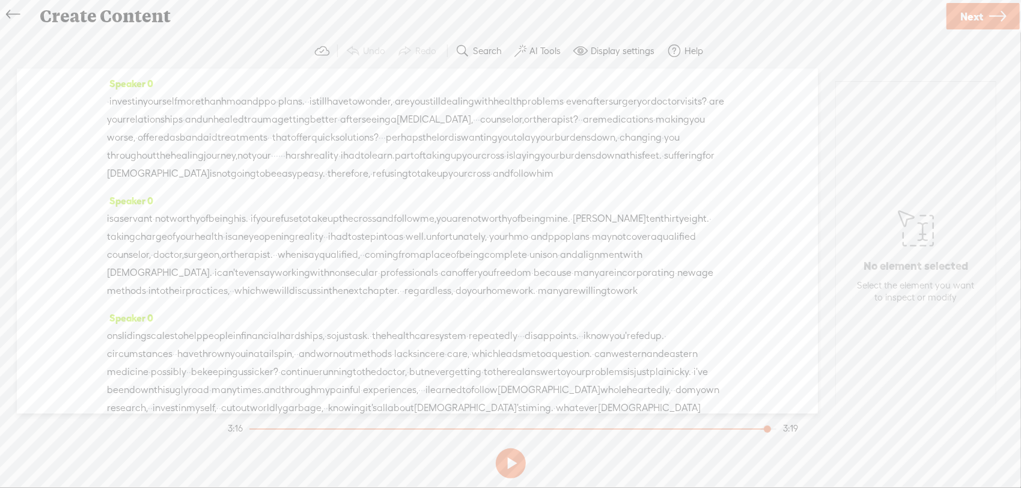
click at [169, 228] on span "not" at bounding box center [162, 219] width 14 height 18
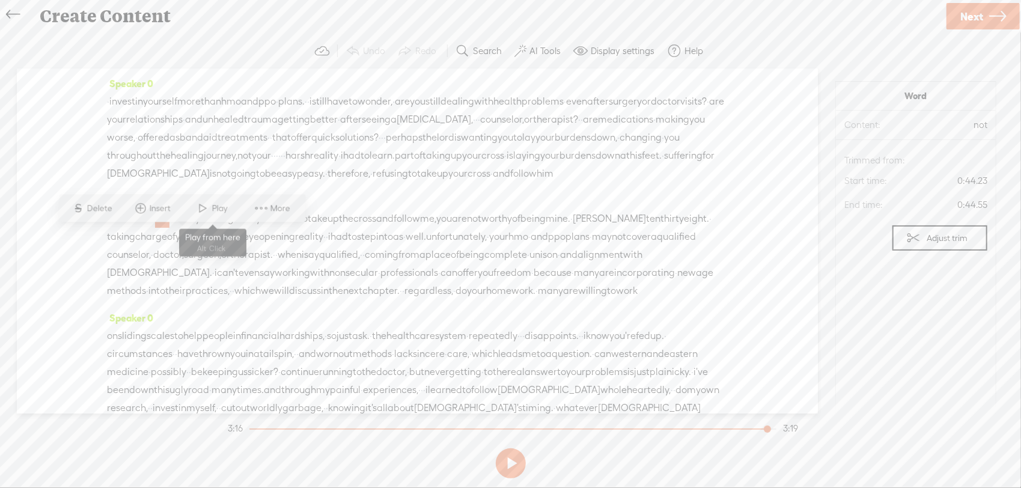
click at [207, 208] on span at bounding box center [203, 209] width 18 height 22
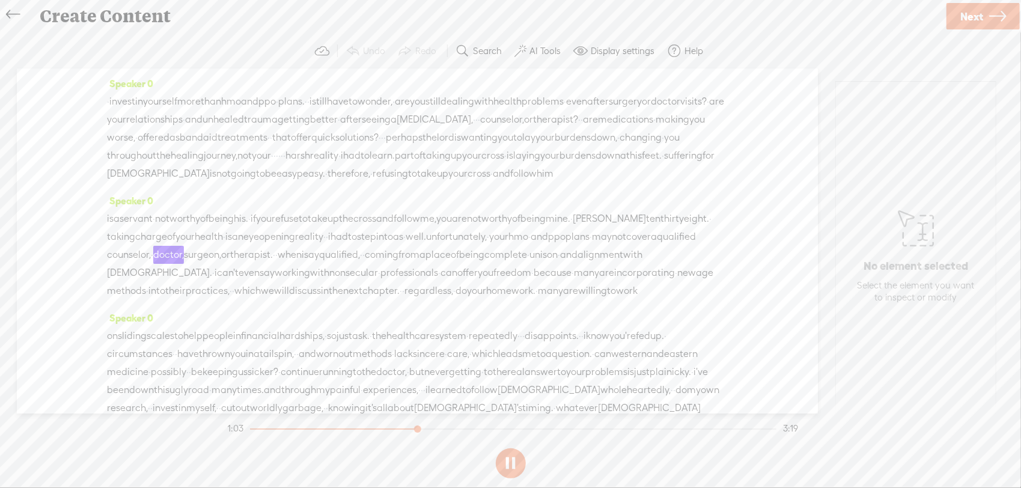
scroll to position [160, 0]
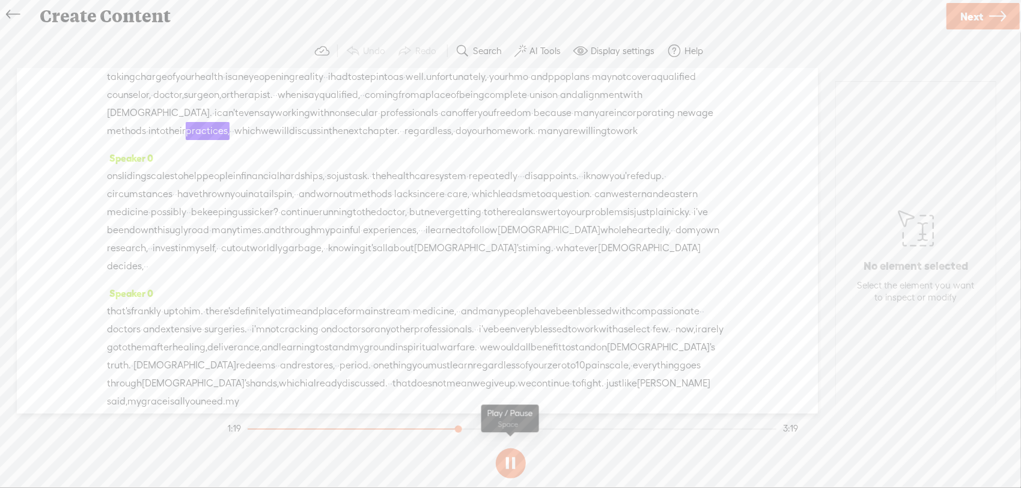
drag, startPoint x: 517, startPoint y: 458, endPoint x: 519, endPoint y: 451, distance: 7.6
click at [517, 458] on button at bounding box center [511, 463] width 30 height 30
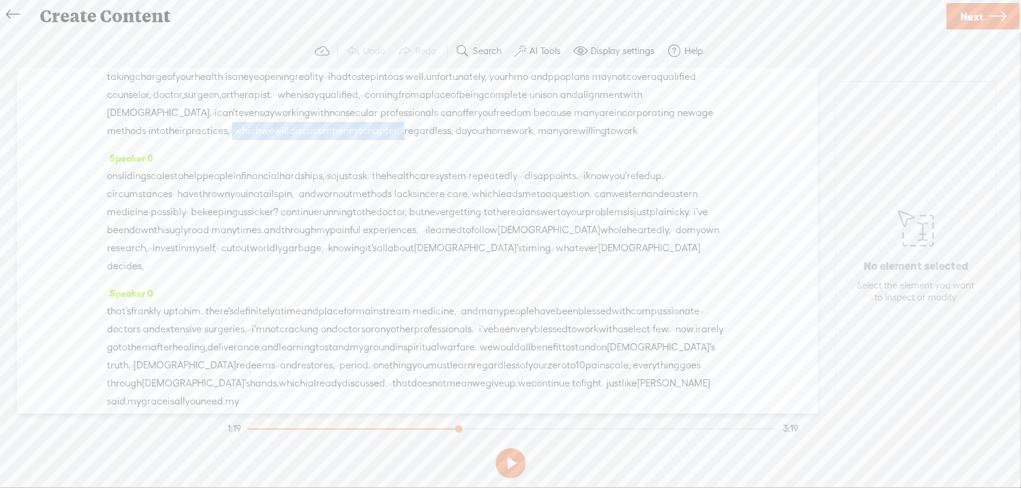
drag, startPoint x: 654, startPoint y: 149, endPoint x: 266, endPoint y: 170, distance: 388.7
click at [266, 140] on div "is a servant · not worthy of being his. · if you refuse to take up the cross an…" at bounding box center [417, 95] width 621 height 90
click at [176, 136] on span "Delete" at bounding box center [186, 138] width 28 height 12
click at [146, 141] on span "methods" at bounding box center [126, 132] width 39 height 18
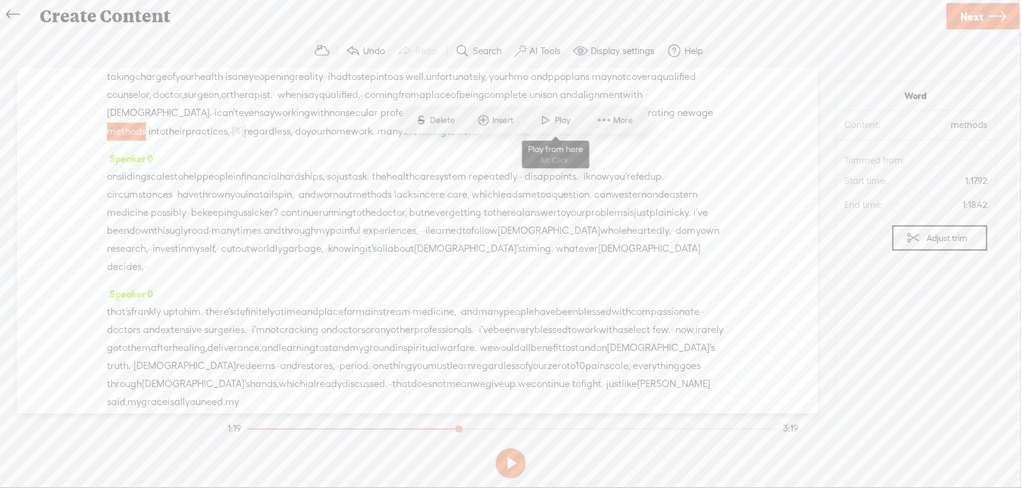
click at [549, 121] on span at bounding box center [546, 120] width 18 height 22
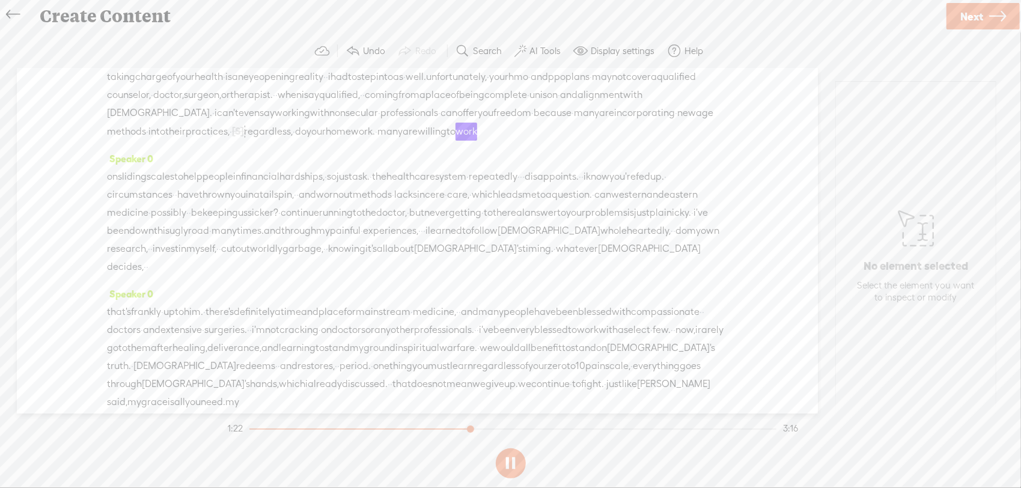
click at [369, 50] on label "Undo" at bounding box center [374, 51] width 22 height 12
drag, startPoint x: 509, startPoint y: 454, endPoint x: 535, endPoint y: 404, distance: 56.7
click at [509, 454] on button at bounding box center [511, 463] width 30 height 30
drag, startPoint x: 657, startPoint y: 147, endPoint x: 269, endPoint y: 170, distance: 389.4
click at [269, 140] on div "is a servant · not worthy of being his. · if you refuse to take up the cross an…" at bounding box center [417, 95] width 621 height 90
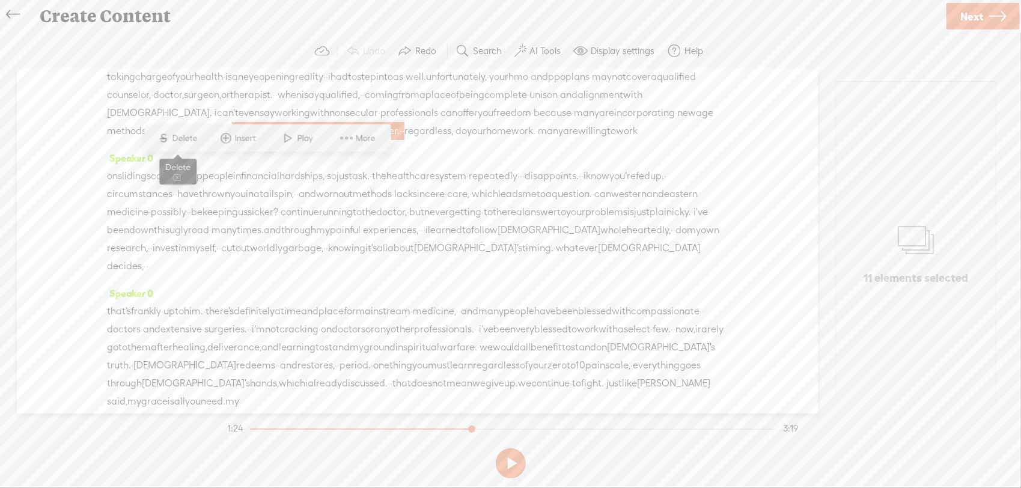
click at [185, 141] on span "Delete" at bounding box center [186, 138] width 28 height 12
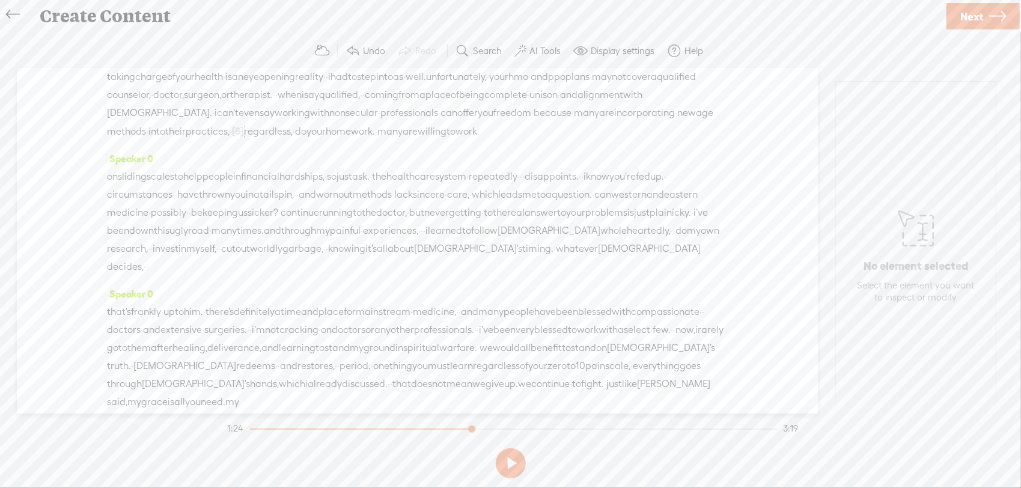
scroll to position [160, 0]
click at [482, 141] on div "is a servant · not worthy of being his. · if you refuse to take up the cross an…" at bounding box center [417, 95] width 621 height 91
click at [509, 117] on span at bounding box center [514, 120] width 18 height 22
click at [986, 13] on link "Next" at bounding box center [982, 16] width 73 height 26
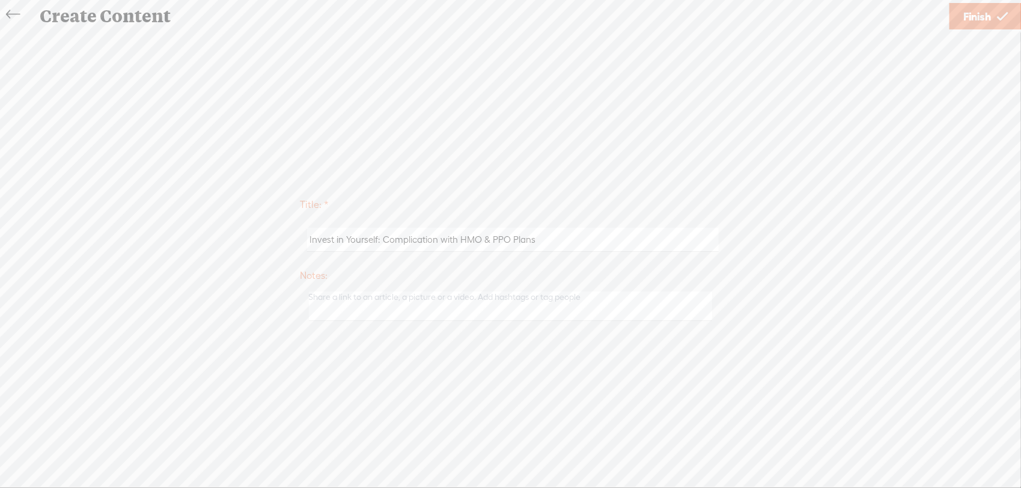
click at [437, 236] on input "Invest in Yourself: Complication with HMO & PPO Plans" at bounding box center [513, 239] width 412 height 23
type input "Invest in Yourself: Go Above HMO & PPO Plans"
click at [977, 19] on span "Finish" at bounding box center [977, 16] width 28 height 31
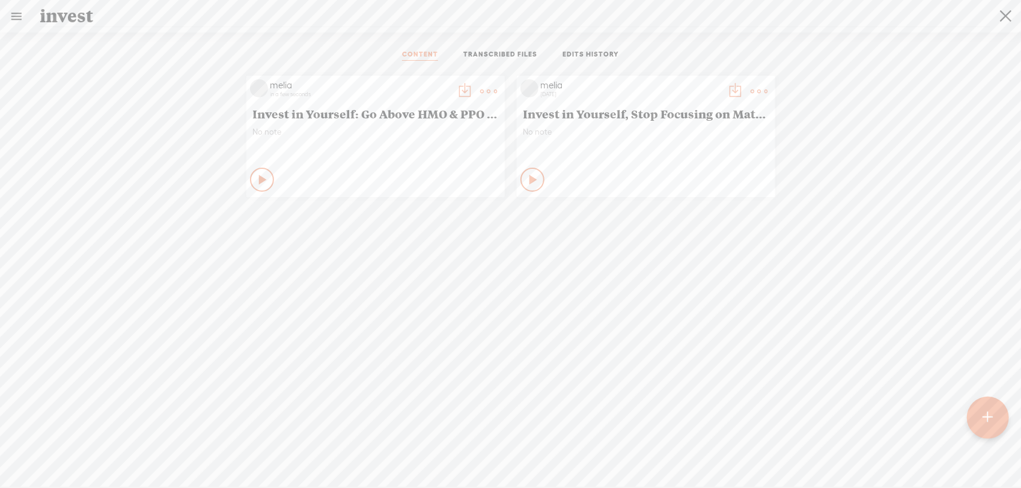
click at [481, 88] on t at bounding box center [489, 91] width 17 height 17
click at [439, 211] on link "Download as..." at bounding box center [427, 214] width 120 height 28
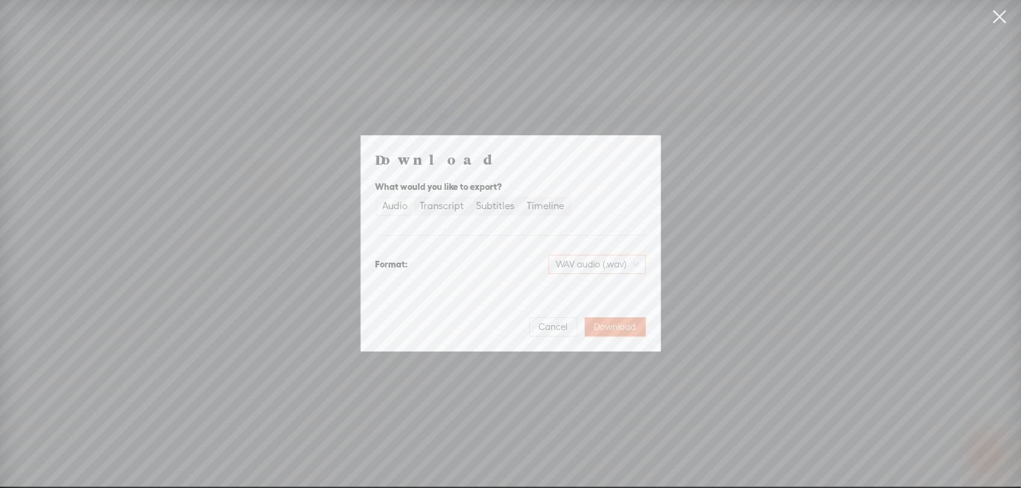
click at [584, 257] on span "WAV audio (.wav)" at bounding box center [597, 264] width 83 height 18
click at [587, 279] on div "MP3 audio (.mp3) Best for sharing, small file size" at bounding box center [587, 296] width 112 height 34
drag, startPoint x: 615, startPoint y: 322, endPoint x: 610, endPoint y: 316, distance: 8.1
click at [615, 322] on span "Download" at bounding box center [615, 327] width 42 height 12
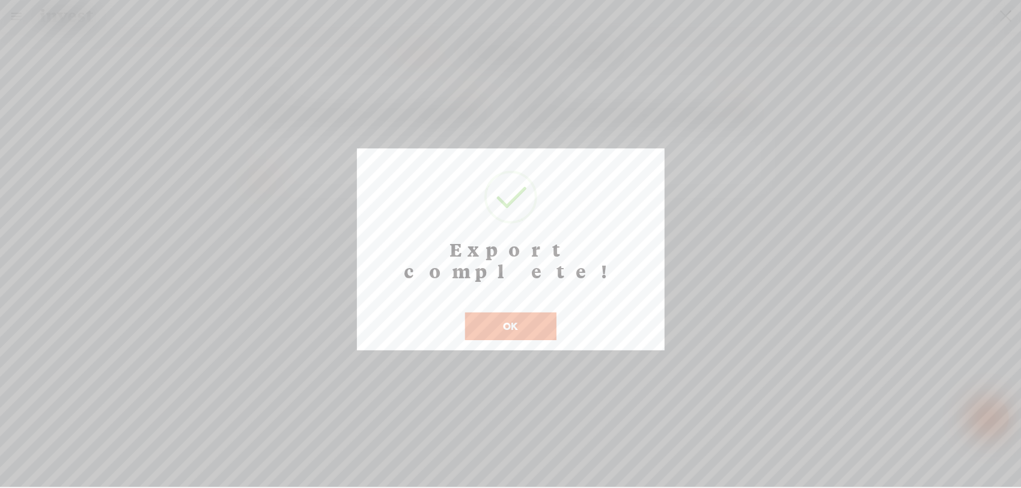
click at [507, 312] on button "OK" at bounding box center [510, 326] width 91 height 28
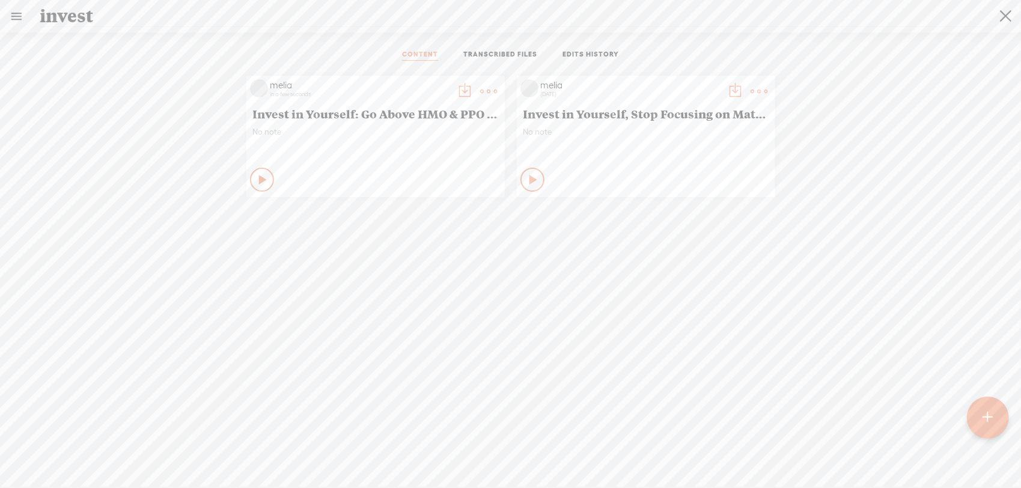
click at [991, 16] on link at bounding box center [1006, 16] width 30 height 31
click at [1000, 14] on t at bounding box center [1005, 16] width 11 height 31
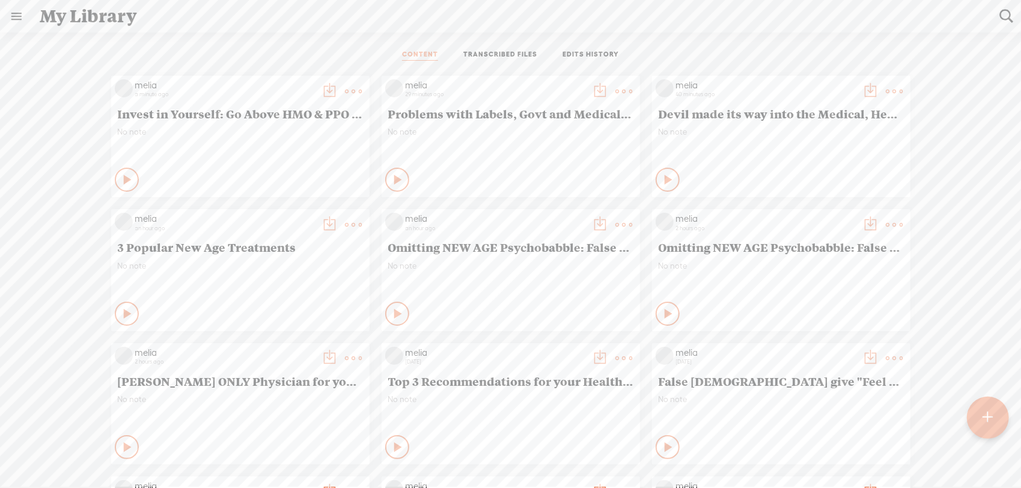
click at [586, 51] on link "EDITS HISTORY" at bounding box center [590, 55] width 56 height 11
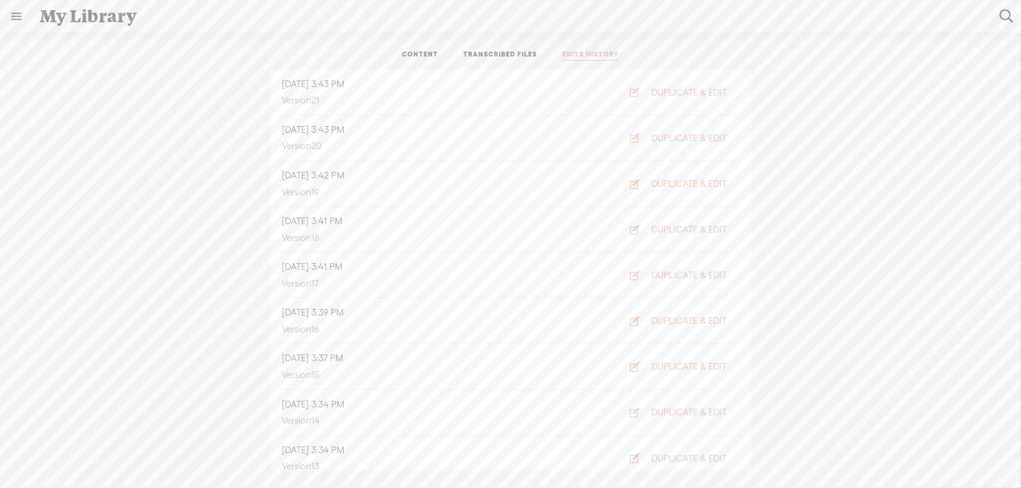
click at [1004, 13] on t at bounding box center [1006, 16] width 16 height 16
type input "you cannot drink"
drag, startPoint x: 266, startPoint y: 14, endPoint x: 8, endPoint y: 18, distance: 257.8
click at [8, 18] on div "you cannot drink Create Content" at bounding box center [511, 15] width 1022 height 33
click at [529, 50] on link "TRANSCRIBED FILES" at bounding box center [500, 55] width 74 height 11
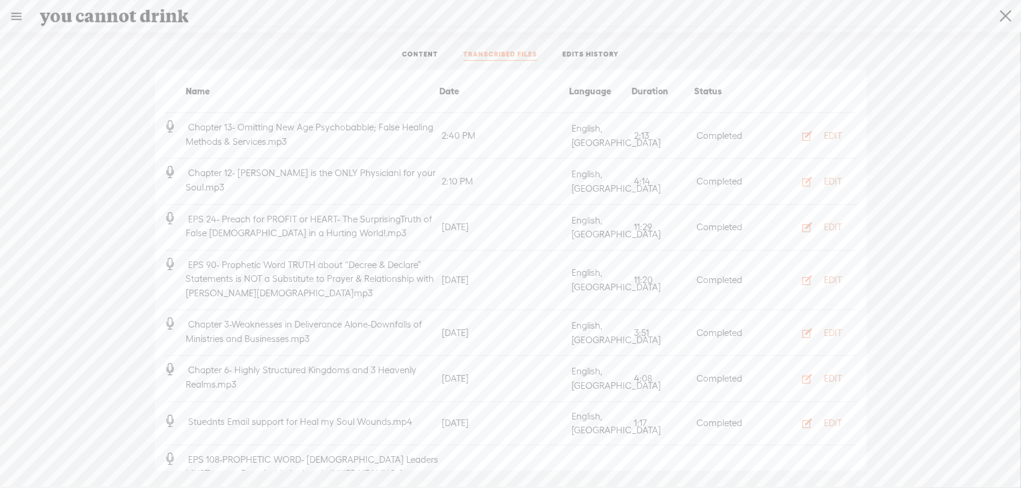
click at [1001, 12] on t at bounding box center [1005, 16] width 11 height 31
click at [429, 59] on link "CONTENT" at bounding box center [420, 55] width 36 height 11
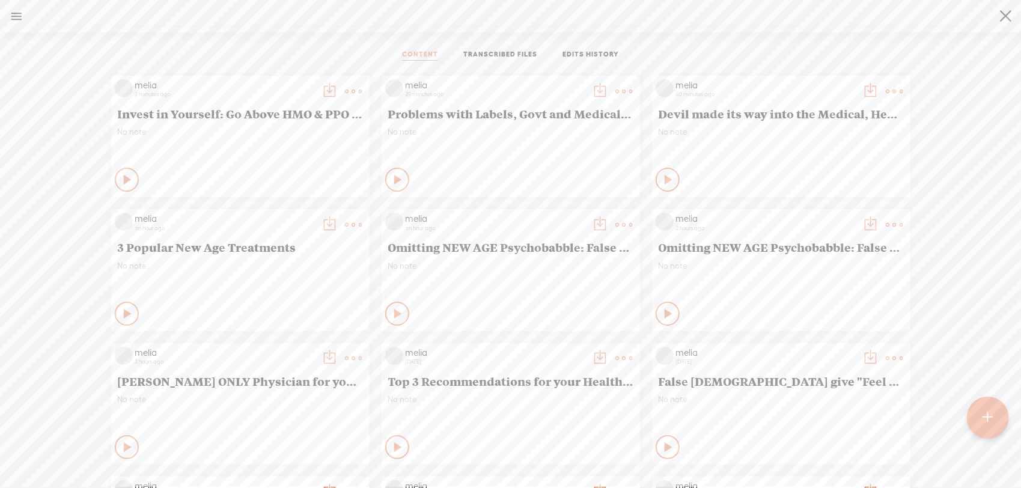
click at [1007, 13] on t at bounding box center [1005, 16] width 11 height 31
click at [1004, 20] on t at bounding box center [1006, 16] width 16 height 16
type input "you cannot drink"
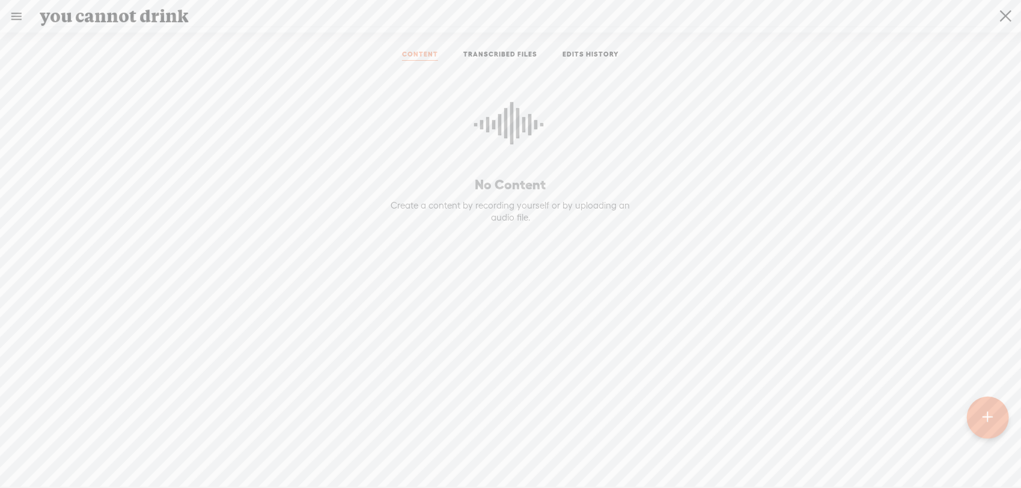
click at [976, 424] on div at bounding box center [988, 418] width 42 height 42
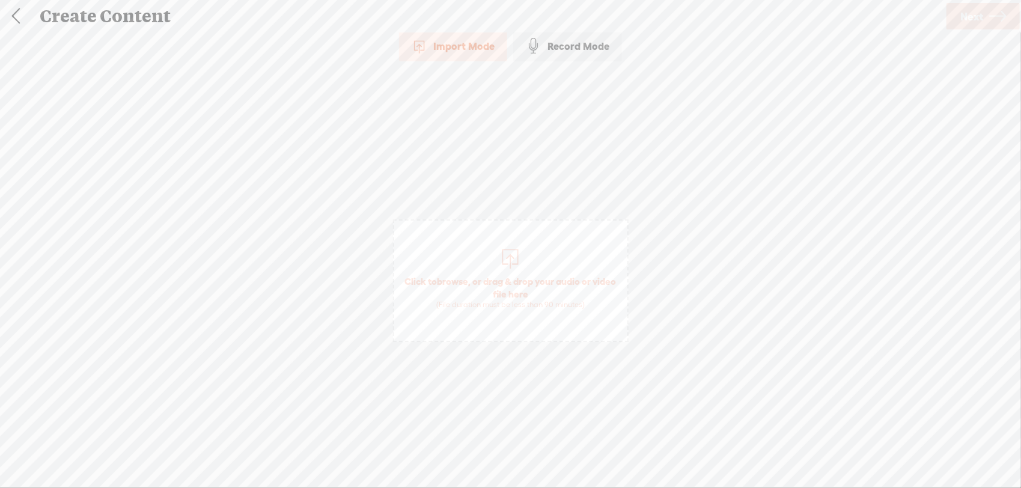
click at [439, 293] on span "Click to browse , or drag & drop your audio or video file here (File duration m…" at bounding box center [510, 292] width 233 height 46
click at [523, 298] on span "Click to browse , or drag & drop your audio or video file here (File duration m…" at bounding box center [510, 292] width 233 height 46
click at [982, 12] on span "Next" at bounding box center [971, 16] width 23 height 31
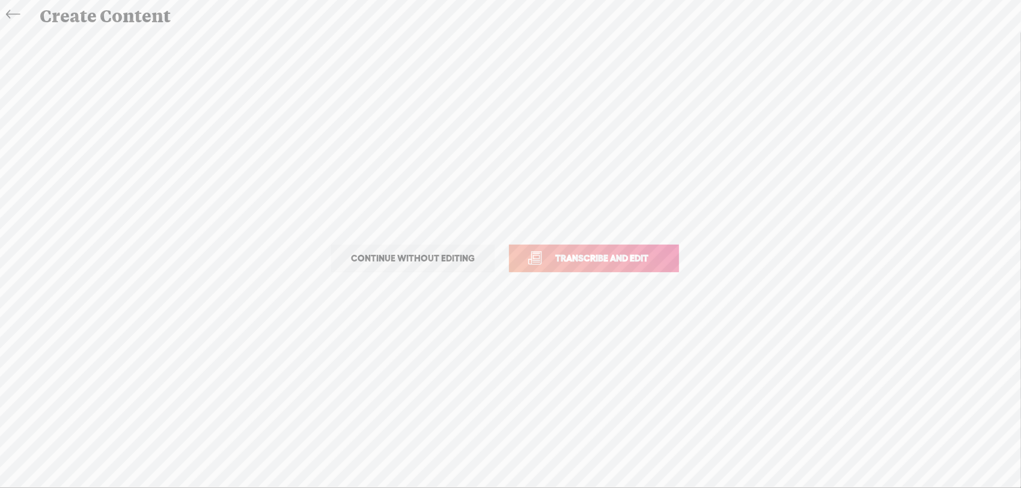
click at [658, 240] on p "Continue without editing Transcribe and edit" at bounding box center [510, 258] width 421 height 53
click at [654, 248] on link "Transcribe and edit" at bounding box center [594, 259] width 170 height 28
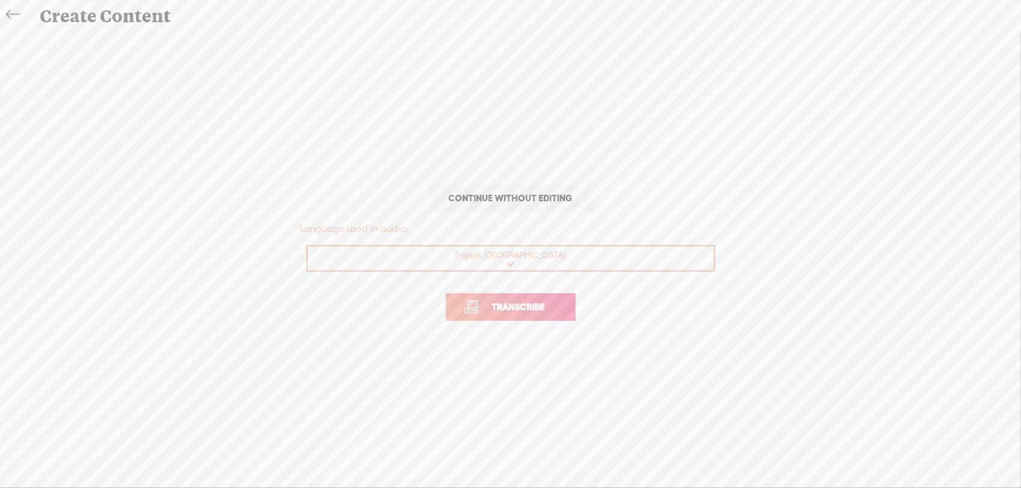
click at [565, 316] on link "Transcribe" at bounding box center [511, 307] width 130 height 28
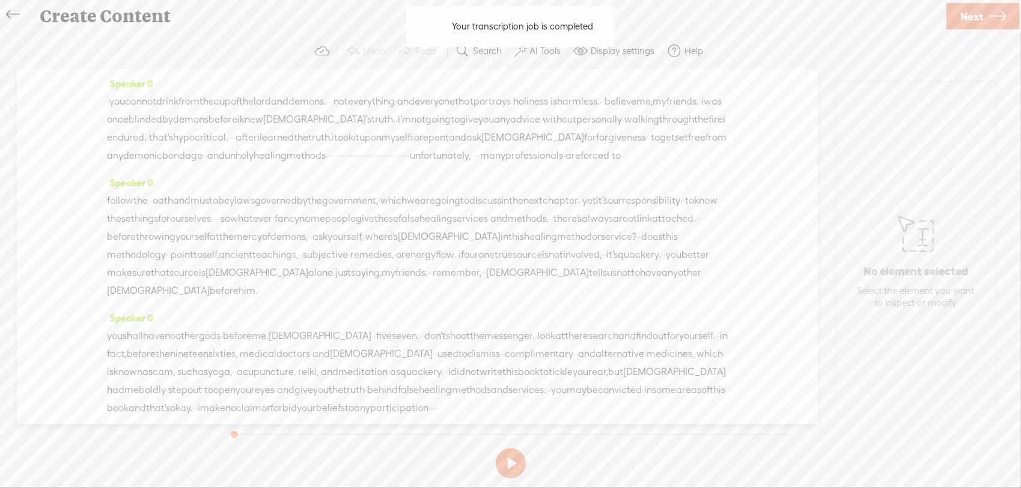
drag, startPoint x: 147, startPoint y: 104, endPoint x: 175, endPoint y: 119, distance: 31.5
click at [147, 103] on span "cannot" at bounding box center [140, 102] width 31 height 18
click at [205, 80] on span "Play" at bounding box center [183, 73] width 60 height 22
click at [519, 470] on button at bounding box center [511, 463] width 30 height 30
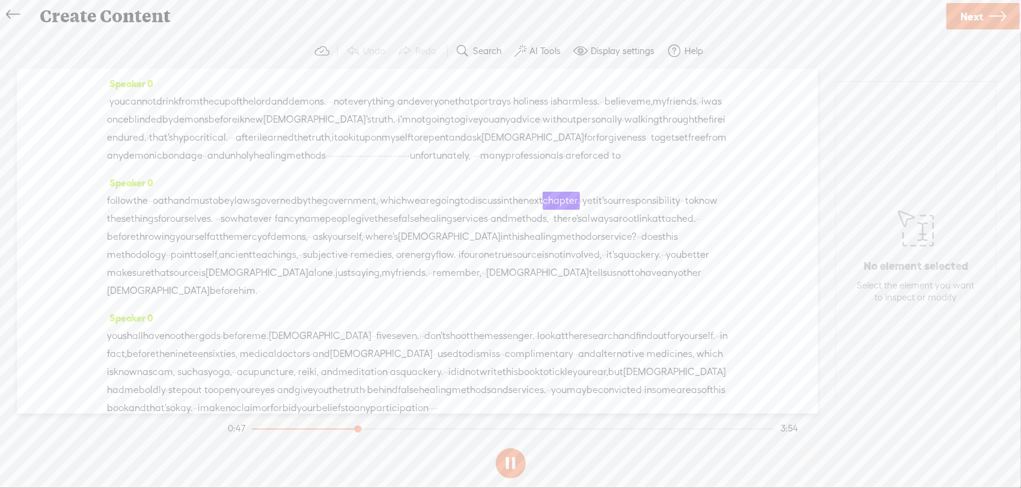
click at [503, 462] on button at bounding box center [511, 463] width 30 height 30
drag, startPoint x: 688, startPoint y: 219, endPoint x: 439, endPoint y: 218, distance: 248.7
click at [439, 218] on div "follow the · · oath and must obey laws governed by the government, · which we a…" at bounding box center [417, 246] width 621 height 108
click at [363, 191] on span "Delete" at bounding box center [357, 190] width 28 height 12
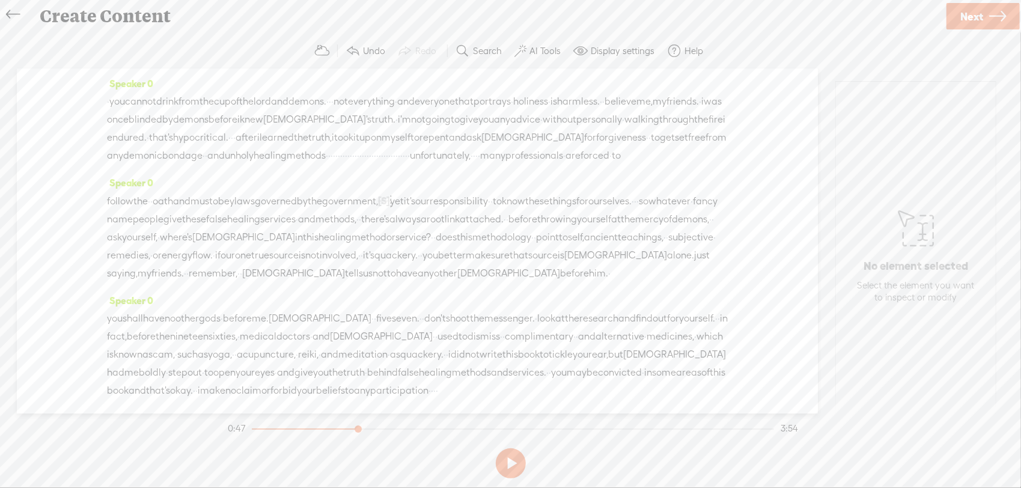
click at [322, 210] on span "the" at bounding box center [315, 201] width 14 height 18
click at [392, 192] on span at bounding box center [386, 191] width 18 height 22
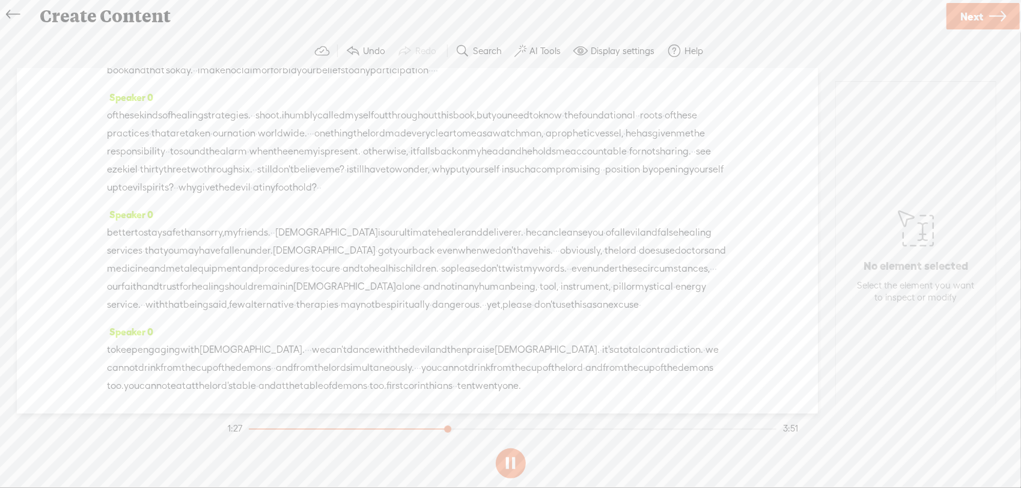
scroll to position [160, 0]
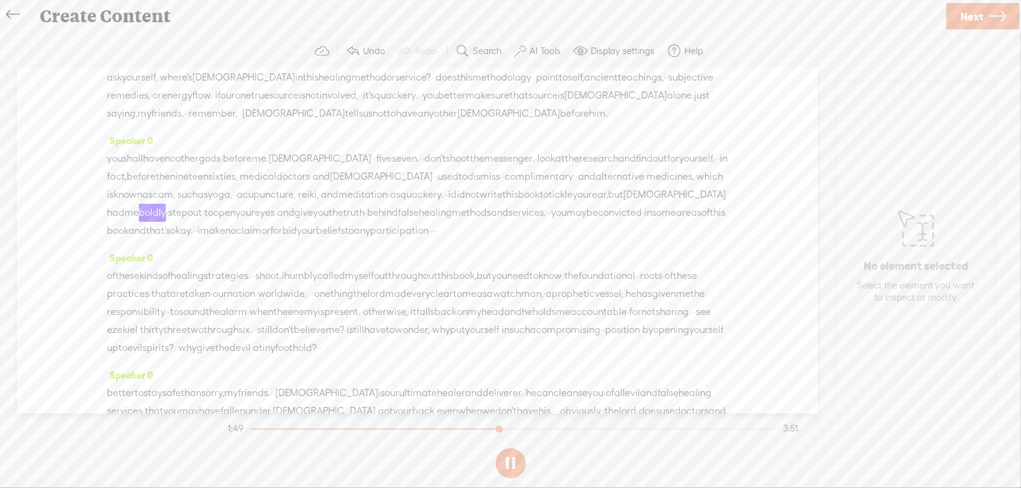
click at [507, 463] on button at bounding box center [511, 463] width 30 height 30
drag, startPoint x: 334, startPoint y: 250, endPoint x: 103, endPoint y: 251, distance: 230.7
click at [103, 251] on div "Speaker 0 · you cannot drink from the cup of the lord and demons. · · · not eve…" at bounding box center [417, 240] width 801 height 345
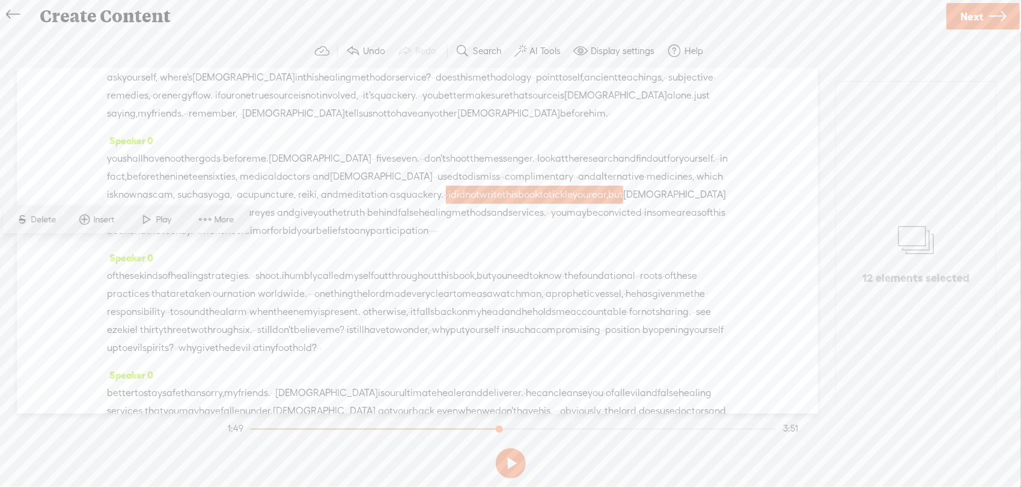
click at [33, 220] on span "Delete" at bounding box center [45, 220] width 28 height 12
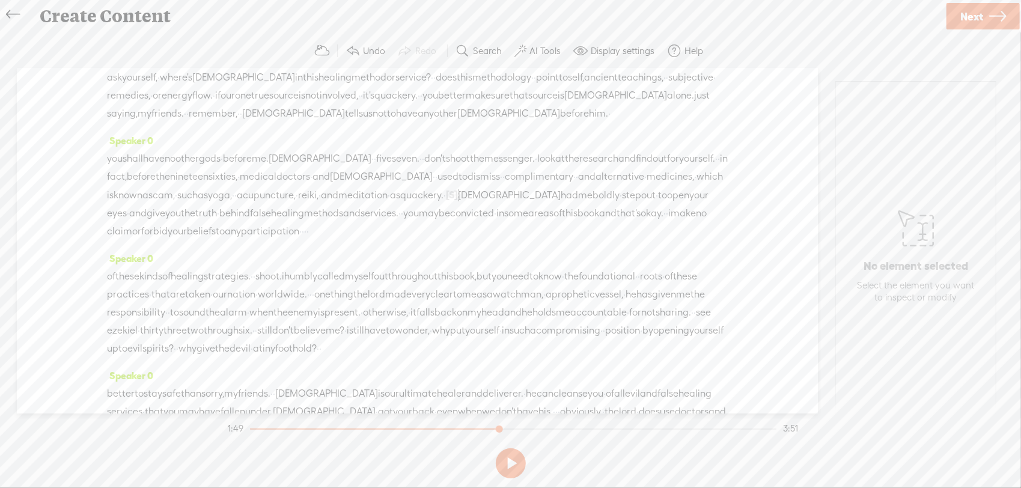
click at [208, 204] on span "as" at bounding box center [203, 195] width 10 height 18
click at [442, 208] on span at bounding box center [437, 201] width 18 height 22
click at [518, 465] on button at bounding box center [511, 463] width 30 height 30
drag, startPoint x: 350, startPoint y: 267, endPoint x: 222, endPoint y: 263, distance: 127.4
click at [222, 240] on div "you shall have no other gods · before me. deuteronomy · · five seven. · · don't…" at bounding box center [417, 195] width 621 height 91
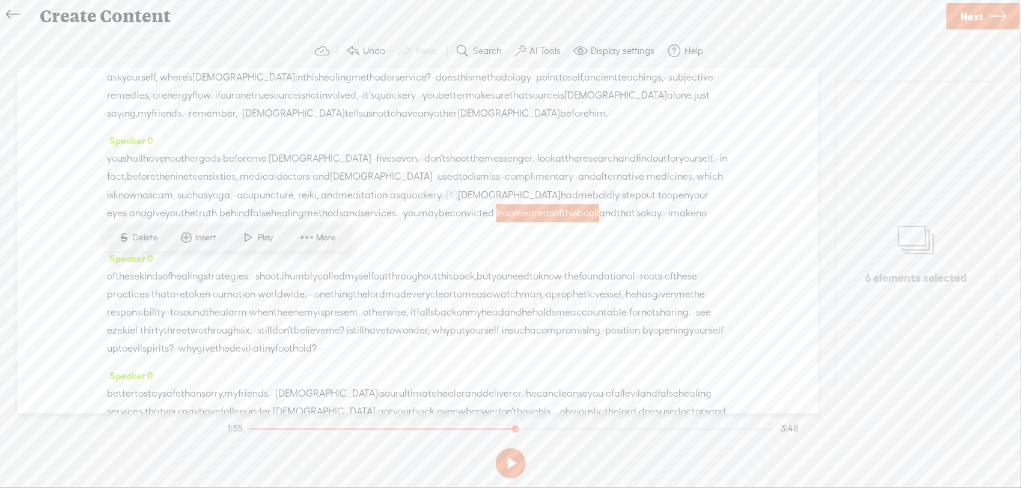
click at [134, 235] on span "Delete" at bounding box center [147, 238] width 28 height 12
click at [304, 223] on span "healing" at bounding box center [287, 214] width 33 height 18
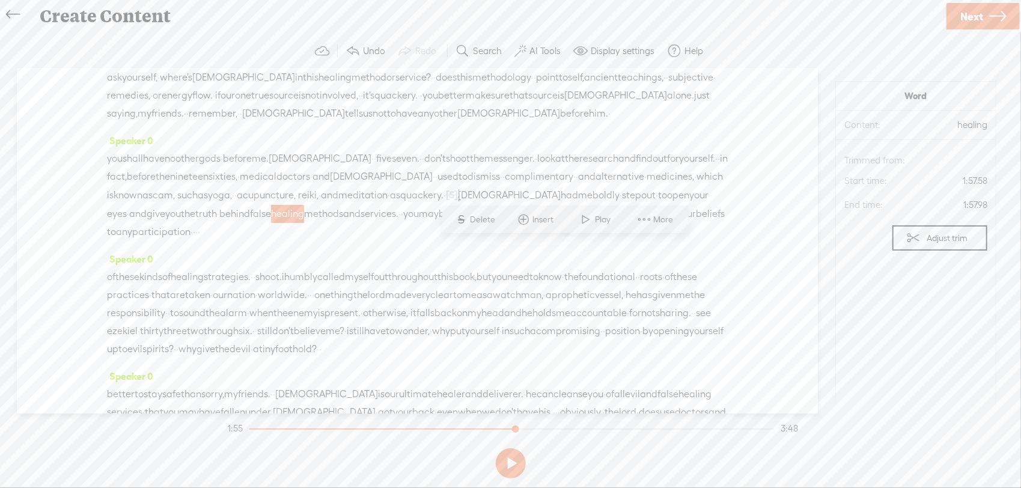
click at [590, 221] on span at bounding box center [586, 219] width 18 height 22
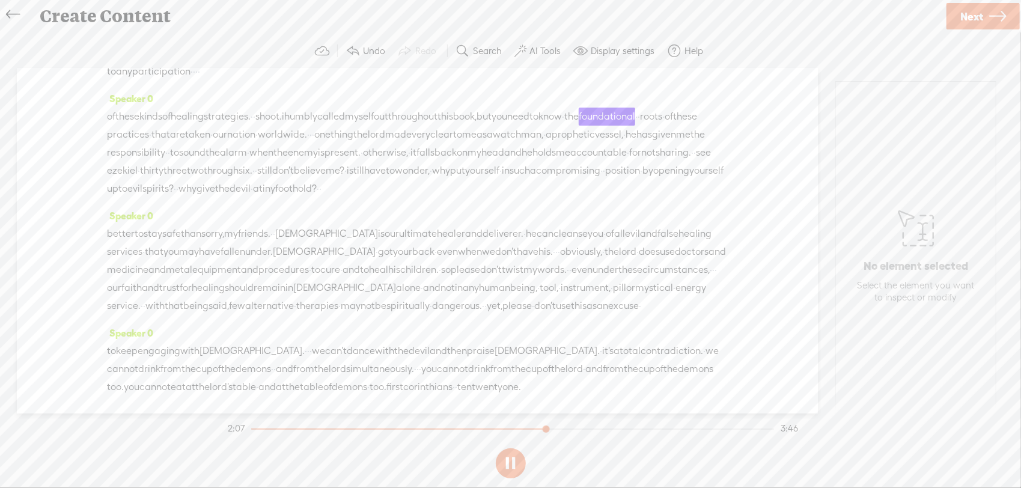
click at [502, 460] on button at bounding box center [511, 463] width 30 height 30
drag, startPoint x: 547, startPoint y: 152, endPoint x: 449, endPoint y: 151, distance: 97.3
click at [449, 151] on div "of these kinds of healing strategies. · · shoot. i humbly called myself out thr…" at bounding box center [417, 153] width 621 height 90
click at [398, 124] on span "Delete" at bounding box center [394, 123] width 28 height 12
click at [345, 126] on span "called" at bounding box center [331, 117] width 28 height 18
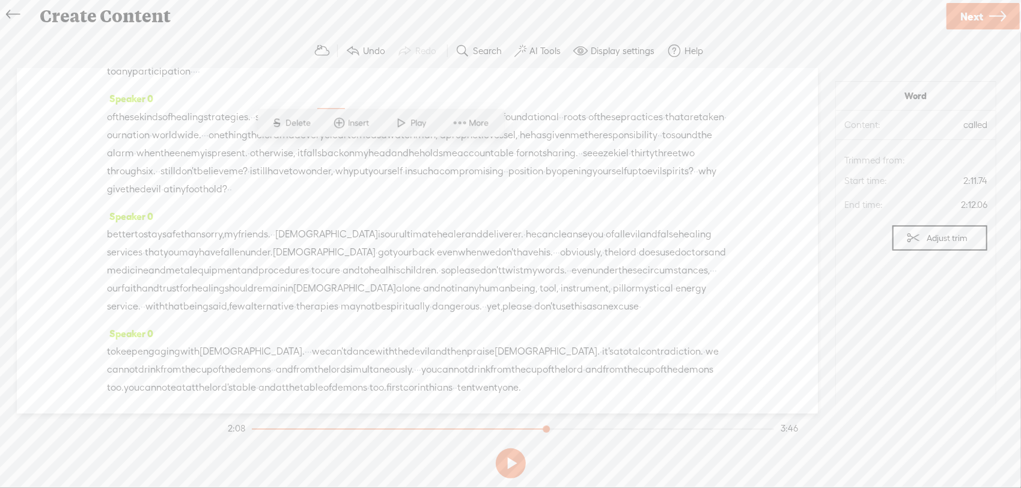
click at [284, 126] on span "i" at bounding box center [283, 117] width 2 height 18
click at [344, 118] on span at bounding box center [345, 123] width 18 height 22
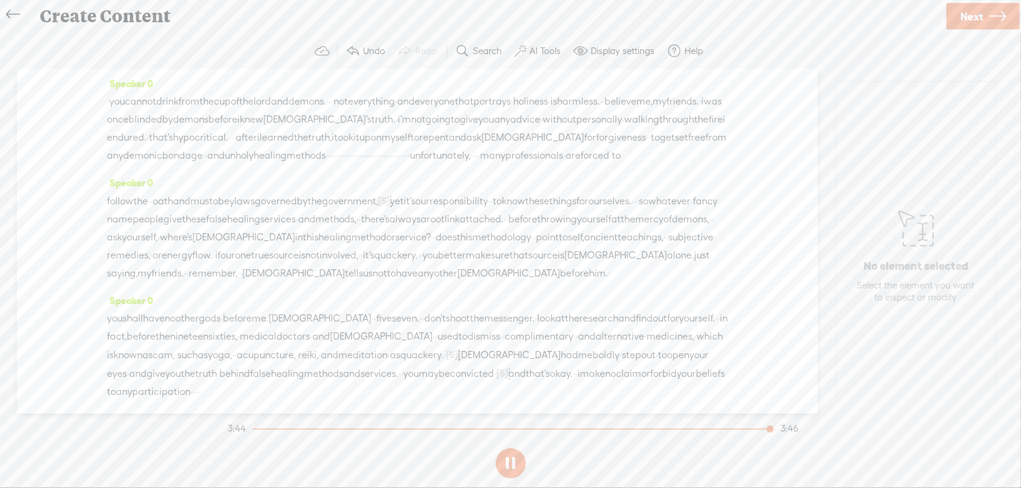
scroll to position [462, 0]
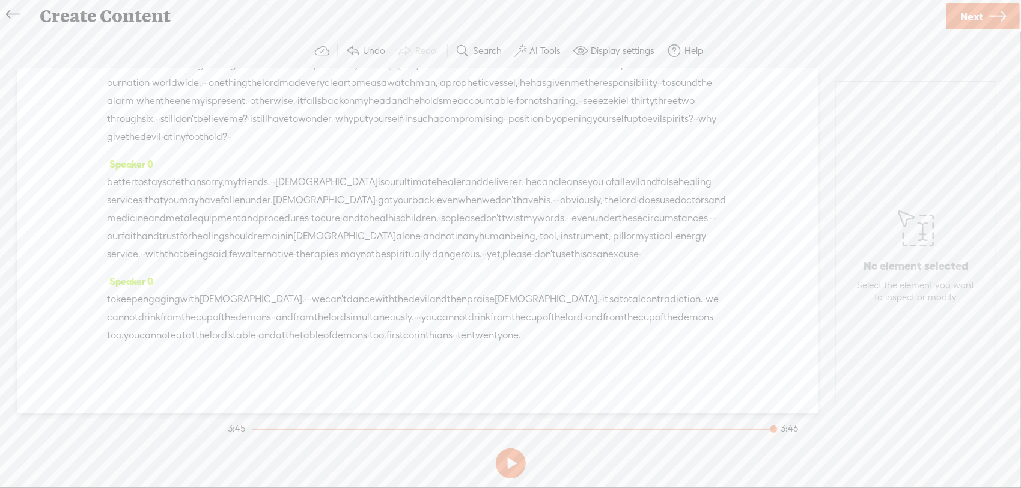
click at [960, 14] on span "Next" at bounding box center [971, 16] width 23 height 31
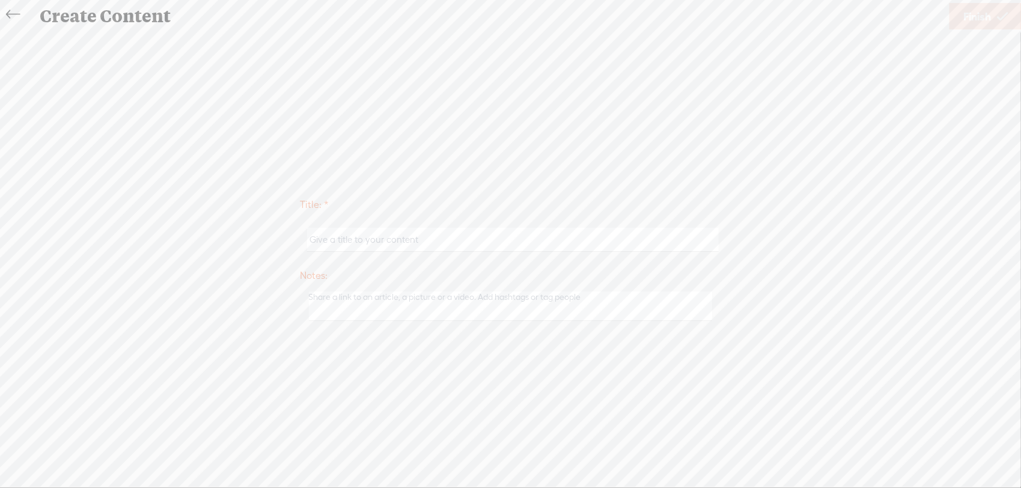
scroll to position [461, 0]
type input "You cannot Drink from Cup of the Lord & Demons"
click at [974, 9] on span "Finish" at bounding box center [977, 16] width 28 height 31
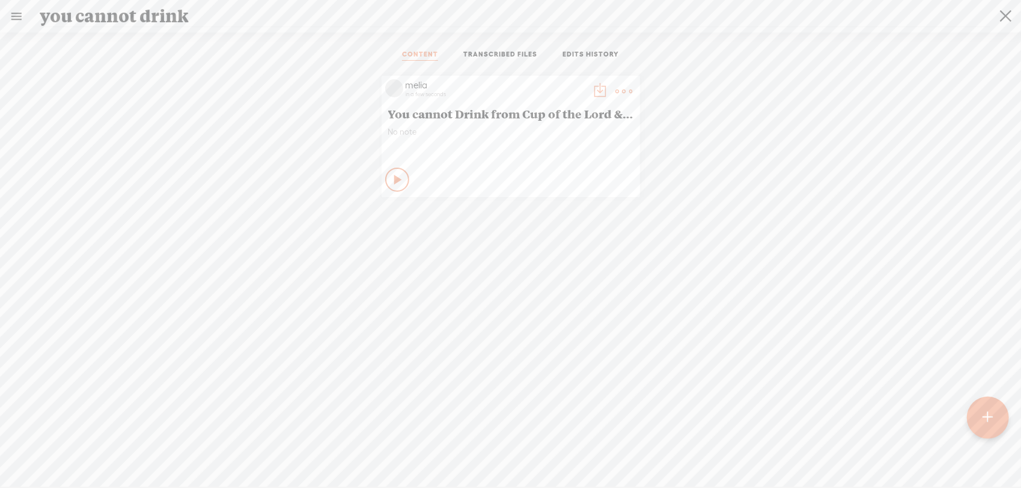
click at [616, 93] on t at bounding box center [624, 91] width 17 height 17
click at [565, 212] on link "Download as..." at bounding box center [562, 214] width 120 height 28
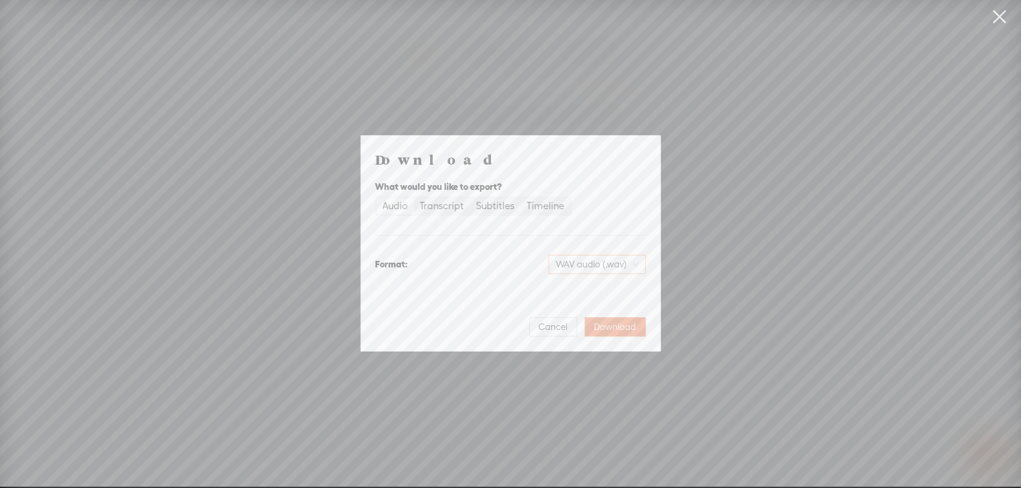
click at [618, 258] on span "WAV audio (.wav)" at bounding box center [597, 264] width 83 height 18
click at [623, 289] on div "MP3 audio (.mp3)" at bounding box center [587, 290] width 98 height 12
click at [638, 331] on button "Download" at bounding box center [615, 326] width 61 height 19
